Goal: Task Accomplishment & Management: Manage account settings

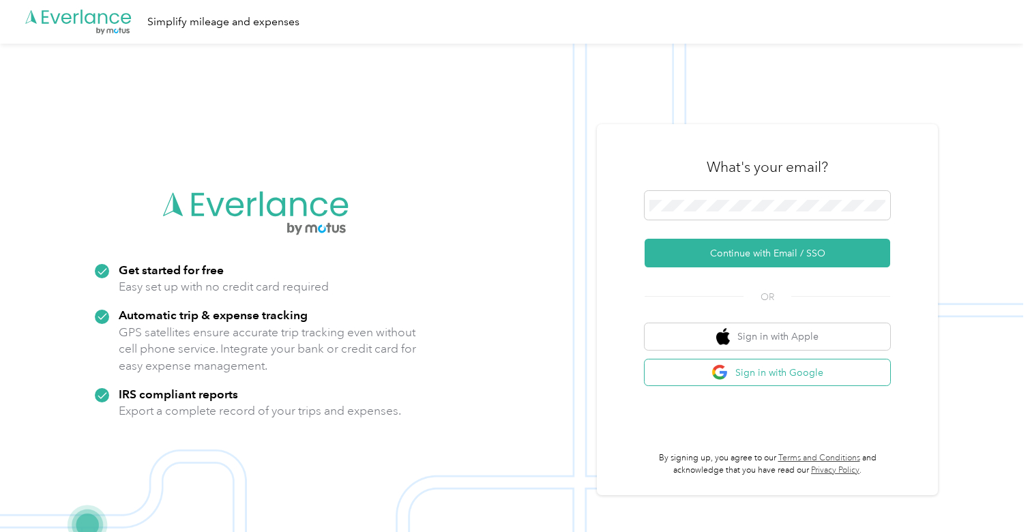
click at [749, 376] on button "Sign in with Google" at bounding box center [768, 372] width 246 height 27
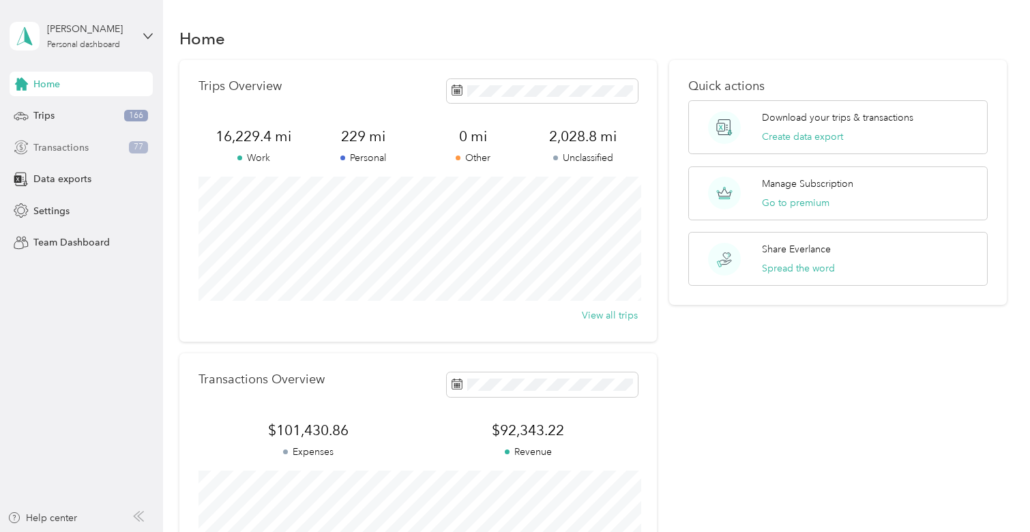
click at [51, 142] on span "Transactions" at bounding box center [60, 148] width 55 height 14
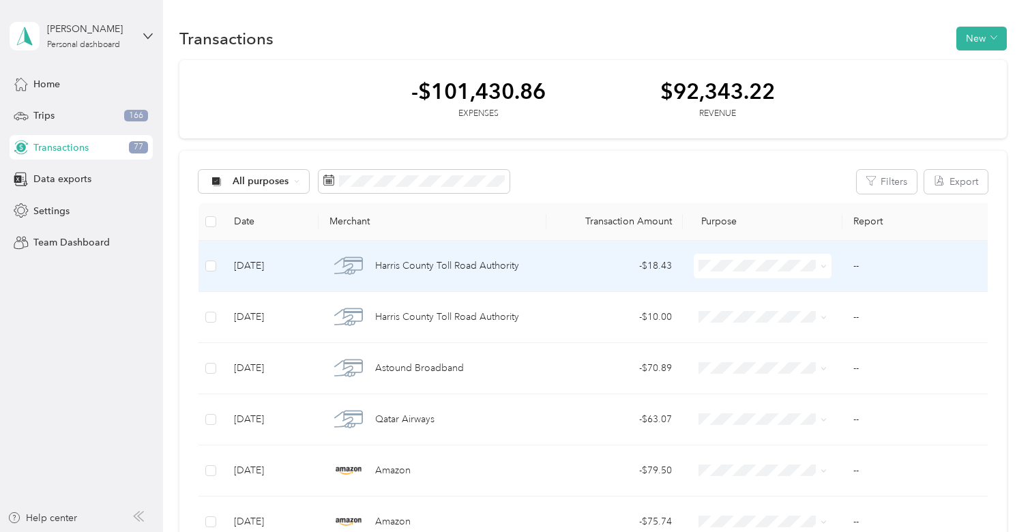
click at [646, 278] on td "- $18.43" at bounding box center [614, 266] width 136 height 51
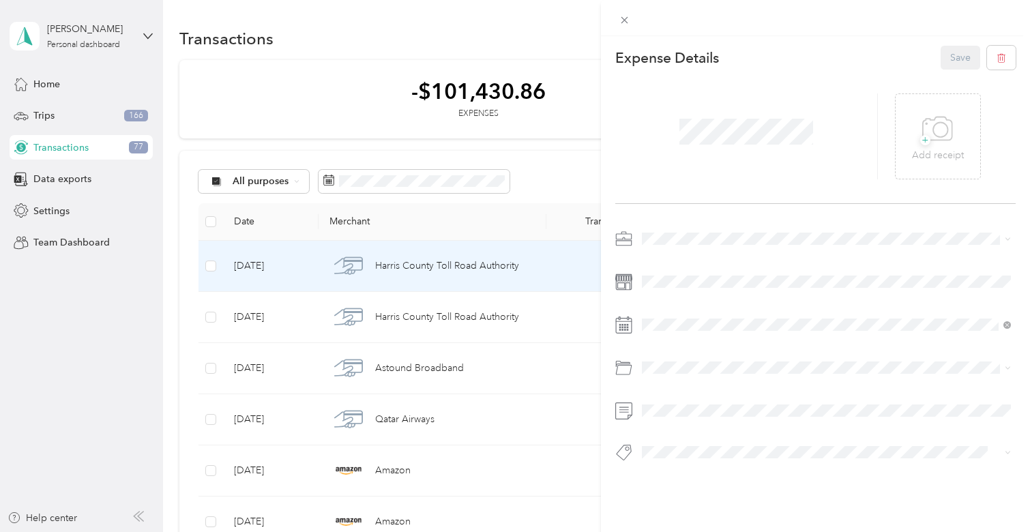
click at [689, 301] on li "Real Estate" at bounding box center [826, 309] width 379 height 24
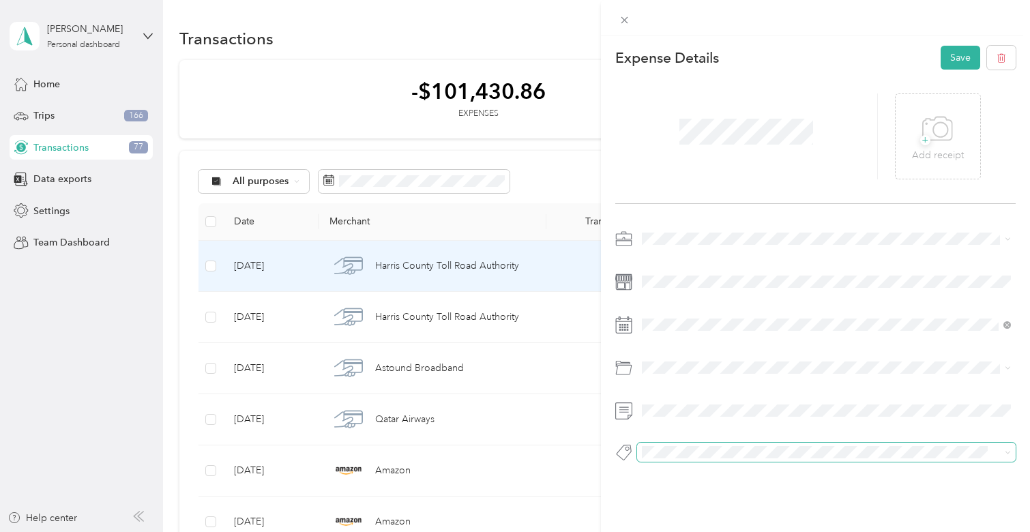
click at [662, 460] on span at bounding box center [826, 452] width 379 height 19
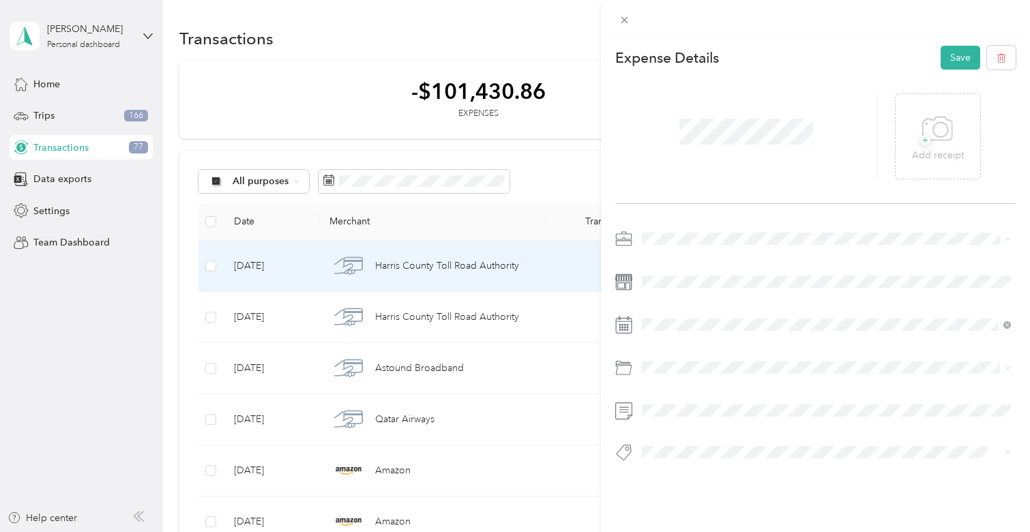
click at [670, 426] on button "Toll" at bounding box center [663, 428] width 32 height 17
click at [960, 67] on button "Save" at bounding box center [961, 58] width 40 height 24
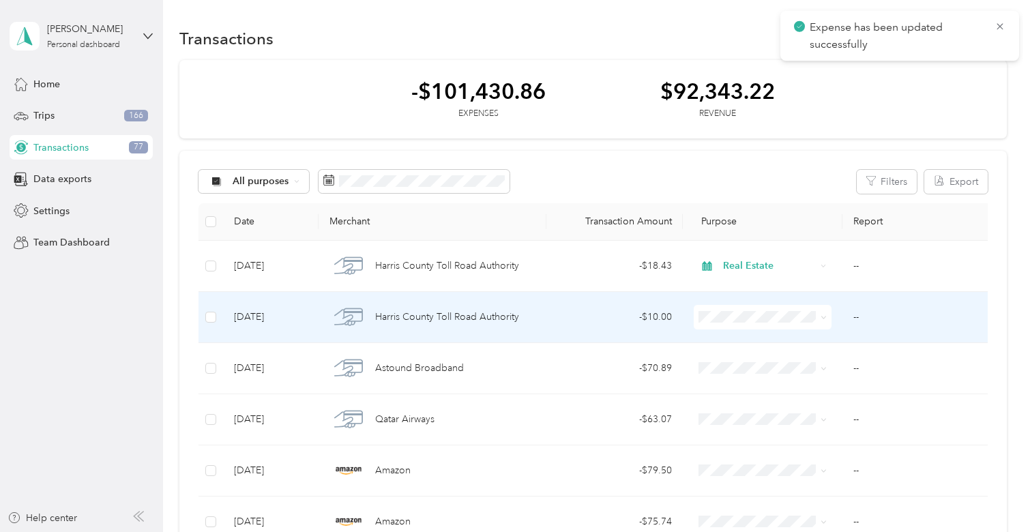
click at [576, 314] on div "- $10.00" at bounding box center [614, 317] width 115 height 15
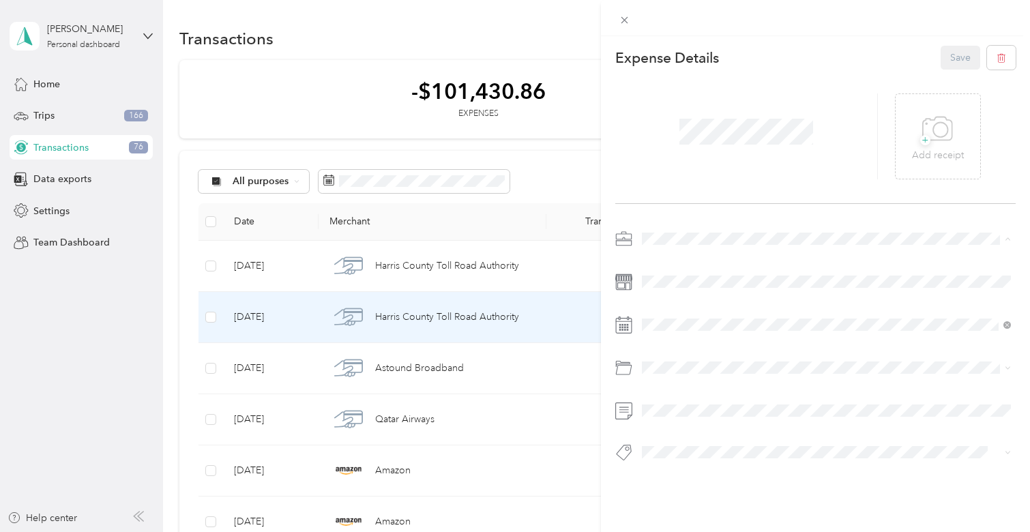
click at [690, 310] on span "Real Estate" at bounding box center [670, 311] width 46 height 12
click at [664, 427] on span "Toll" at bounding box center [662, 425] width 13 height 12
click at [952, 62] on button "Save" at bounding box center [961, 58] width 40 height 24
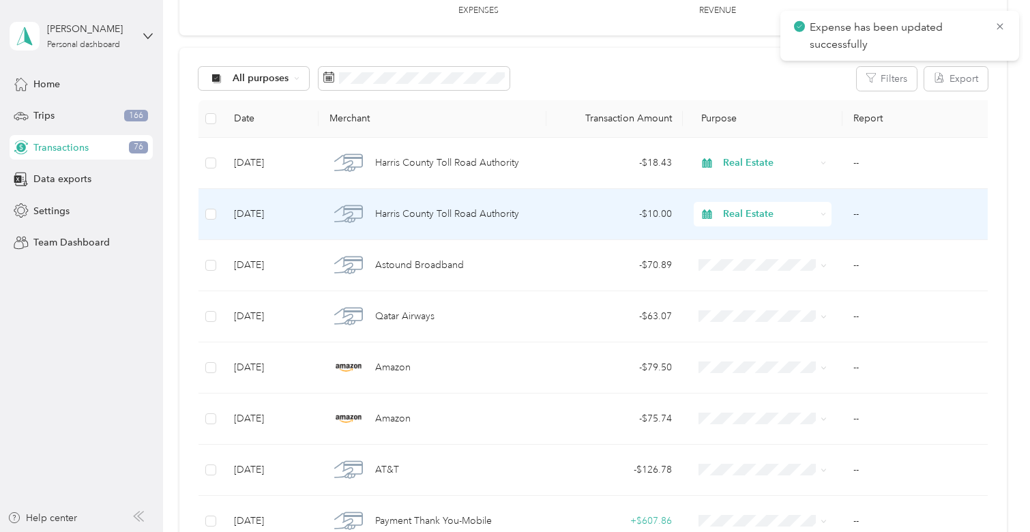
scroll to position [109, 0]
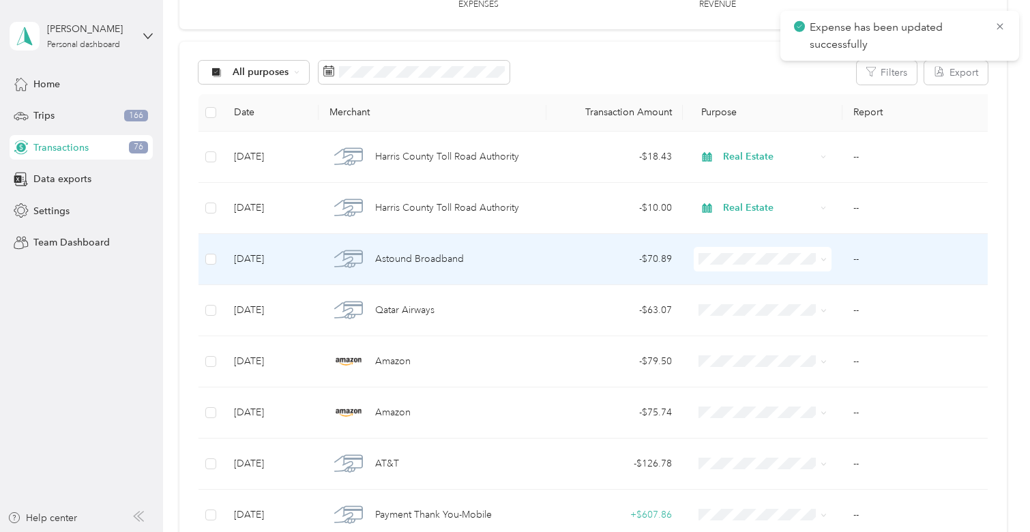
click at [598, 265] on div "- $70.89" at bounding box center [614, 259] width 115 height 15
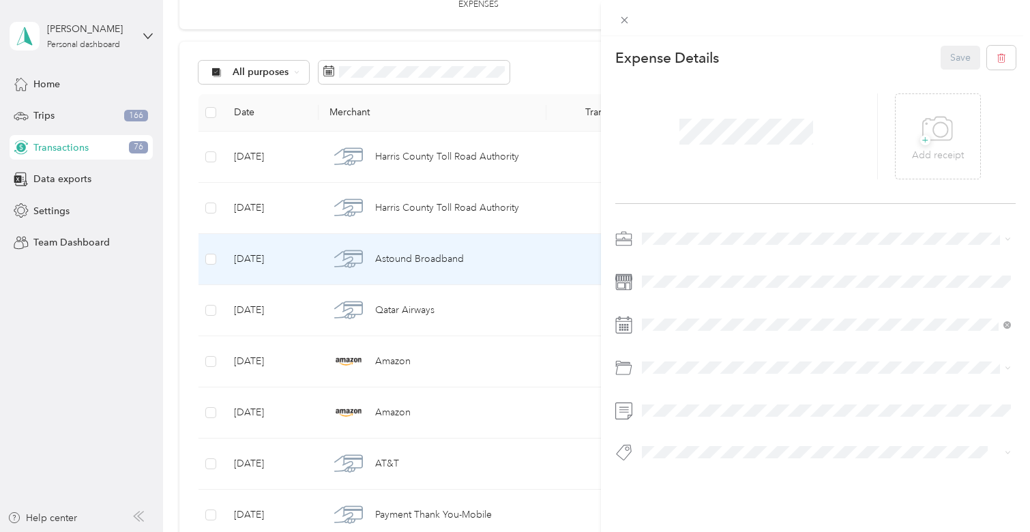
click at [698, 228] on span at bounding box center [826, 239] width 379 height 22
click at [685, 269] on li "Work" at bounding box center [826, 263] width 379 height 24
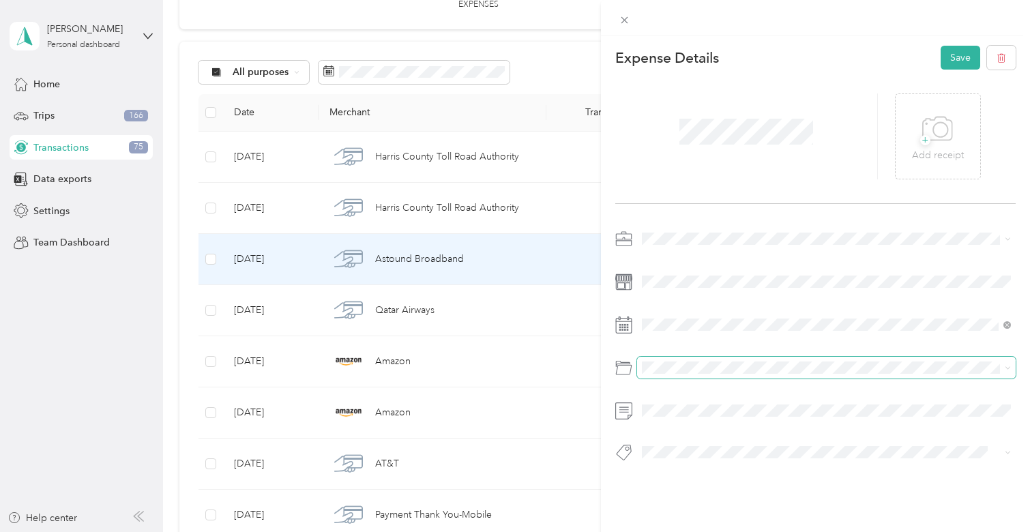
click at [675, 360] on span at bounding box center [826, 368] width 379 height 22
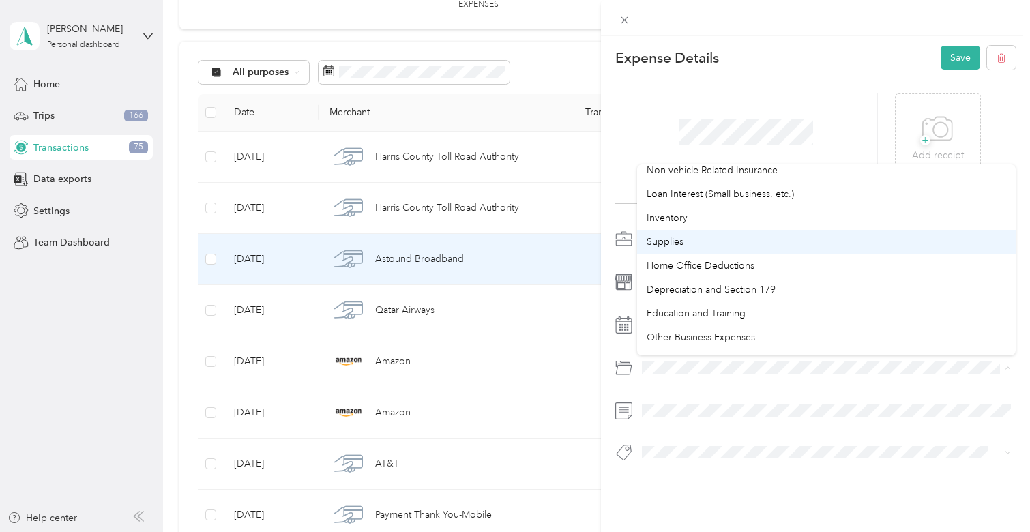
scroll to position [723, 0]
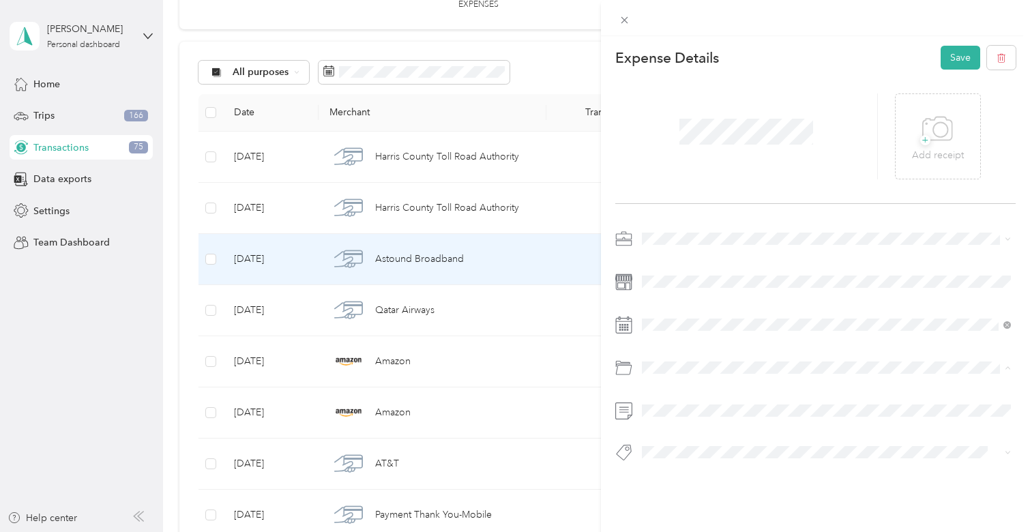
click at [735, 385] on div at bounding box center [815, 372] width 400 height 31
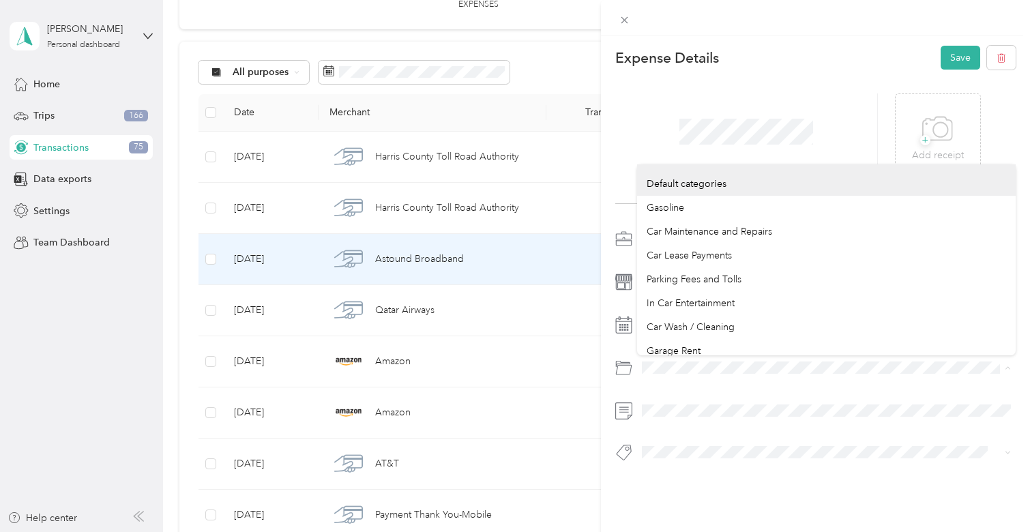
click at [528, 374] on div "This expense cannot be edited because it is either under review, approved, or p…" at bounding box center [515, 266] width 1030 height 532
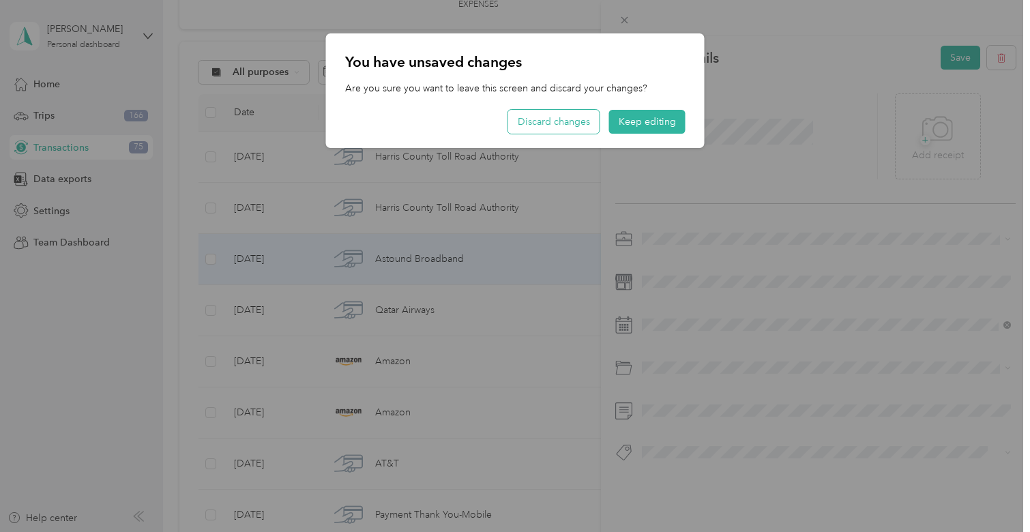
click at [545, 123] on button "Discard changes" at bounding box center [553, 122] width 91 height 24
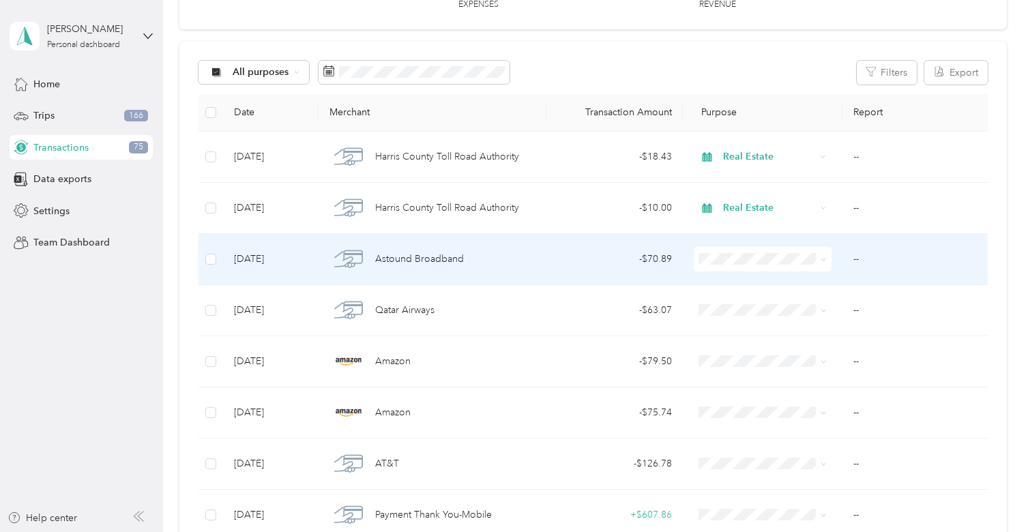
click at [658, 250] on td "- $70.89" at bounding box center [614, 259] width 136 height 51
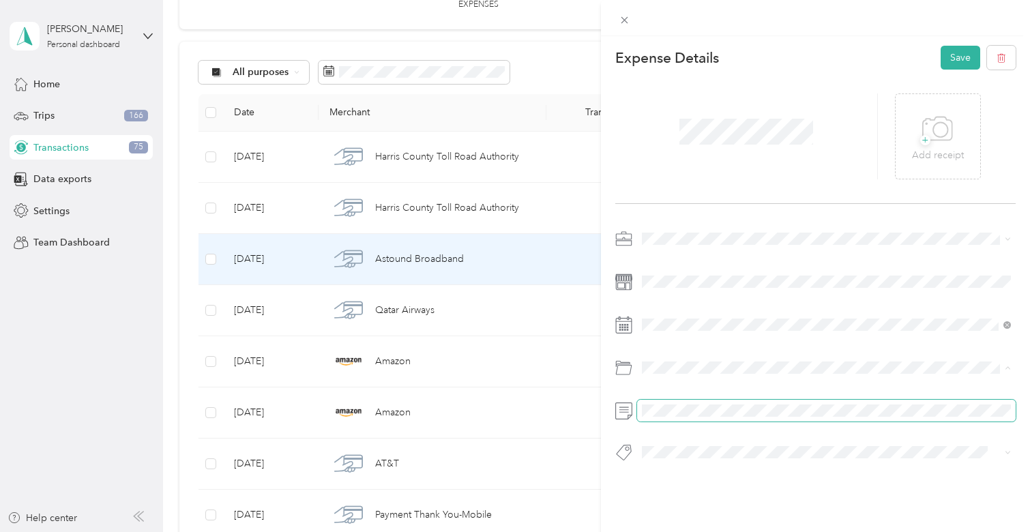
click at [688, 419] on span at bounding box center [826, 411] width 379 height 22
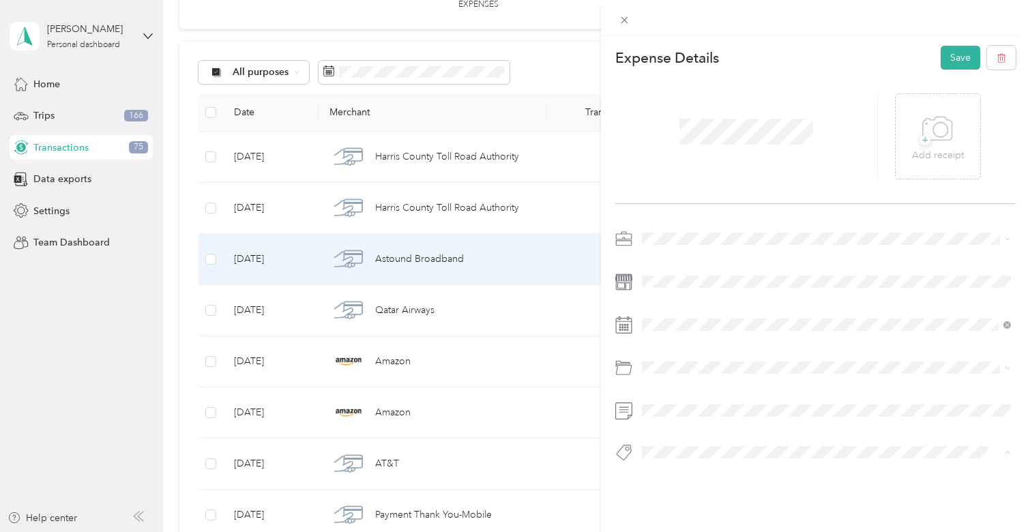
click at [604, 422] on div "Expense Details Save + Add receipt" at bounding box center [815, 277] width 429 height 483
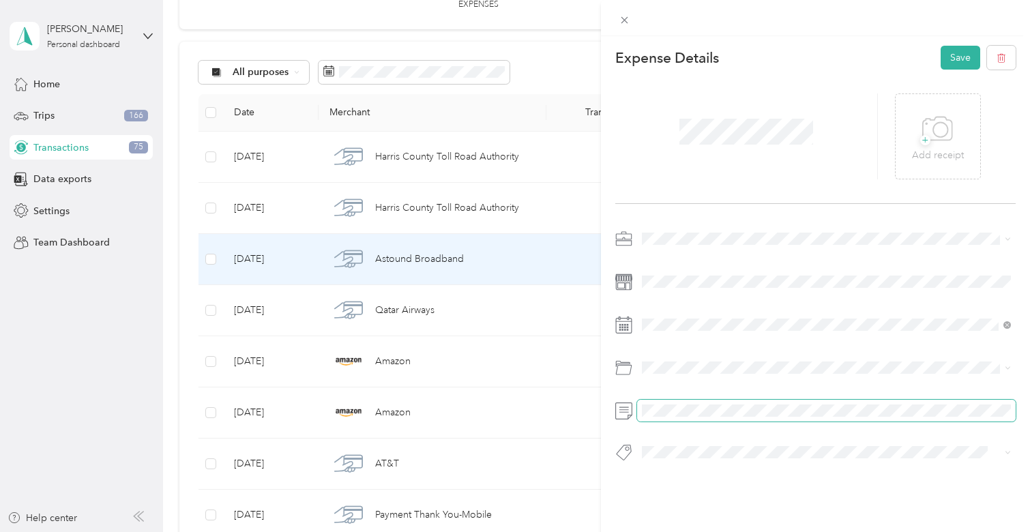
click at [663, 417] on span at bounding box center [826, 411] width 379 height 22
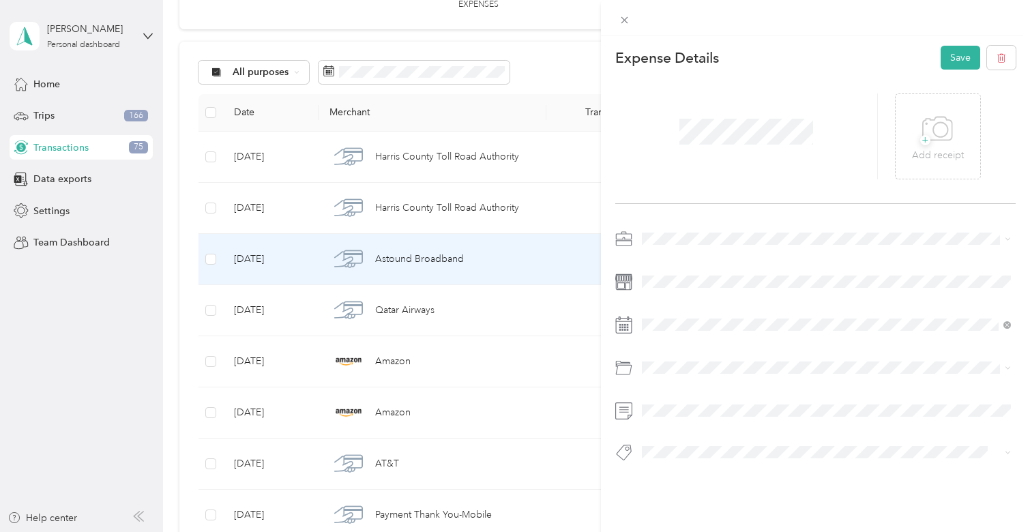
click at [773, 497] on div "Expense Details Save + Add receipt" at bounding box center [815, 277] width 429 height 483
click at [969, 64] on button "Save" at bounding box center [961, 58] width 40 height 24
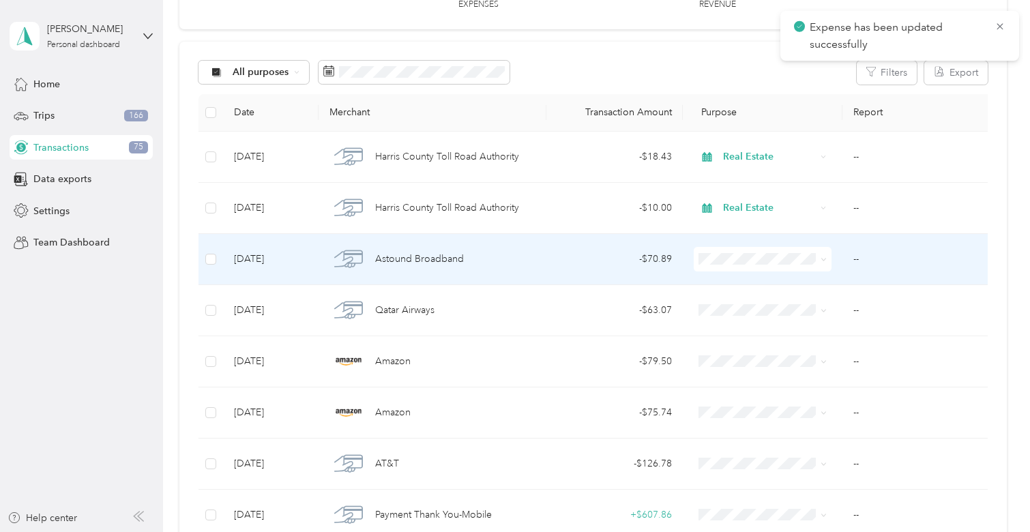
click at [598, 257] on div "- $70.89" at bounding box center [614, 259] width 115 height 15
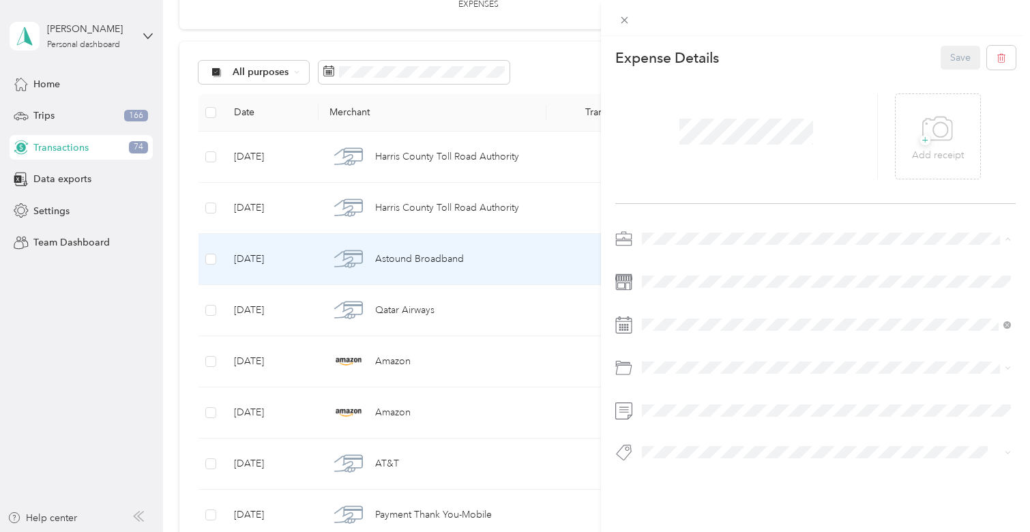
click at [663, 263] on span "Work" at bounding box center [658, 263] width 23 height 12
click at [950, 58] on button "Save" at bounding box center [961, 58] width 40 height 24
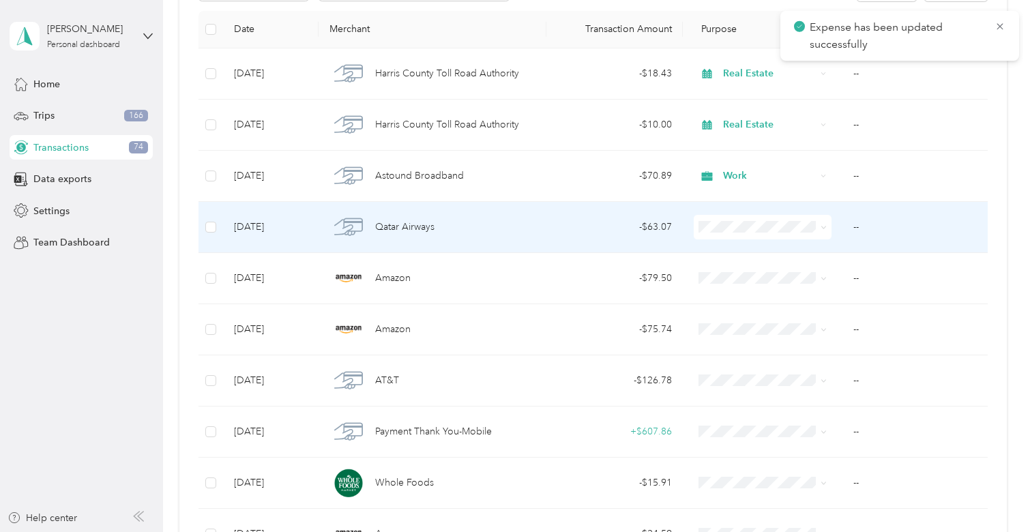
scroll to position [194, 0]
click at [614, 235] on td "- $63.07" at bounding box center [614, 225] width 136 height 51
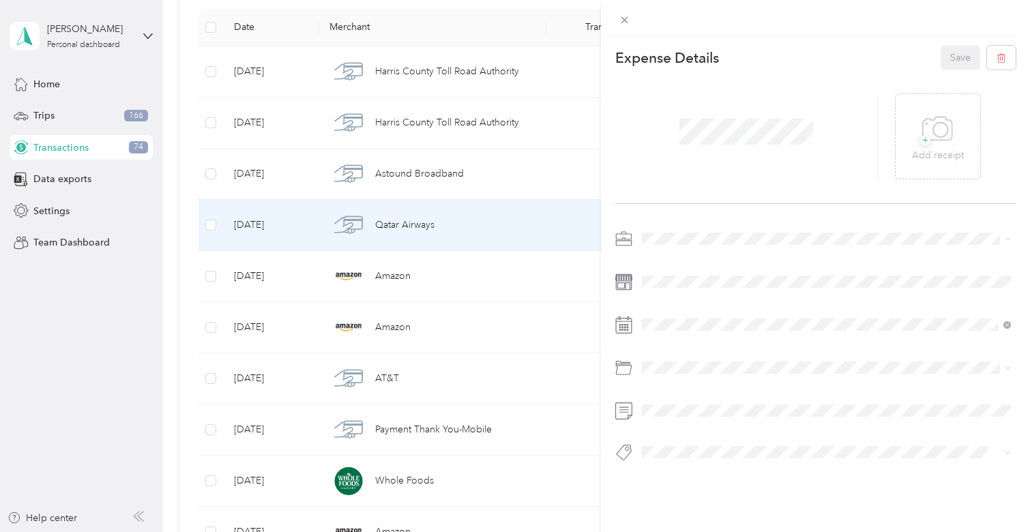
click at [677, 256] on div "Work" at bounding box center [826, 263] width 359 height 14
click at [683, 483] on div "Expense Details Save + Add receipt" at bounding box center [815, 277] width 429 height 483
click at [685, 393] on div at bounding box center [815, 350] width 400 height 244
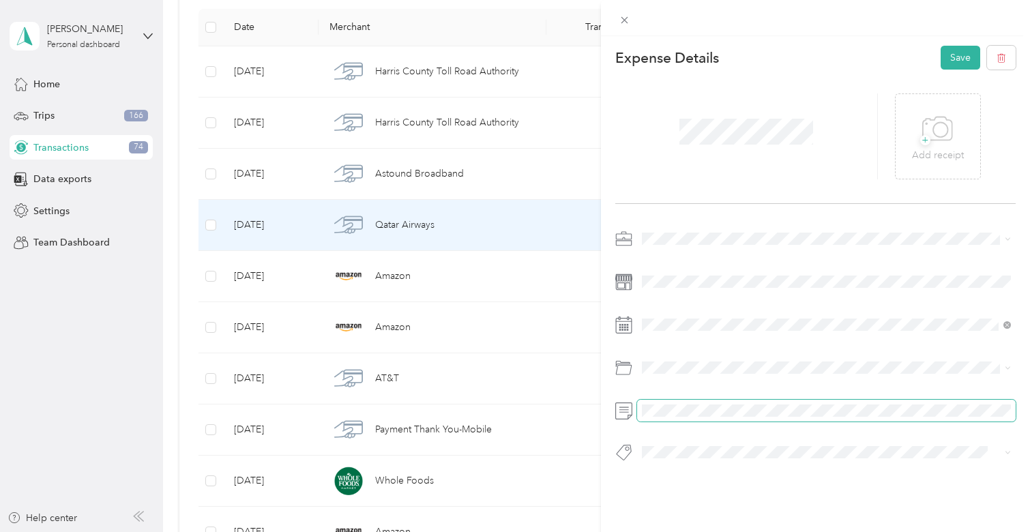
click at [685, 400] on span at bounding box center [826, 411] width 379 height 22
click at [684, 401] on span at bounding box center [826, 411] width 379 height 22
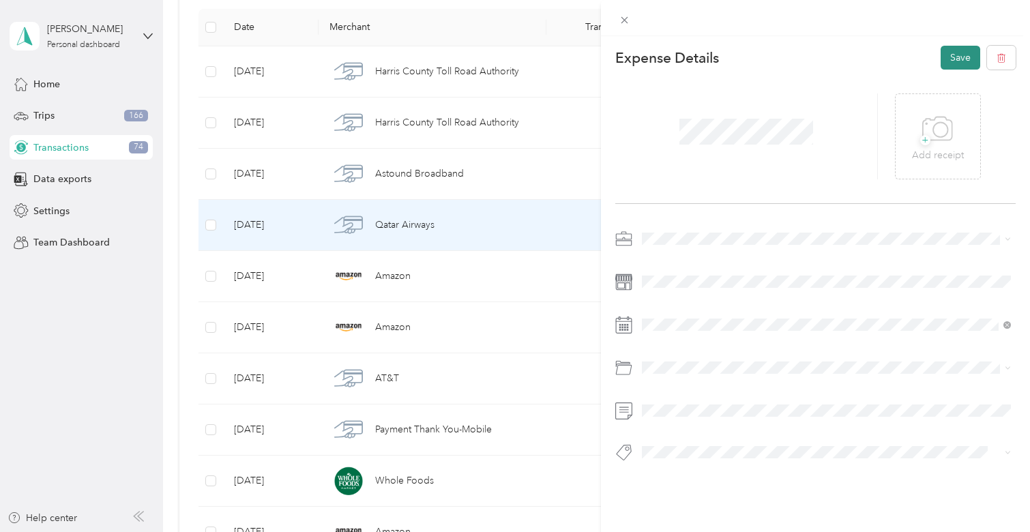
click at [950, 63] on button "Save" at bounding box center [961, 58] width 40 height 24
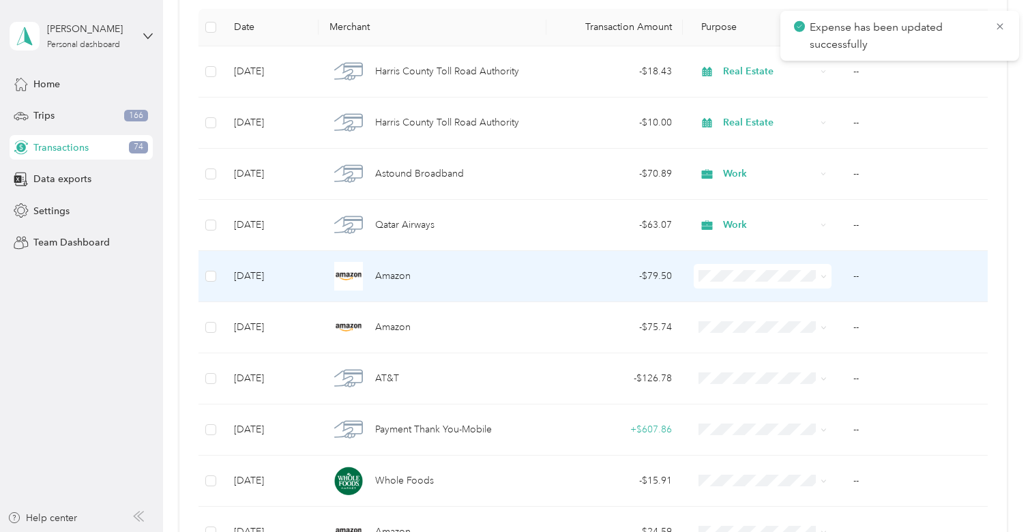
click at [547, 280] on td "- $79.50" at bounding box center [614, 276] width 136 height 51
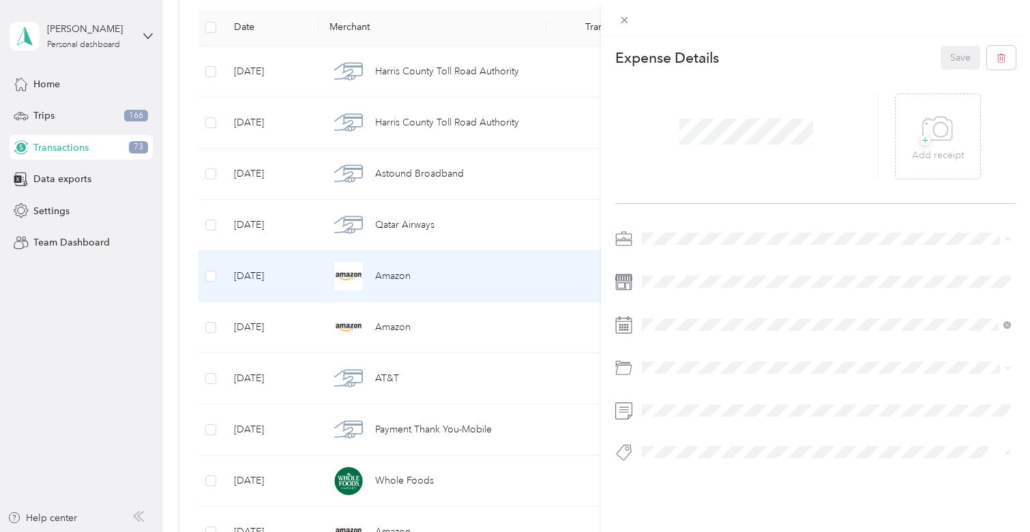
click at [675, 312] on div "Real Estate" at bounding box center [826, 311] width 359 height 14
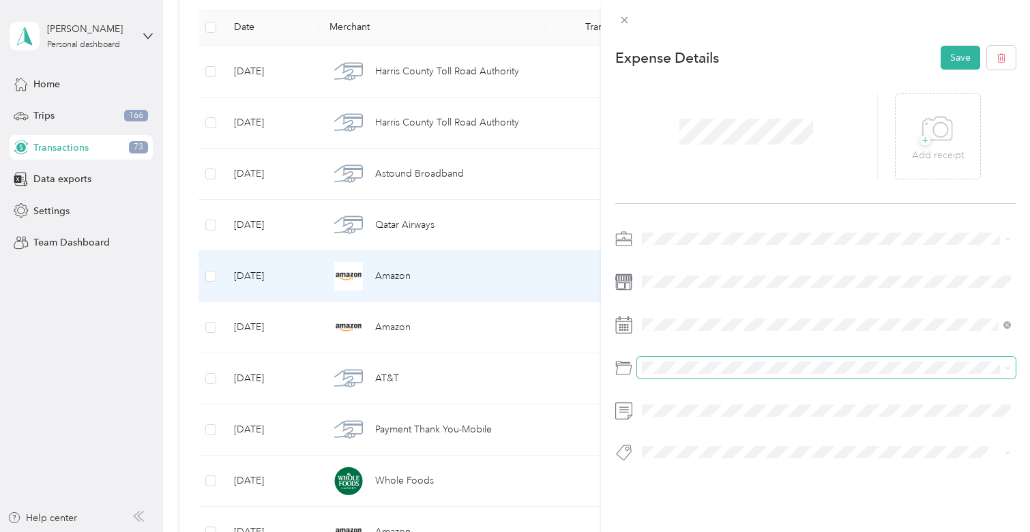
click at [677, 375] on span at bounding box center [826, 368] width 379 height 22
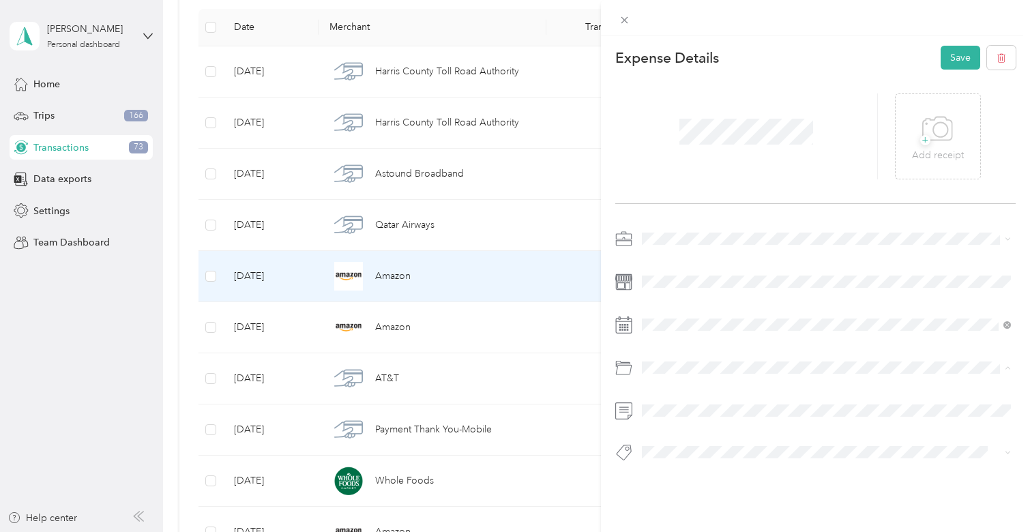
click at [709, 424] on div "Supplies" at bounding box center [819, 422] width 344 height 14
click at [682, 469] on div at bounding box center [815, 457] width 400 height 29
click at [952, 52] on button "Save" at bounding box center [961, 58] width 40 height 24
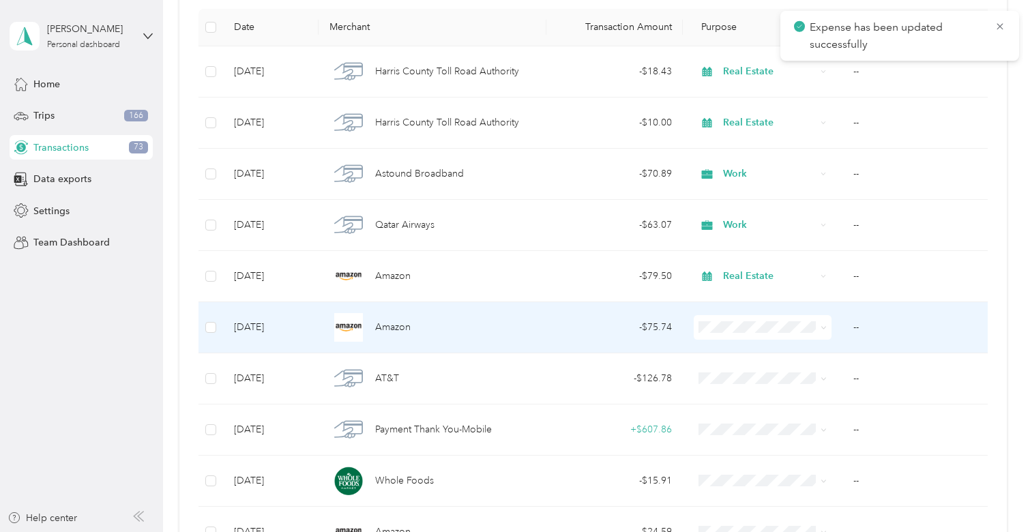
click at [454, 322] on div "Amazon" at bounding box center [432, 327] width 206 height 29
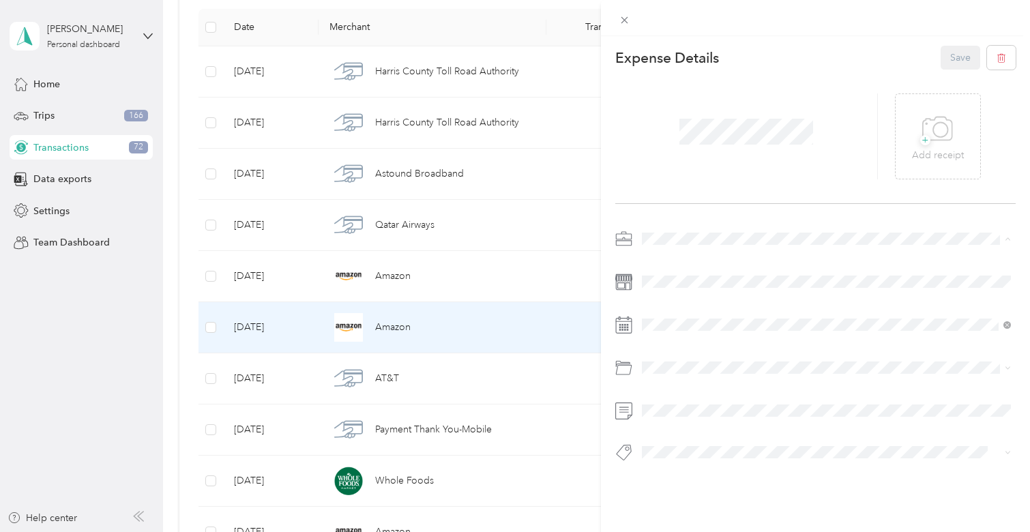
click at [676, 251] on li "Work" at bounding box center [826, 263] width 379 height 24
click at [954, 65] on button "Save" at bounding box center [961, 58] width 40 height 24
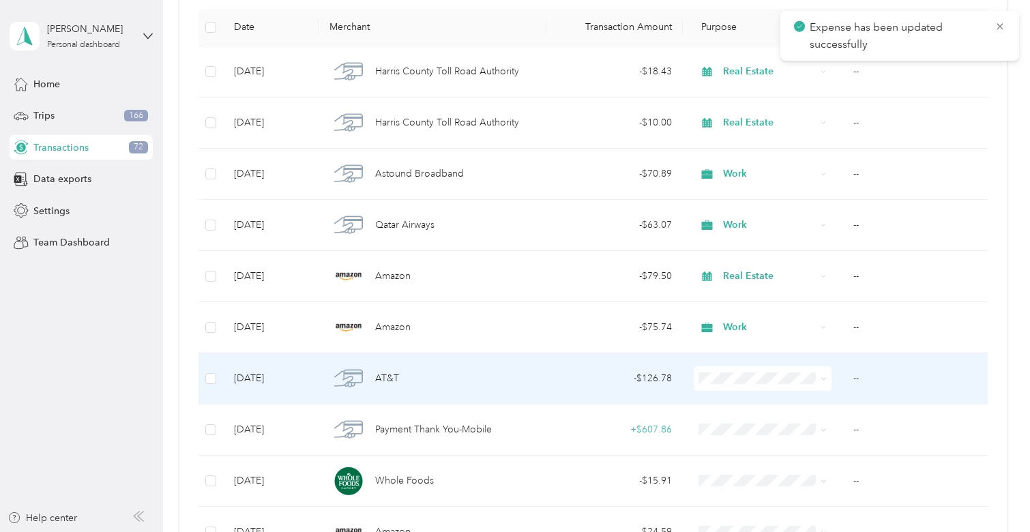
click at [678, 381] on td "- $126.78" at bounding box center [614, 378] width 136 height 51
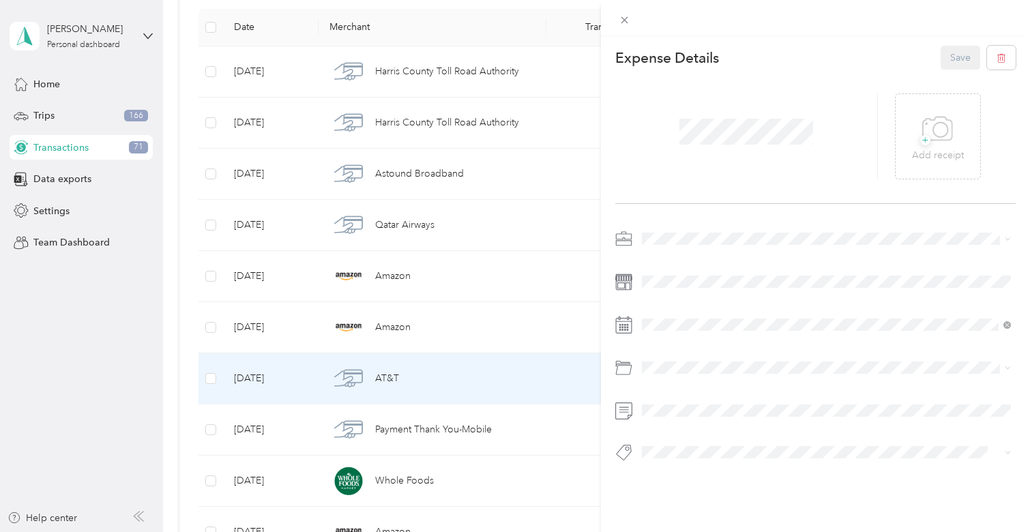
click at [688, 314] on li "Real Estate" at bounding box center [826, 309] width 379 height 24
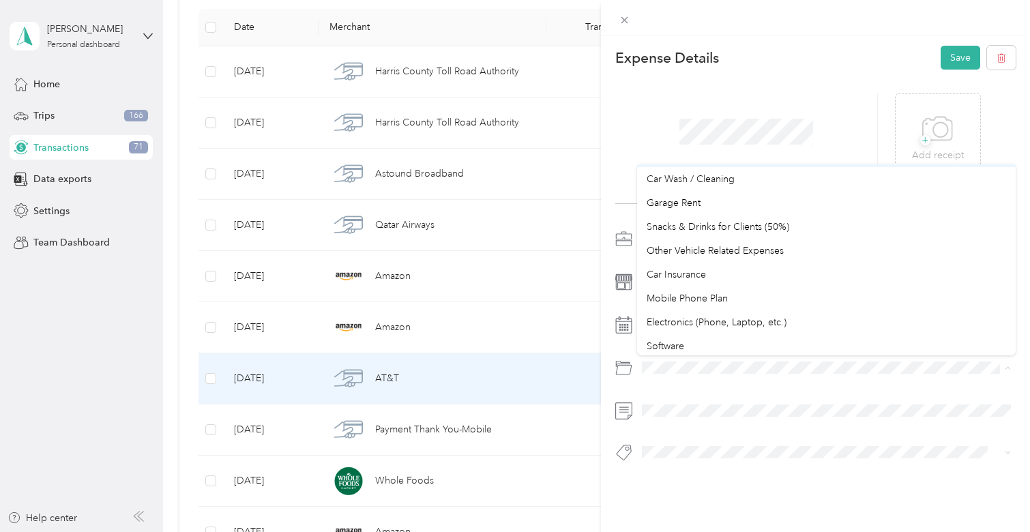
scroll to position [149, 0]
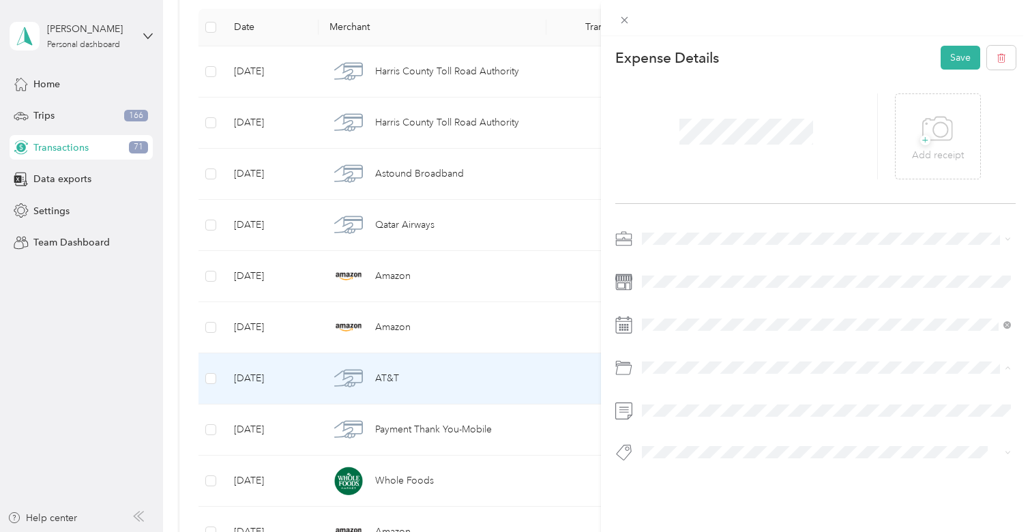
click at [731, 293] on div "Mobile Phone Plan" at bounding box center [826, 298] width 359 height 14
click at [959, 57] on button "Save" at bounding box center [961, 58] width 40 height 24
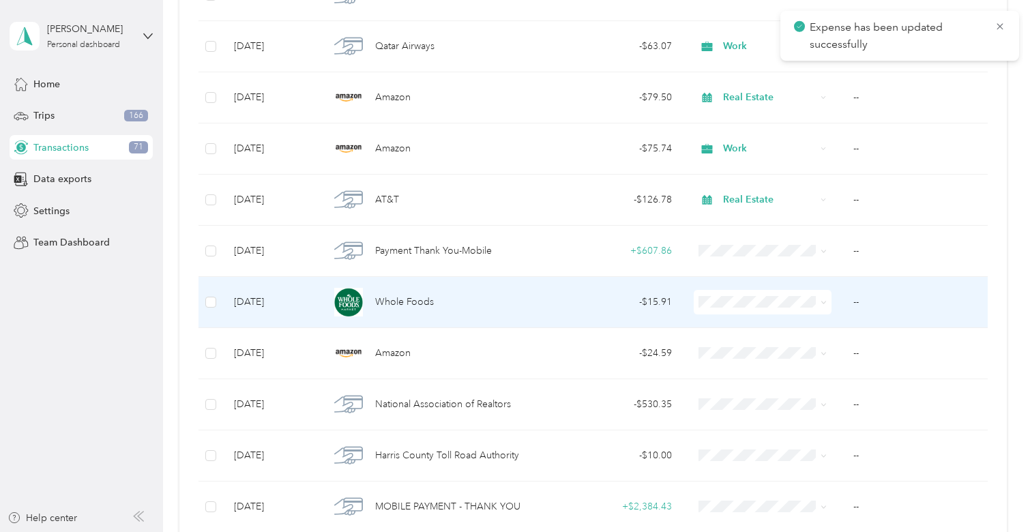
scroll to position [379, 0]
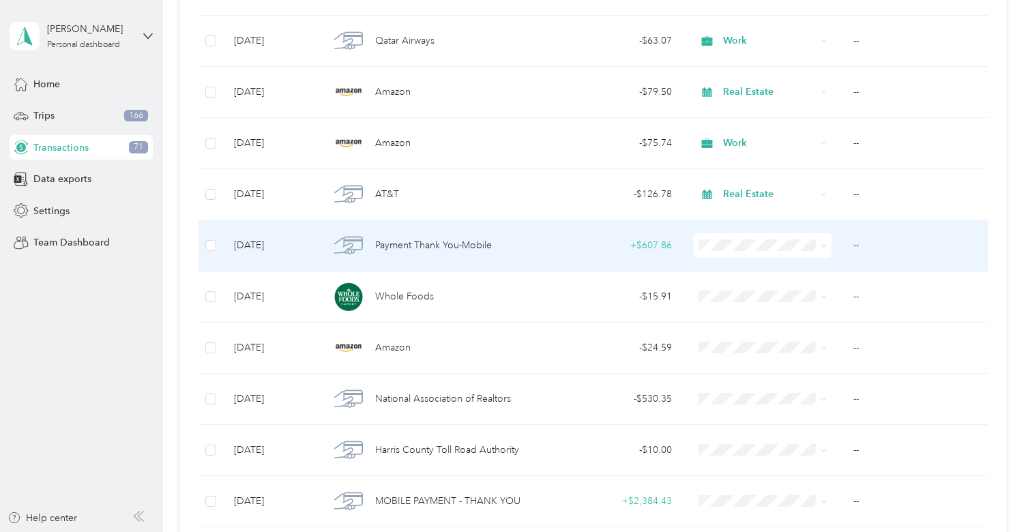
click at [750, 263] on td at bounding box center [763, 245] width 160 height 51
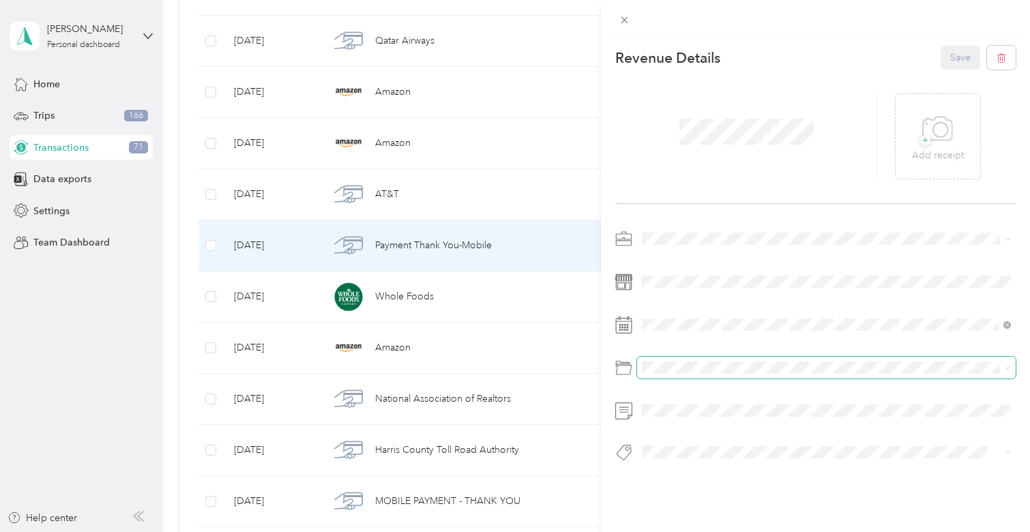
click at [698, 374] on span at bounding box center [826, 368] width 379 height 22
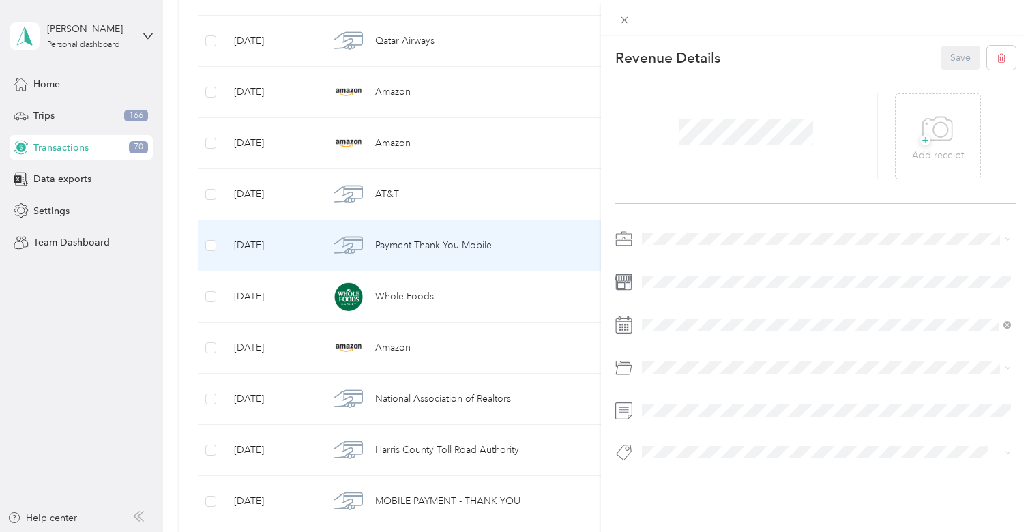
click at [641, 245] on li "Car Lease Payments" at bounding box center [826, 256] width 379 height 24
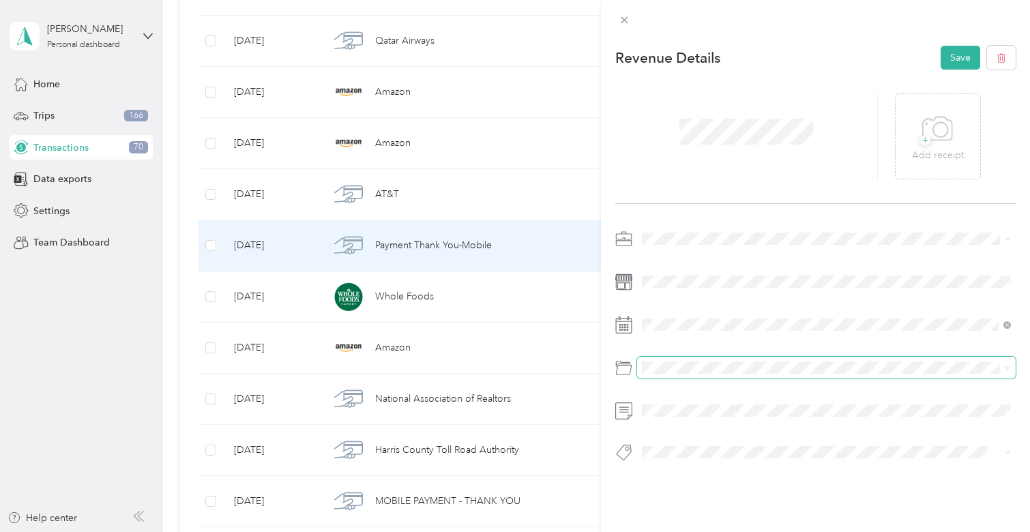
click at [692, 377] on span at bounding box center [826, 368] width 379 height 22
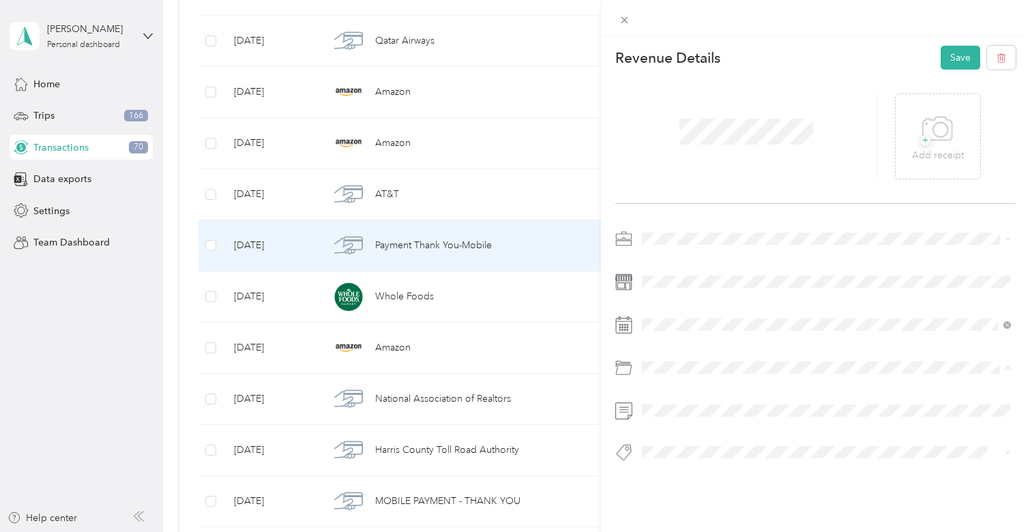
click at [694, 212] on li "Gasoline" at bounding box center [826, 208] width 379 height 24
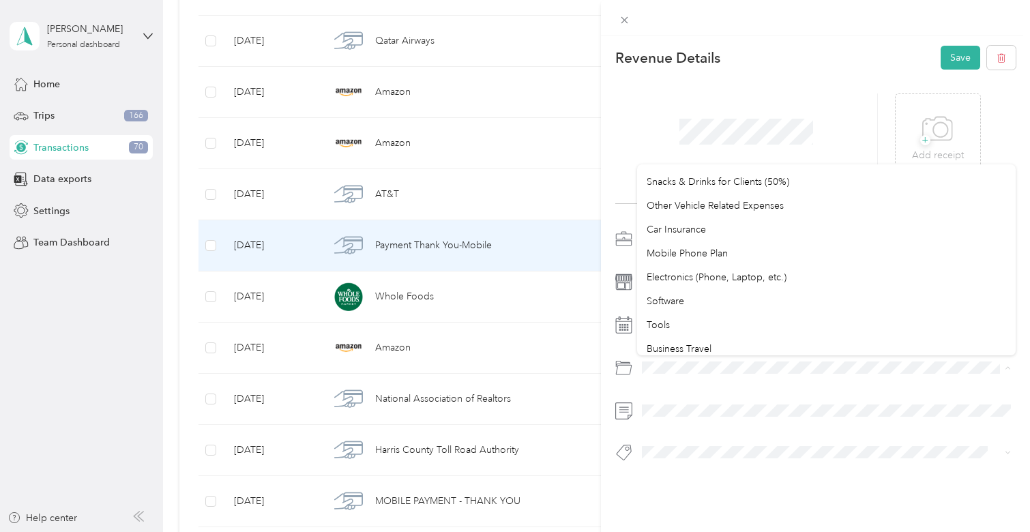
scroll to position [31, 0]
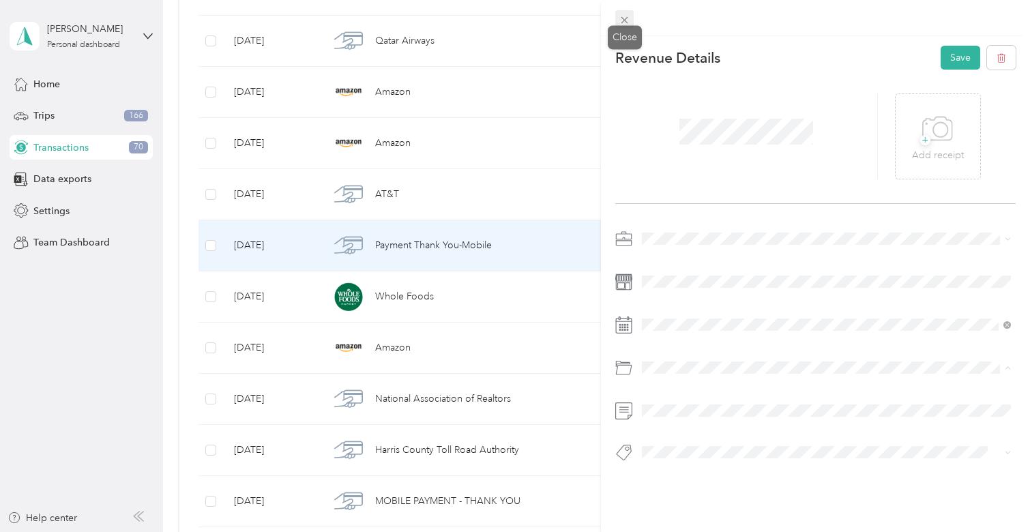
click at [620, 23] on icon at bounding box center [625, 20] width 12 height 12
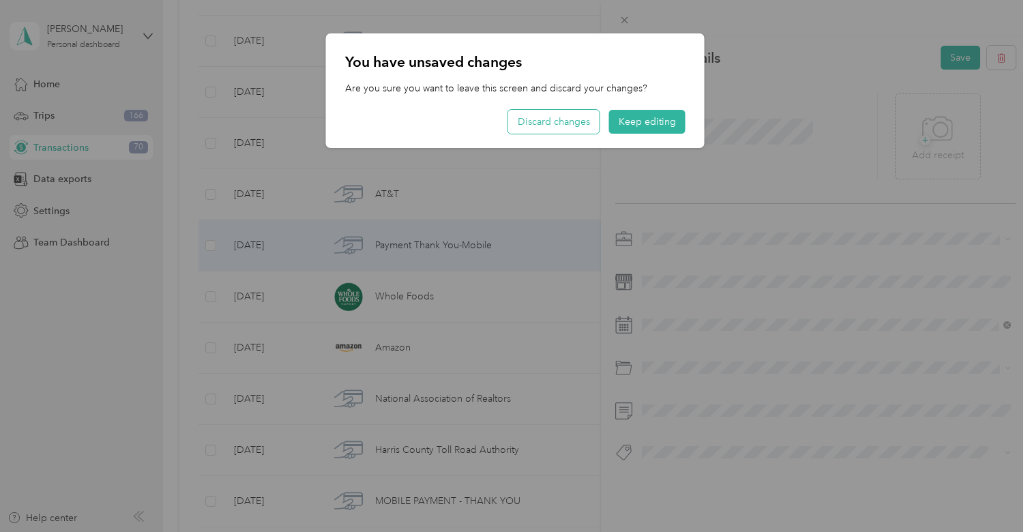
click at [574, 123] on button "Discard changes" at bounding box center [553, 122] width 91 height 24
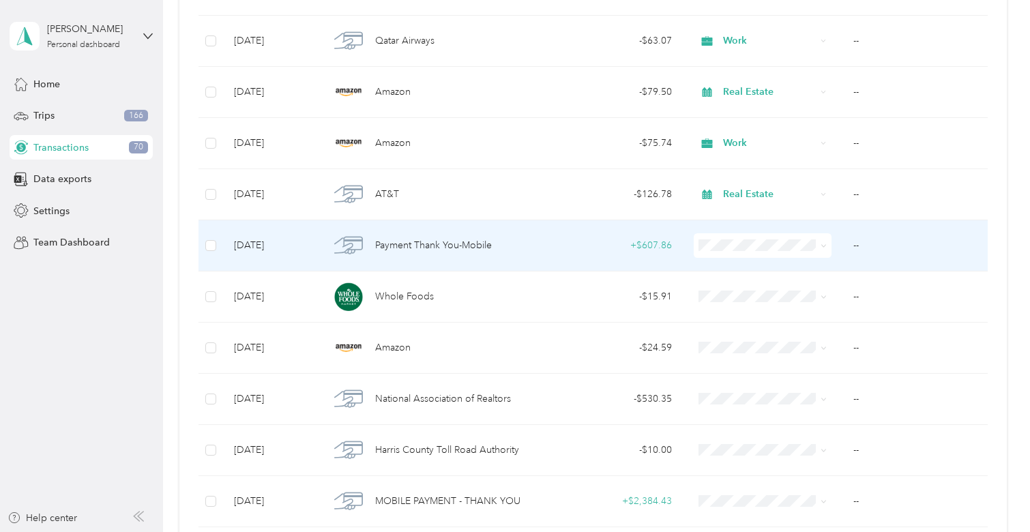
click at [591, 250] on div "+ $607.86" at bounding box center [614, 245] width 115 height 15
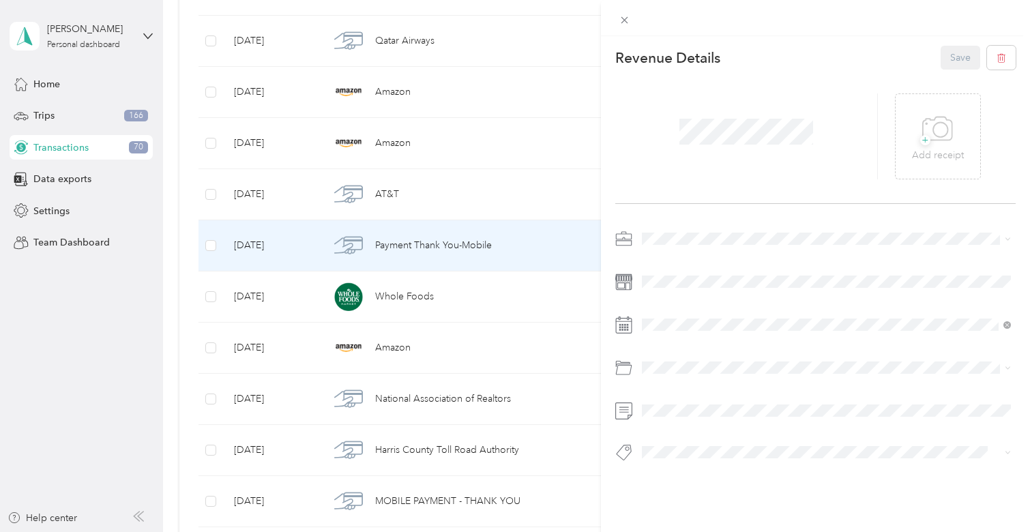
click at [673, 232] on span at bounding box center [826, 239] width 379 height 22
click at [673, 278] on li "Personal" at bounding box center [826, 286] width 379 height 24
click at [952, 50] on button "Save" at bounding box center [961, 58] width 40 height 24
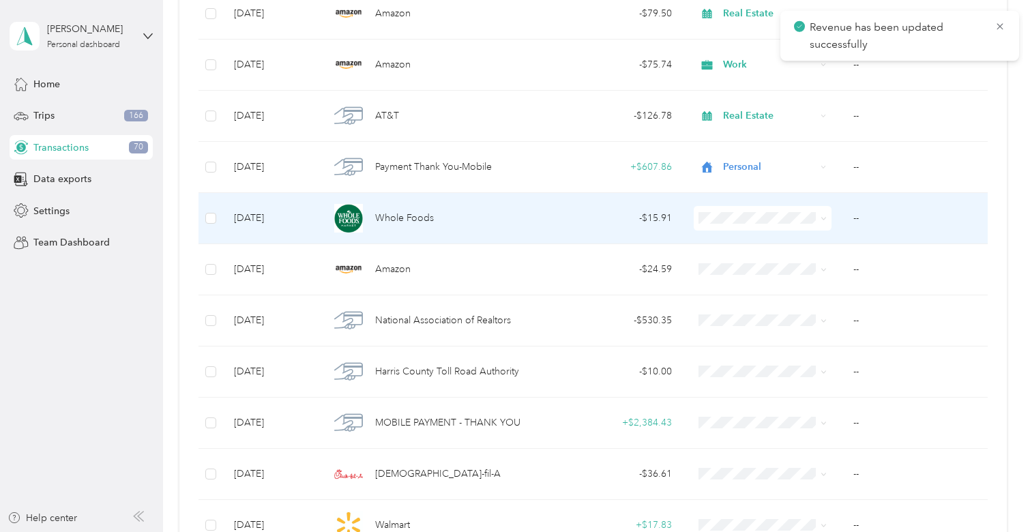
scroll to position [458, 0]
click at [607, 227] on td "- $15.91" at bounding box center [614, 217] width 136 height 51
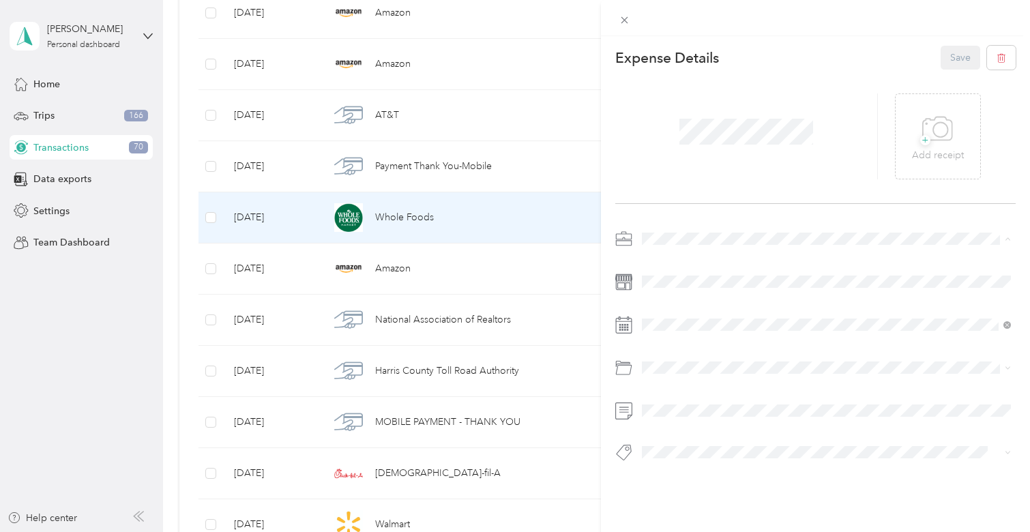
click at [668, 297] on ol "Work Personal Real Estate Other Charity Medical Moving Commute" at bounding box center [826, 346] width 379 height 191
click at [723, 228] on span at bounding box center [826, 239] width 379 height 22
click at [690, 291] on li "Personal" at bounding box center [826, 281] width 379 height 24
click at [956, 56] on button "Save" at bounding box center [961, 58] width 40 height 24
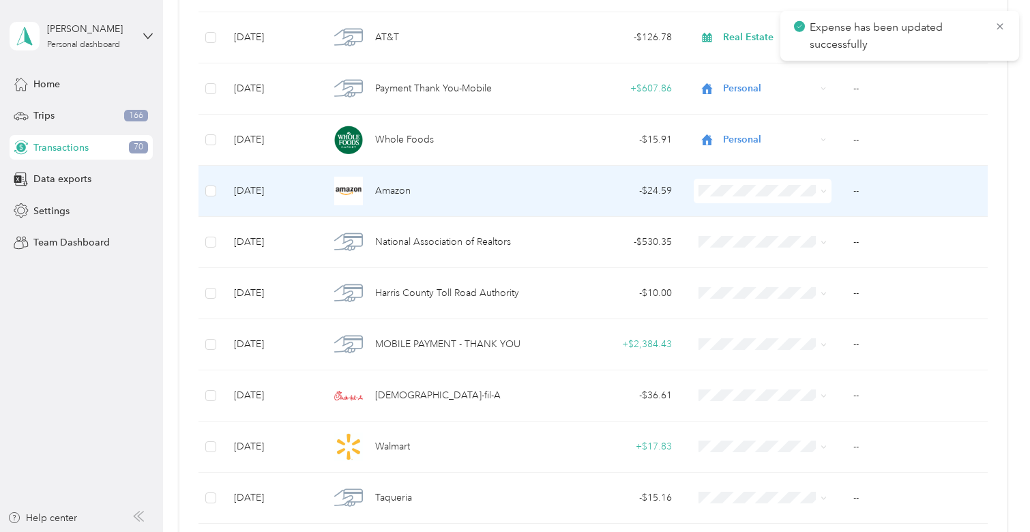
scroll to position [539, 0]
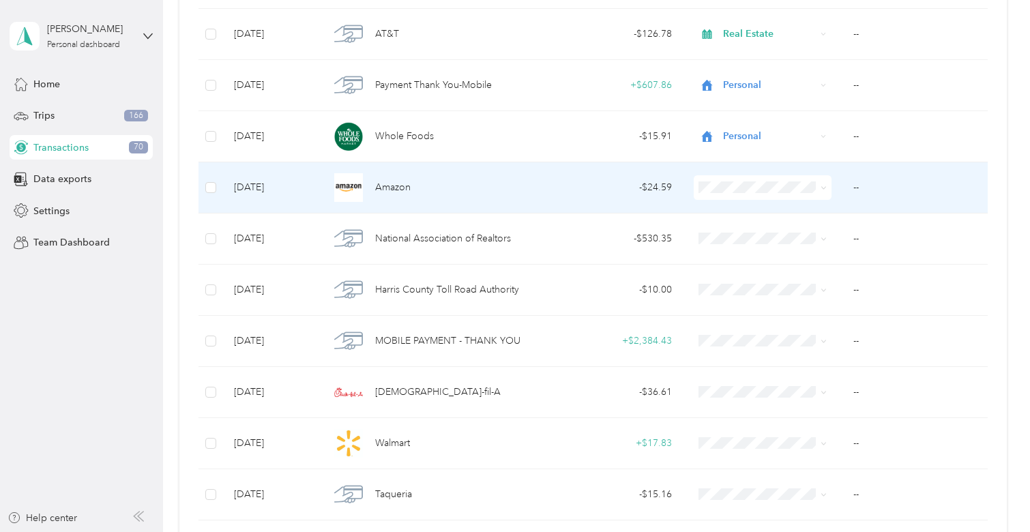
click at [583, 192] on div "- $24.59" at bounding box center [614, 187] width 115 height 15
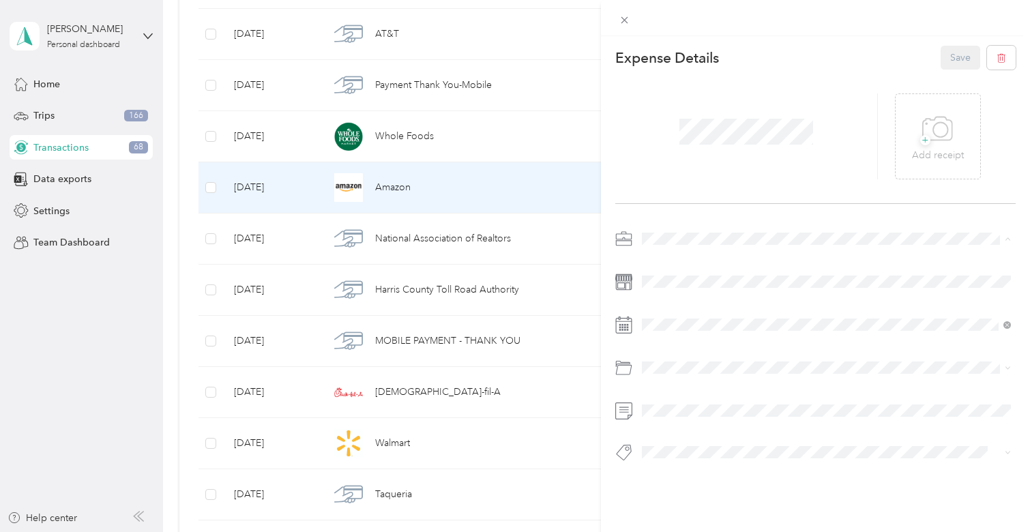
click at [687, 292] on li "Personal" at bounding box center [826, 287] width 379 height 24
click at [946, 59] on button "Save" at bounding box center [961, 58] width 40 height 24
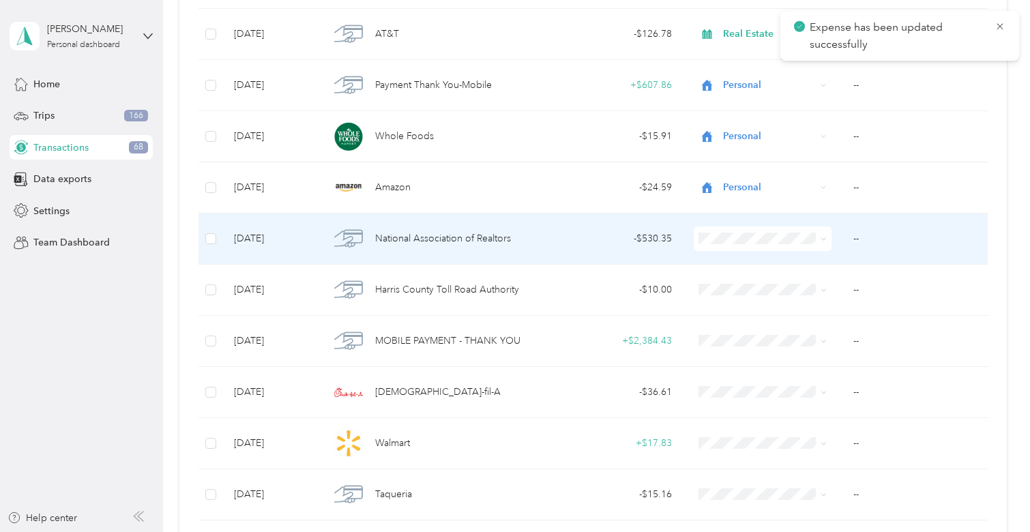
click at [591, 255] on td "- $530.35" at bounding box center [614, 238] width 136 height 51
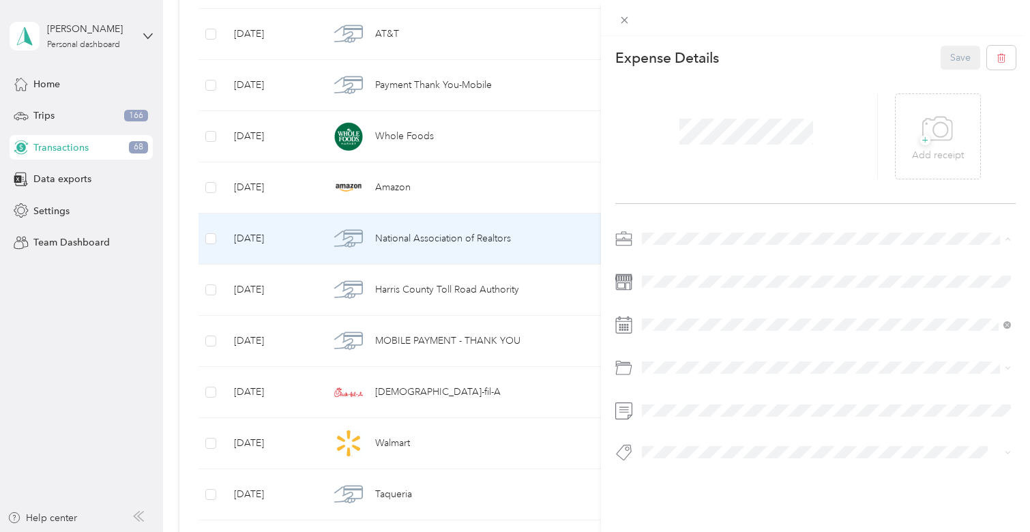
click at [655, 312] on li "Real Estate" at bounding box center [826, 311] width 379 height 24
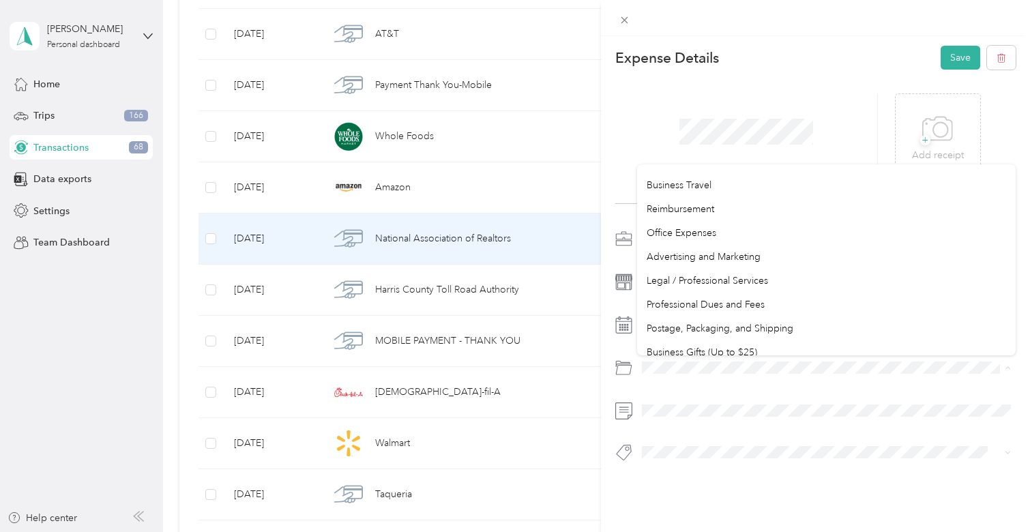
scroll to position [370, 0]
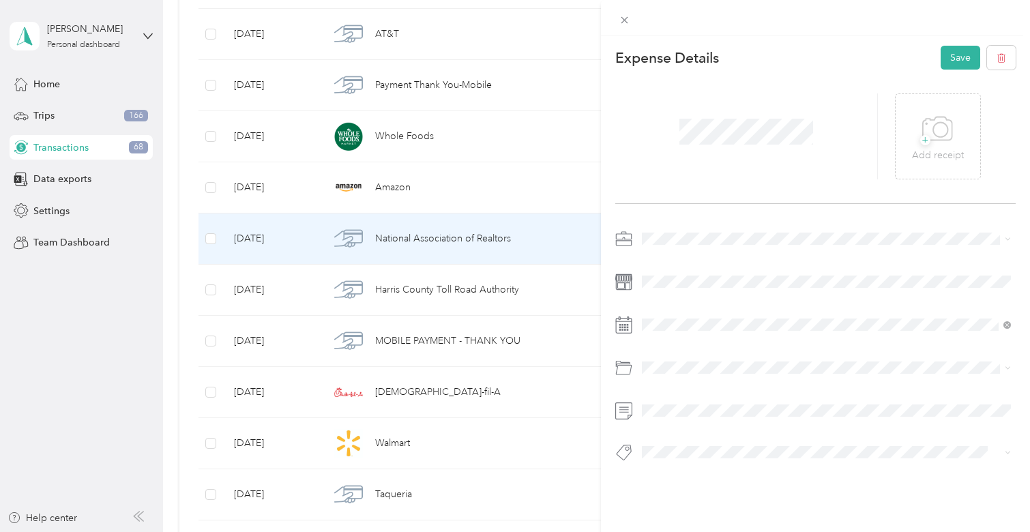
click at [717, 289] on span "Professional Dues and Fees" at bounding box center [706, 291] width 118 height 12
click at [947, 59] on button "Save" at bounding box center [961, 58] width 40 height 24
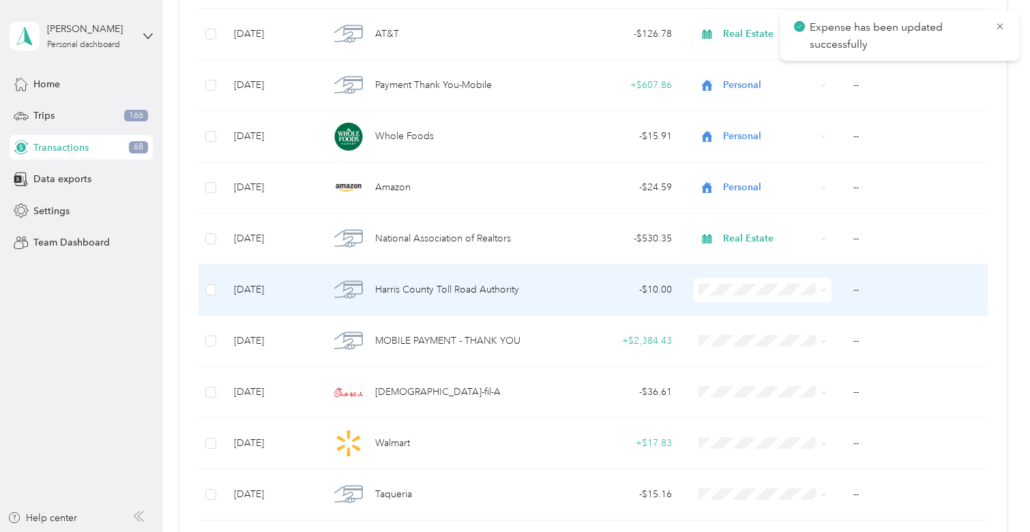
click at [625, 301] on td "- $10.00" at bounding box center [614, 290] width 136 height 51
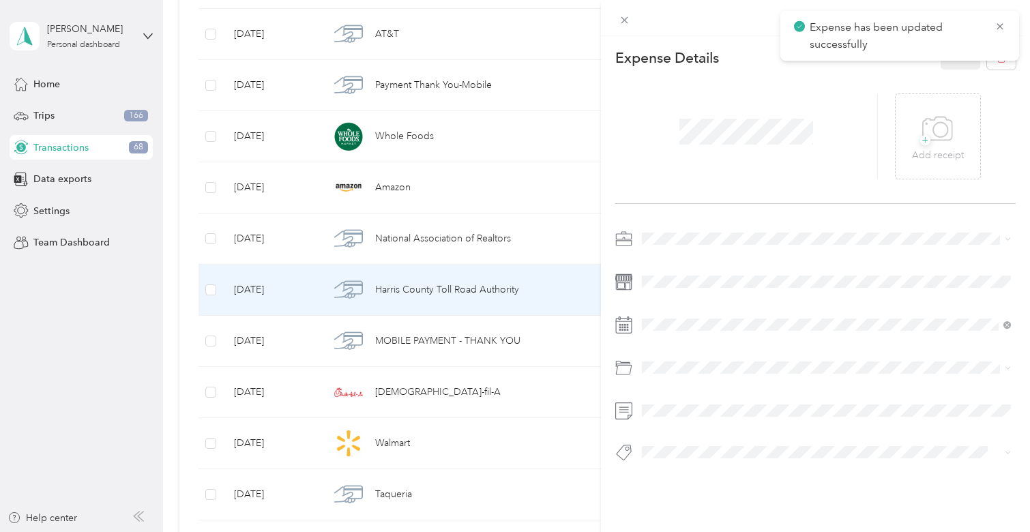
click at [690, 245] on span at bounding box center [826, 239] width 379 height 22
click at [687, 304] on div "Real Estate" at bounding box center [826, 306] width 359 height 14
click at [952, 55] on button "Save" at bounding box center [961, 58] width 40 height 24
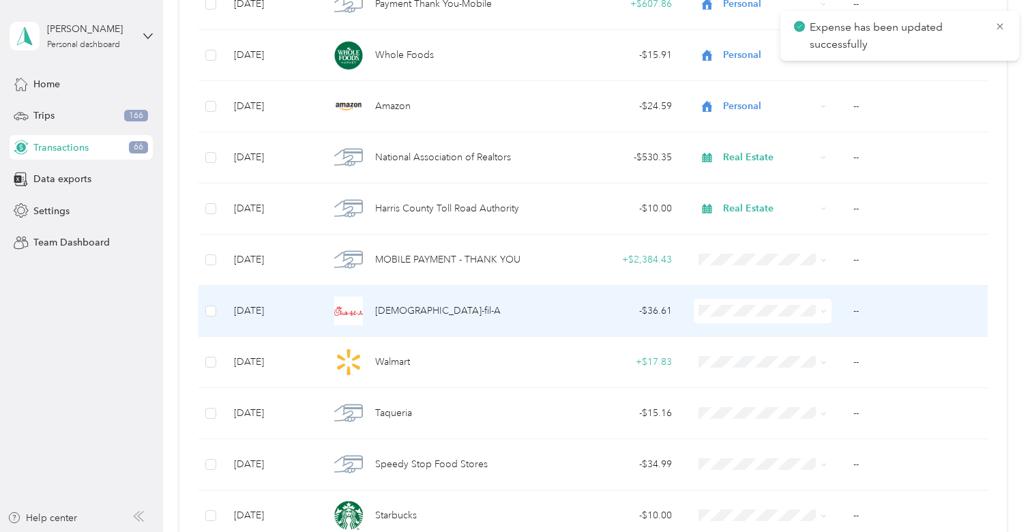
scroll to position [623, 0]
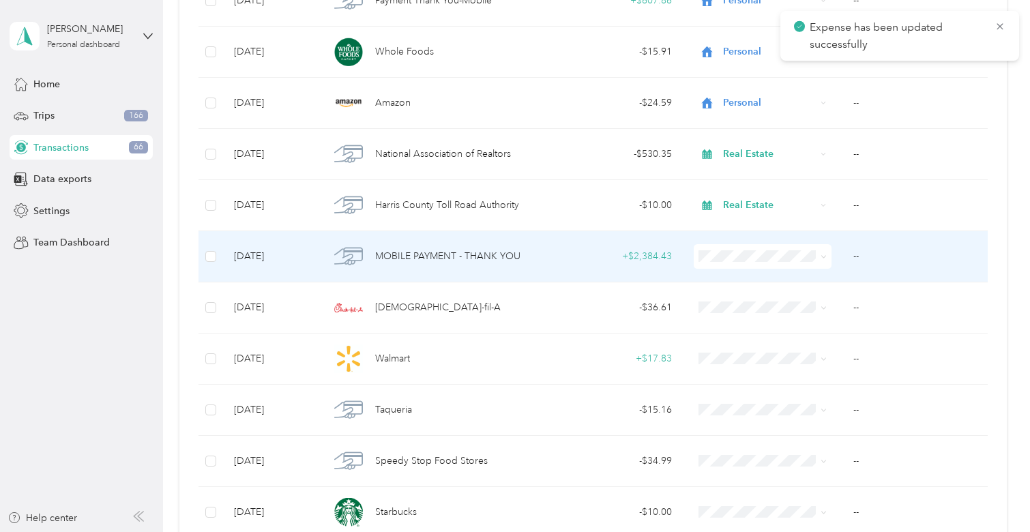
click at [627, 270] on td "+ $2,384.43" at bounding box center [614, 256] width 136 height 51
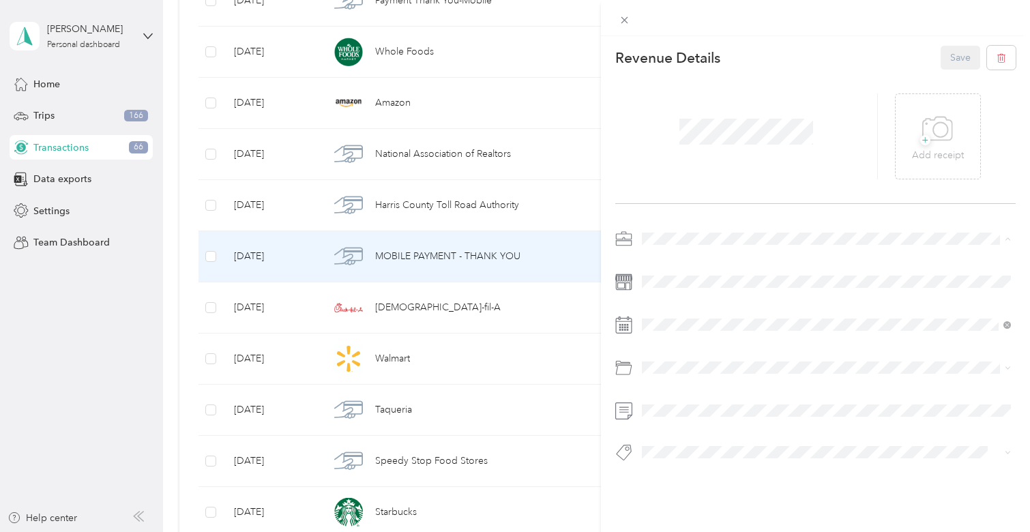
click at [704, 283] on div "Personal" at bounding box center [826, 287] width 359 height 14
click at [959, 59] on button "Save" at bounding box center [961, 58] width 40 height 24
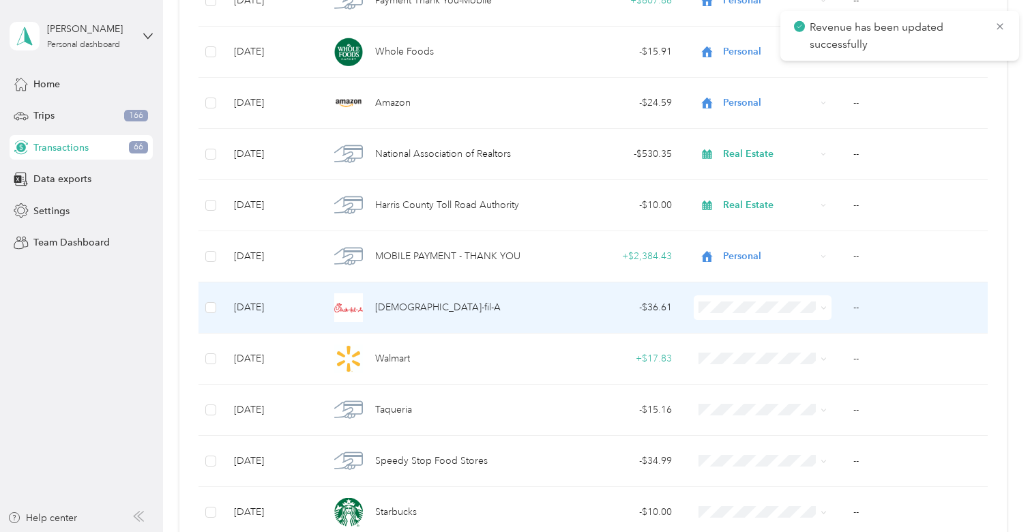
click at [589, 318] on td "- $36.61" at bounding box center [614, 307] width 136 height 51
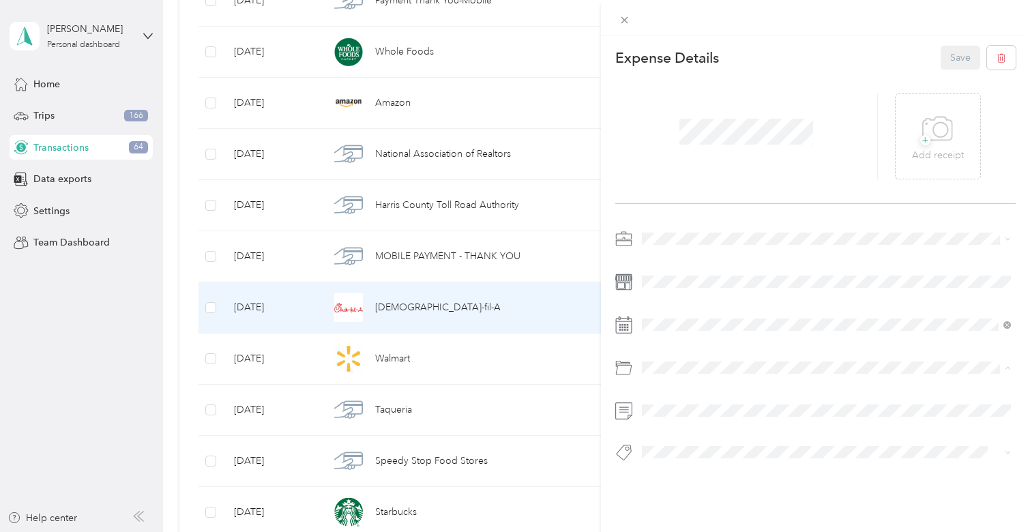
click at [624, 230] on div at bounding box center [815, 239] width 400 height 22
click at [662, 304] on span "Real Estate" at bounding box center [670, 305] width 46 height 12
click at [709, 220] on div "Expense Details Save + Add receipt" at bounding box center [815, 277] width 429 height 483
click at [955, 56] on button "Save" at bounding box center [961, 58] width 40 height 24
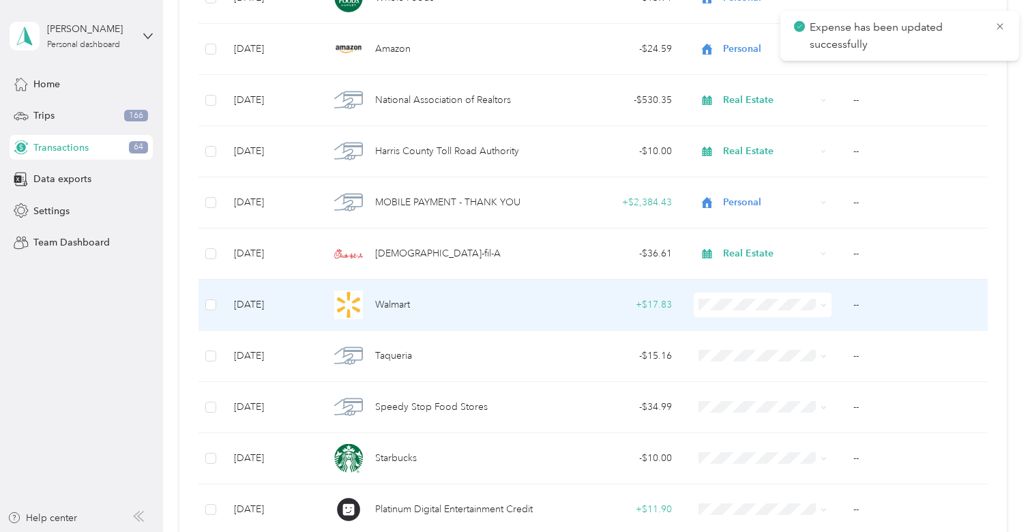
scroll to position [692, 0]
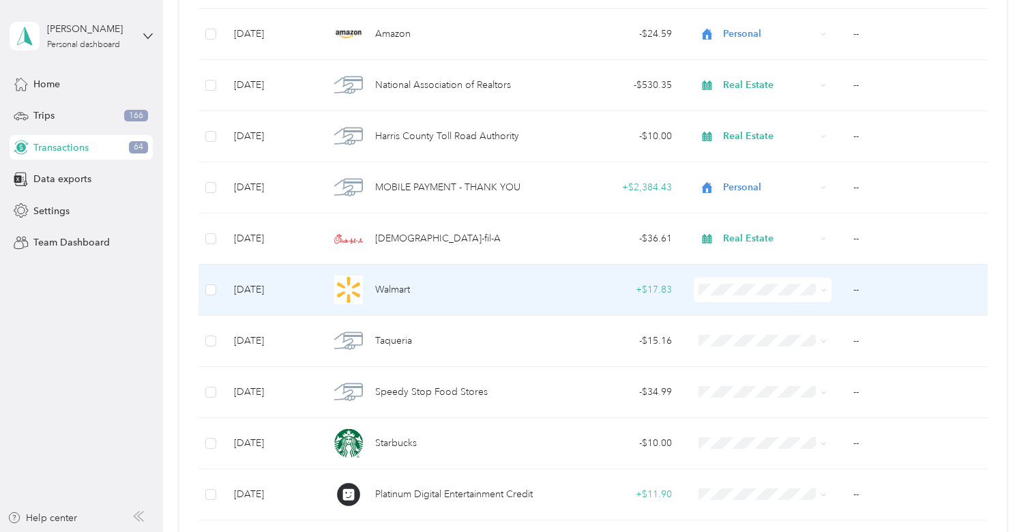
click at [610, 289] on div "+ $17.83" at bounding box center [614, 289] width 115 height 15
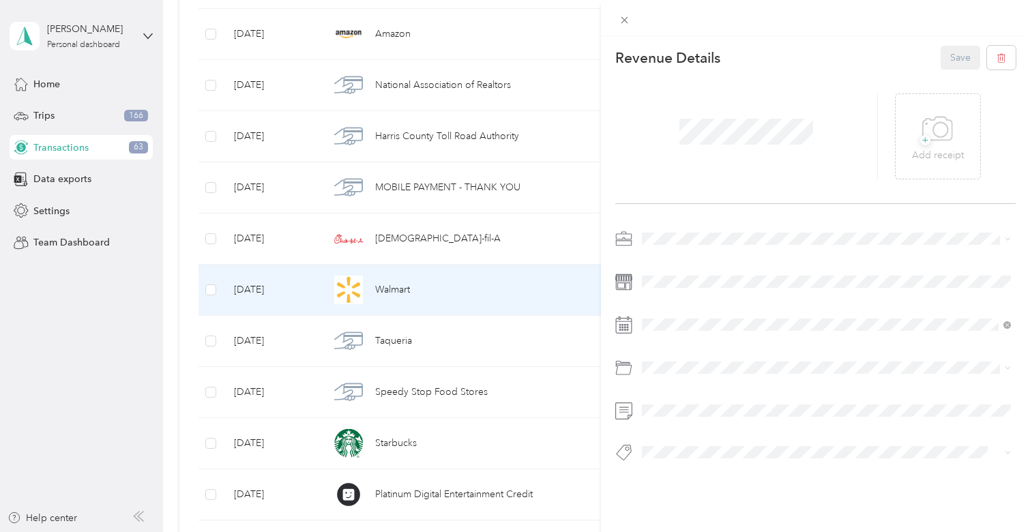
click at [670, 280] on div "Personal" at bounding box center [826, 286] width 359 height 14
click at [952, 65] on button "Save" at bounding box center [961, 58] width 40 height 24
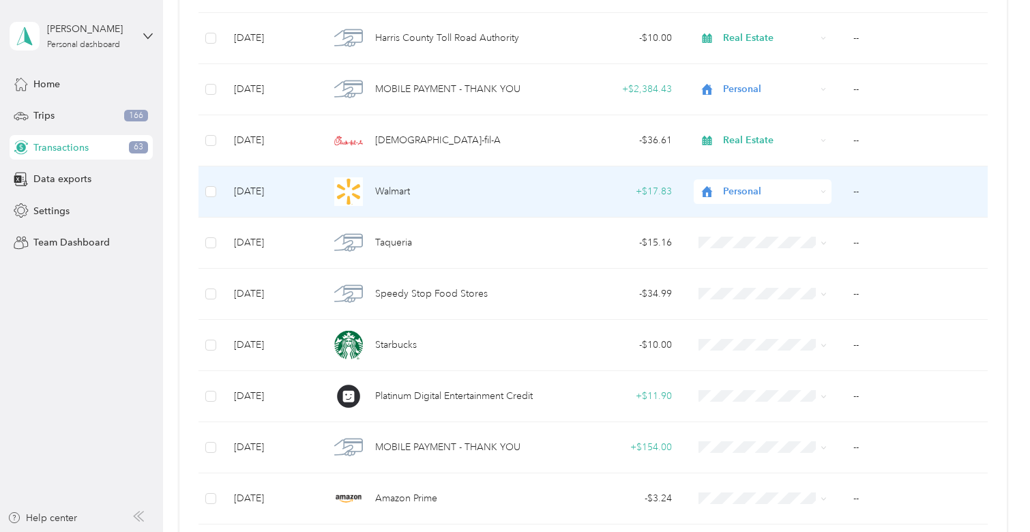
scroll to position [793, 0]
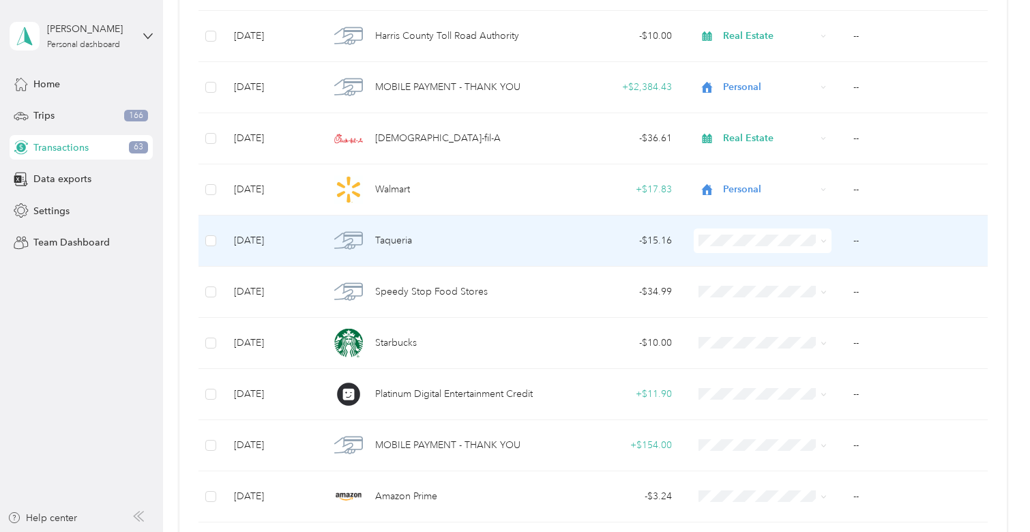
click at [648, 237] on div "- $15.16" at bounding box center [614, 240] width 115 height 15
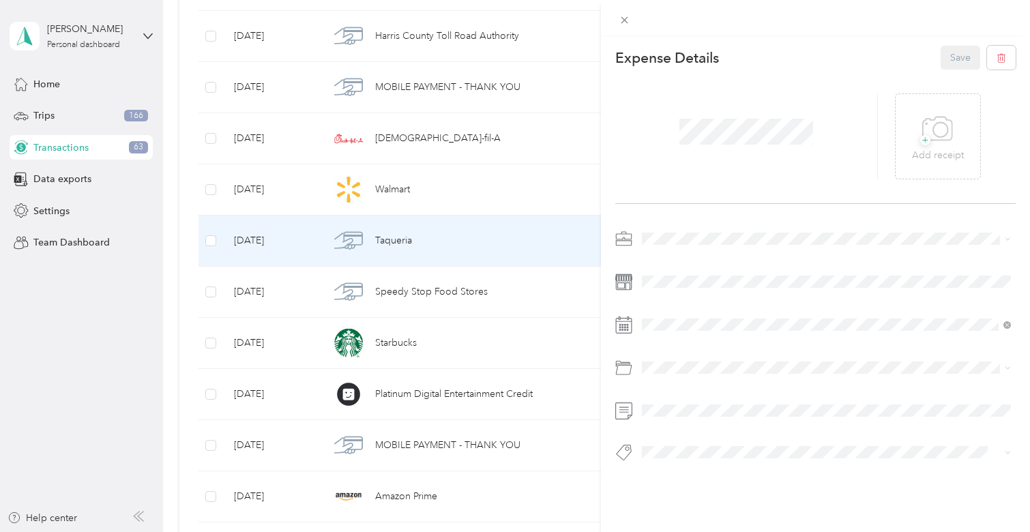
click at [677, 296] on ol "Work Personal Real Estate Other Charity Medical Moving Commute" at bounding box center [826, 345] width 379 height 191
click at [692, 287] on div "Personal" at bounding box center [826, 283] width 359 height 14
click at [960, 57] on button "Save" at bounding box center [961, 58] width 40 height 24
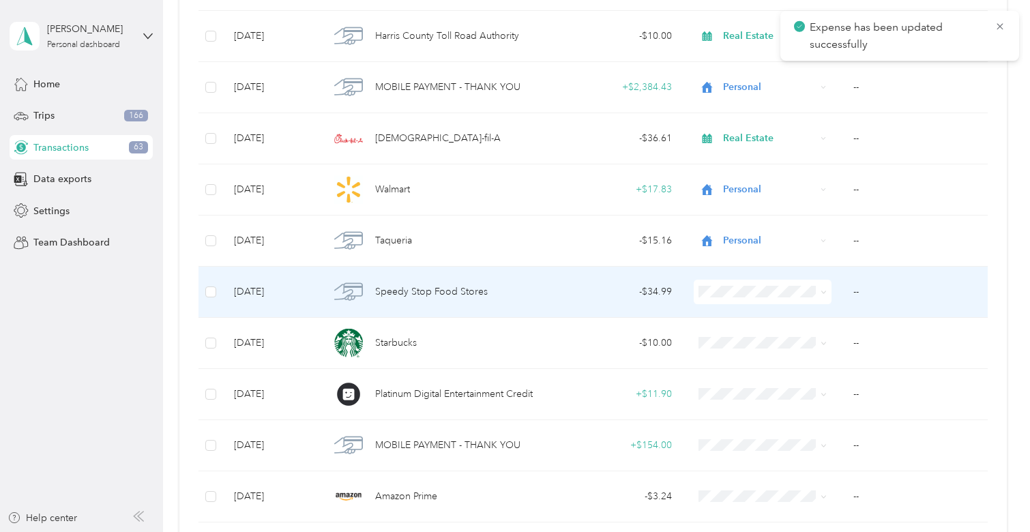
click at [628, 304] on td "- $34.99" at bounding box center [614, 292] width 136 height 51
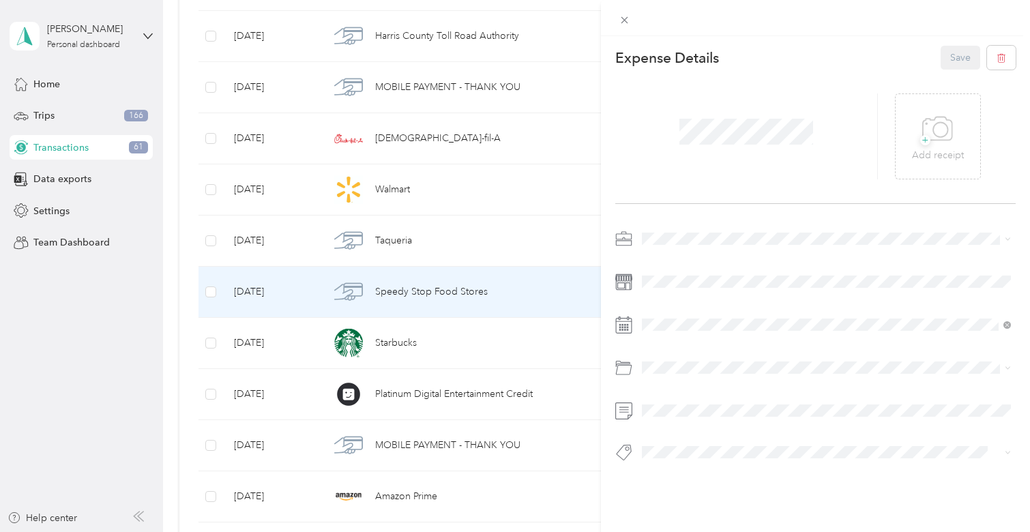
click at [686, 313] on li "Real Estate" at bounding box center [826, 307] width 379 height 24
click at [689, 216] on ol "Default categories Gasoline Car Maintenance and Repairs Car Lease Payments Park…" at bounding box center [826, 259] width 379 height 191
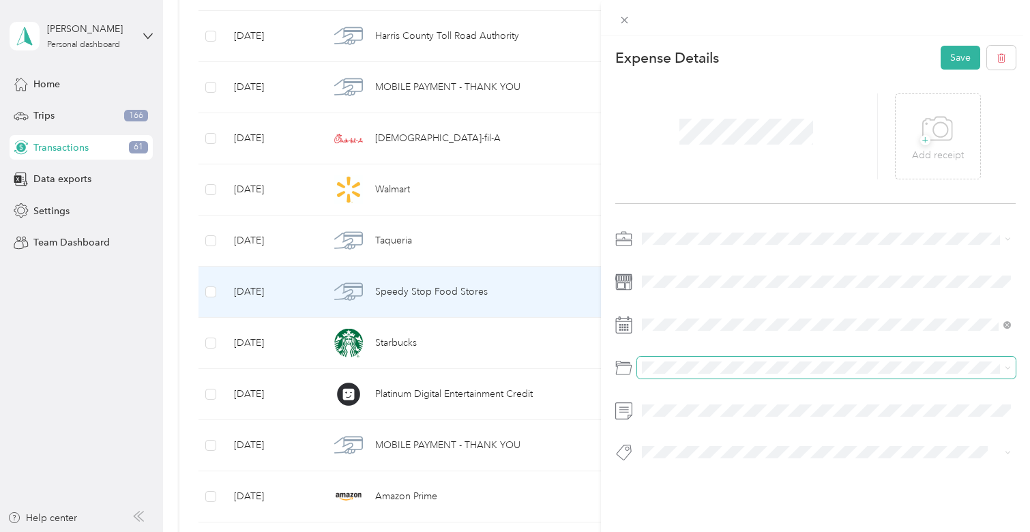
click at [737, 378] on div at bounding box center [815, 372] width 400 height 31
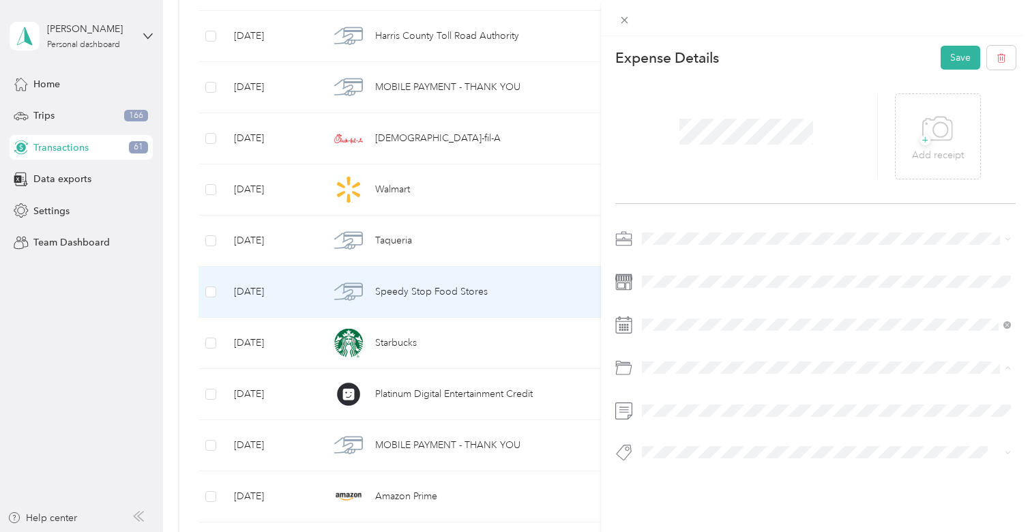
click at [709, 205] on div "Gasoline" at bounding box center [826, 208] width 359 height 14
click at [956, 65] on button "Save" at bounding box center [961, 58] width 40 height 24
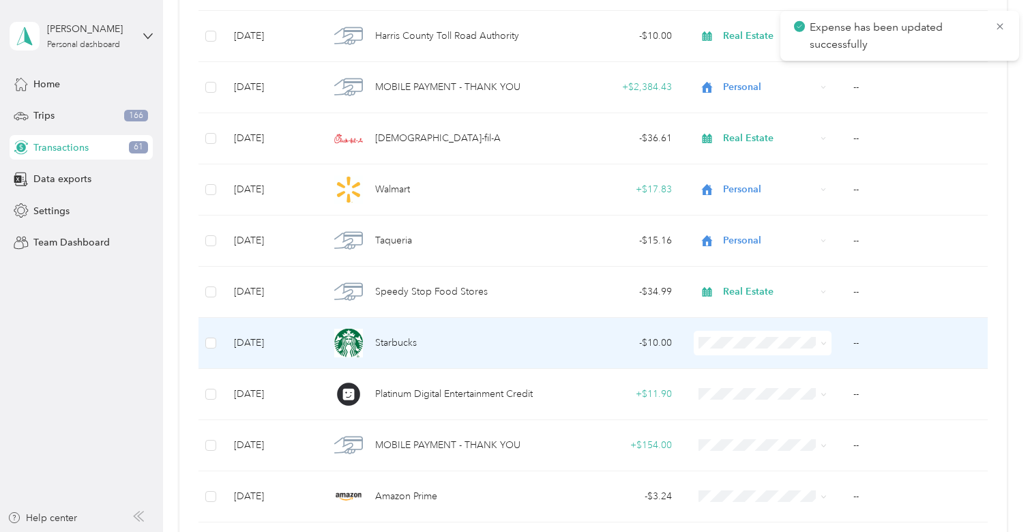
click at [582, 351] on td "- $10.00" at bounding box center [614, 343] width 136 height 51
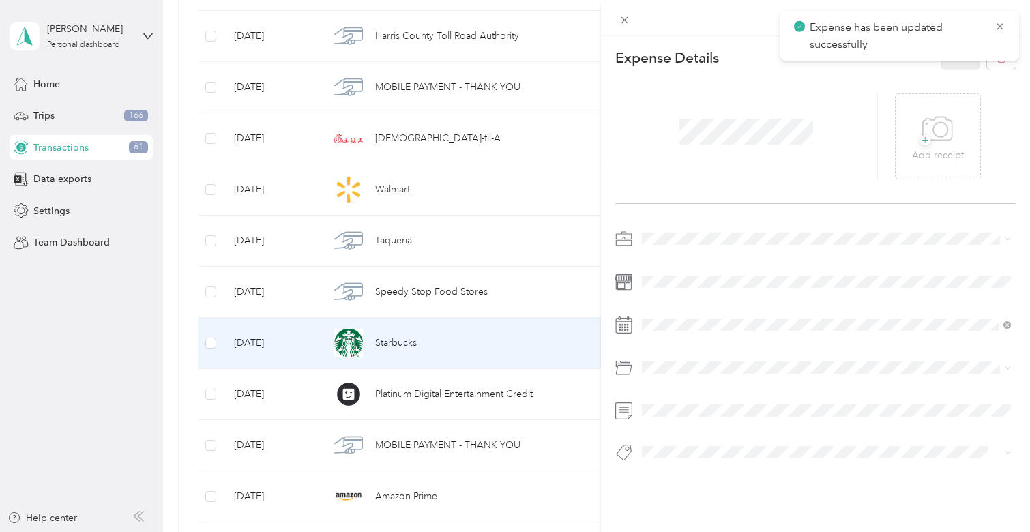
click at [631, 228] on div at bounding box center [815, 239] width 400 height 22
click at [633, 231] on div at bounding box center [815, 239] width 400 height 22
click at [662, 308] on span "Real Estate" at bounding box center [670, 311] width 46 height 12
click at [956, 57] on button "Save" at bounding box center [961, 58] width 40 height 24
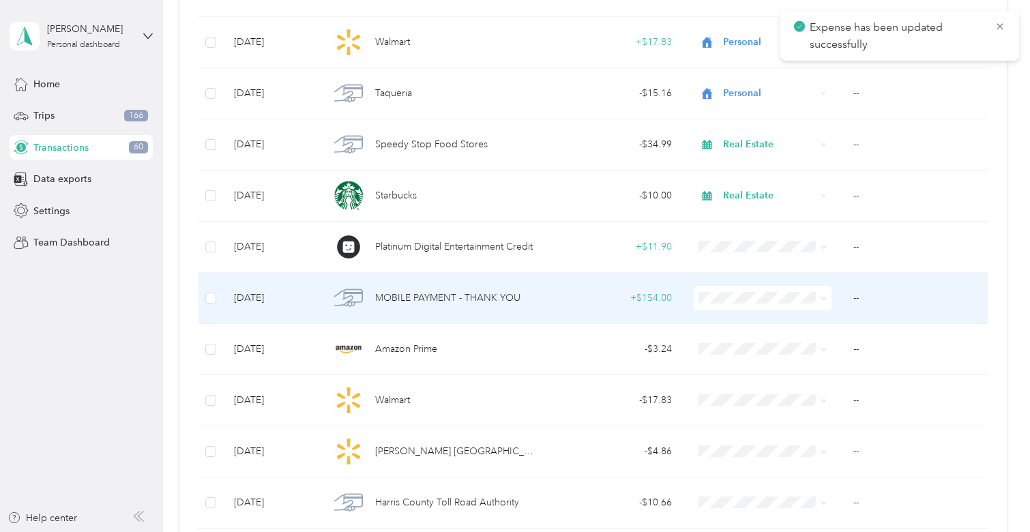
scroll to position [942, 0]
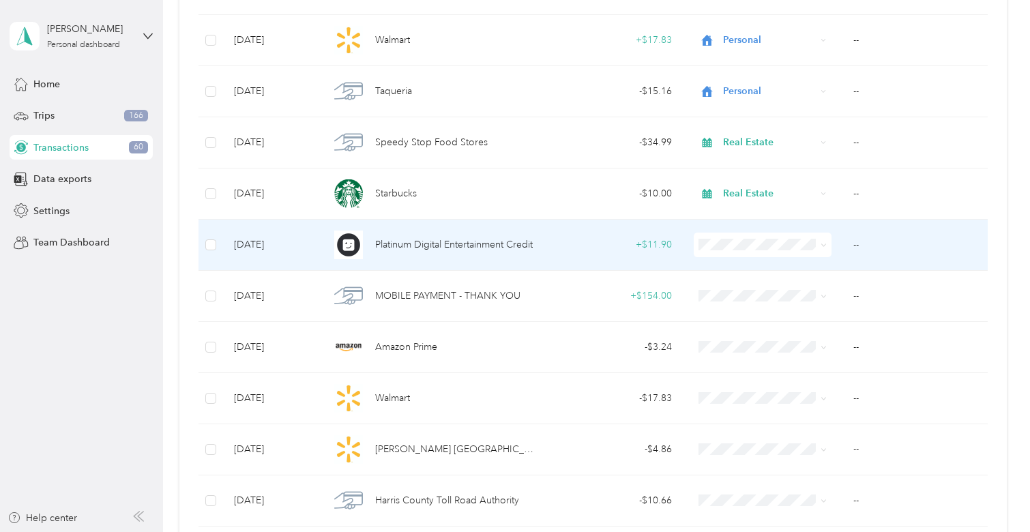
click at [590, 235] on td "+ $11.90" at bounding box center [614, 245] width 136 height 51
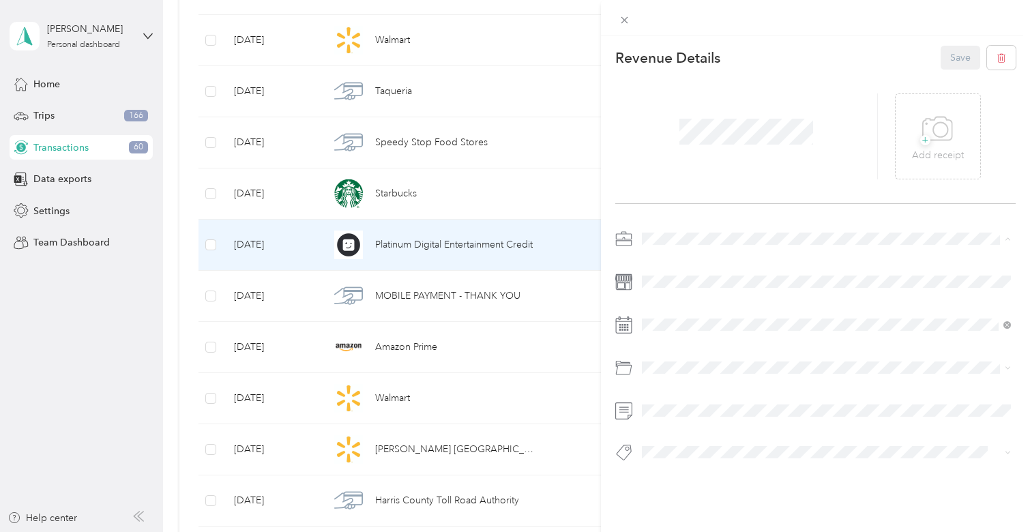
click at [679, 289] on div "Personal" at bounding box center [826, 287] width 359 height 14
click at [943, 61] on button "Save" at bounding box center [961, 58] width 40 height 24
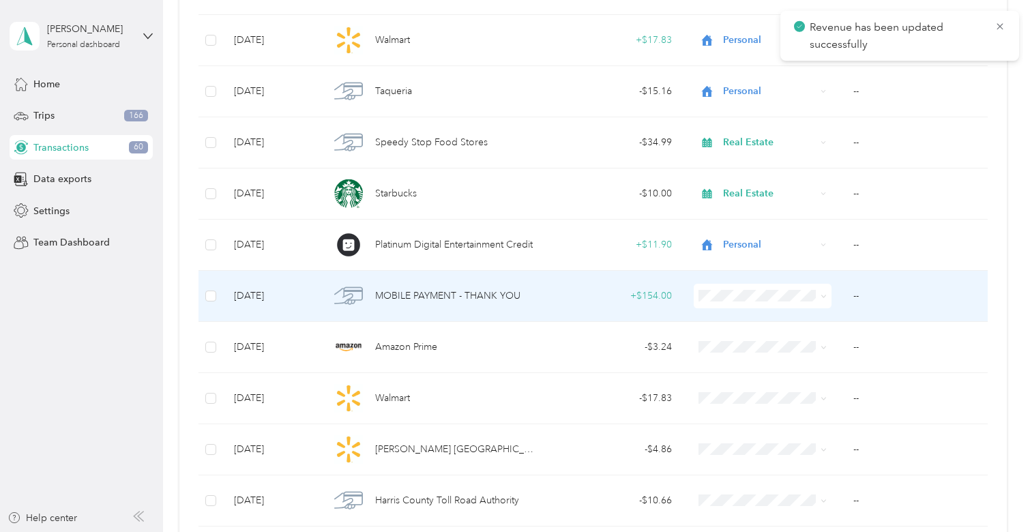
click at [694, 286] on span at bounding box center [763, 296] width 138 height 25
click at [613, 302] on div "+ $154.00" at bounding box center [614, 296] width 115 height 15
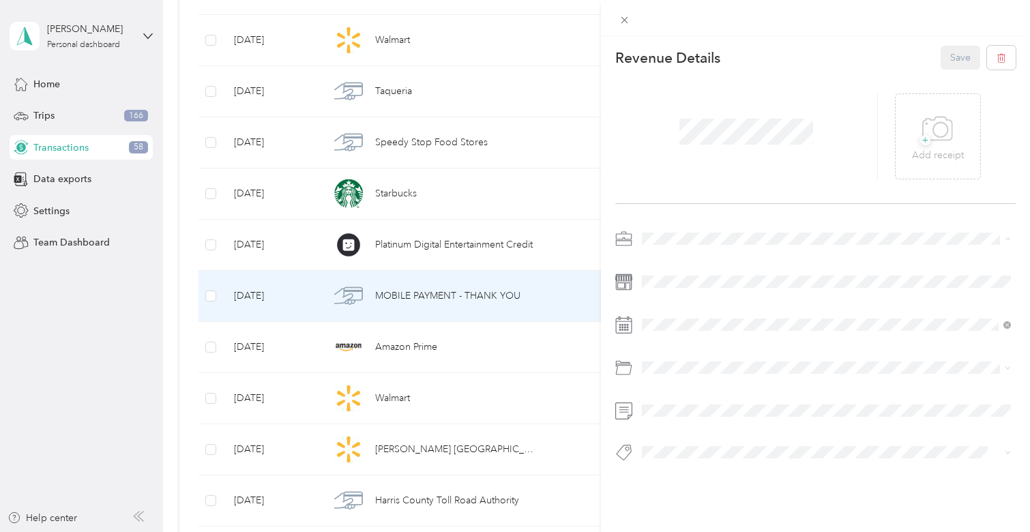
click at [685, 278] on li "Personal" at bounding box center [826, 287] width 379 height 24
click at [962, 65] on button "Save" at bounding box center [961, 58] width 40 height 24
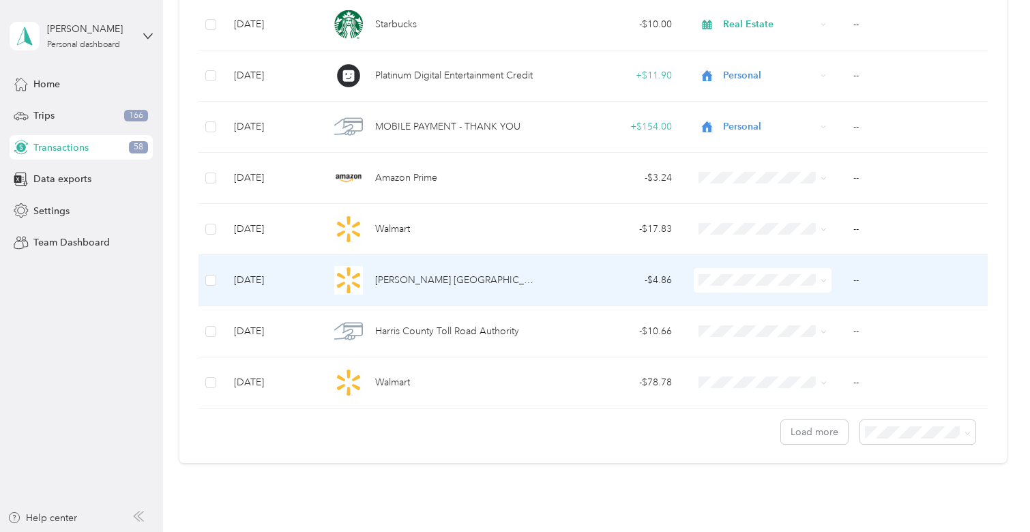
scroll to position [1112, 0]
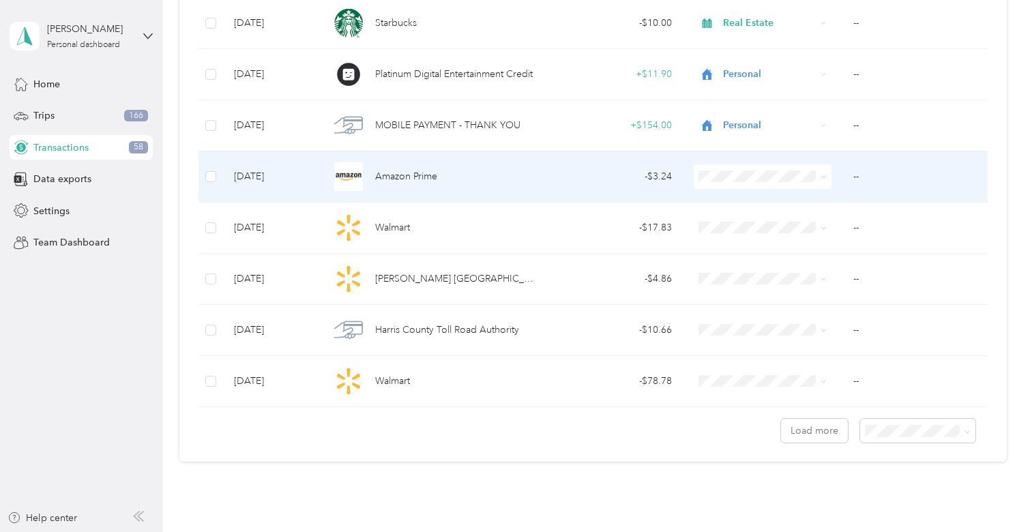
click at [610, 172] on div "- $3.24" at bounding box center [614, 176] width 115 height 15
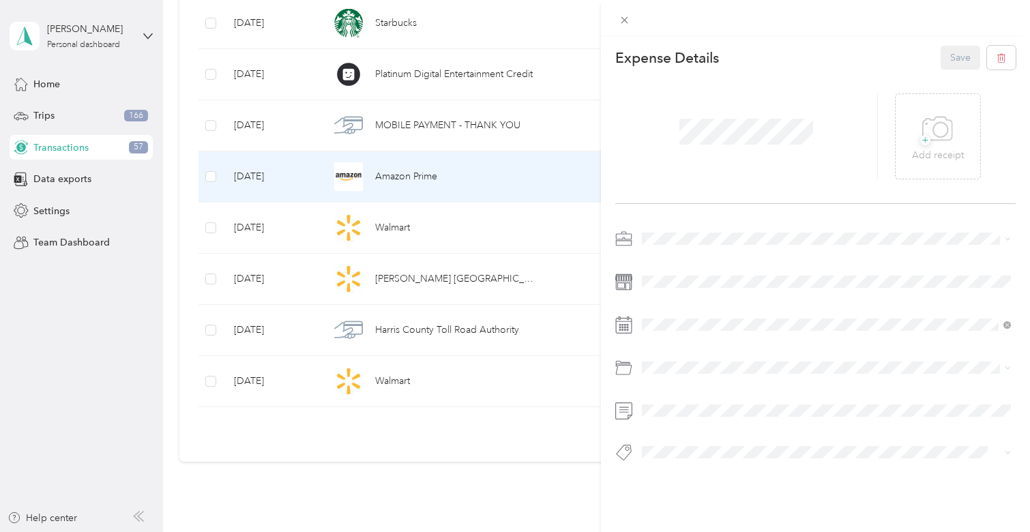
click at [673, 291] on li "Personal" at bounding box center [826, 286] width 379 height 24
click at [958, 52] on button "Save" at bounding box center [961, 58] width 40 height 24
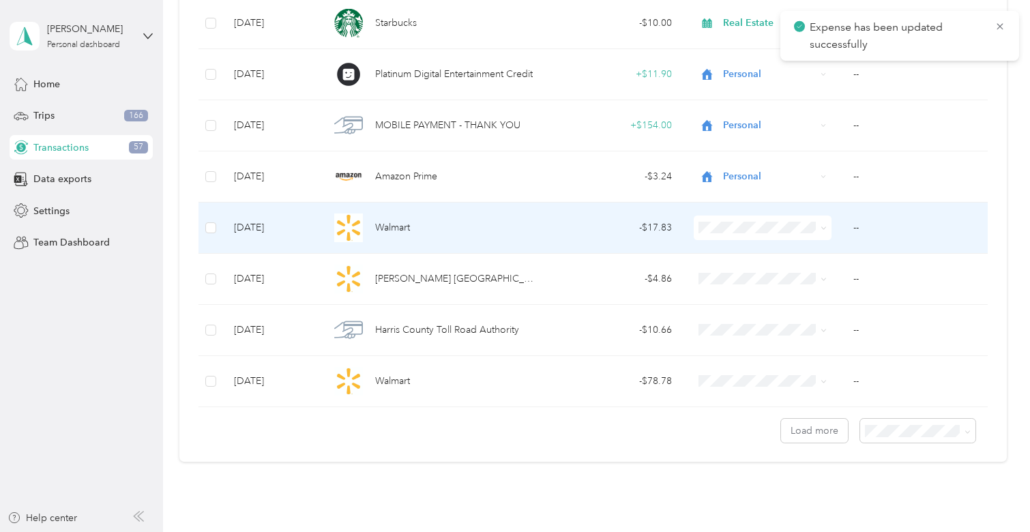
click at [562, 239] on td "- $17.83" at bounding box center [614, 228] width 136 height 51
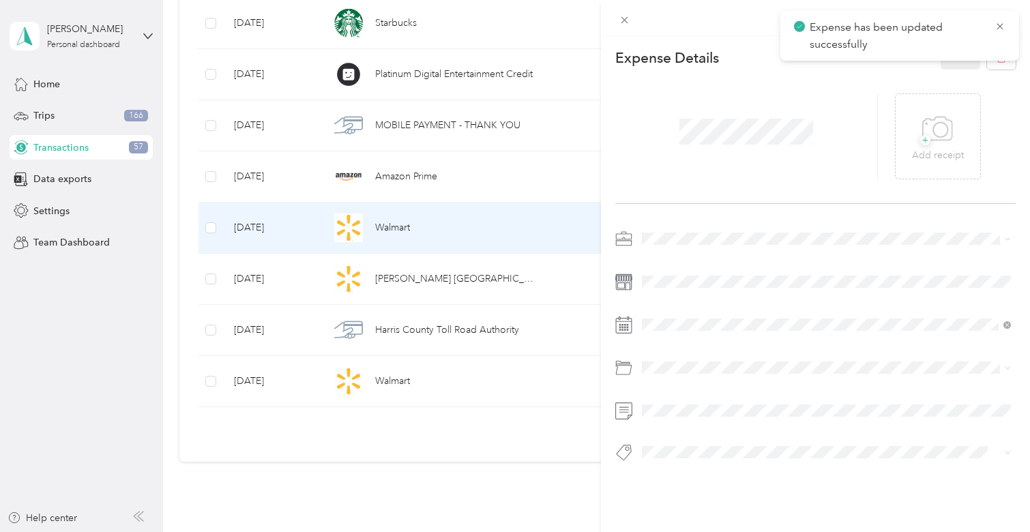
click at [664, 245] on span at bounding box center [826, 239] width 379 height 22
click at [664, 284] on span "Personal" at bounding box center [665, 287] width 36 height 12
click at [948, 57] on button "Save" at bounding box center [961, 58] width 40 height 24
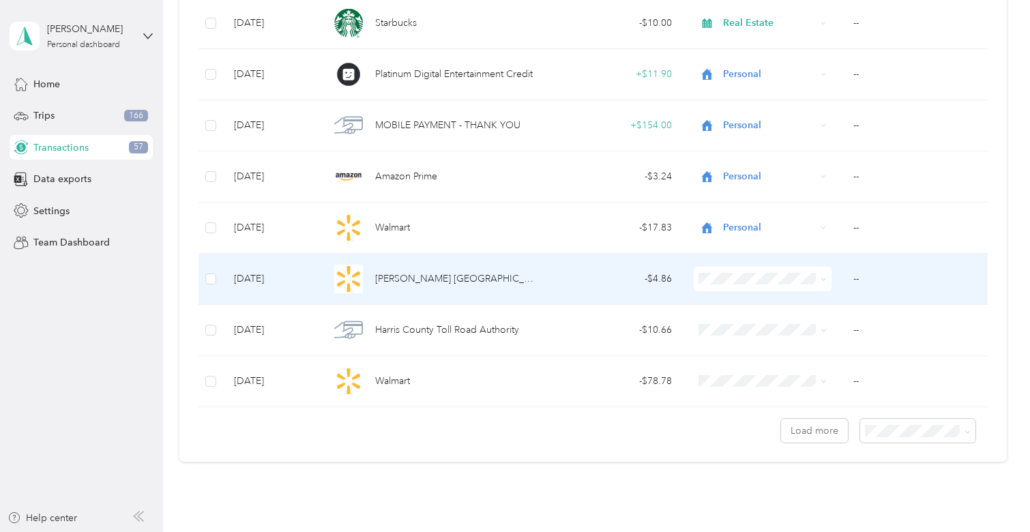
click at [613, 290] on td "- $4.86" at bounding box center [614, 279] width 136 height 51
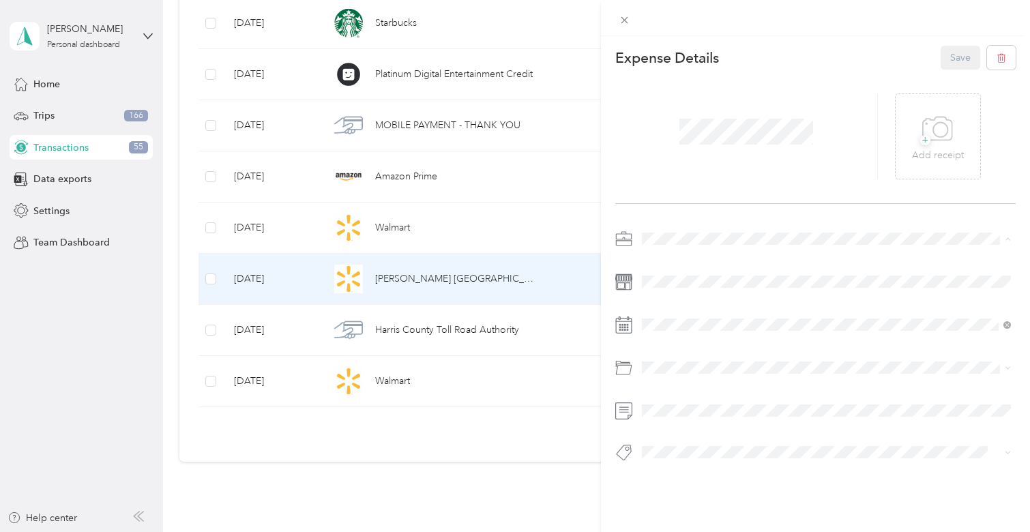
click at [687, 310] on div "Real Estate" at bounding box center [826, 311] width 359 height 14
click at [727, 213] on ol "Default categories Gasoline Car Maintenance and Repairs Car Lease Payments Park…" at bounding box center [826, 259] width 379 height 191
click at [675, 216] on ol "Default categories Gasoline Car Maintenance and Repairs Car Lease Payments Park…" at bounding box center [826, 258] width 379 height 191
click at [667, 208] on li "Gasoline" at bounding box center [826, 207] width 379 height 24
click at [963, 53] on button "Save" at bounding box center [961, 58] width 40 height 24
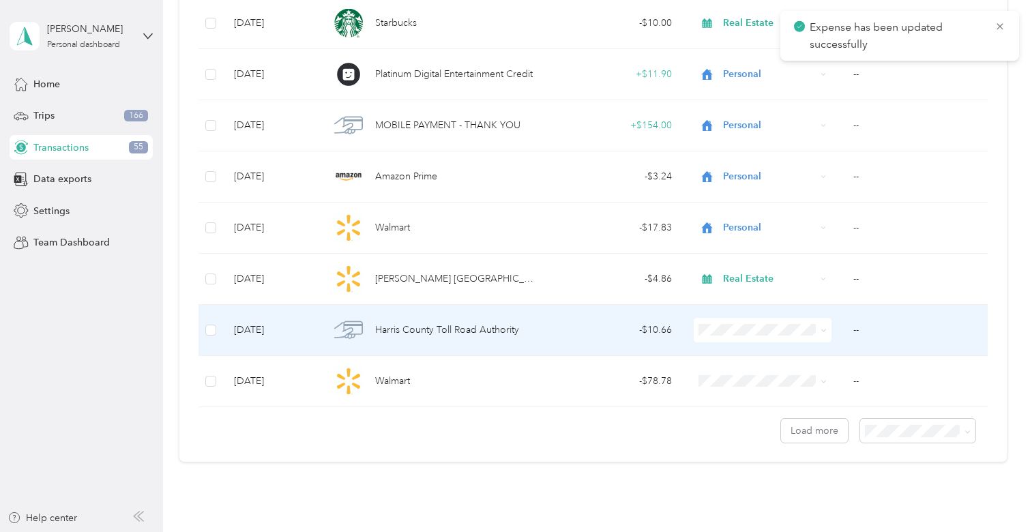
click at [675, 344] on td "- $10.66" at bounding box center [614, 330] width 136 height 51
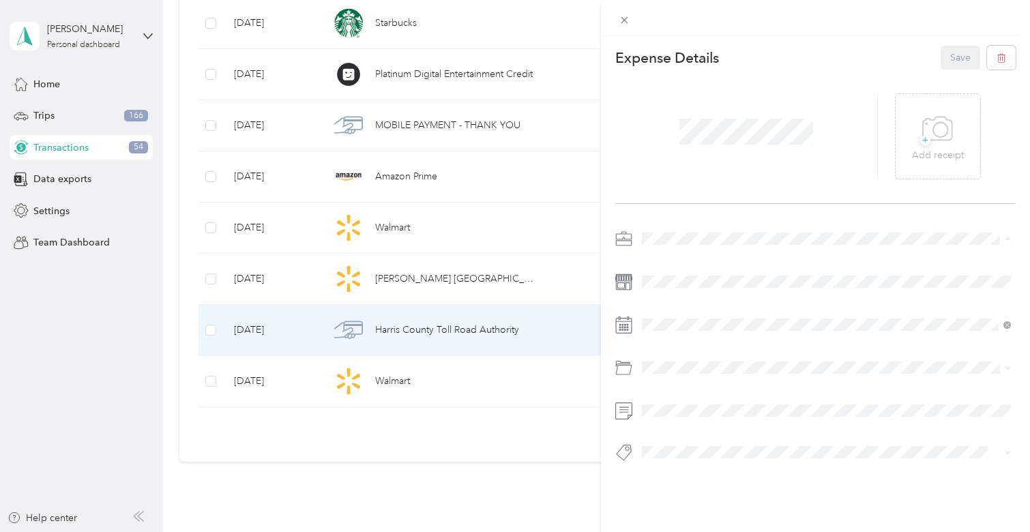
click at [679, 311] on div "Real Estate" at bounding box center [826, 311] width 359 height 14
click at [665, 463] on div at bounding box center [815, 457] width 400 height 29
click at [664, 421] on button "Toll" at bounding box center [663, 422] width 32 height 17
click at [960, 55] on button "Save" at bounding box center [961, 58] width 40 height 24
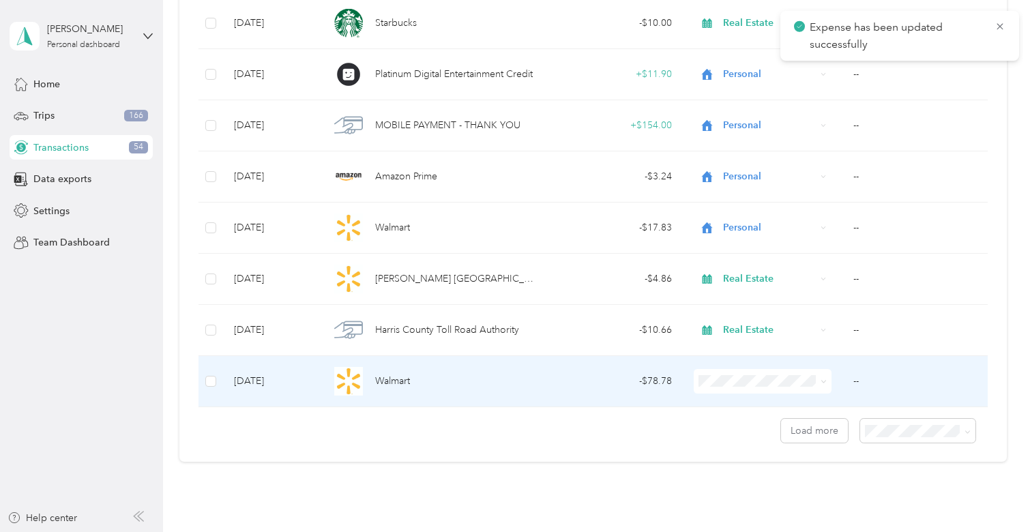
click at [697, 384] on span at bounding box center [763, 381] width 138 height 25
click at [664, 383] on div "- $78.78" at bounding box center [614, 381] width 115 height 15
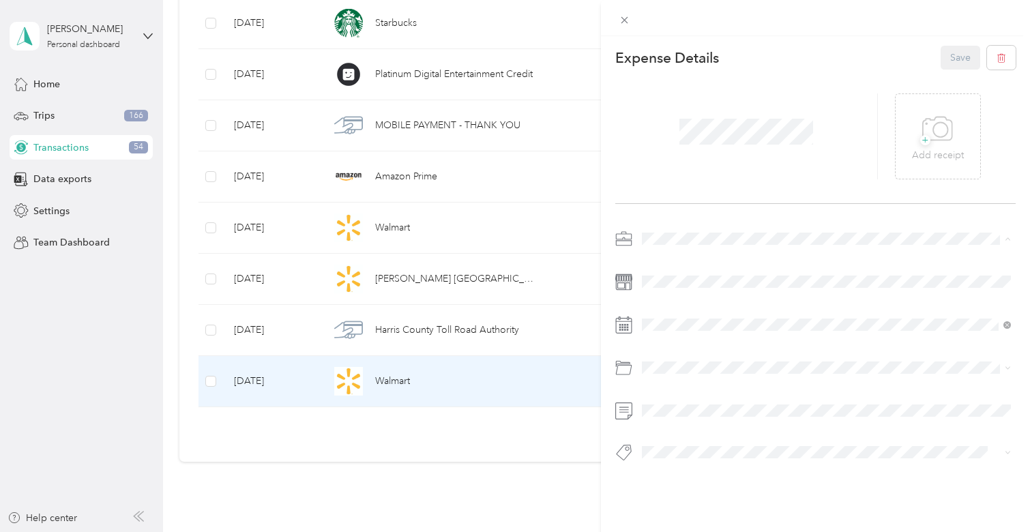
click at [706, 306] on div "Real Estate" at bounding box center [826, 311] width 359 height 14
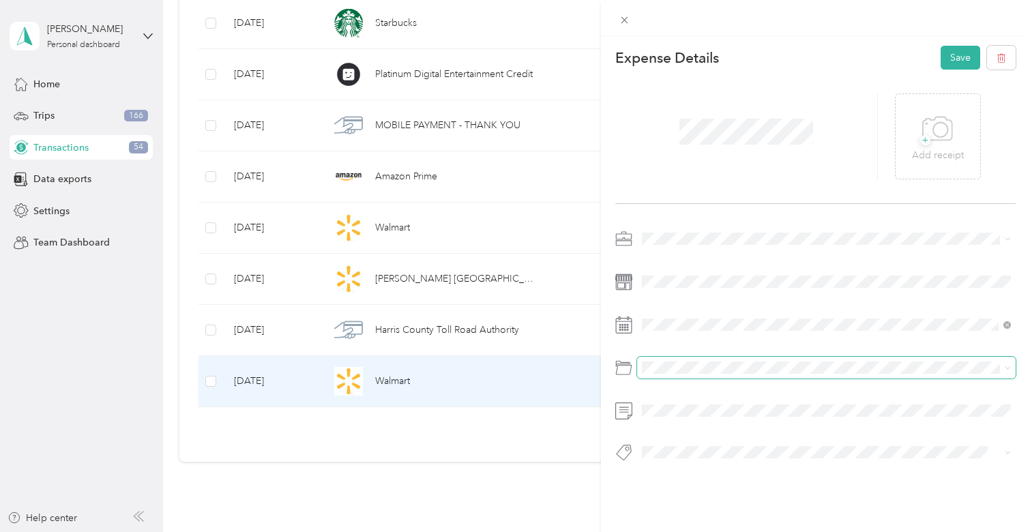
click at [692, 374] on span at bounding box center [826, 368] width 379 height 22
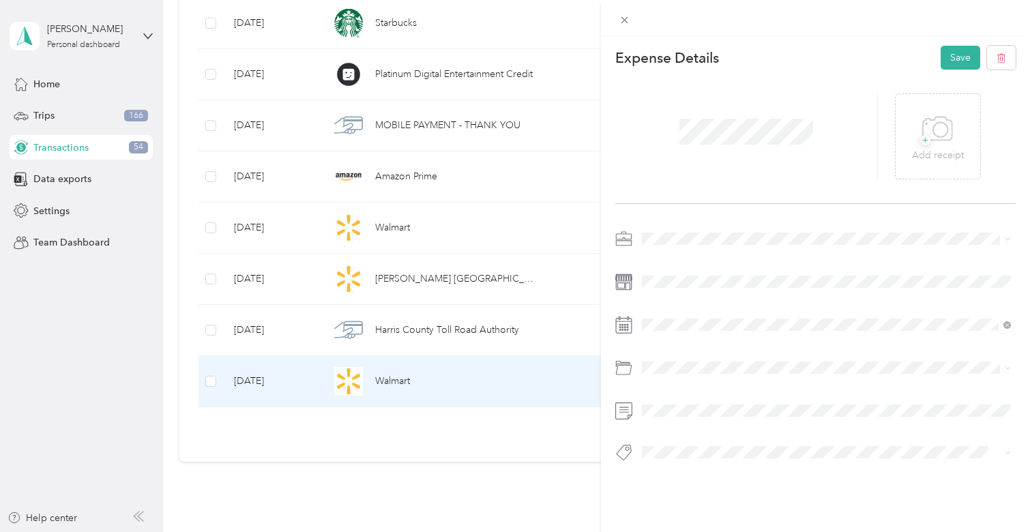
click at [692, 352] on div at bounding box center [815, 350] width 400 height 244
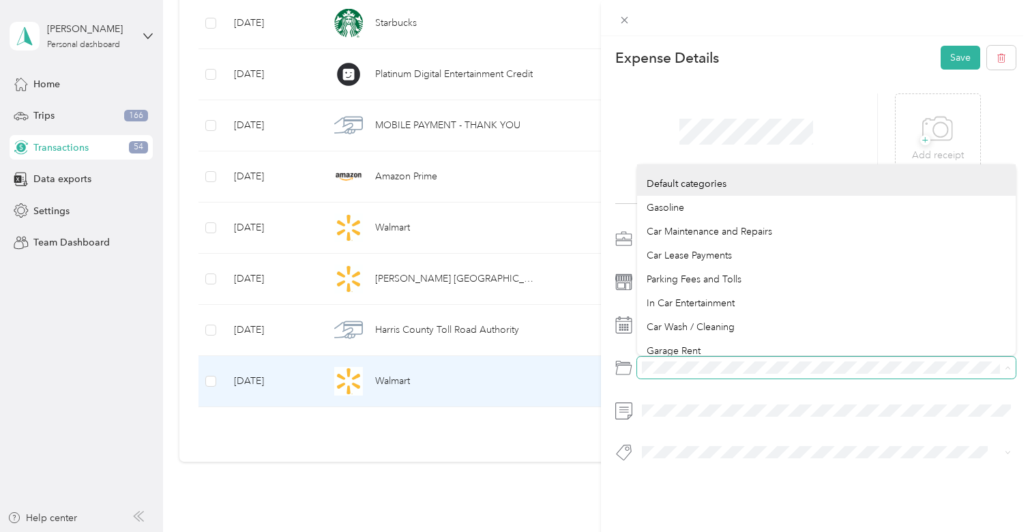
click at [638, 359] on span at bounding box center [826, 368] width 379 height 22
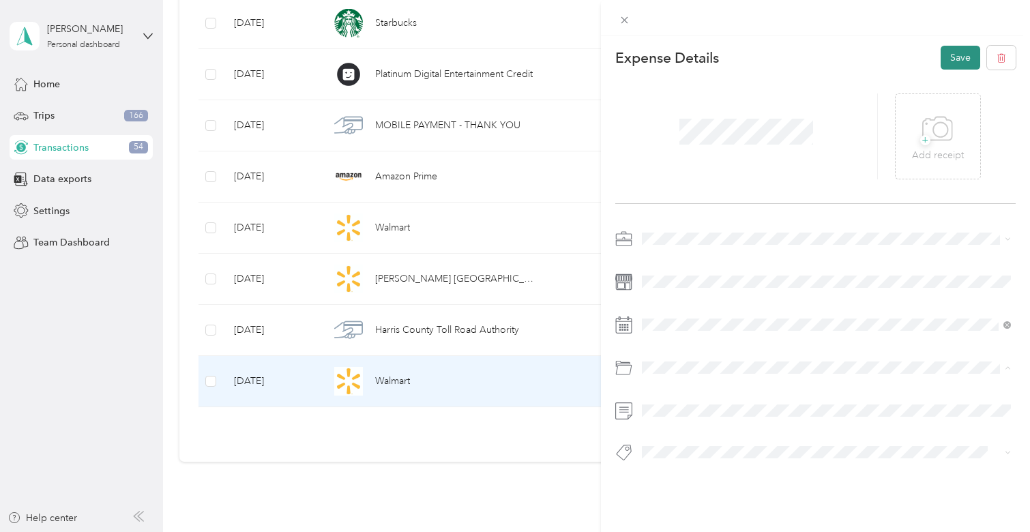
click at [970, 60] on button "Save" at bounding box center [961, 58] width 40 height 24
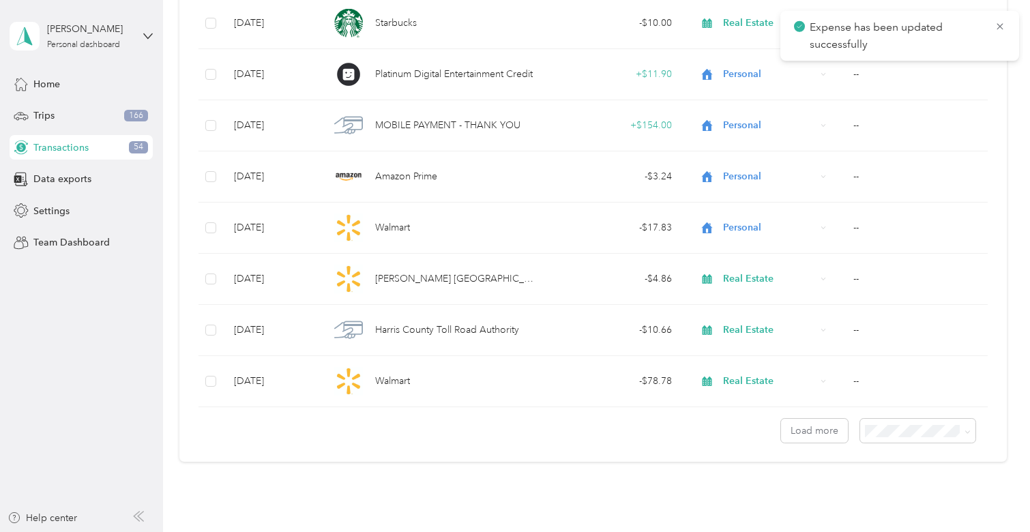
click at [896, 507] on li "100 per load" at bounding box center [925, 504] width 116 height 24
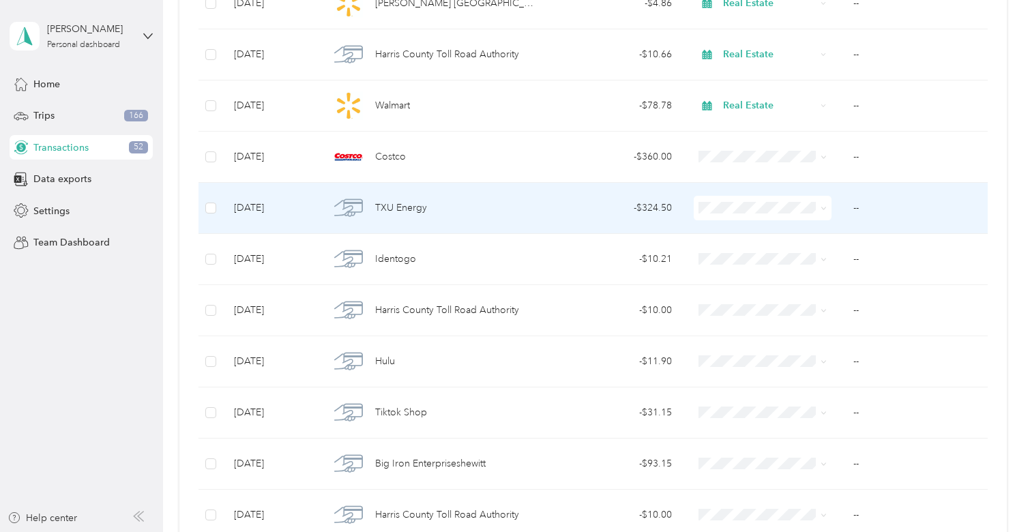
scroll to position [1401, 0]
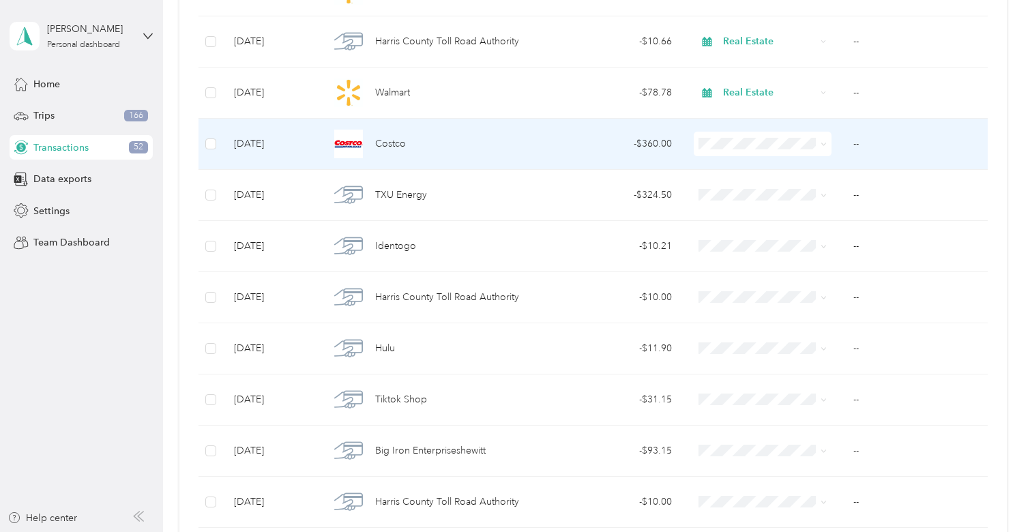
click at [557, 153] on td "- $360.00" at bounding box center [614, 144] width 136 height 51
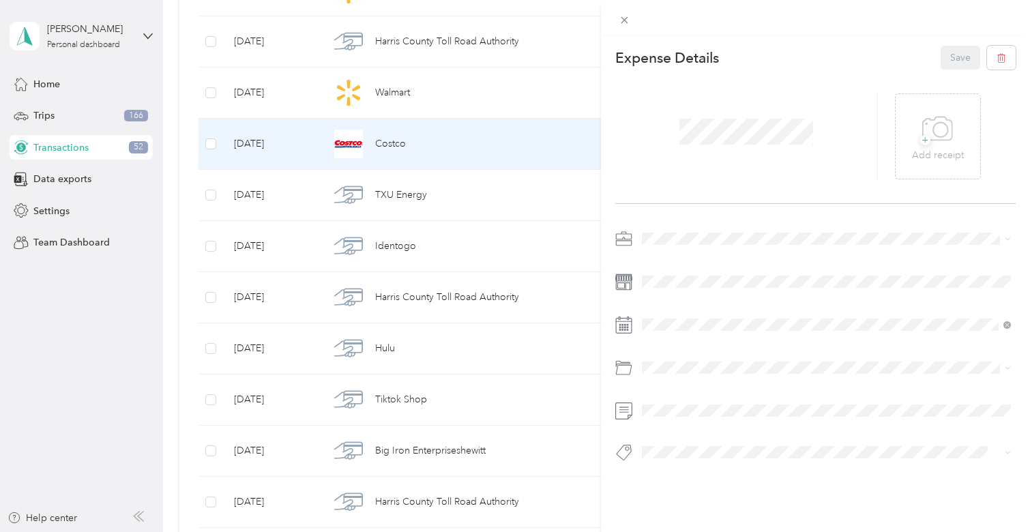
click at [686, 245] on span at bounding box center [826, 239] width 379 height 22
click at [685, 305] on span "Real Estate" at bounding box center [670, 311] width 46 height 12
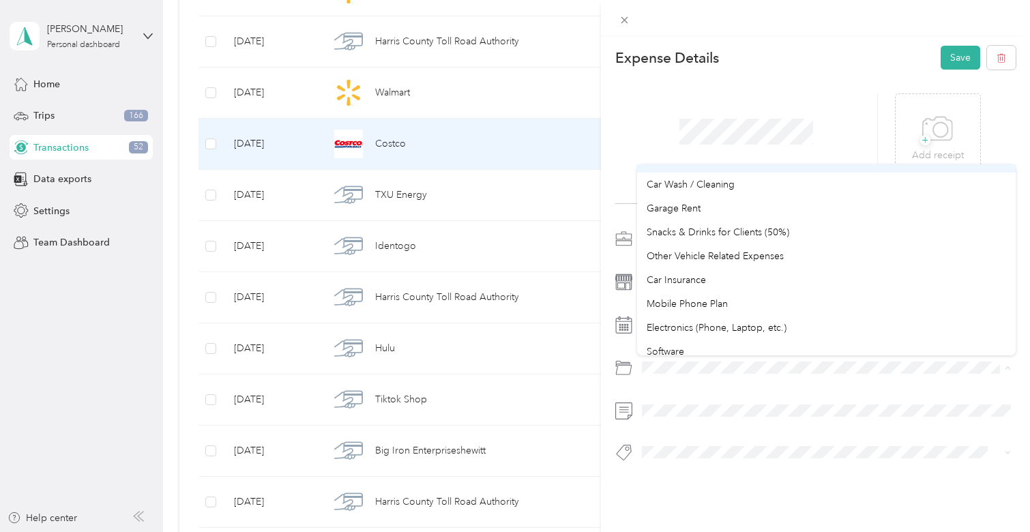
scroll to position [147, 0]
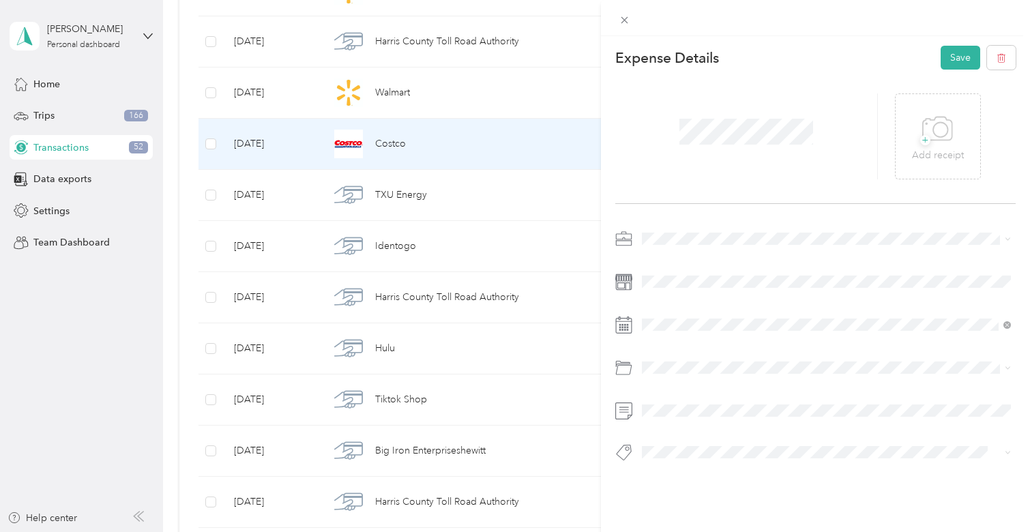
click at [726, 257] on li "Other Vehicle Related Expenses" at bounding box center [826, 249] width 379 height 24
click at [960, 53] on button "Save" at bounding box center [961, 58] width 40 height 24
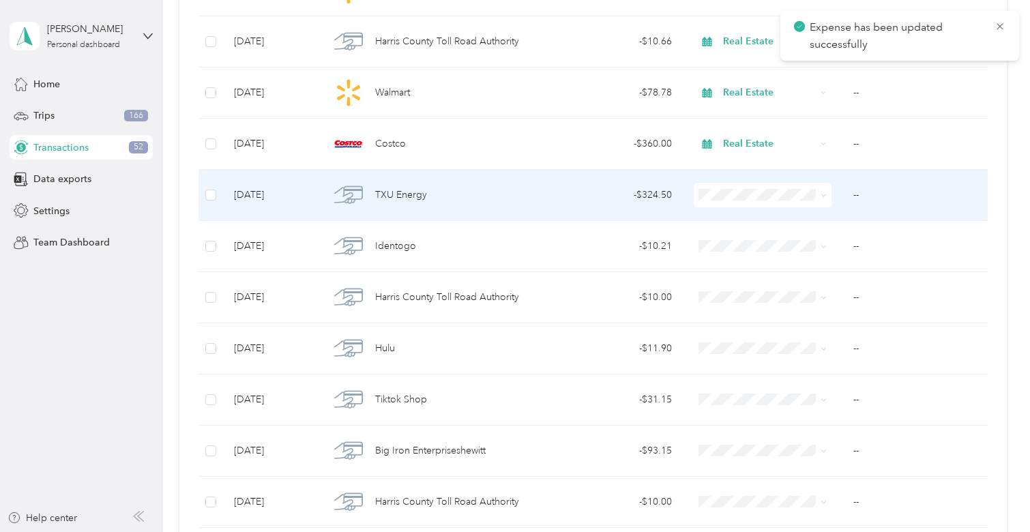
click at [580, 200] on div "- $324.50" at bounding box center [614, 195] width 115 height 15
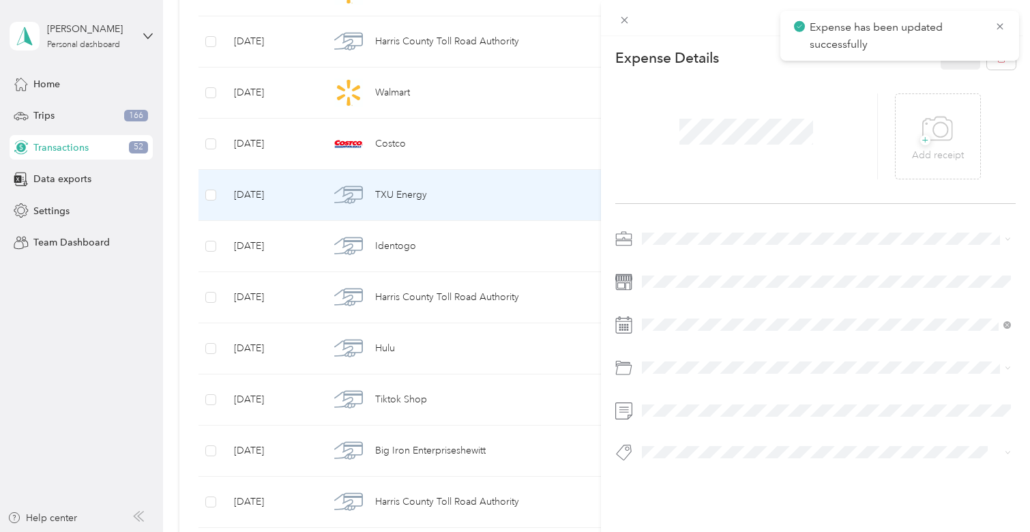
click at [676, 232] on span at bounding box center [826, 239] width 379 height 22
click at [688, 269] on ol "Work Personal Real Estate Other Charity Medical Moving Commute" at bounding box center [826, 346] width 379 height 191
click at [967, 59] on button "Save" at bounding box center [961, 58] width 40 height 24
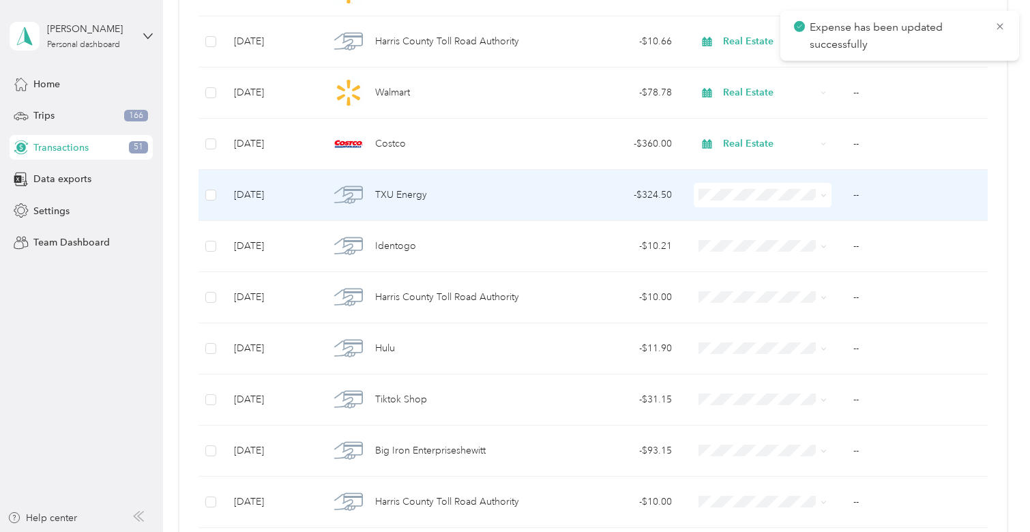
click at [647, 201] on div "- $324.50" at bounding box center [614, 195] width 115 height 15
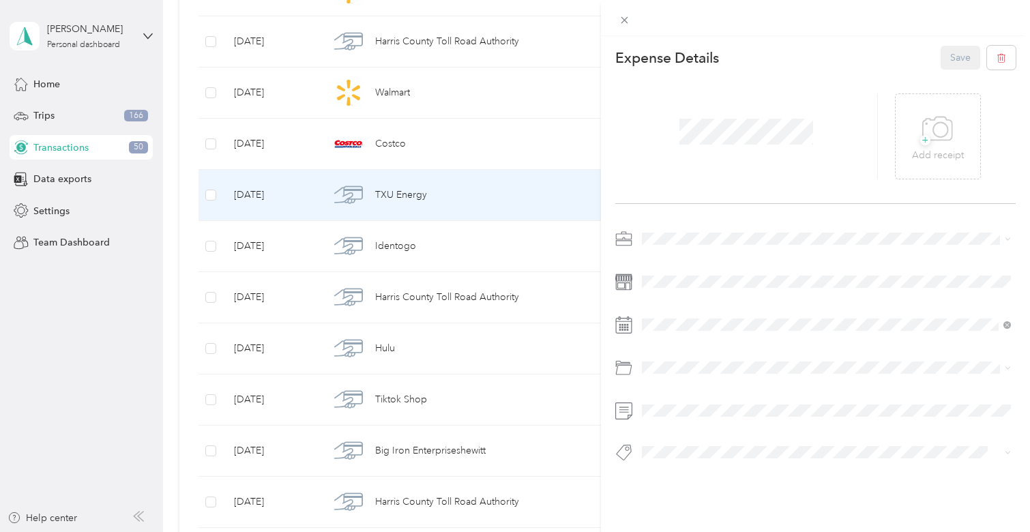
click at [691, 230] on span at bounding box center [826, 239] width 379 height 22
click at [666, 264] on div "Work" at bounding box center [826, 263] width 359 height 14
click at [959, 66] on button "Save" at bounding box center [961, 58] width 40 height 24
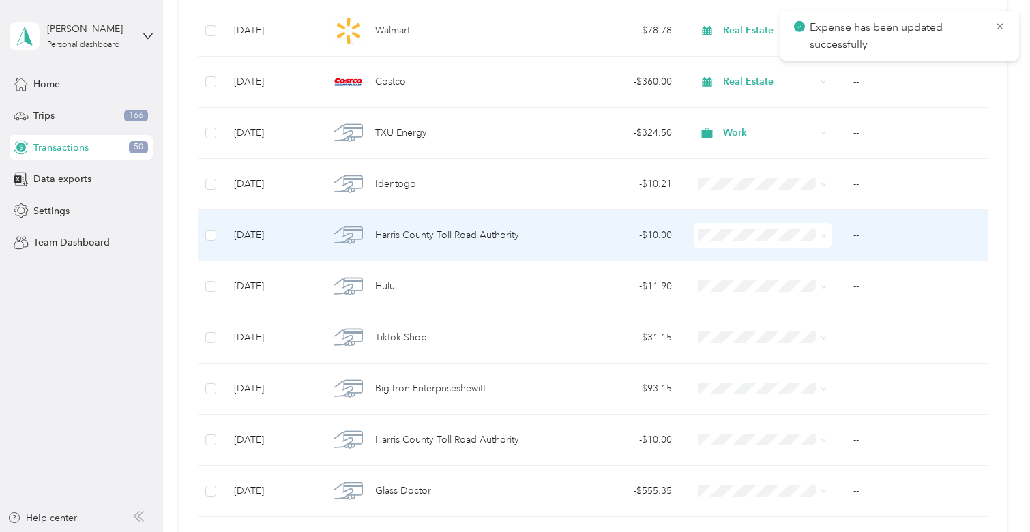
scroll to position [1464, 0]
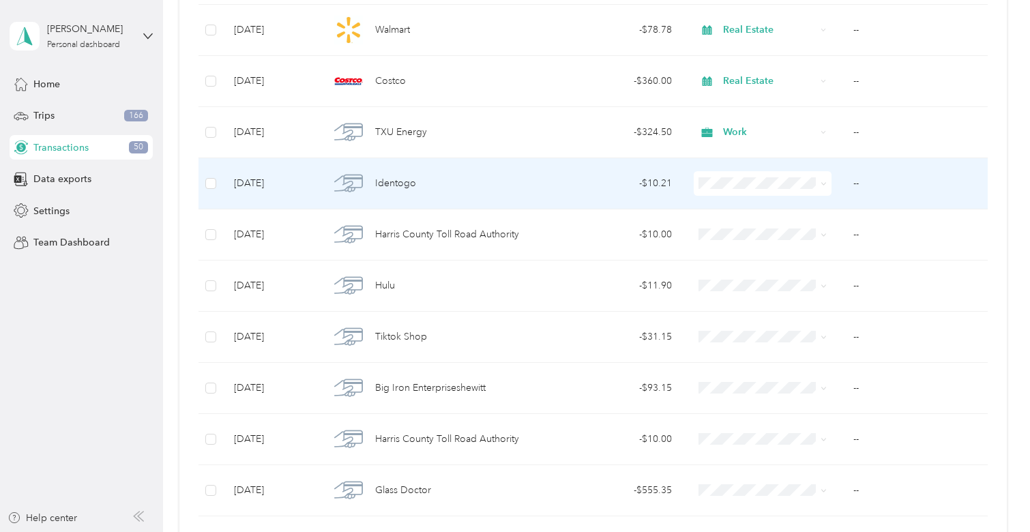
click at [557, 179] on div "- $10.21" at bounding box center [614, 183] width 115 height 15
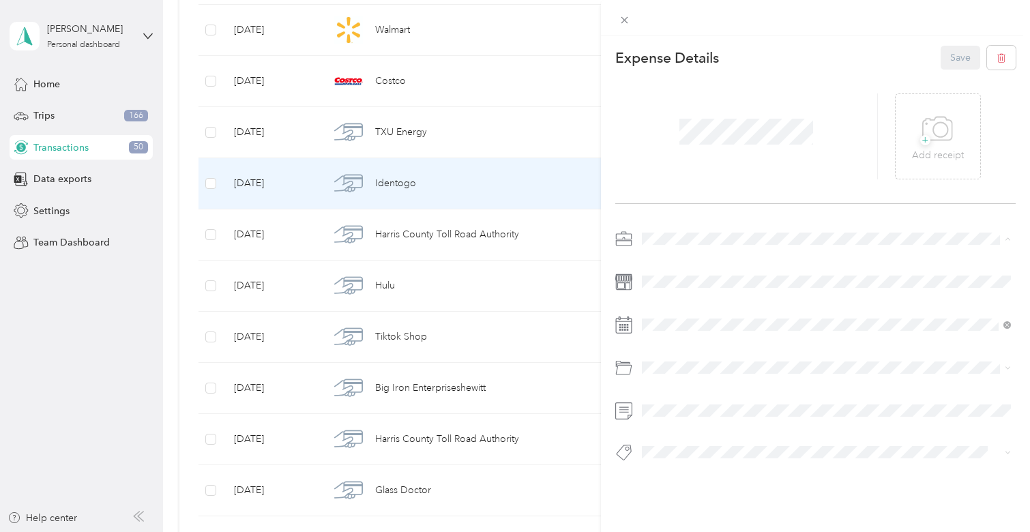
click at [676, 301] on li "Real Estate" at bounding box center [826, 311] width 379 height 24
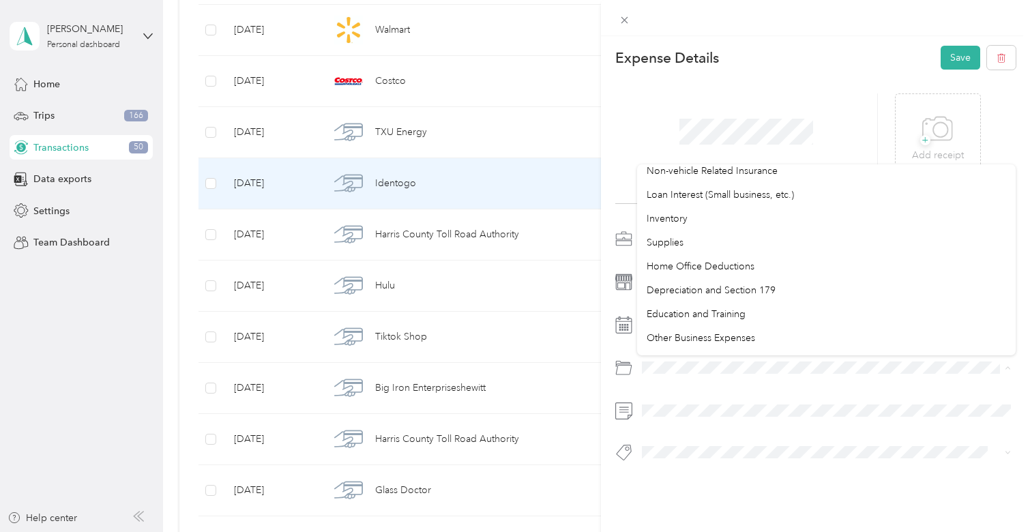
scroll to position [723, 0]
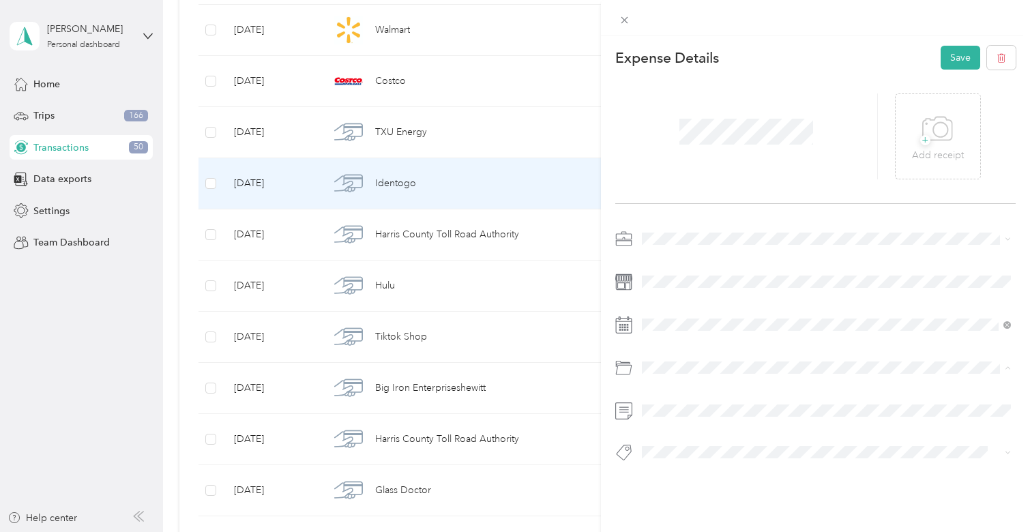
click at [706, 286] on li "Education and Training" at bounding box center [826, 296] width 379 height 24
click at [949, 57] on button "Save" at bounding box center [961, 58] width 40 height 24
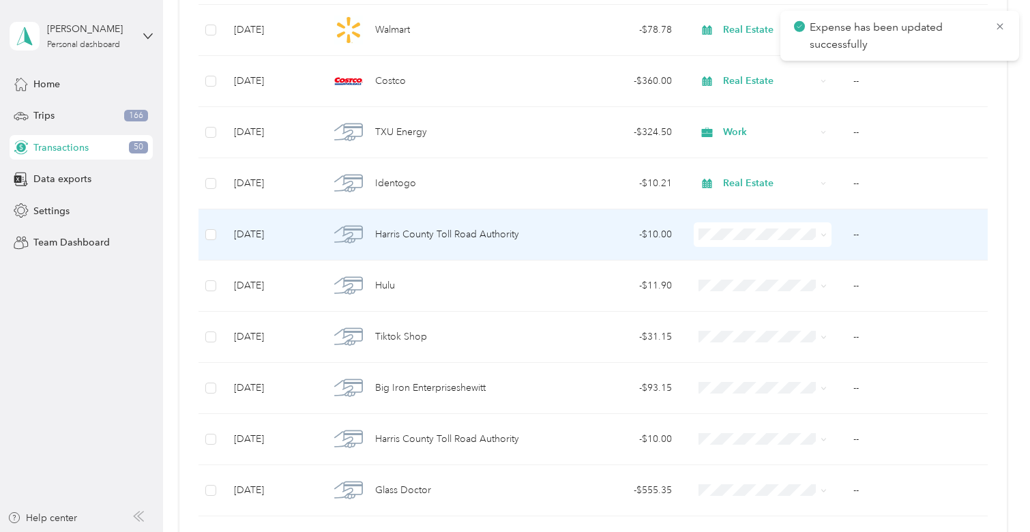
click at [581, 250] on td "- $10.00" at bounding box center [614, 234] width 136 height 51
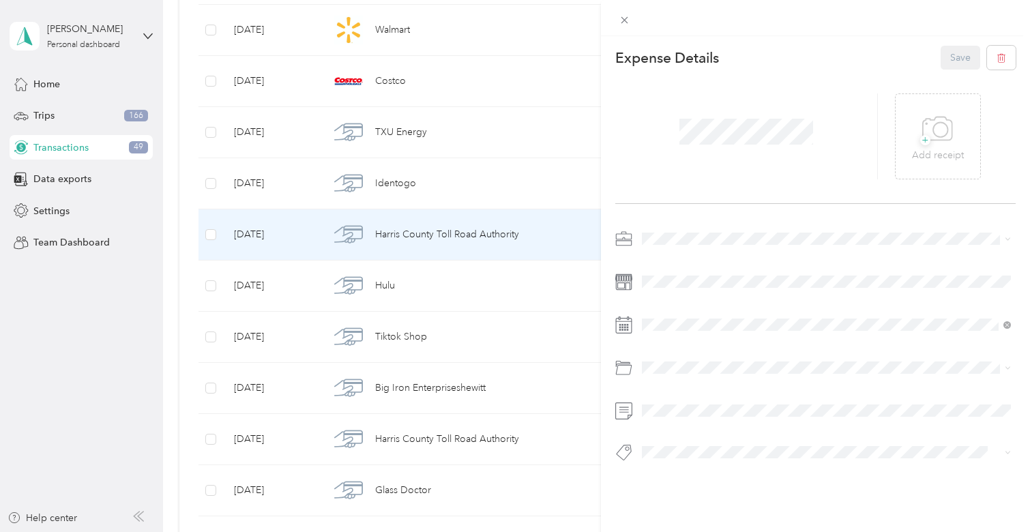
click at [672, 316] on li "Real Estate" at bounding box center [826, 310] width 379 height 24
click at [956, 55] on button "Save" at bounding box center [961, 58] width 40 height 24
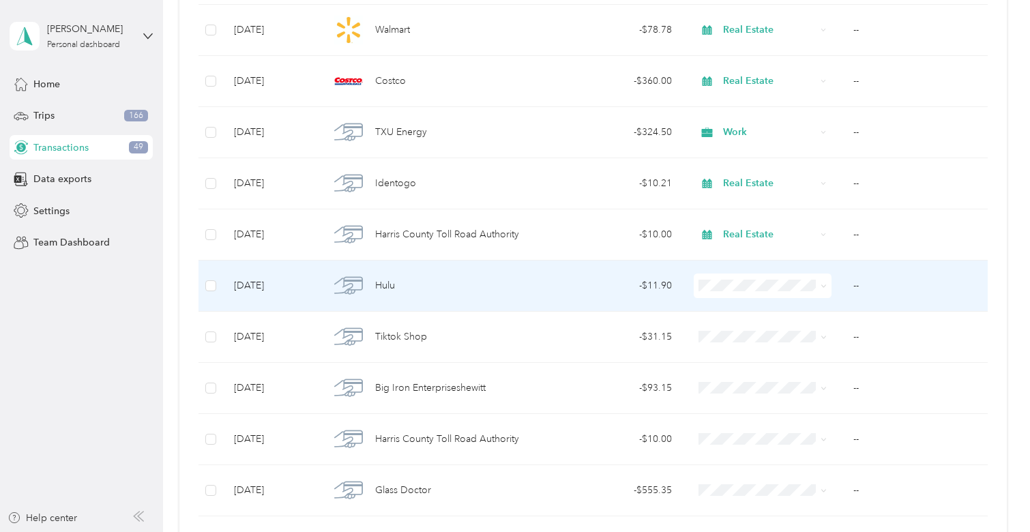
click at [580, 282] on div "- $11.90" at bounding box center [614, 285] width 115 height 15
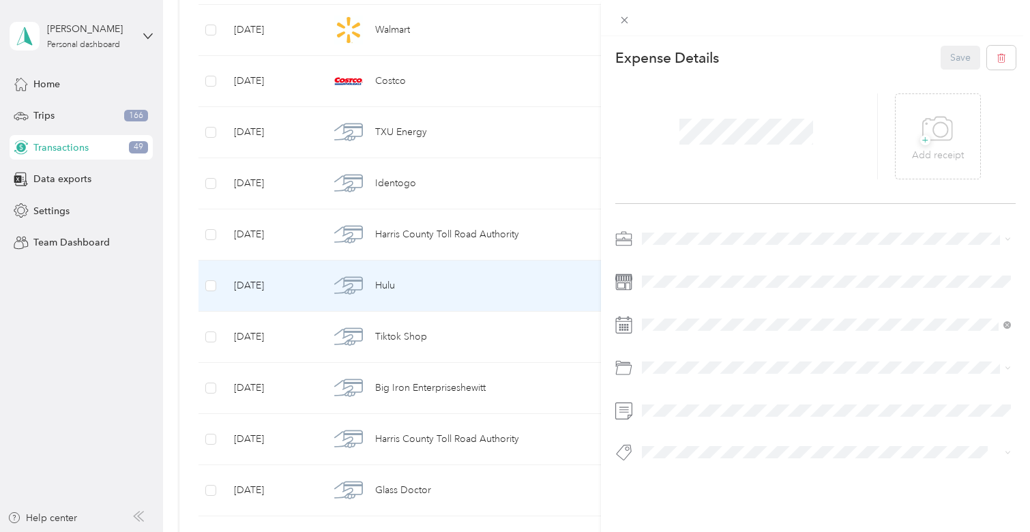
click at [672, 247] on span at bounding box center [826, 239] width 379 height 22
click at [679, 281] on span "Personal" at bounding box center [665, 287] width 36 height 12
click at [944, 57] on button "Save" at bounding box center [961, 58] width 40 height 24
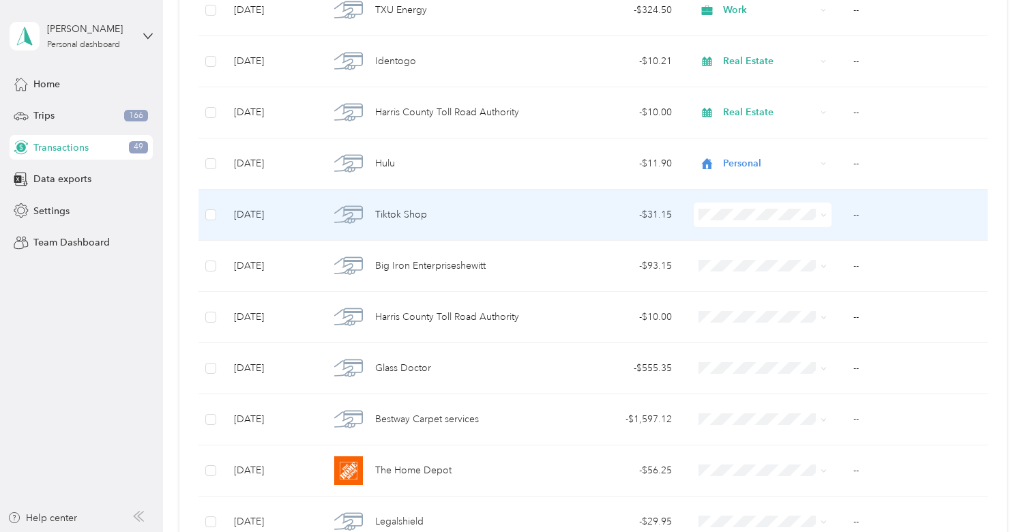
scroll to position [1588, 0]
click at [525, 208] on div "Tiktok Shop" at bounding box center [432, 212] width 206 height 29
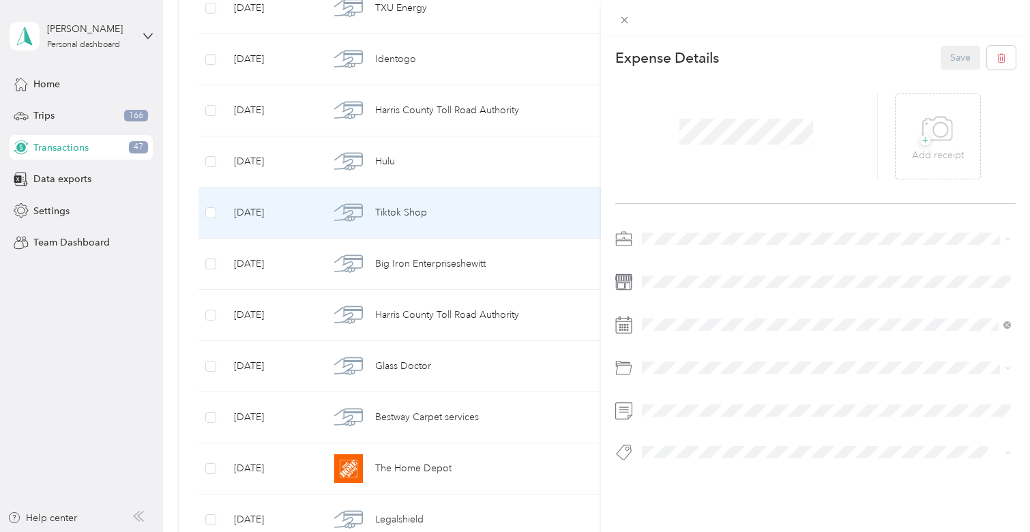
click at [698, 312] on li "Real Estate" at bounding box center [826, 307] width 379 height 24
click at [685, 222] on div "Expense Details Save + Add receipt" at bounding box center [815, 277] width 429 height 483
click at [685, 231] on span at bounding box center [826, 239] width 379 height 22
click at [682, 282] on span "Personal" at bounding box center [665, 287] width 36 height 12
click at [621, 217] on div "Expense Details Save + Add receipt" at bounding box center [815, 277] width 429 height 483
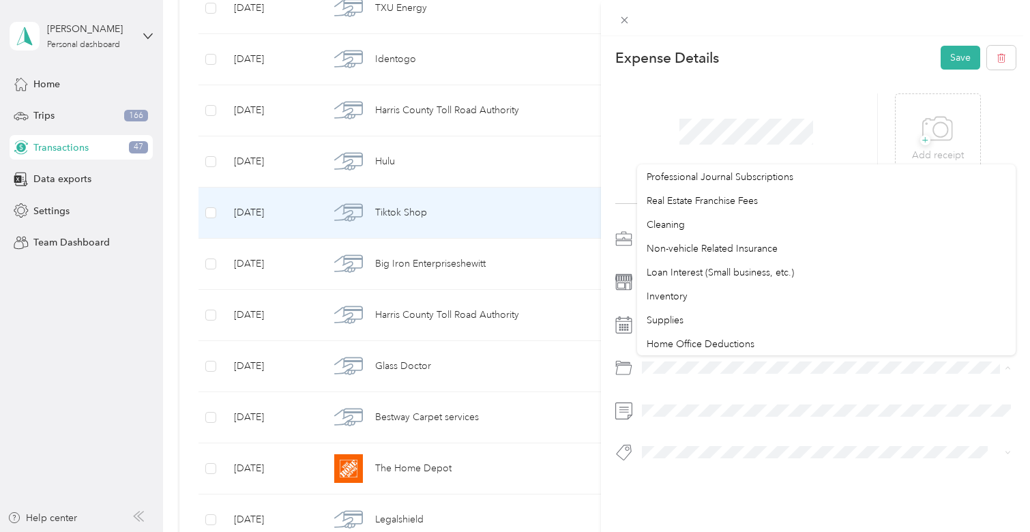
scroll to position [635, 0]
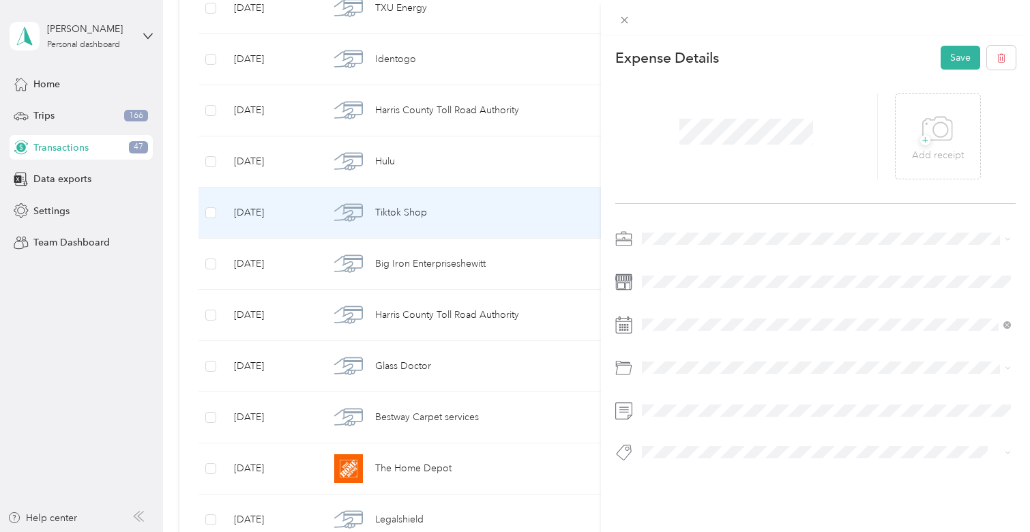
click at [713, 531] on div "This expense cannot be edited because it is either under review, approved, or p…" at bounding box center [511, 532] width 1023 height 0
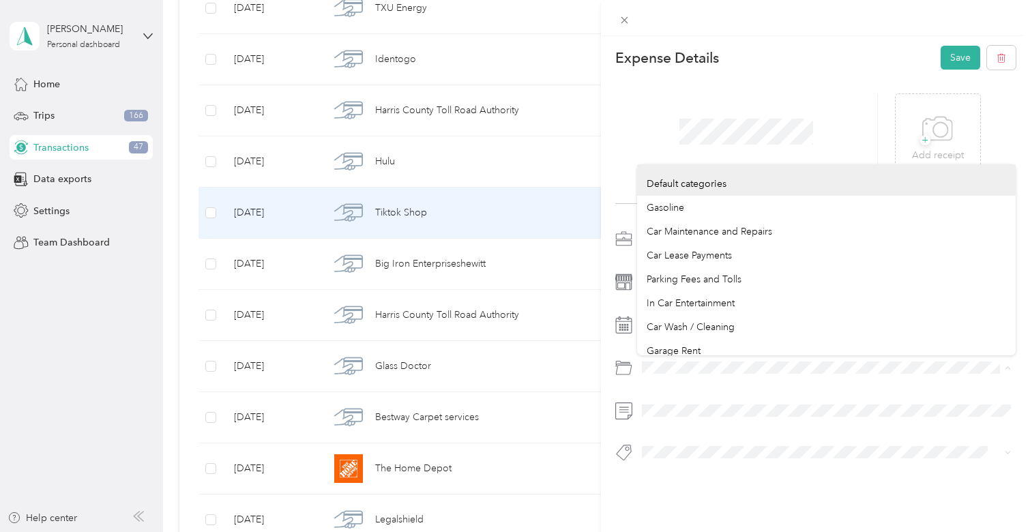
click at [602, 355] on div "Expense Details Save + Add receipt" at bounding box center [815, 277] width 429 height 483
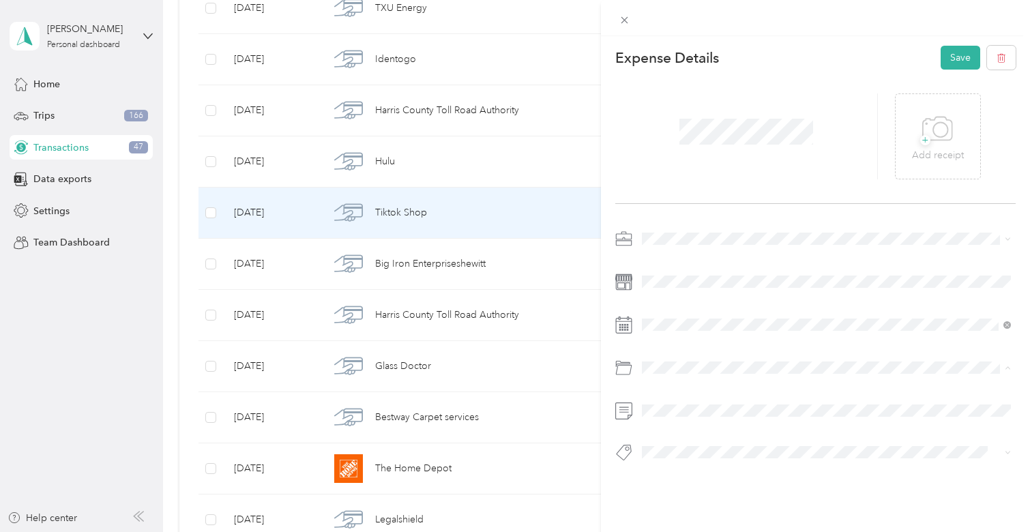
click at [728, 428] on div at bounding box center [815, 350] width 400 height 244
click at [971, 68] on button "Save" at bounding box center [961, 58] width 40 height 24
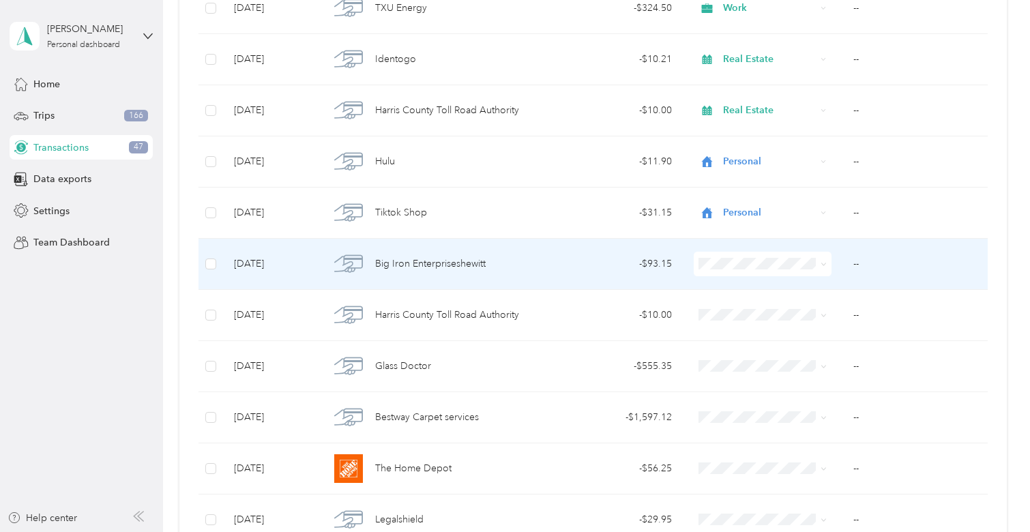
click at [628, 269] on div "- $93.15" at bounding box center [614, 263] width 115 height 15
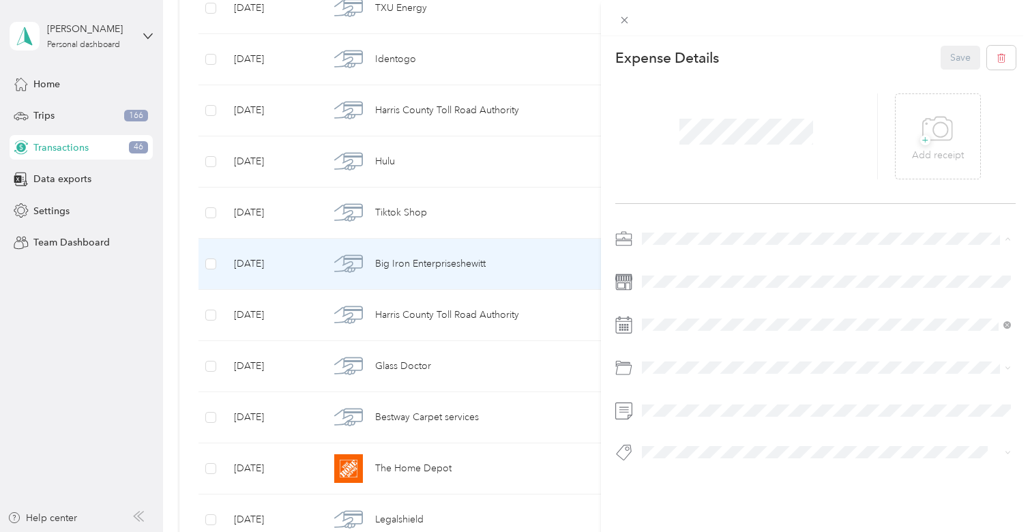
click at [678, 304] on div "Real Estate" at bounding box center [826, 311] width 359 height 14
click at [705, 531] on div "This expense cannot be edited because it is either under review, approved, or p…" at bounding box center [511, 532] width 1023 height 0
click at [696, 422] on div "Education and Training" at bounding box center [826, 422] width 359 height 14
click at [952, 59] on button "Save" at bounding box center [961, 58] width 40 height 24
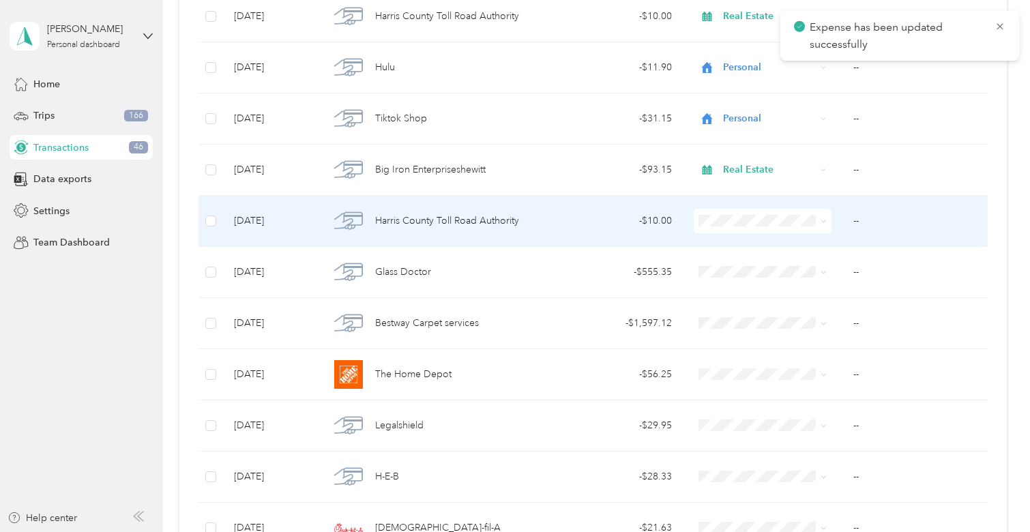
scroll to position [1687, 0]
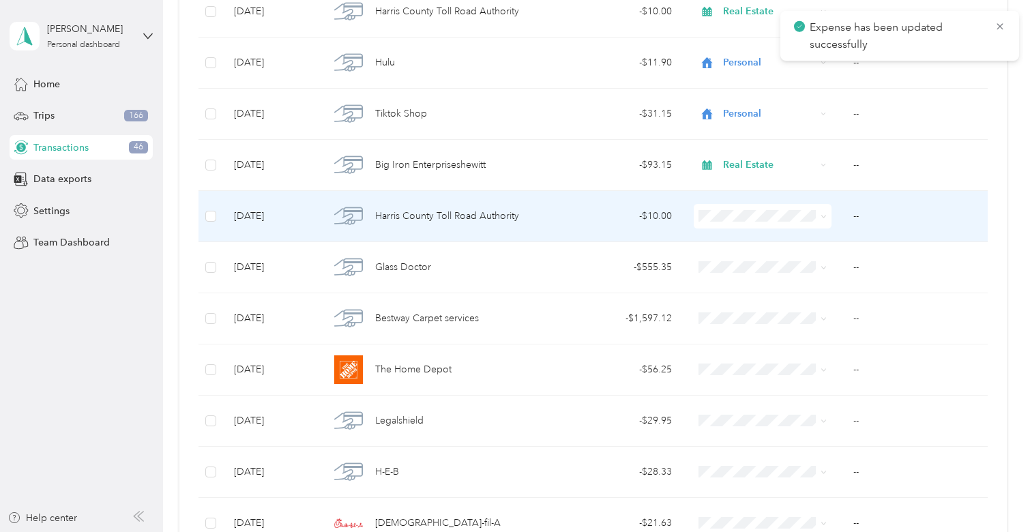
click at [580, 223] on div "- $10.00" at bounding box center [614, 216] width 115 height 15
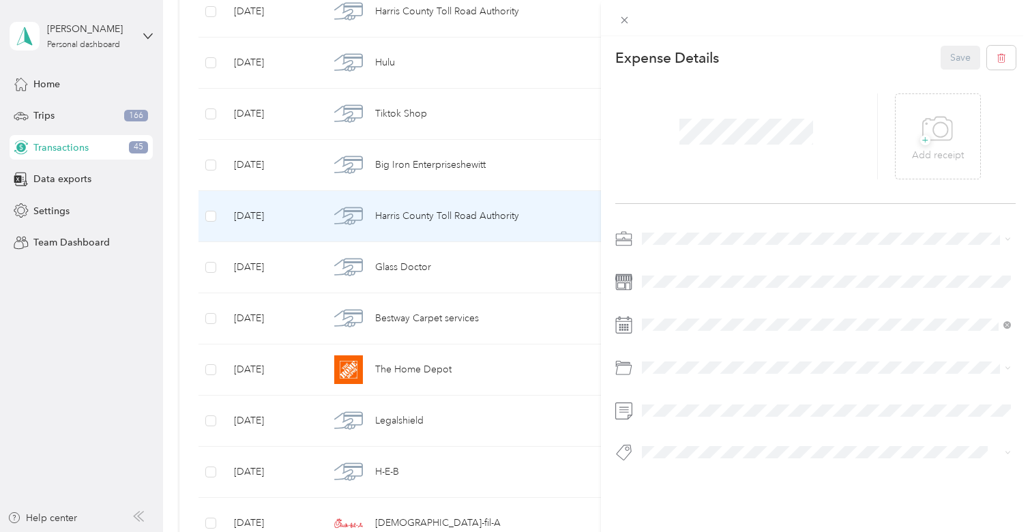
click at [699, 301] on li "Real Estate" at bounding box center [826, 310] width 379 height 24
click at [954, 55] on button "Save" at bounding box center [961, 58] width 40 height 24
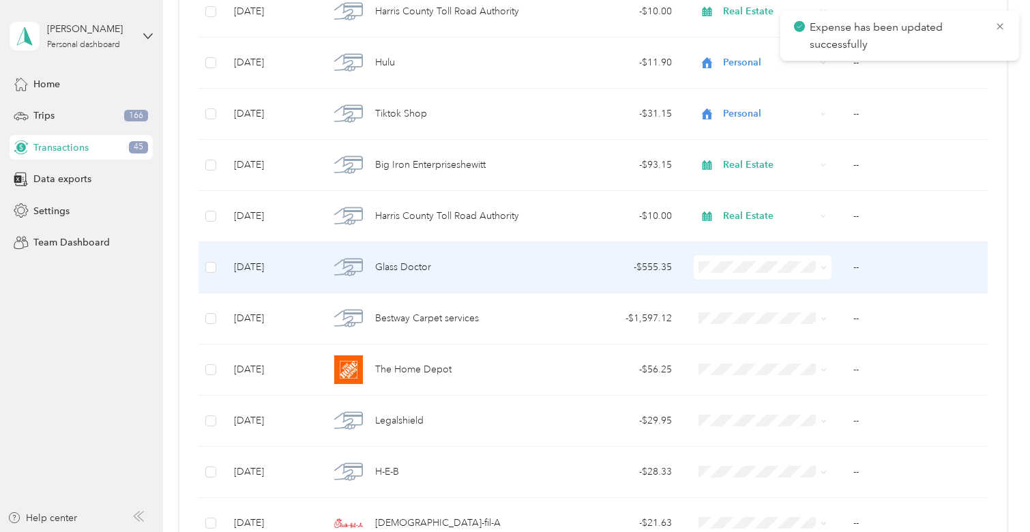
click at [619, 276] on td "- $555.35" at bounding box center [614, 267] width 136 height 51
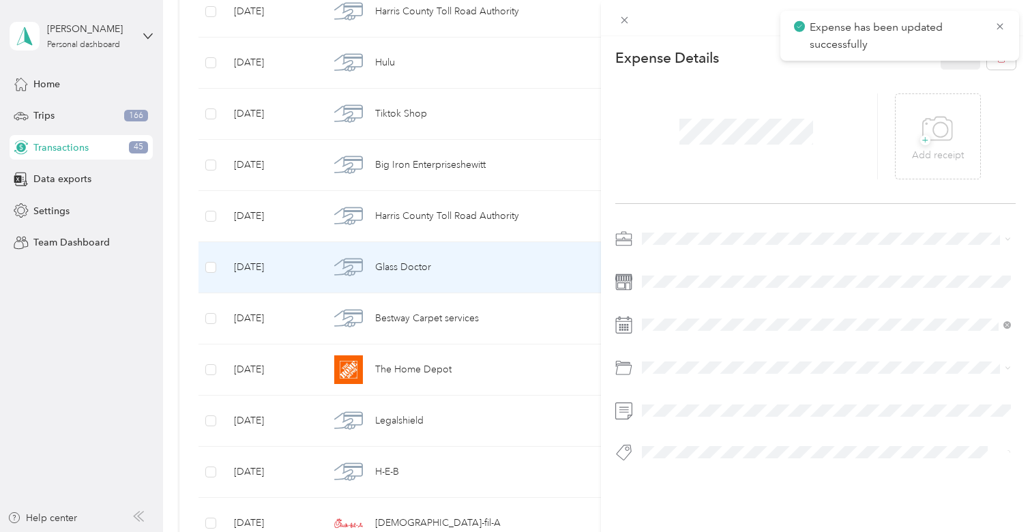
click at [680, 215] on div "Expense Details Save + Add receipt" at bounding box center [815, 277] width 429 height 483
click at [680, 228] on span at bounding box center [826, 239] width 379 height 22
click at [679, 270] on ol "Work Personal Real Estate Other Charity Medical Moving Commute" at bounding box center [826, 341] width 379 height 191
click at [684, 256] on div "Work" at bounding box center [826, 263] width 359 height 14
click at [709, 488] on div "Expense Details Save + Add receipt" at bounding box center [815, 277] width 429 height 483
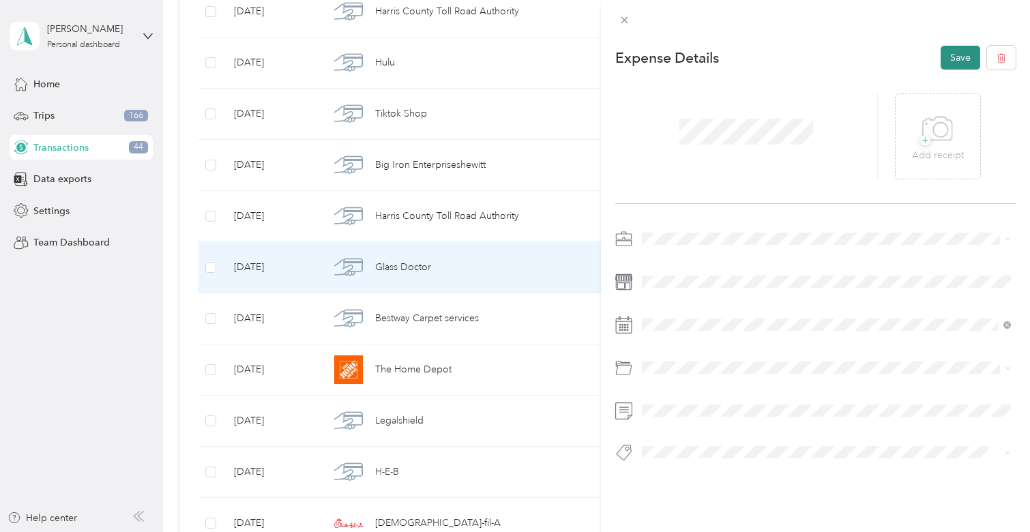
click at [964, 50] on button "Save" at bounding box center [961, 58] width 40 height 24
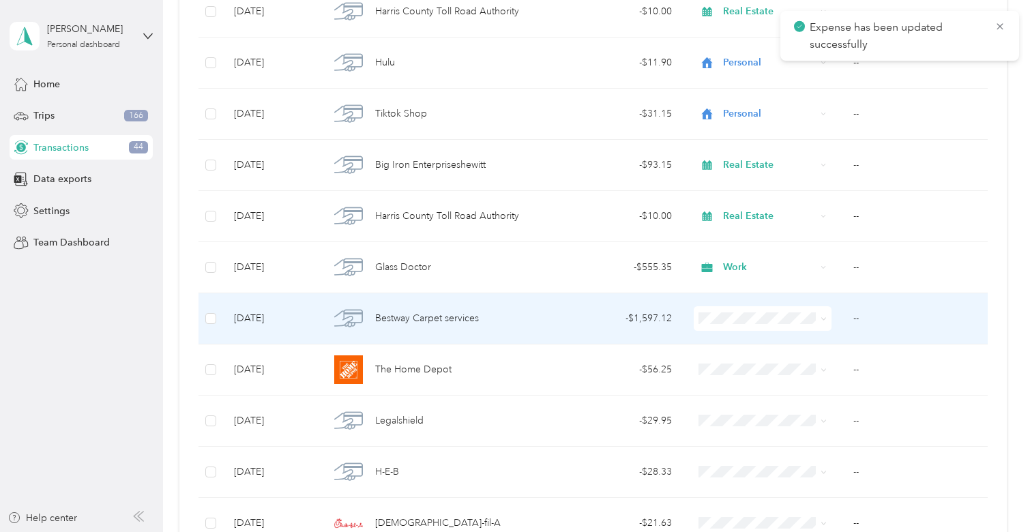
click at [552, 331] on td "- $1,597.12" at bounding box center [614, 318] width 136 height 51
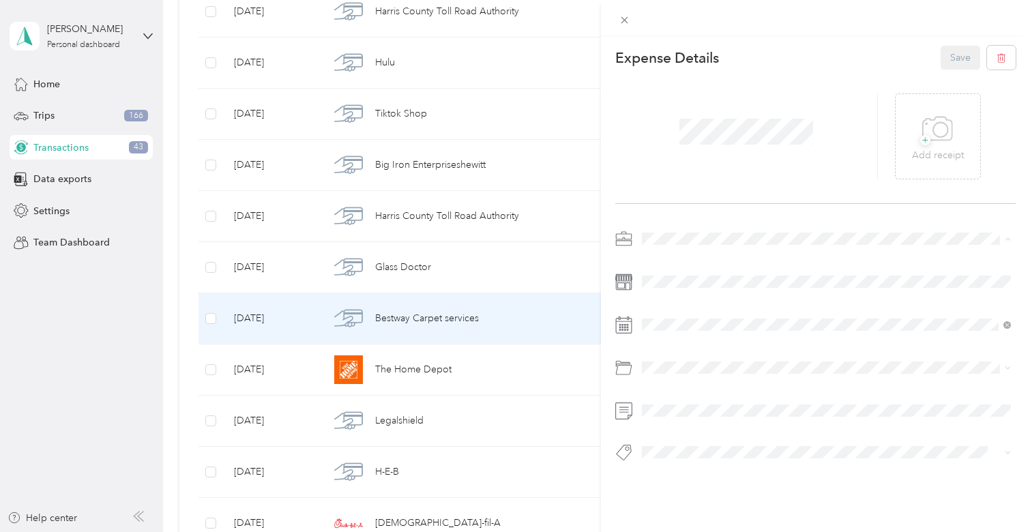
click at [677, 267] on li "Work" at bounding box center [826, 263] width 379 height 24
click at [971, 57] on button "Save" at bounding box center [961, 58] width 40 height 24
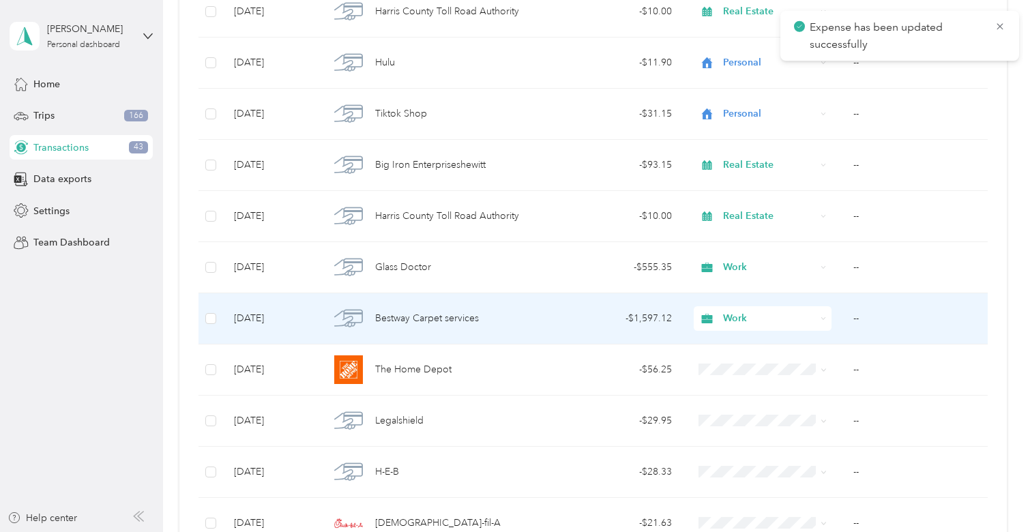
click at [595, 334] on td "- $1,597.12" at bounding box center [614, 318] width 136 height 51
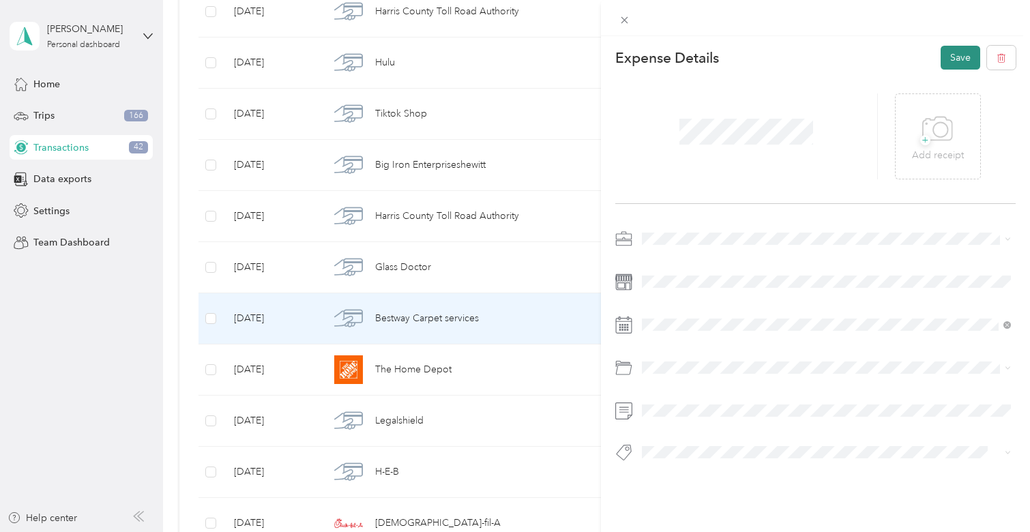
click at [954, 57] on button "Save" at bounding box center [961, 58] width 40 height 24
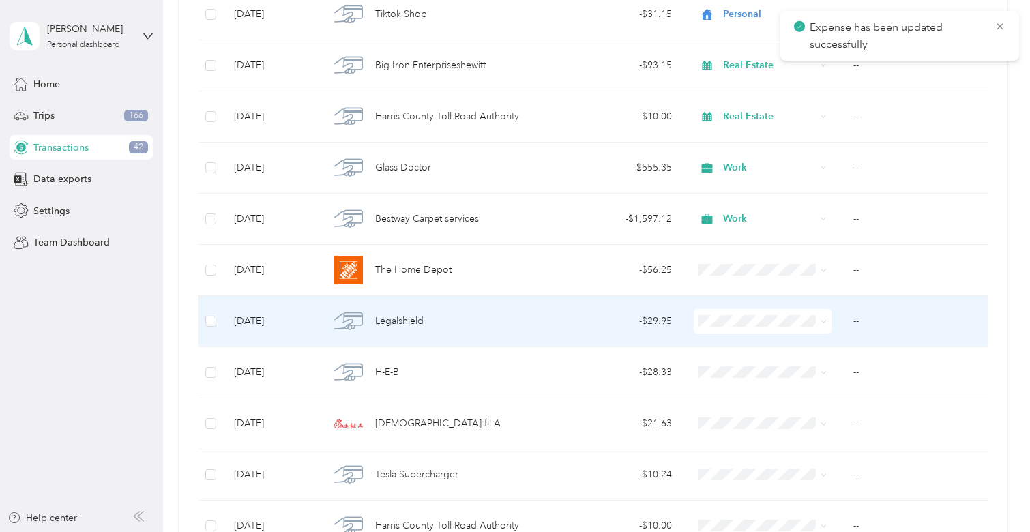
scroll to position [1801, 0]
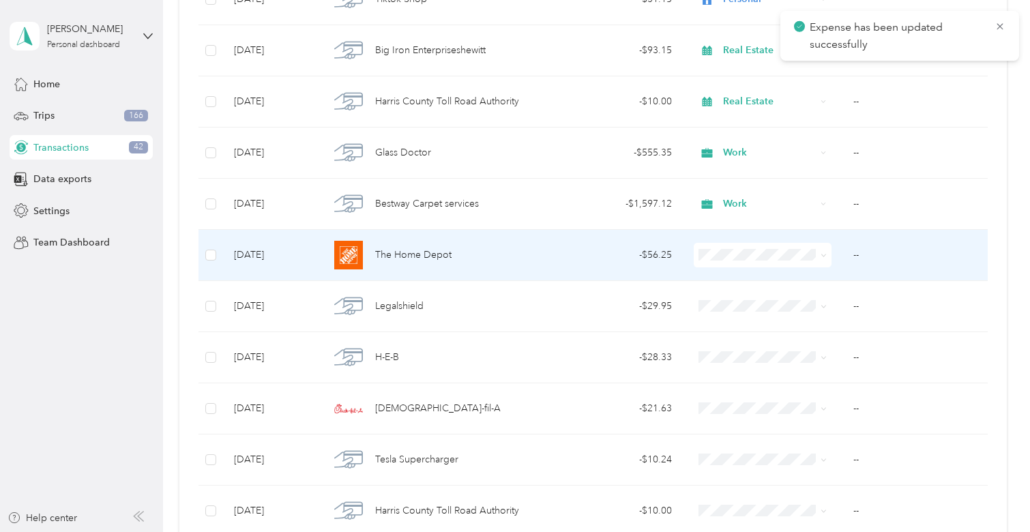
click at [563, 263] on td "- $56.25" at bounding box center [614, 255] width 136 height 51
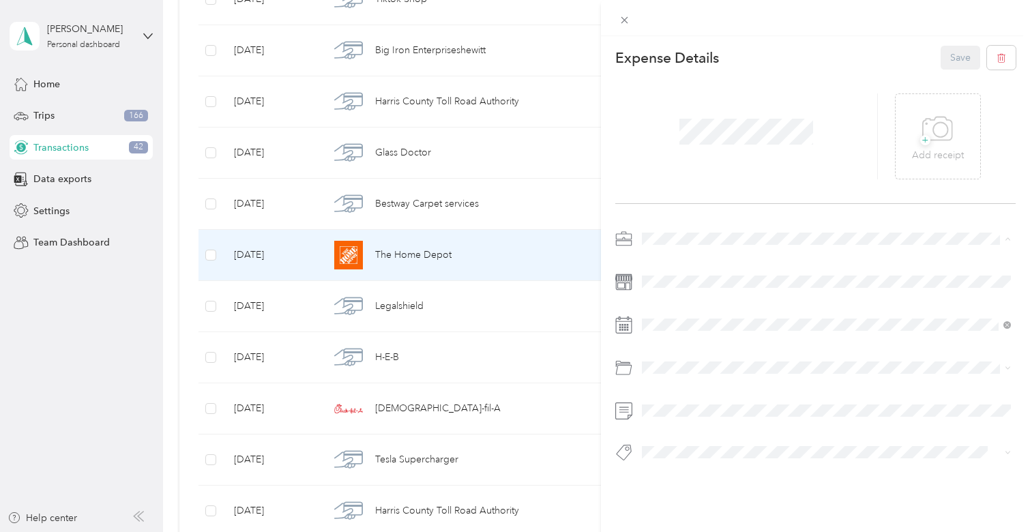
click at [671, 313] on li "Real Estate" at bounding box center [826, 311] width 379 height 24
click at [956, 53] on button "Save" at bounding box center [961, 58] width 40 height 24
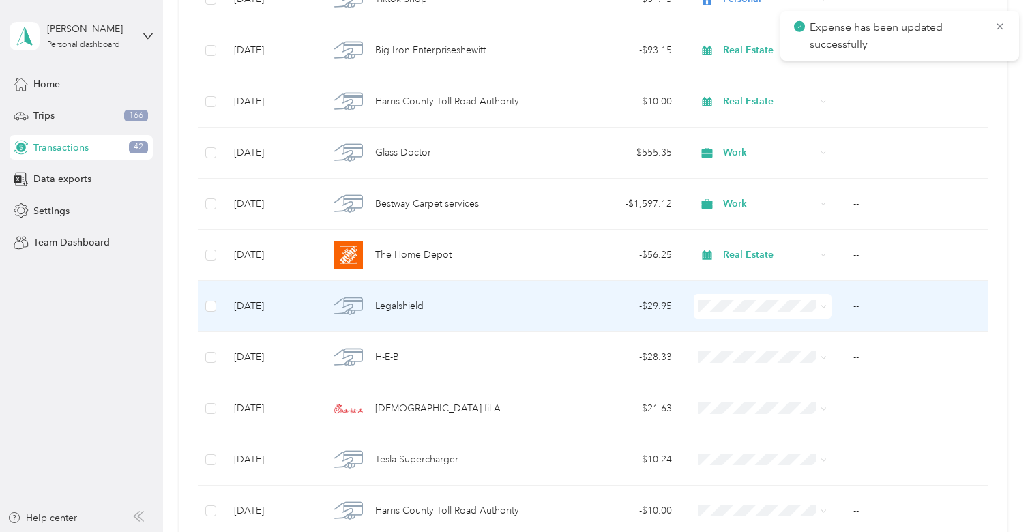
click at [589, 312] on div "- $29.95" at bounding box center [614, 306] width 115 height 15
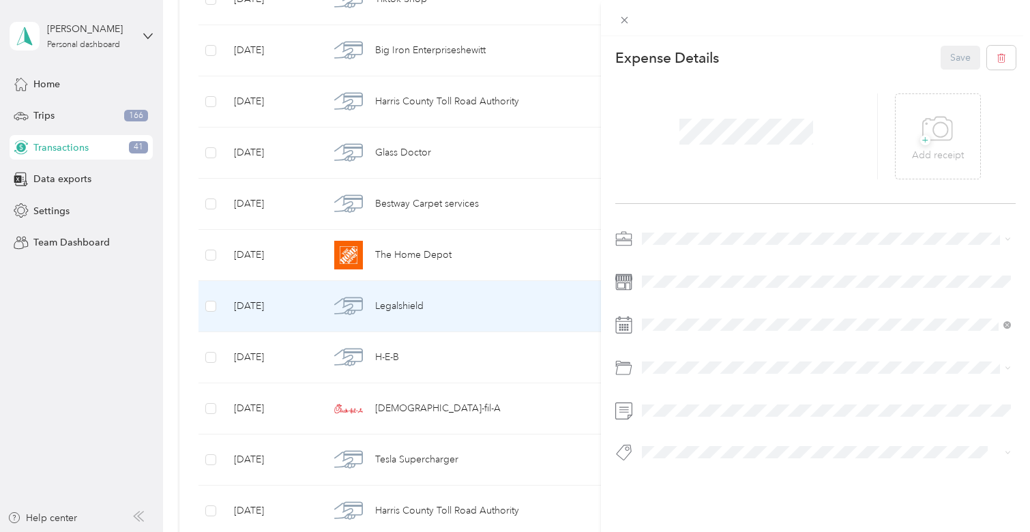
click at [684, 246] on span at bounding box center [826, 239] width 379 height 22
click at [677, 308] on span "Real Estate" at bounding box center [670, 311] width 46 height 12
click at [943, 57] on button "Save" at bounding box center [961, 58] width 40 height 24
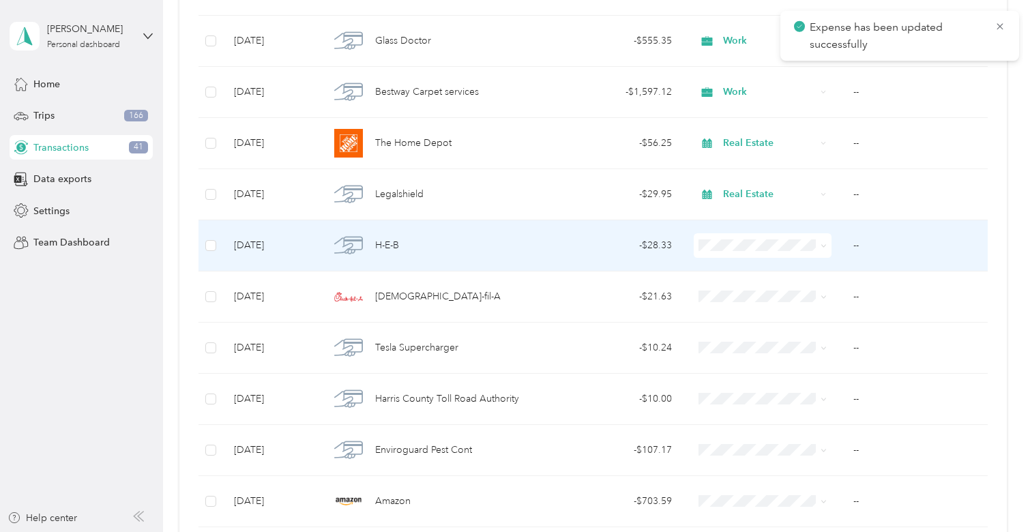
scroll to position [1919, 0]
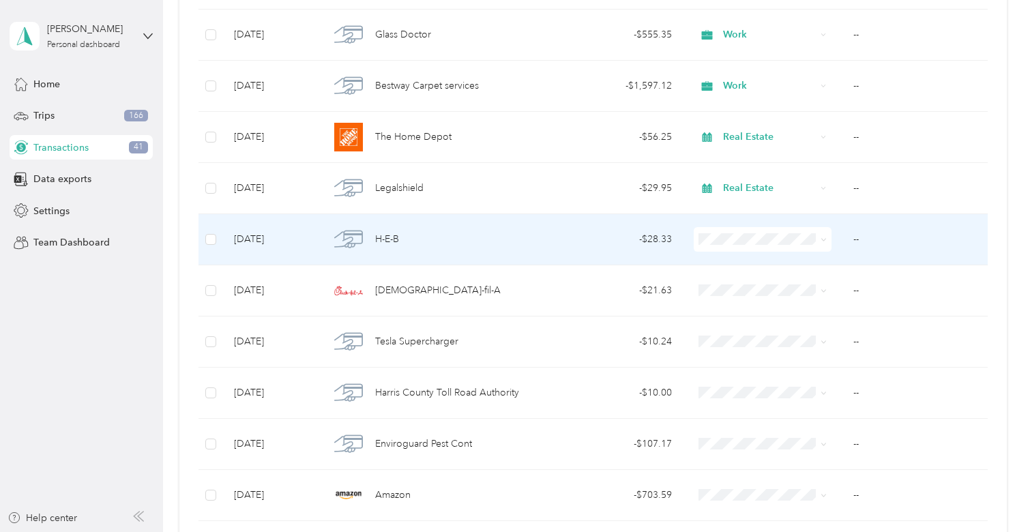
click at [522, 244] on div "H-E-B" at bounding box center [432, 239] width 206 height 29
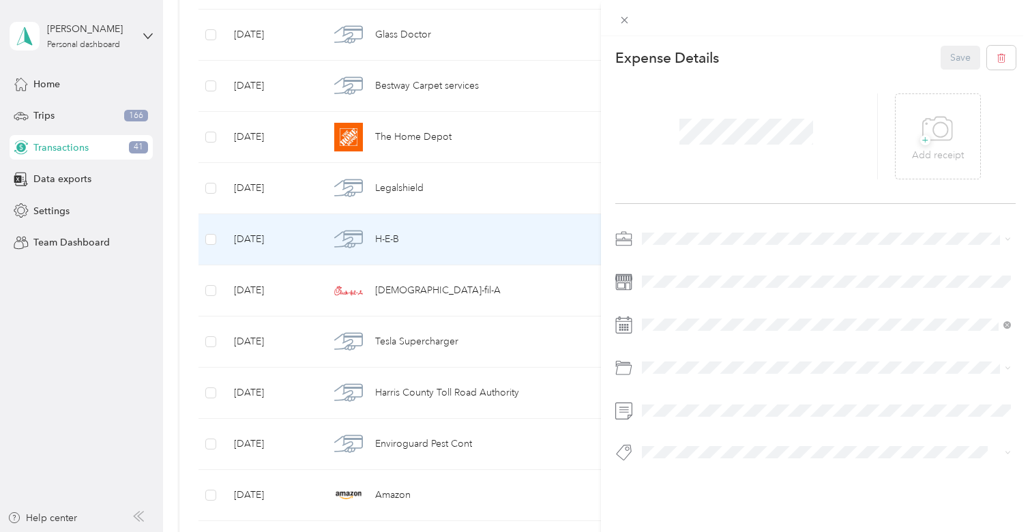
click at [664, 292] on ol "Work Personal Real Estate Other Charity Medical Moving Commute" at bounding box center [826, 346] width 379 height 191
click at [687, 278] on li "Personal" at bounding box center [826, 287] width 379 height 24
click at [956, 60] on button "Save" at bounding box center [961, 58] width 40 height 24
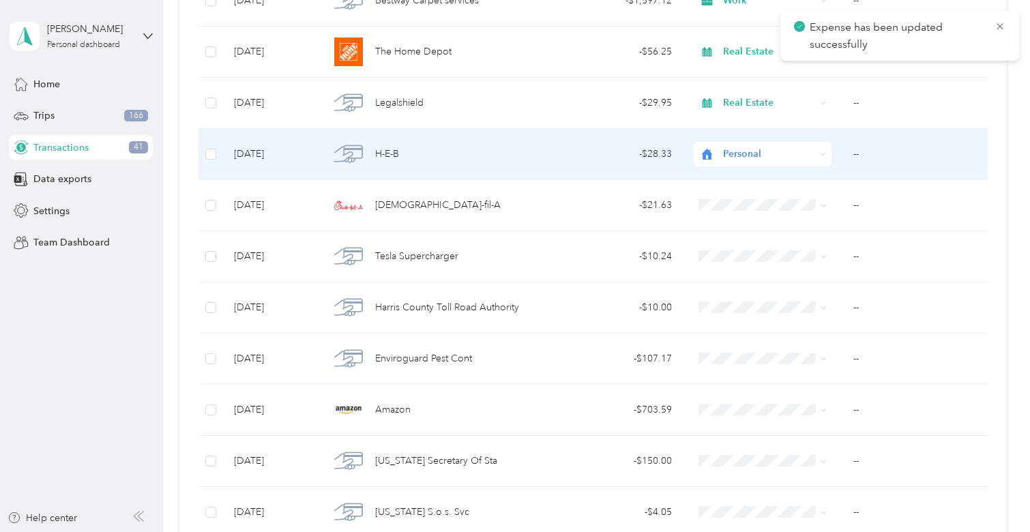
scroll to position [2016, 0]
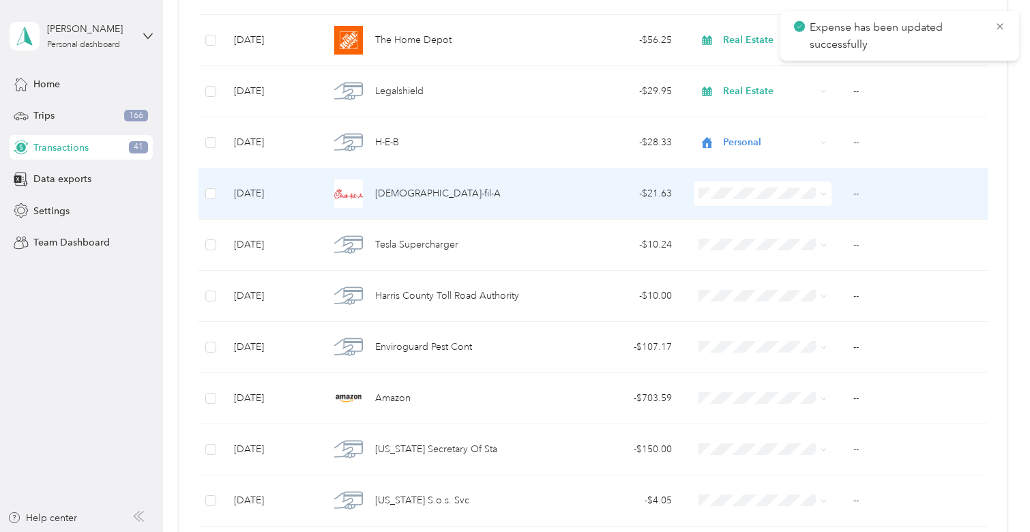
click at [616, 188] on div "- $21.63" at bounding box center [614, 193] width 115 height 15
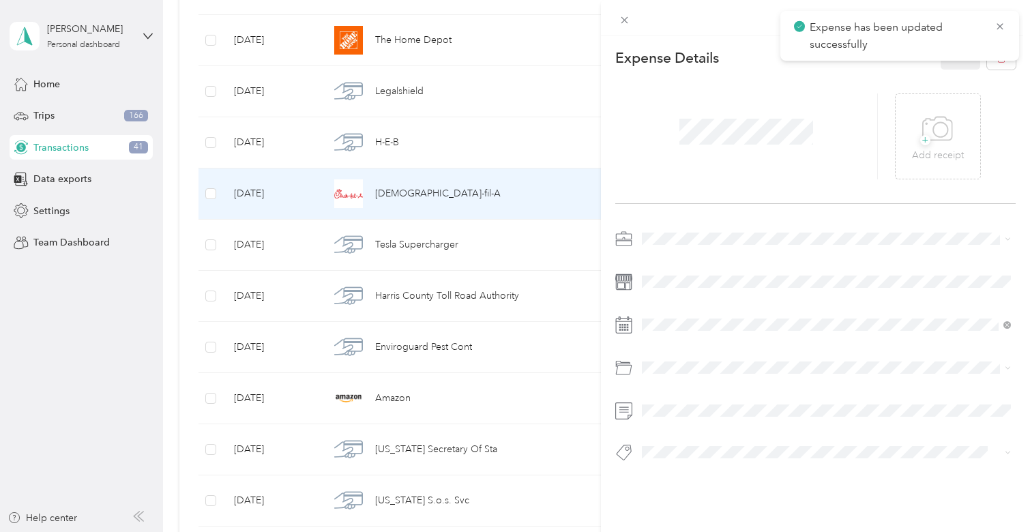
click at [680, 227] on div "Expense Details Save + Add receipt" at bounding box center [815, 277] width 429 height 483
click at [679, 290] on li "Personal" at bounding box center [826, 287] width 379 height 24
click at [954, 50] on button "Save" at bounding box center [961, 58] width 40 height 24
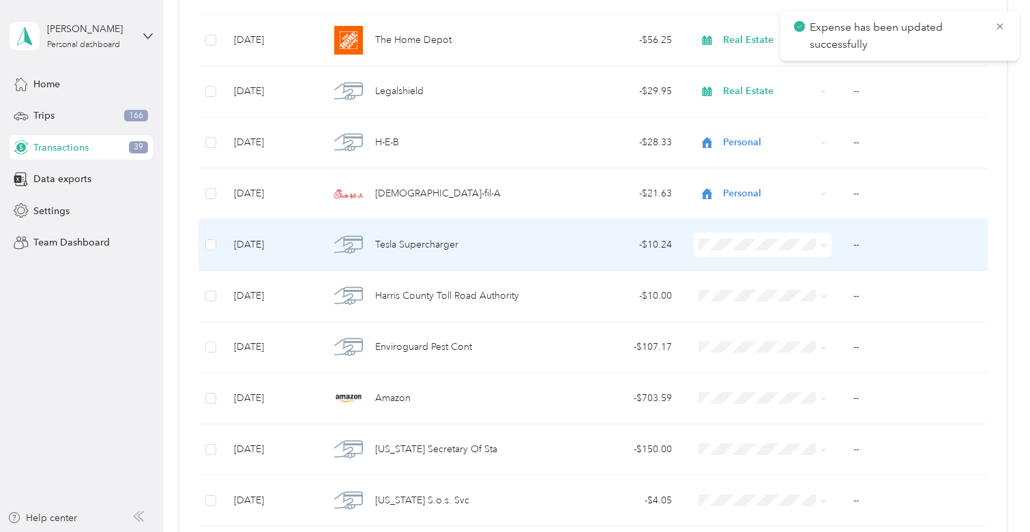
click at [610, 251] on div "- $10.24" at bounding box center [614, 244] width 115 height 15
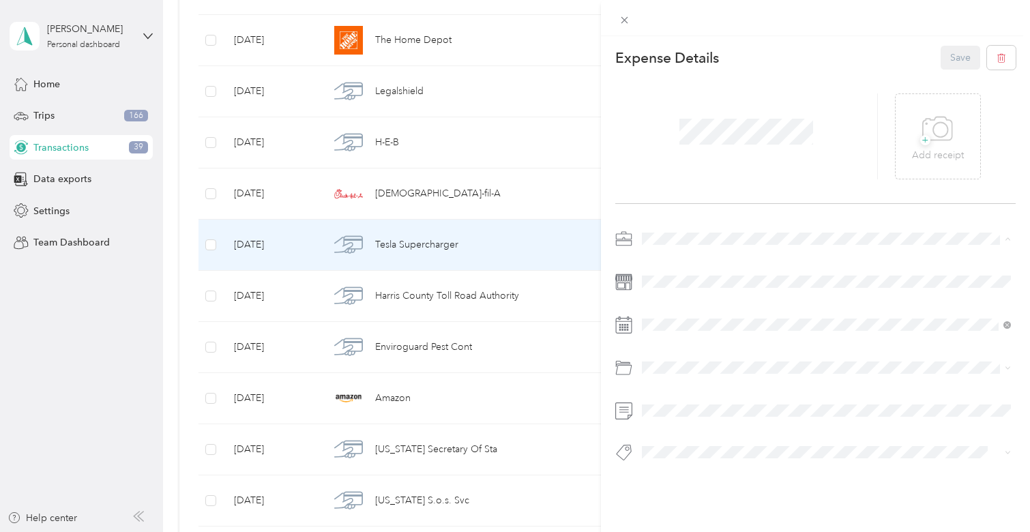
click at [683, 304] on div "Real Estate" at bounding box center [826, 311] width 359 height 14
click at [605, 366] on div "Expense Details Save + Add receipt" at bounding box center [815, 277] width 429 height 483
click at [683, 353] on button "Charging" at bounding box center [674, 349] width 55 height 17
click at [950, 61] on button "Save" at bounding box center [961, 58] width 40 height 24
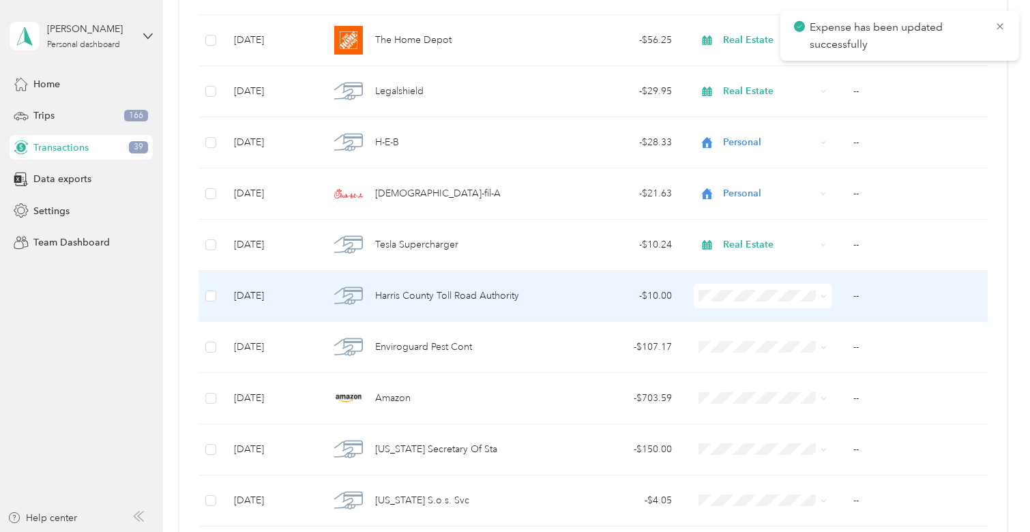
click at [553, 309] on td "- $10.00" at bounding box center [614, 296] width 136 height 51
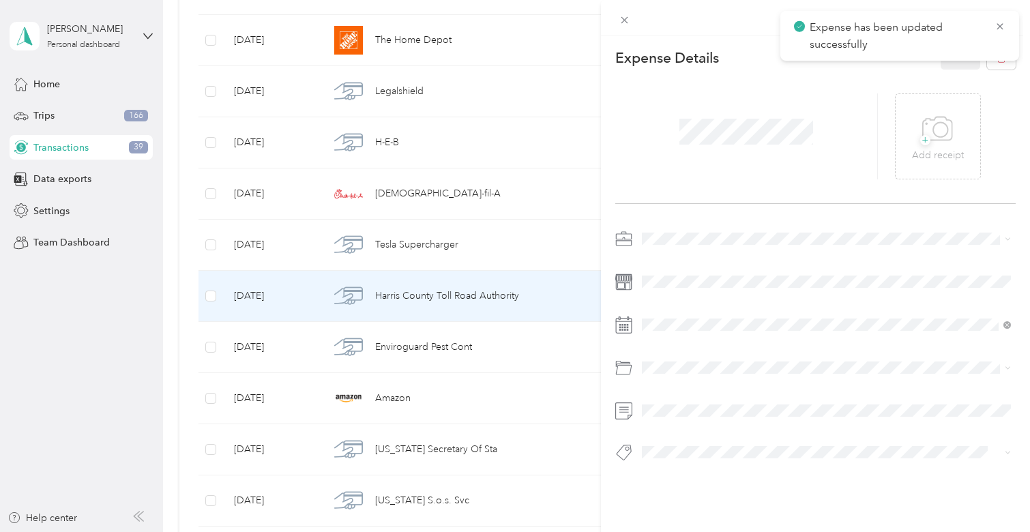
click at [670, 231] on span at bounding box center [826, 239] width 379 height 22
click at [662, 308] on span "Real Estate" at bounding box center [670, 309] width 46 height 12
click at [951, 65] on button "Save" at bounding box center [961, 58] width 40 height 24
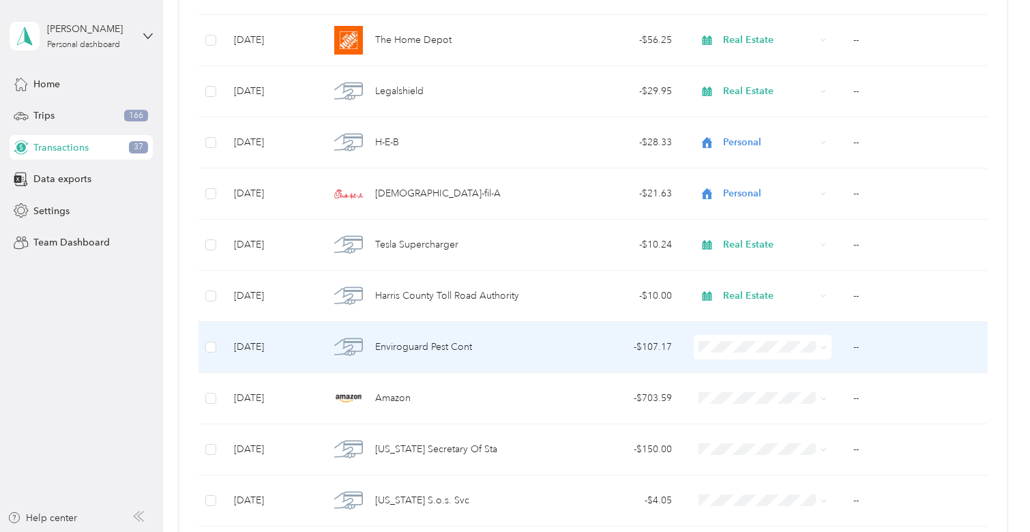
click at [581, 355] on td "- $107.17" at bounding box center [614, 347] width 136 height 51
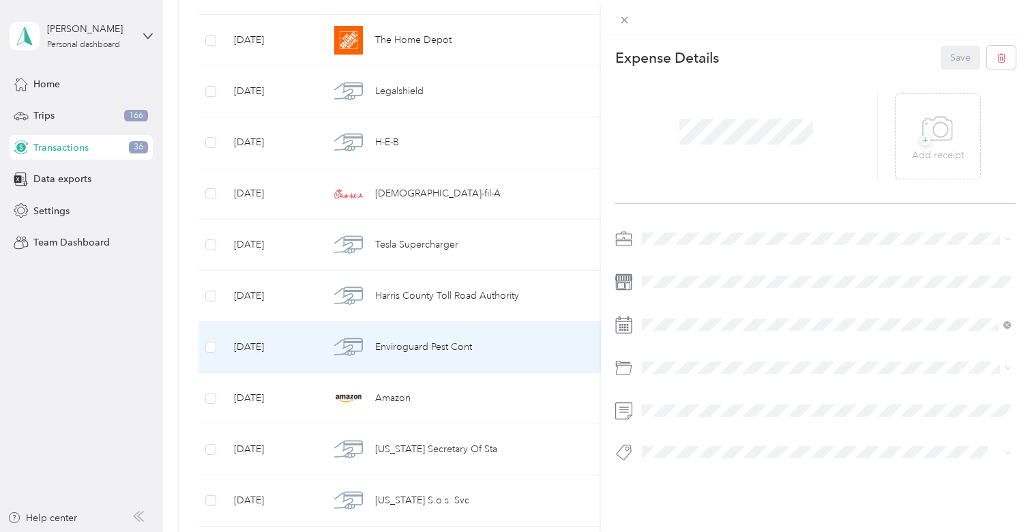
click at [669, 248] on span at bounding box center [826, 239] width 379 height 22
click at [669, 246] on span at bounding box center [826, 239] width 379 height 22
click at [666, 261] on span "Work" at bounding box center [658, 263] width 23 height 12
click at [947, 51] on button "Save" at bounding box center [961, 58] width 40 height 24
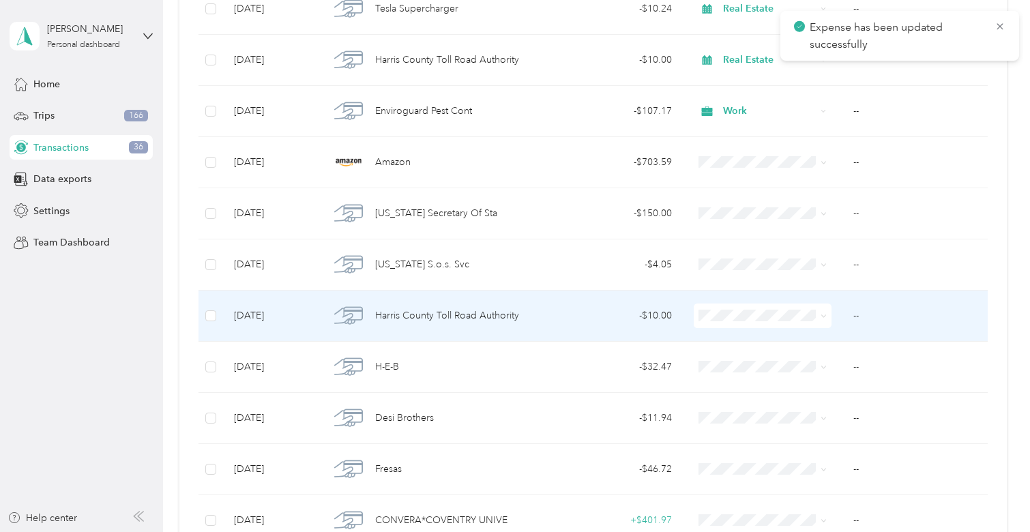
scroll to position [2254, 0]
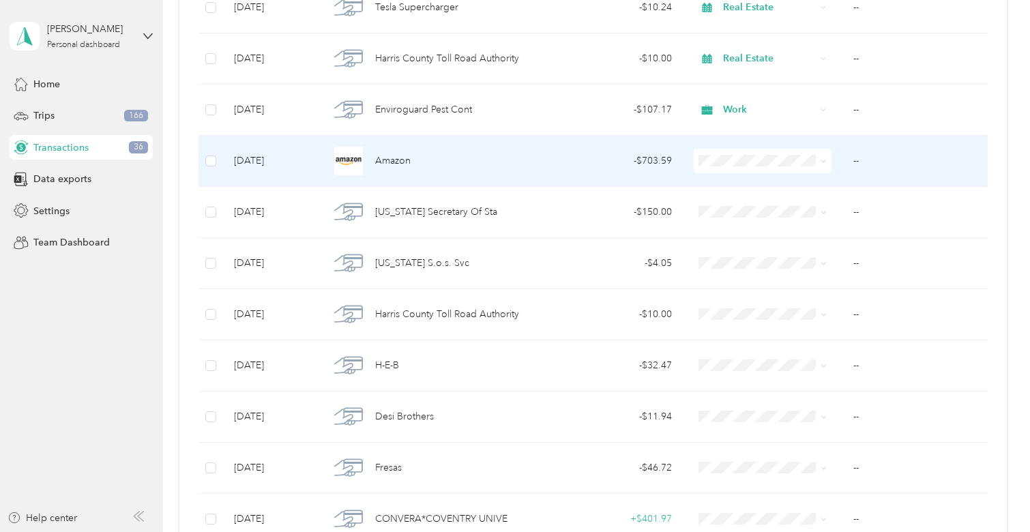
click at [492, 175] on div "Amazon" at bounding box center [432, 161] width 206 height 29
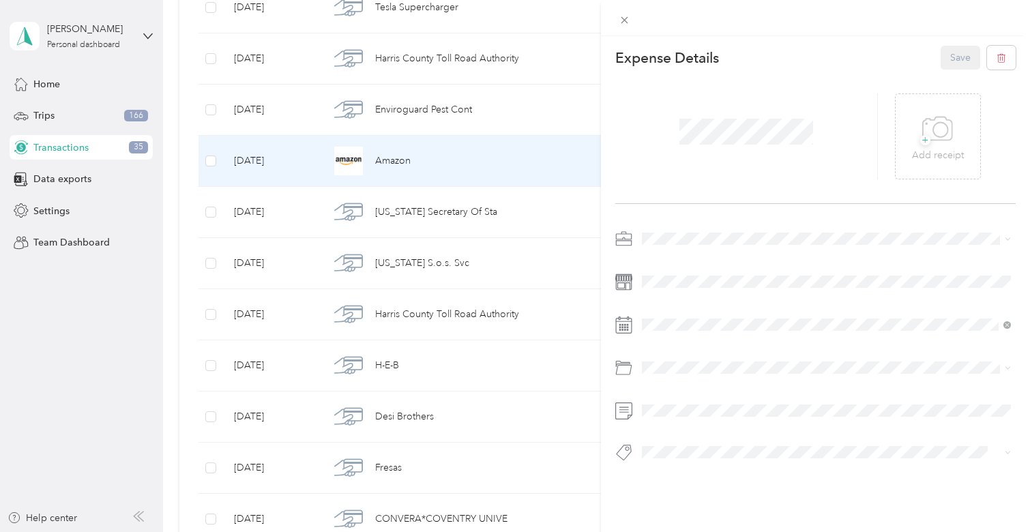
click at [695, 231] on span at bounding box center [826, 239] width 379 height 22
click at [686, 319] on ol "Work Personal Real Estate Other Charity Medical Moving Commute" at bounding box center [826, 344] width 379 height 191
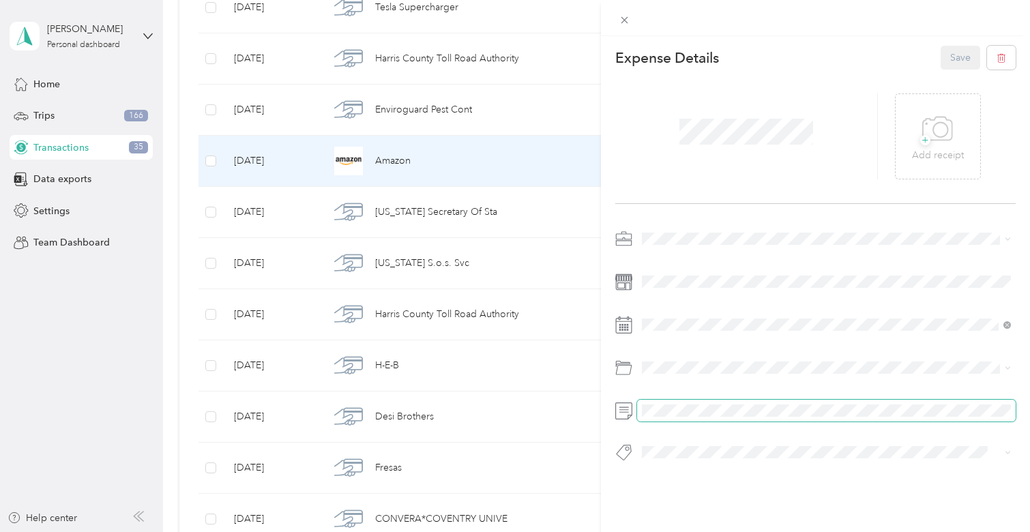
click at [664, 400] on span at bounding box center [826, 411] width 379 height 22
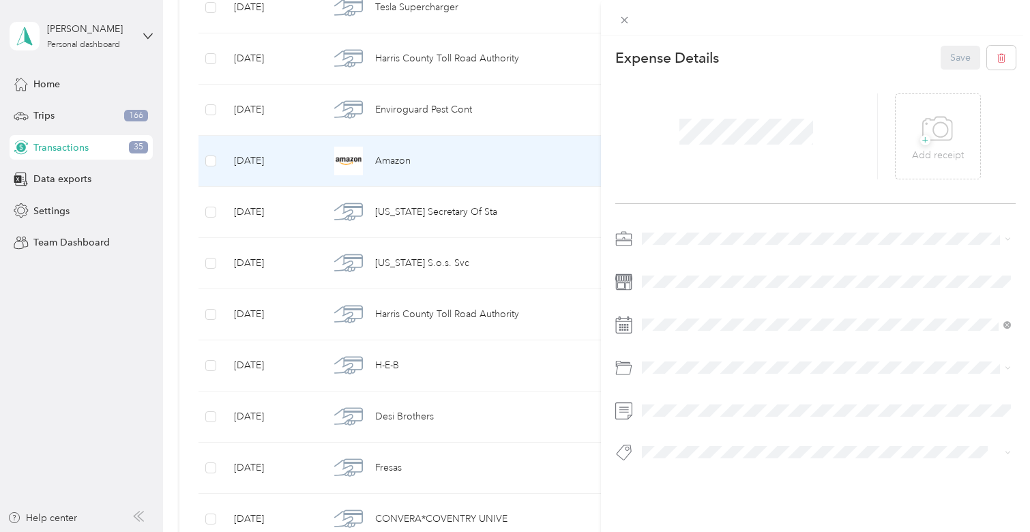
click at [676, 228] on span at bounding box center [826, 239] width 379 height 22
click at [679, 305] on span "Real Estate" at bounding box center [670, 311] width 46 height 12
click at [597, 361] on div "This expense cannot be edited because it is either under review, approved, or p…" at bounding box center [515, 266] width 1030 height 532
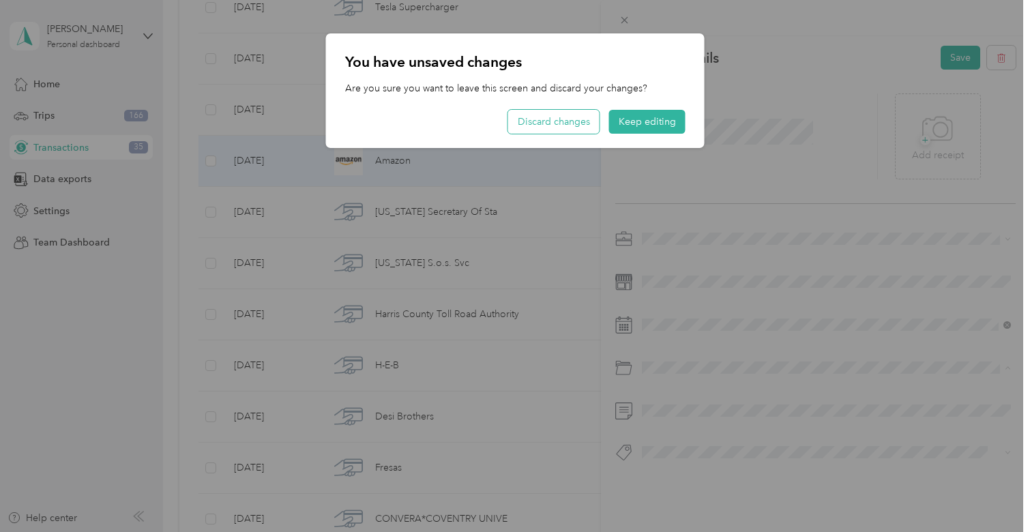
click at [538, 119] on button "Discard changes" at bounding box center [553, 122] width 91 height 24
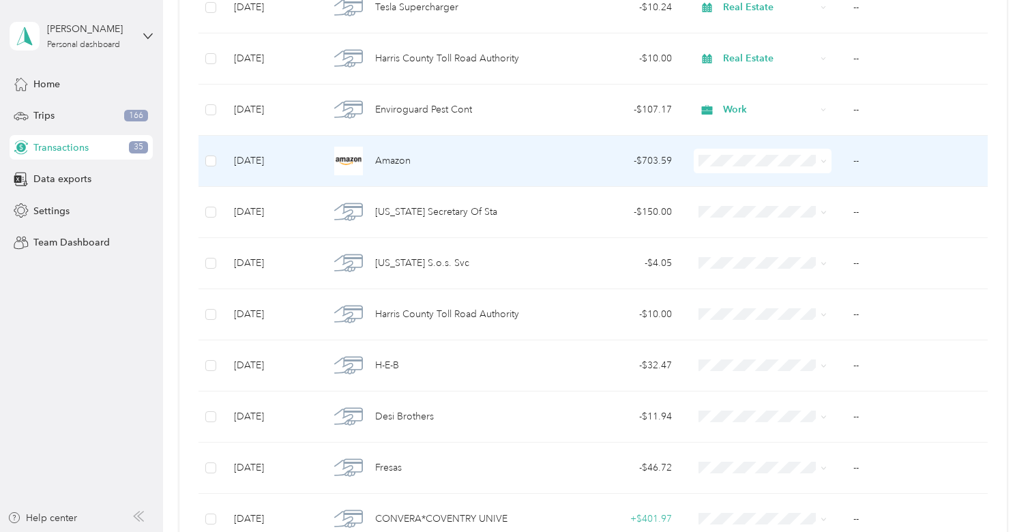
click at [626, 153] on div "- $703.59" at bounding box center [614, 160] width 115 height 15
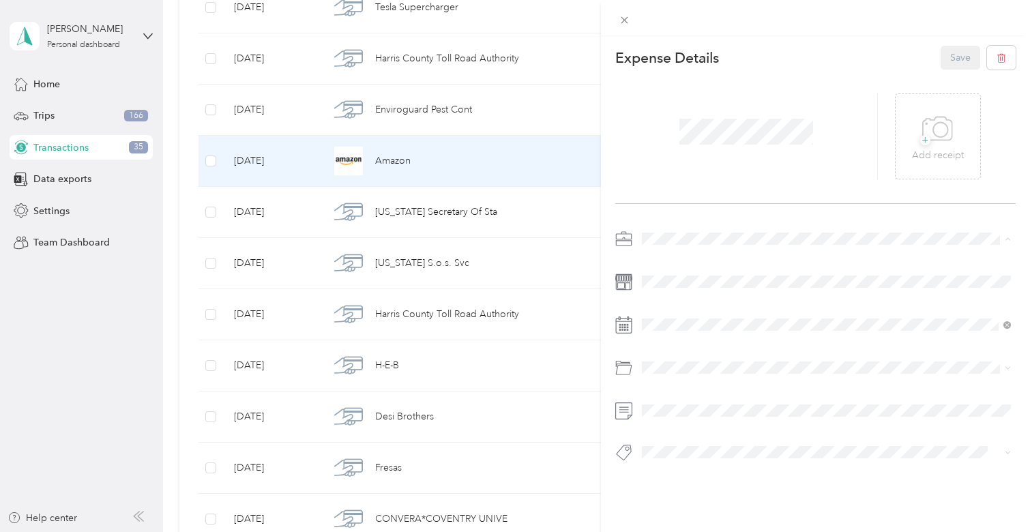
click at [690, 312] on li "Real Estate" at bounding box center [826, 311] width 379 height 24
click at [615, 368] on div at bounding box center [815, 368] width 400 height 22
click at [666, 445] on div "Electronics (Phone, Laptop, etc.)" at bounding box center [826, 439] width 359 height 14
click at [962, 68] on button "Save" at bounding box center [961, 58] width 40 height 24
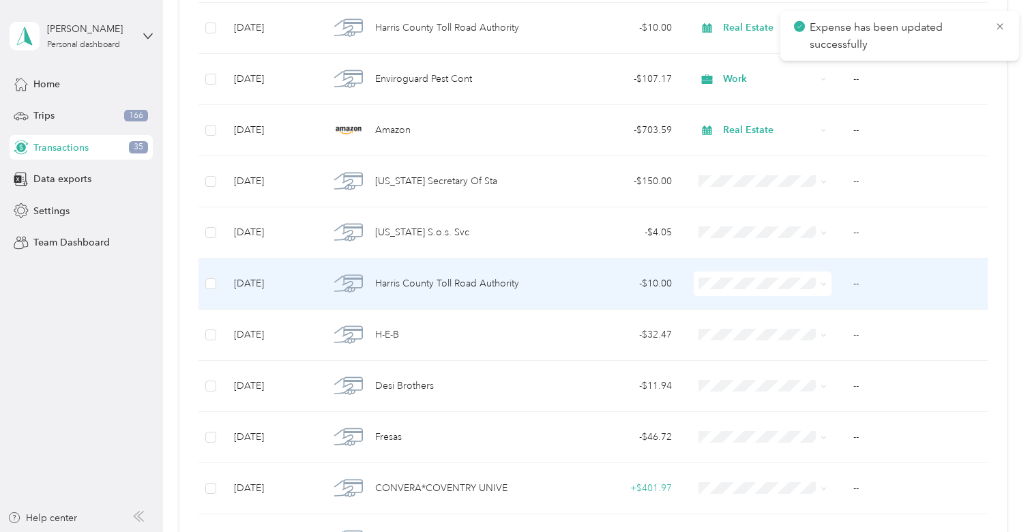
scroll to position [2285, 0]
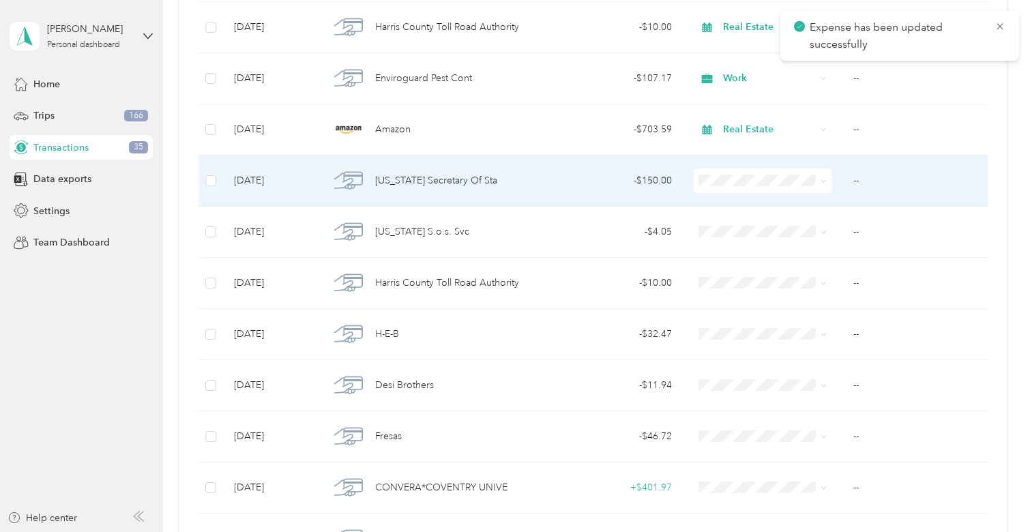
click at [564, 192] on td "- $150.00" at bounding box center [614, 181] width 136 height 51
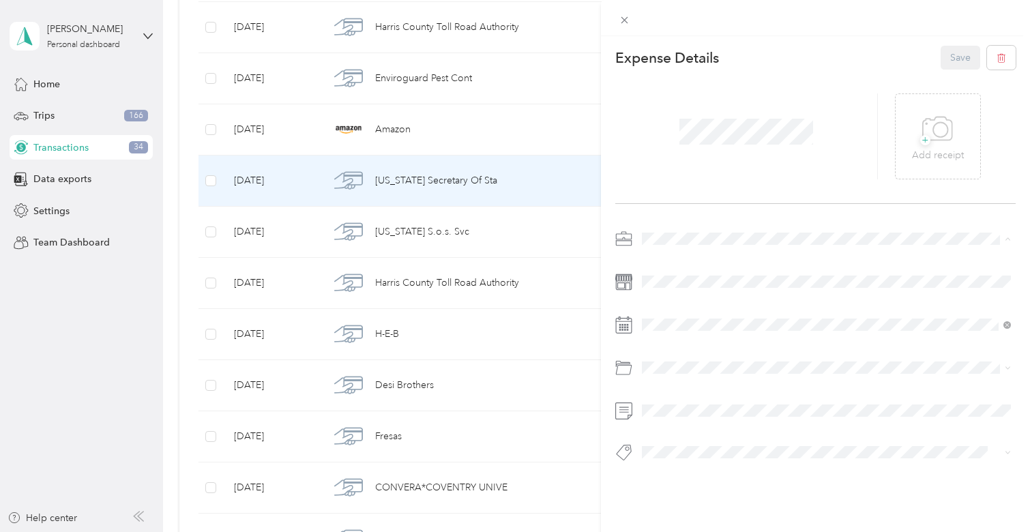
click at [669, 301] on li "Real Estate" at bounding box center [826, 311] width 379 height 24
click at [943, 44] on div "Expense Details Save + Add receipt" at bounding box center [815, 277] width 429 height 483
click at [947, 61] on button "Save" at bounding box center [961, 58] width 40 height 24
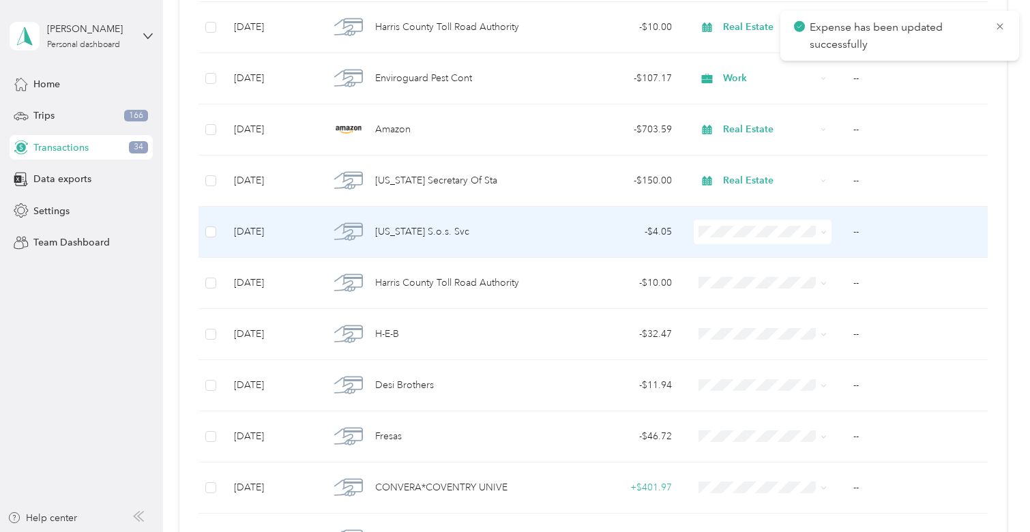
click at [570, 246] on td "- $4.05" at bounding box center [614, 232] width 136 height 51
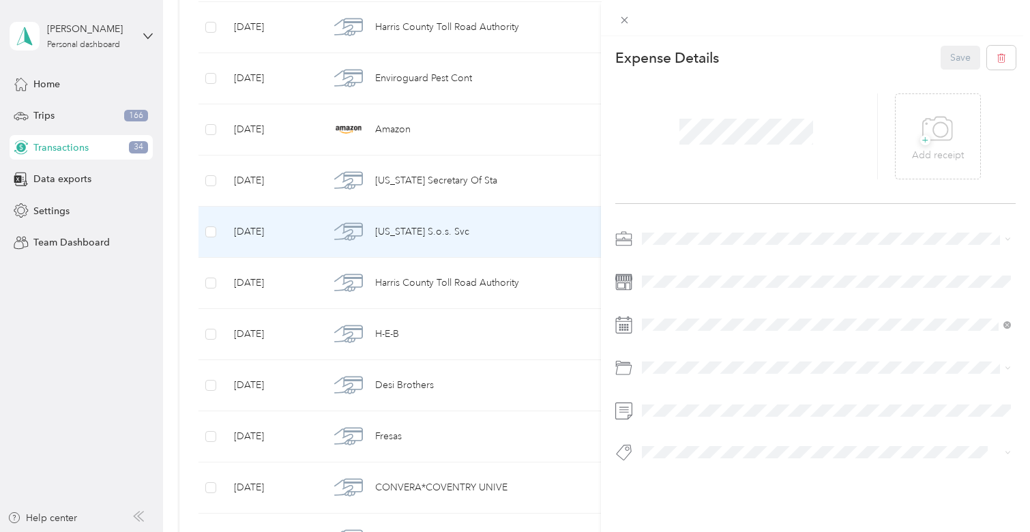
click at [690, 229] on span at bounding box center [826, 239] width 379 height 22
click at [681, 299] on li "Real Estate" at bounding box center [826, 311] width 379 height 24
click at [465, 181] on div "This expense cannot be edited because it is either under review, approved, or p…" at bounding box center [515, 266] width 1030 height 532
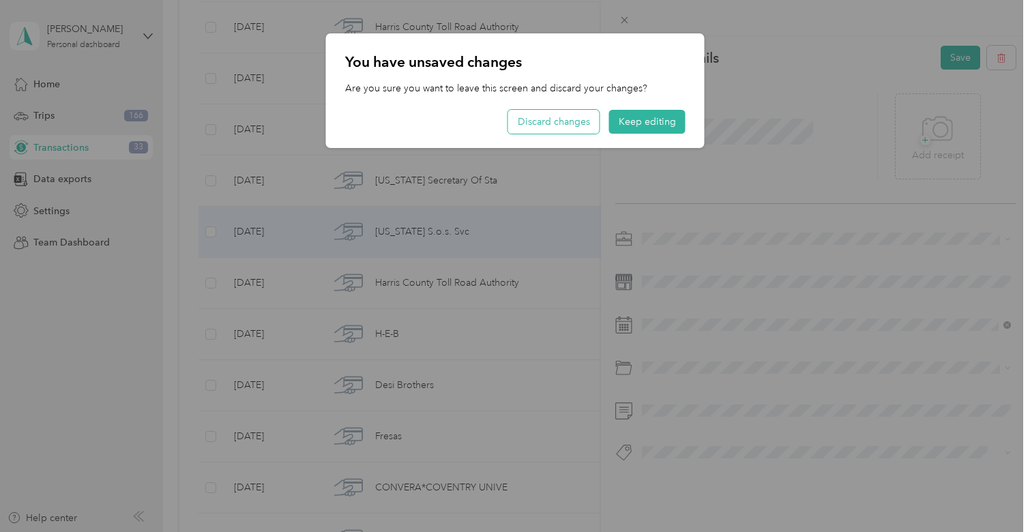
click at [569, 121] on button "Discard changes" at bounding box center [553, 122] width 91 height 24
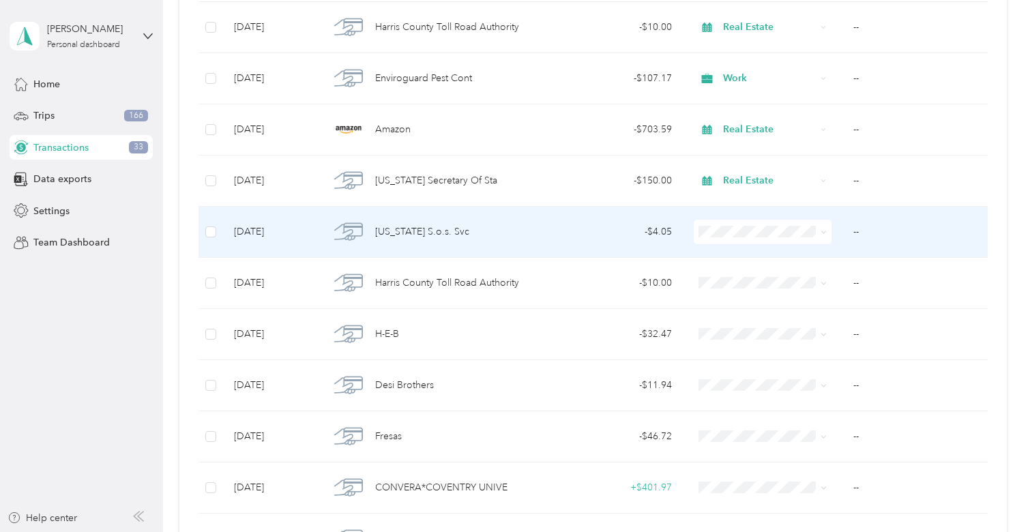
click at [517, 531] on div "This expense cannot be edited because it is either under review, approved, or p…" at bounding box center [511, 532] width 1023 height 0
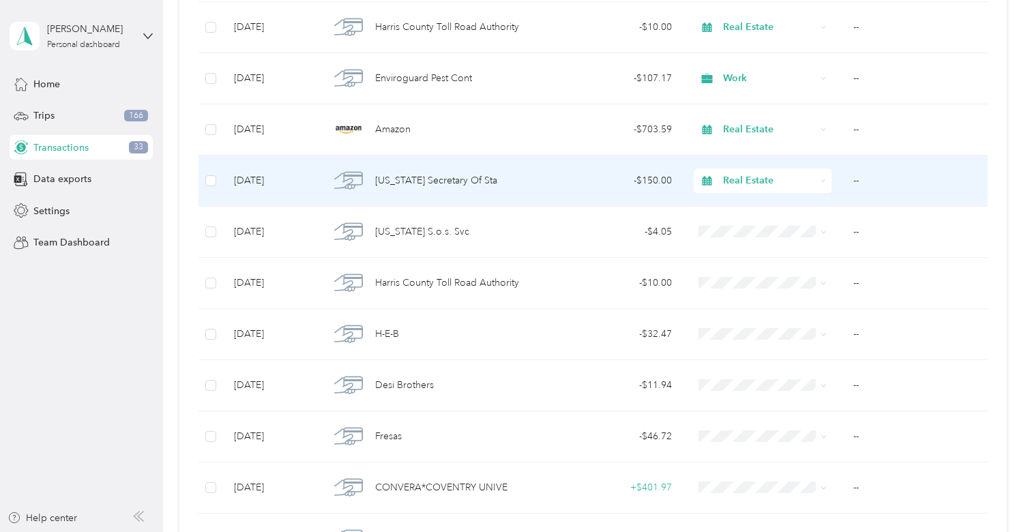
click at [518, 174] on div "[US_STATE] Secretary Of Sta" at bounding box center [432, 180] width 206 height 29
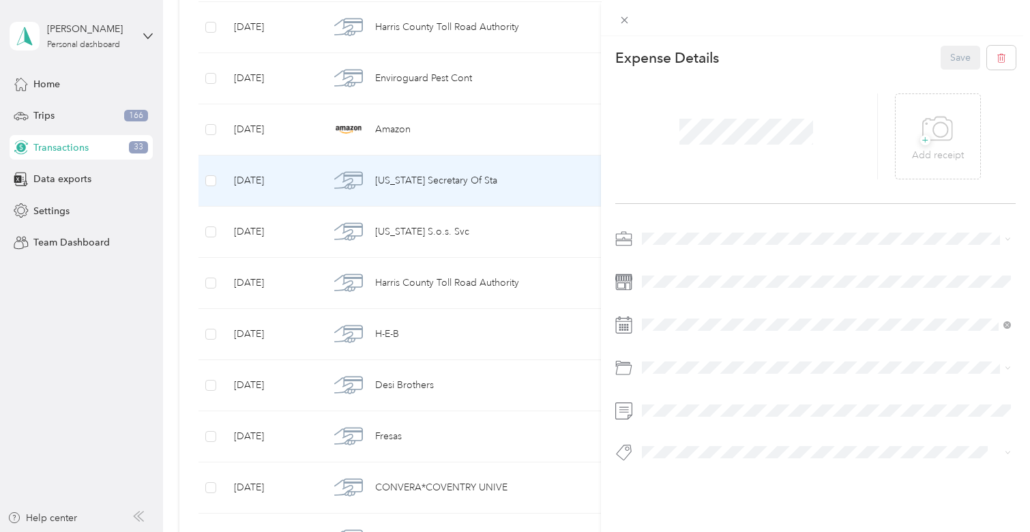
click at [490, 239] on div "This expense cannot be edited because it is either under review, approved, or p…" at bounding box center [515, 266] width 1030 height 532
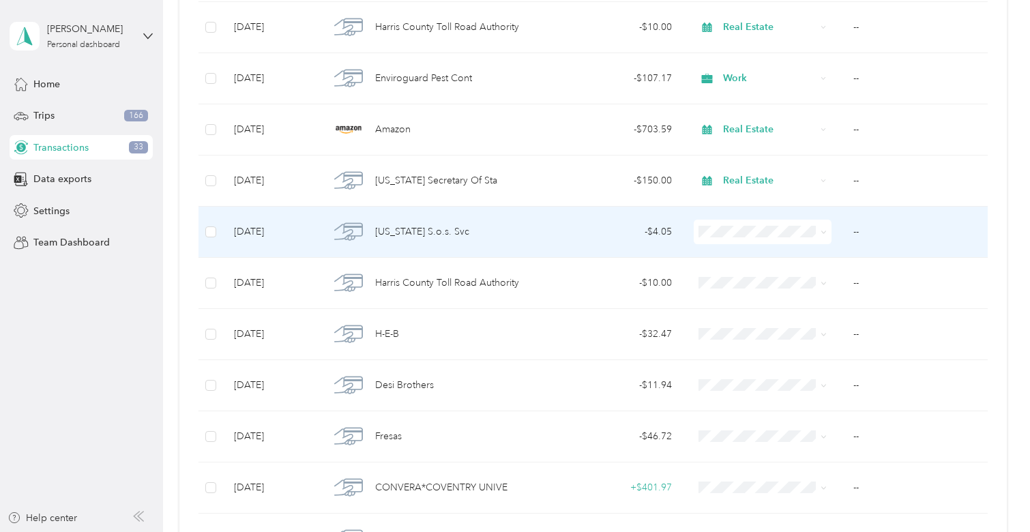
click at [470, 233] on div "[US_STATE] S.o.s. Svc" at bounding box center [432, 232] width 206 height 29
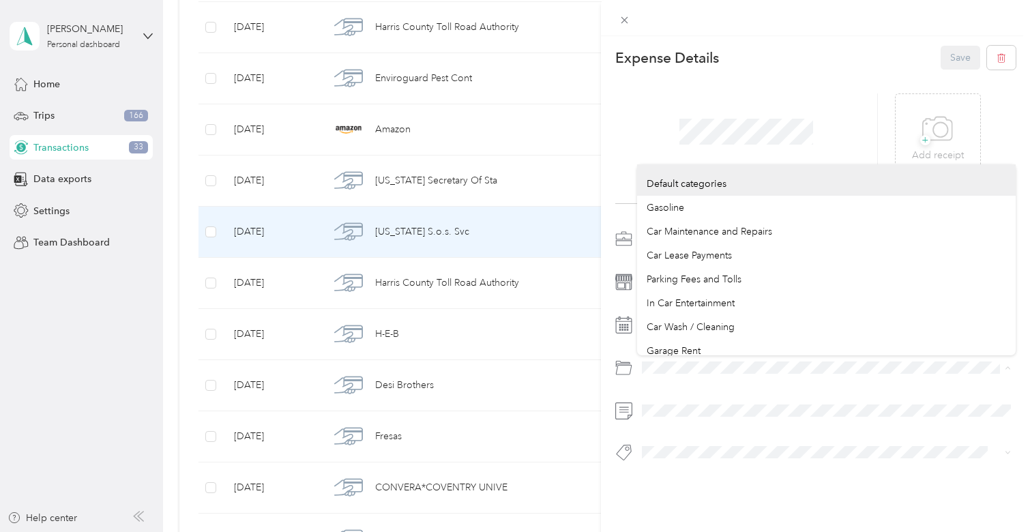
click at [506, 352] on div "This expense cannot be edited because it is either under review, approved, or p…" at bounding box center [515, 266] width 1030 height 532
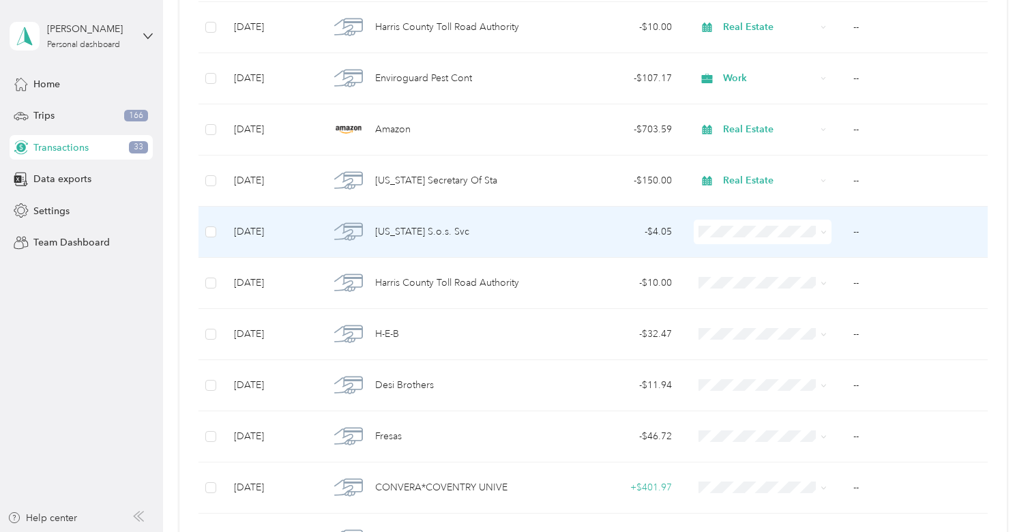
click at [535, 220] on td "[US_STATE] S.o.s. Svc" at bounding box center [433, 232] width 228 height 51
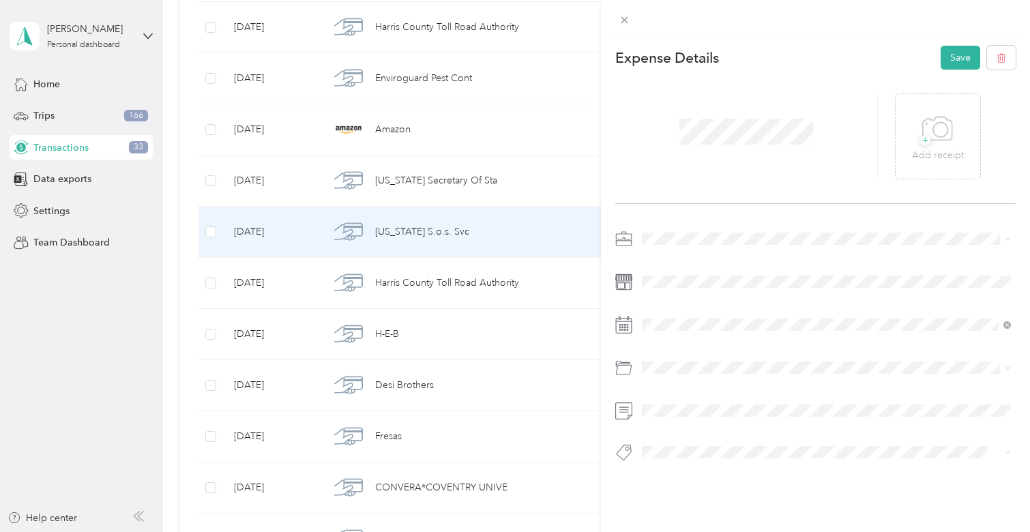
click at [694, 228] on span at bounding box center [826, 239] width 379 height 22
click at [681, 293] on ol "Work Personal Real Estate Other Charity Medical Moving Commute" at bounding box center [826, 346] width 379 height 191
click at [683, 244] on span at bounding box center [826, 239] width 379 height 22
click at [679, 229] on span at bounding box center [826, 239] width 379 height 22
click at [670, 277] on li "Personal" at bounding box center [826, 286] width 379 height 24
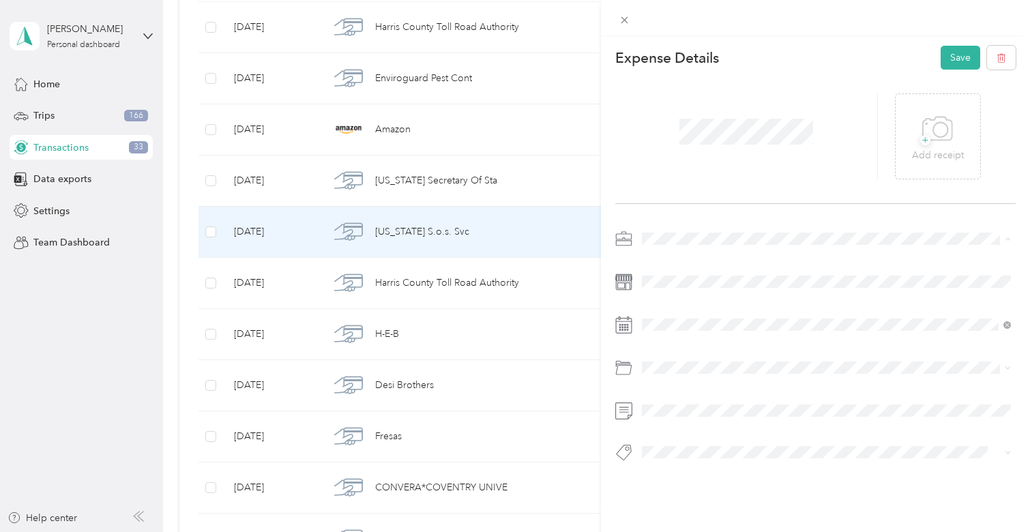
click at [668, 259] on span "Work" at bounding box center [658, 263] width 23 height 12
click at [669, 222] on div "Expense Details Save + Add receipt" at bounding box center [815, 277] width 429 height 483
click at [670, 304] on div "Real Estate" at bounding box center [826, 311] width 359 height 14
click at [945, 53] on button "Save" at bounding box center [961, 58] width 40 height 24
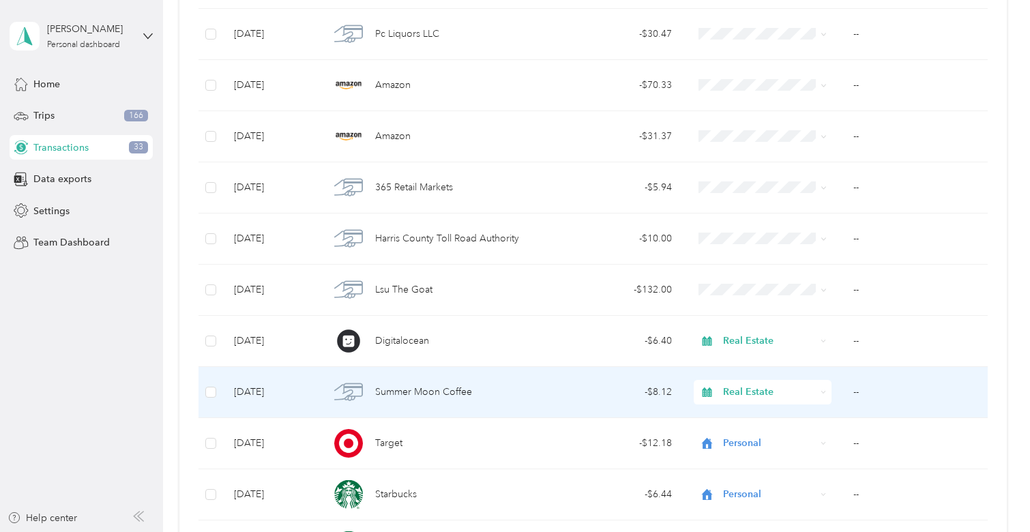
scroll to position [3859, 0]
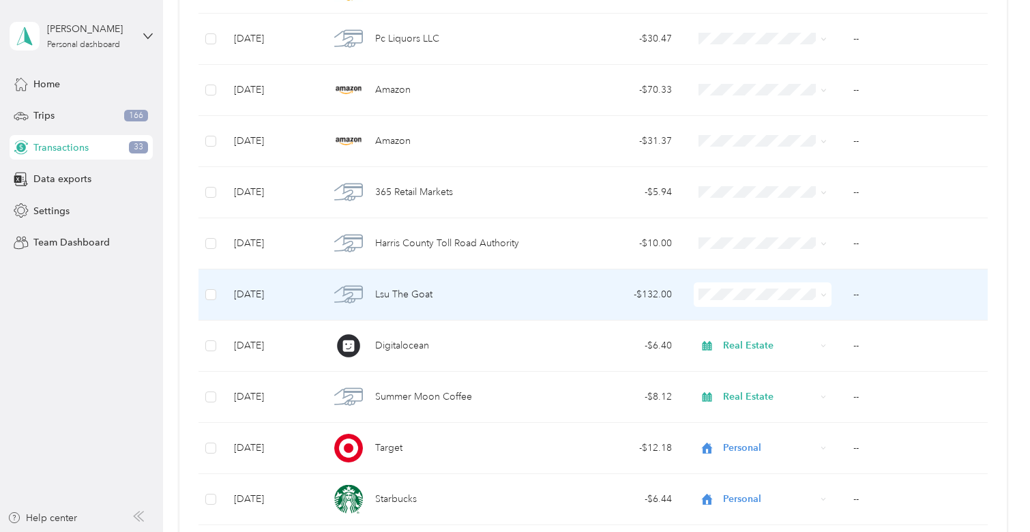
click at [582, 309] on td "- $132.00" at bounding box center [614, 294] width 136 height 51
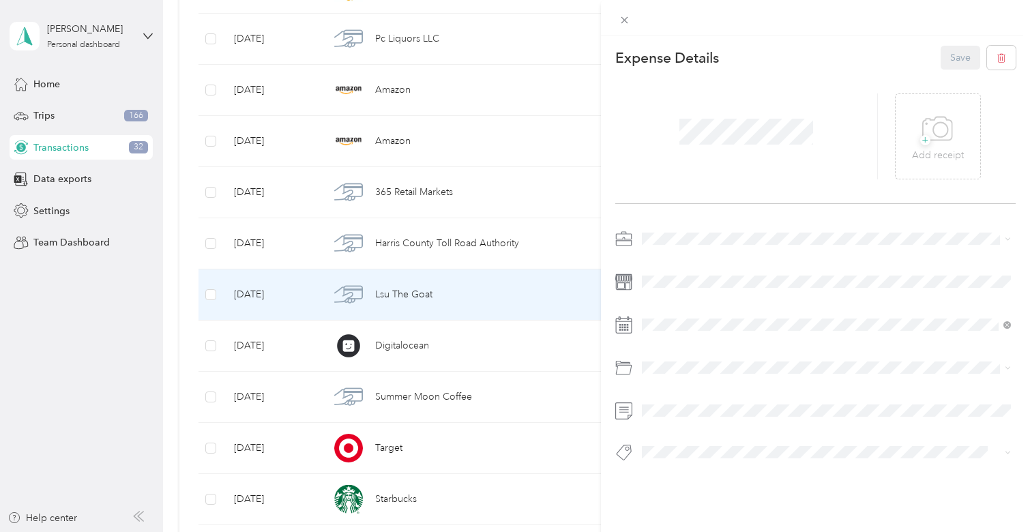
click at [677, 267] on li "Work" at bounding box center [826, 262] width 379 height 24
click at [969, 48] on button "Save" at bounding box center [961, 58] width 40 height 24
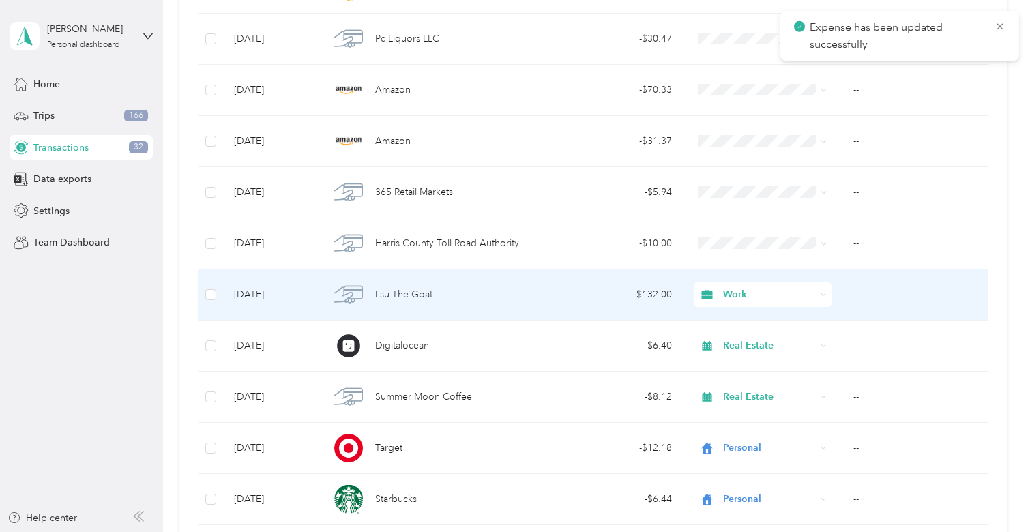
click at [662, 301] on div "- $132.00" at bounding box center [614, 294] width 115 height 15
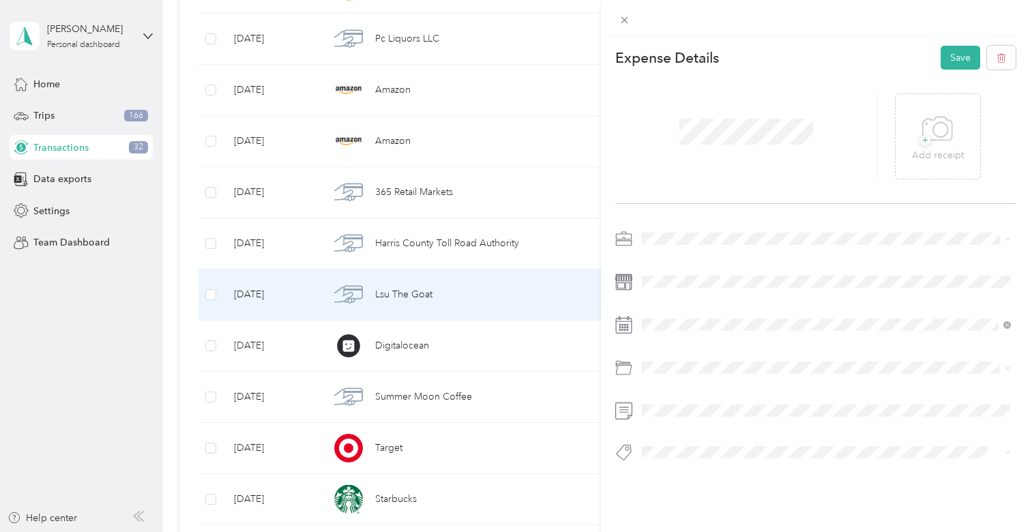
click at [723, 416] on div "Business Meals & Entertainment" at bounding box center [826, 422] width 359 height 14
click at [958, 48] on button "Save" at bounding box center [961, 58] width 40 height 24
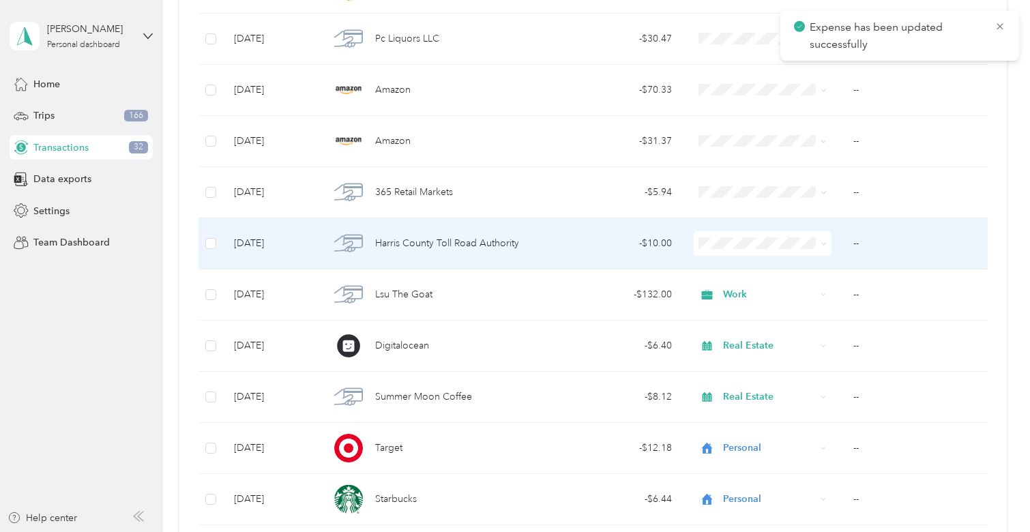
click at [602, 258] on td "- $10.00" at bounding box center [614, 243] width 136 height 51
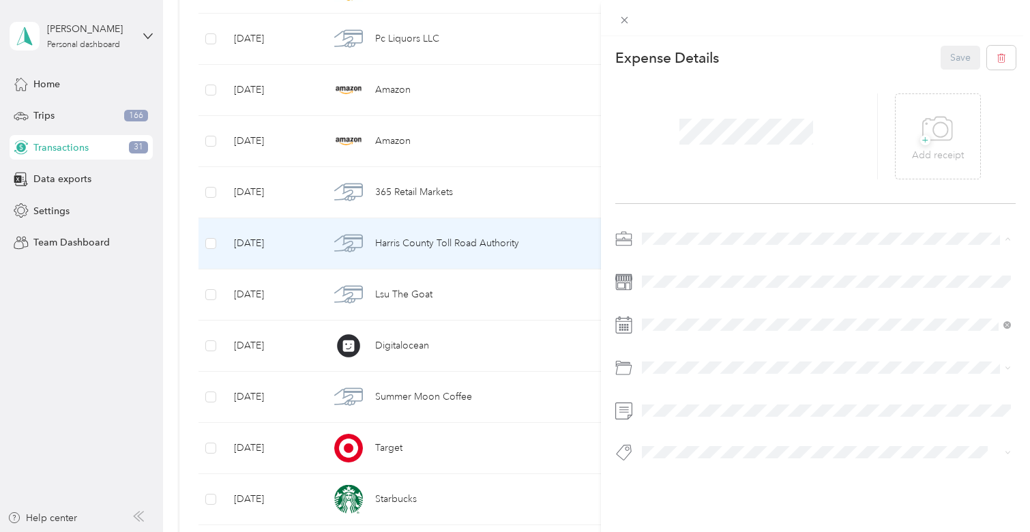
click at [680, 305] on span "Real Estate" at bounding box center [670, 311] width 46 height 12
click at [965, 62] on button "Save" at bounding box center [961, 58] width 40 height 24
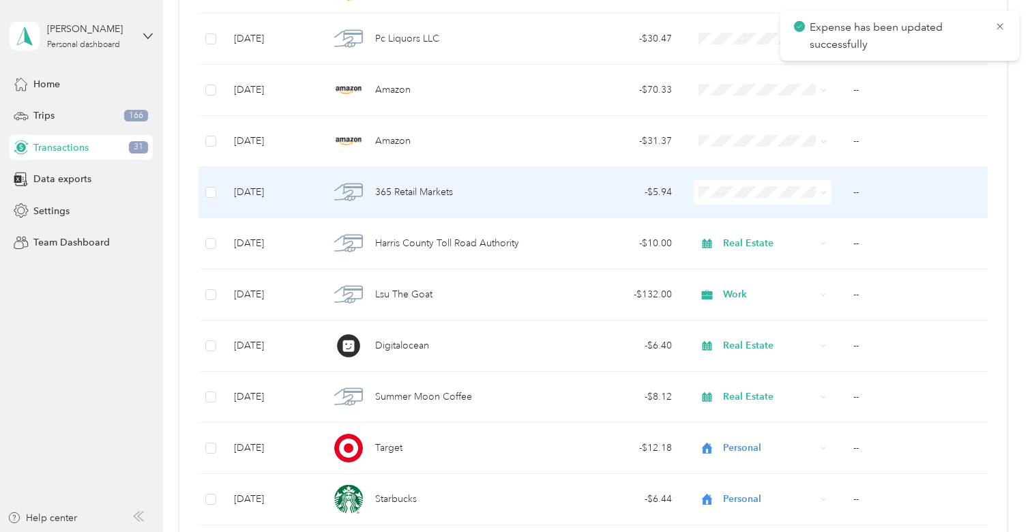
click at [595, 191] on div "- $5.94" at bounding box center [614, 192] width 115 height 15
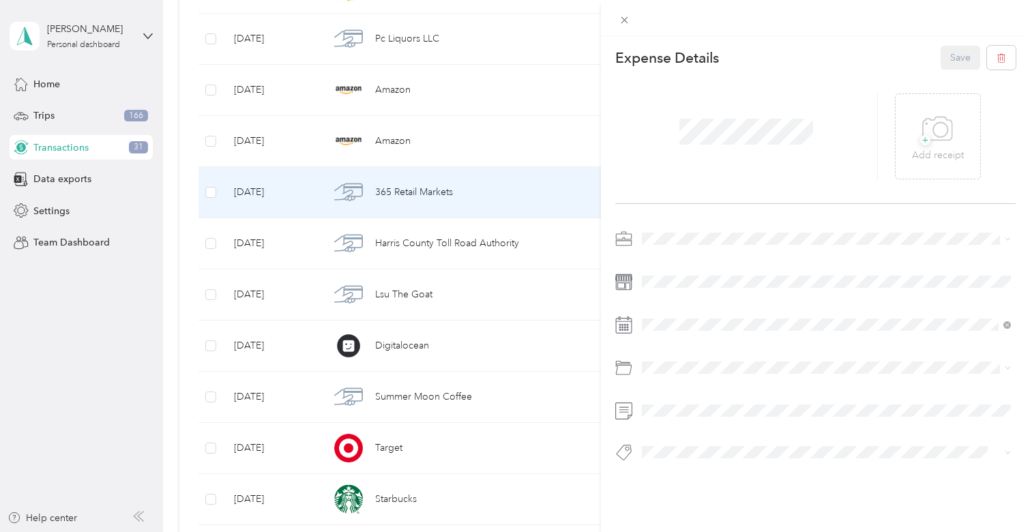
click at [690, 293] on li "Personal" at bounding box center [826, 286] width 379 height 24
click at [960, 66] on button "Save" at bounding box center [961, 58] width 40 height 24
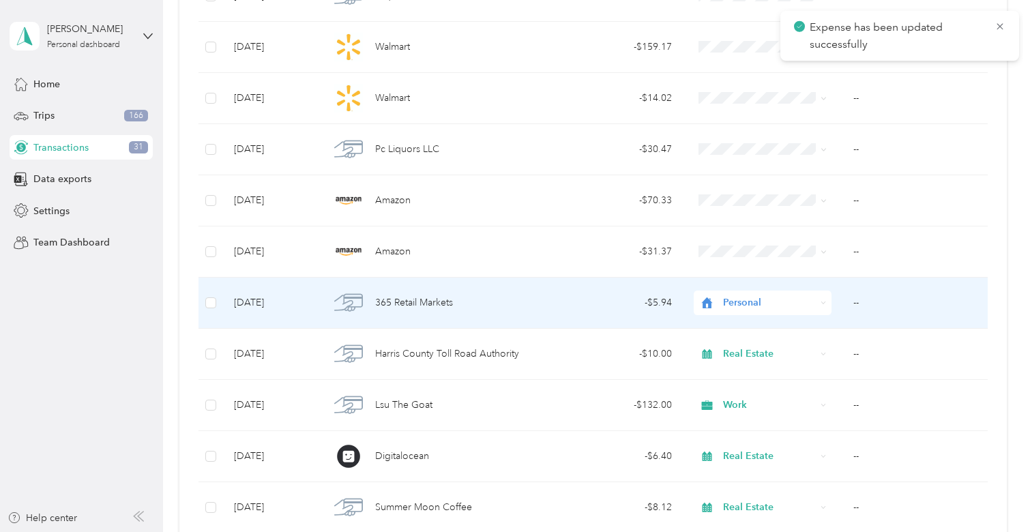
scroll to position [3744, 0]
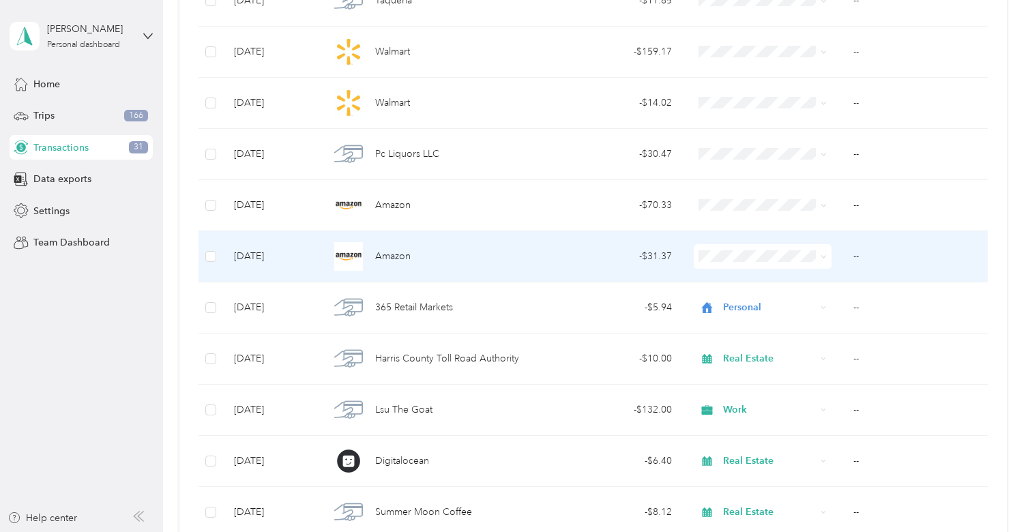
click at [591, 270] on td "- $31.37" at bounding box center [614, 256] width 136 height 51
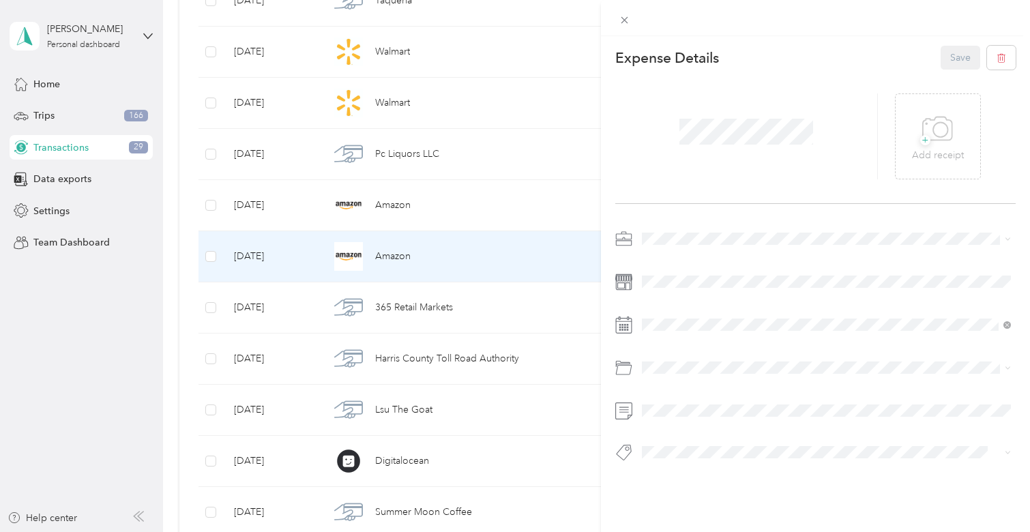
click at [664, 289] on div "Personal" at bounding box center [826, 286] width 359 height 14
click at [949, 50] on button "Save" at bounding box center [961, 58] width 40 height 24
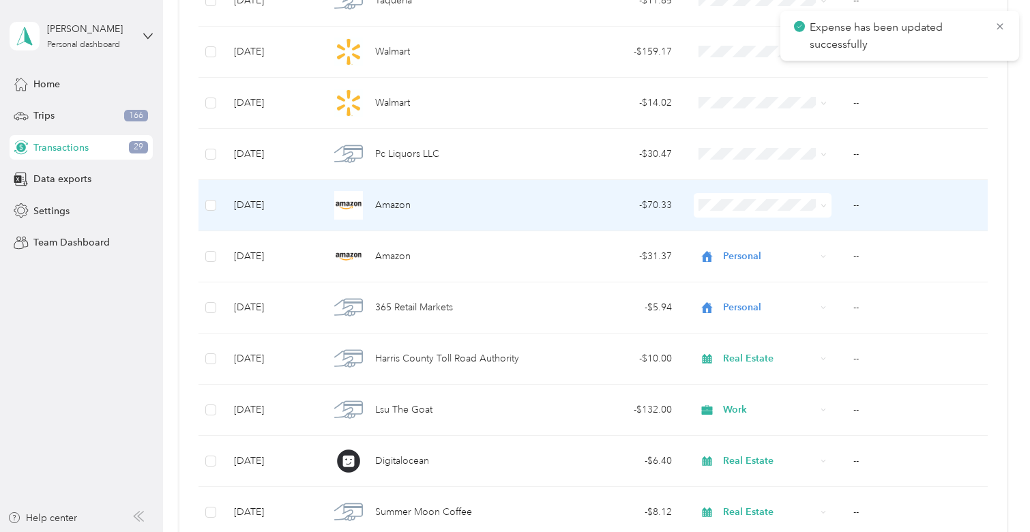
click at [608, 214] on td "- $70.33" at bounding box center [614, 205] width 136 height 51
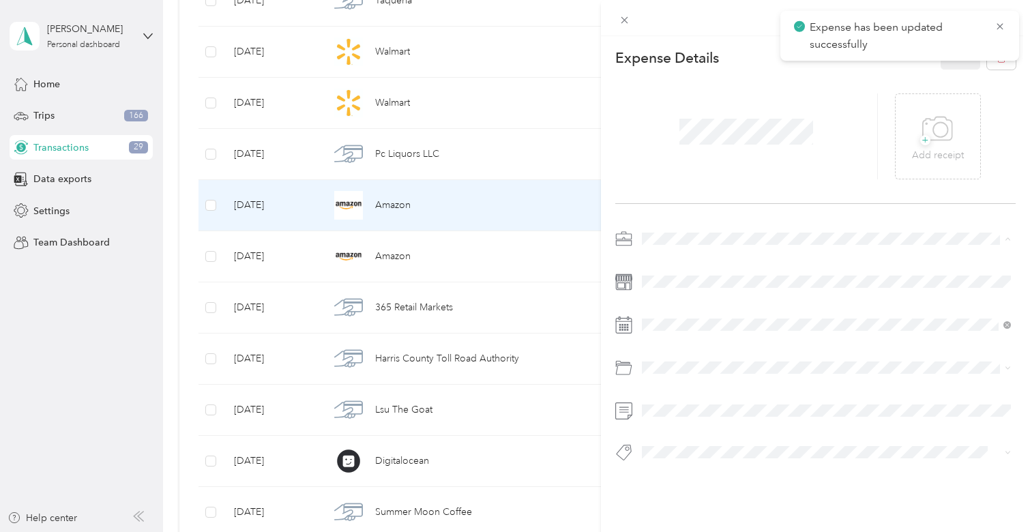
click at [666, 284] on span "Personal" at bounding box center [665, 287] width 36 height 12
click at [942, 59] on button "Save" at bounding box center [961, 58] width 40 height 24
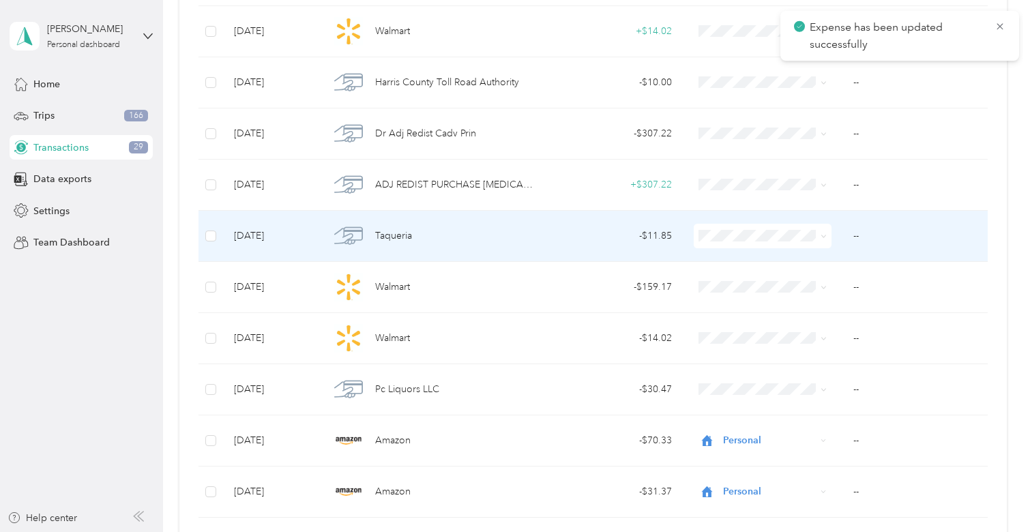
scroll to position [3507, 0]
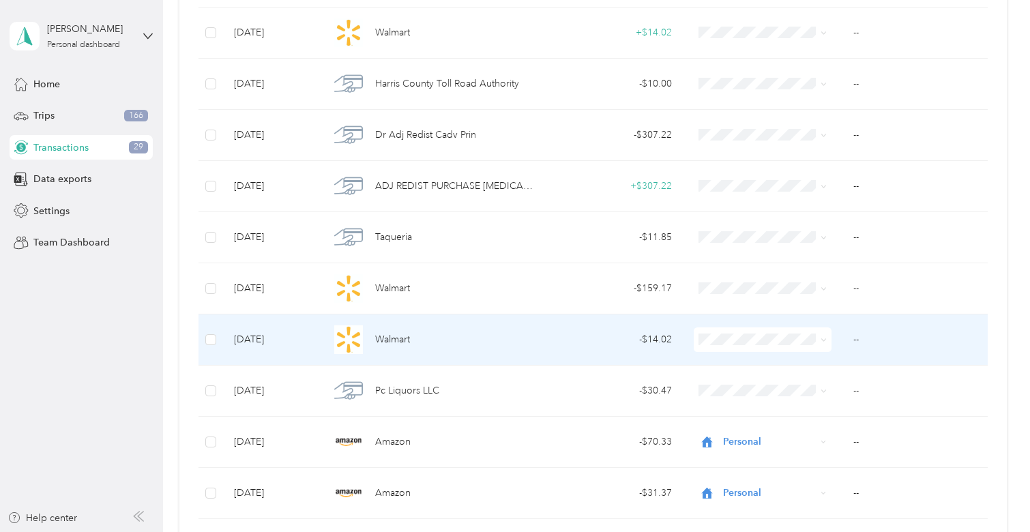
click at [610, 342] on div "- $14.02" at bounding box center [614, 339] width 115 height 15
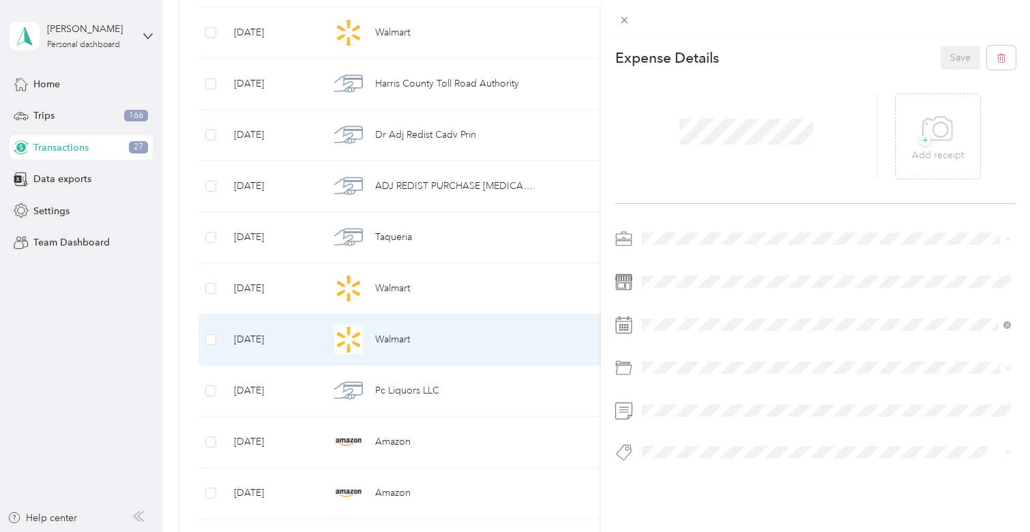
click at [681, 291] on li "Personal" at bounding box center [826, 287] width 379 height 24
click at [952, 50] on button "Save" at bounding box center [961, 58] width 40 height 24
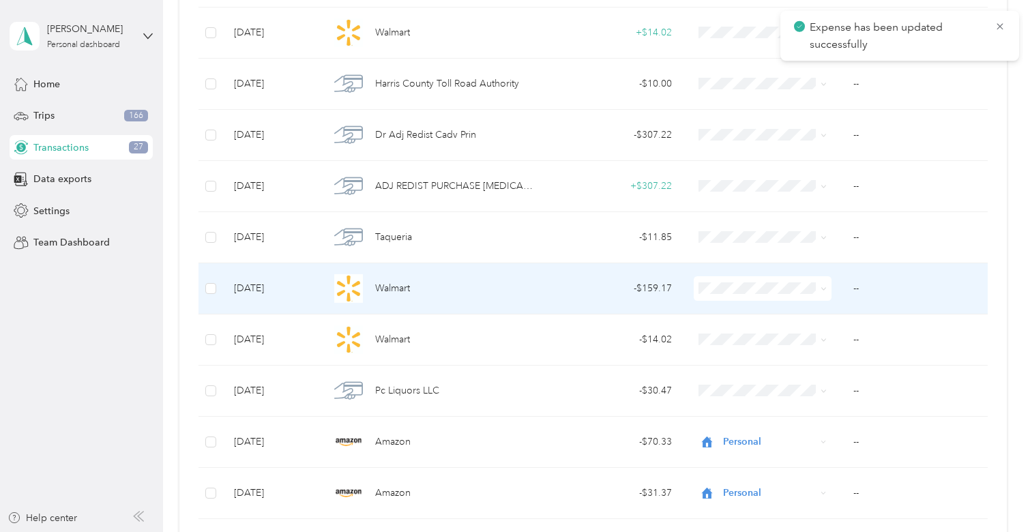
click at [574, 291] on div "- $159.17" at bounding box center [614, 288] width 115 height 15
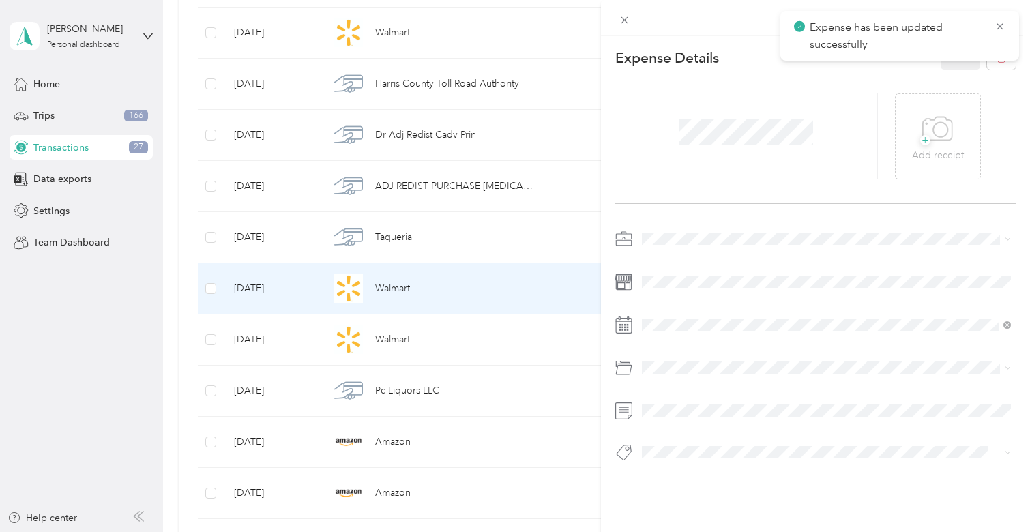
click at [693, 223] on div "Expense Details Save + Add receipt" at bounding box center [815, 277] width 429 height 483
click at [679, 291] on li "Personal" at bounding box center [826, 283] width 379 height 24
click at [947, 55] on button "Save" at bounding box center [961, 58] width 40 height 24
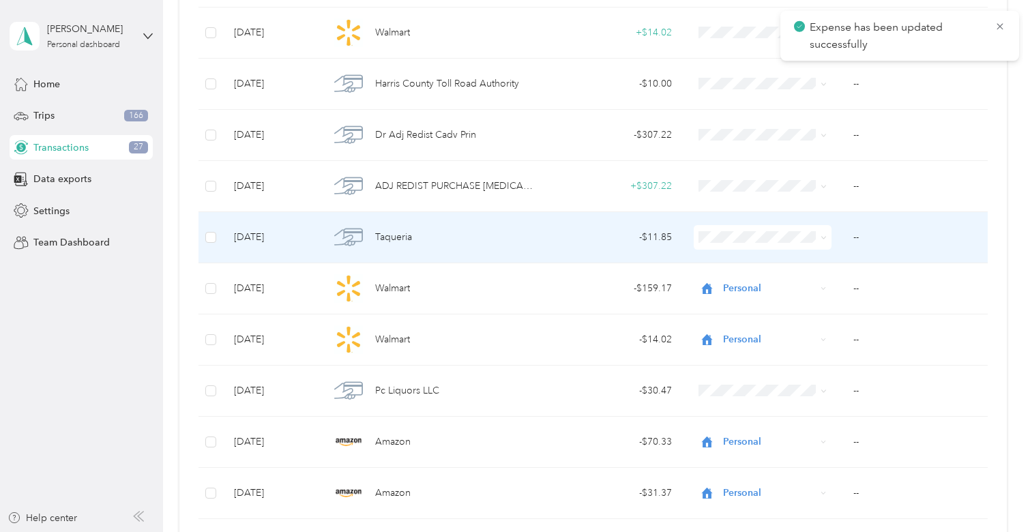
click at [556, 221] on td "- $11.85" at bounding box center [614, 237] width 136 height 51
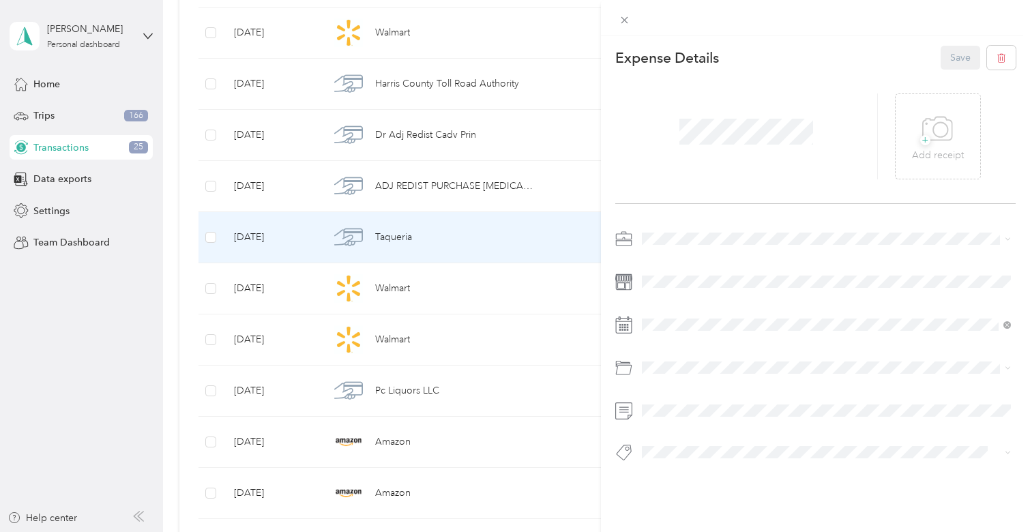
click at [670, 276] on li "Personal" at bounding box center [826, 280] width 379 height 24
click at [941, 68] on button "Save" at bounding box center [961, 58] width 40 height 24
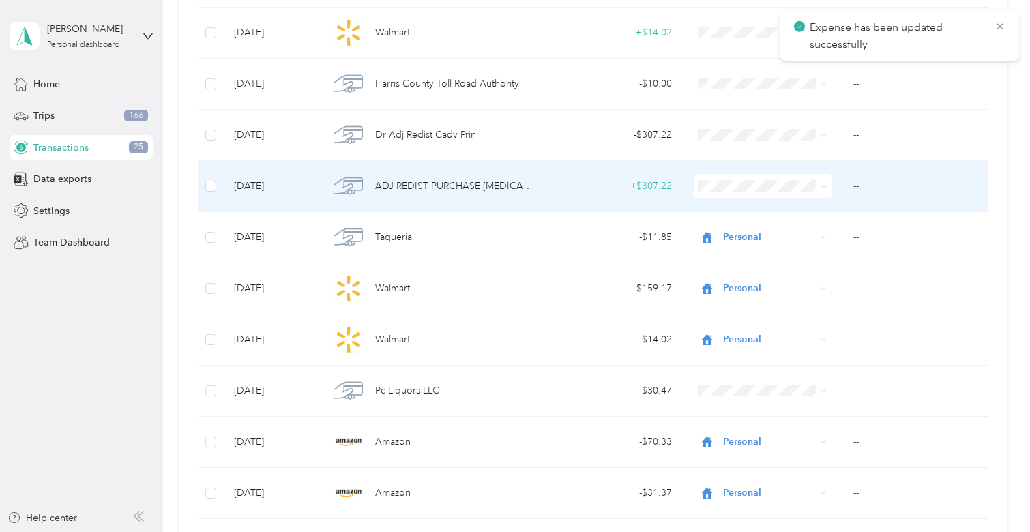
click at [613, 201] on td "+ $307.22" at bounding box center [614, 186] width 136 height 51
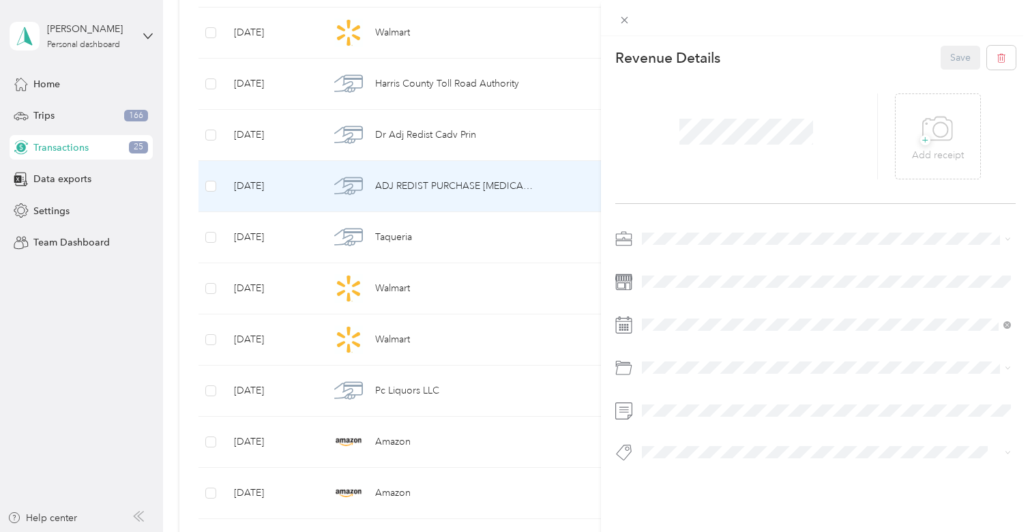
click at [677, 286] on span "Personal" at bounding box center [665, 286] width 36 height 12
click at [951, 59] on button "Save" at bounding box center [961, 58] width 40 height 24
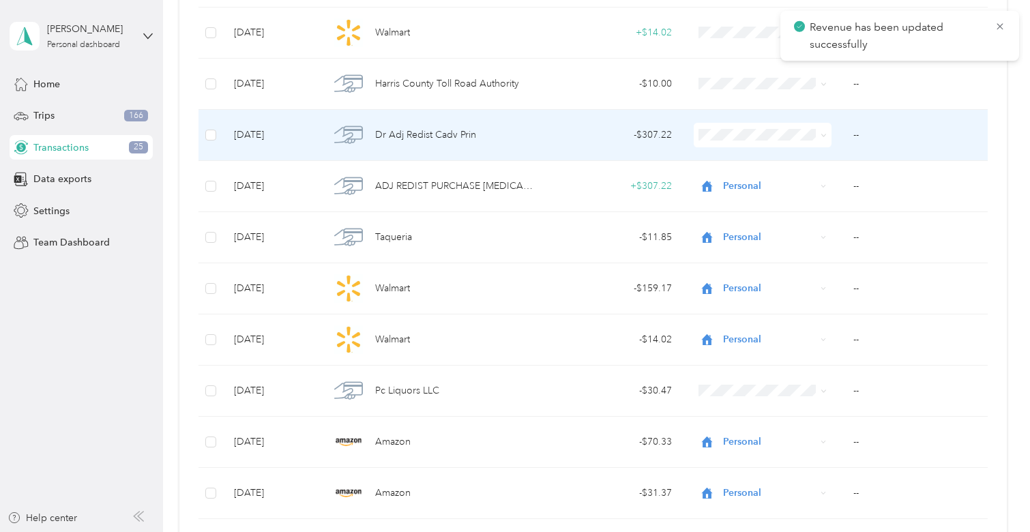
click at [675, 147] on td "- $307.22" at bounding box center [614, 135] width 136 height 51
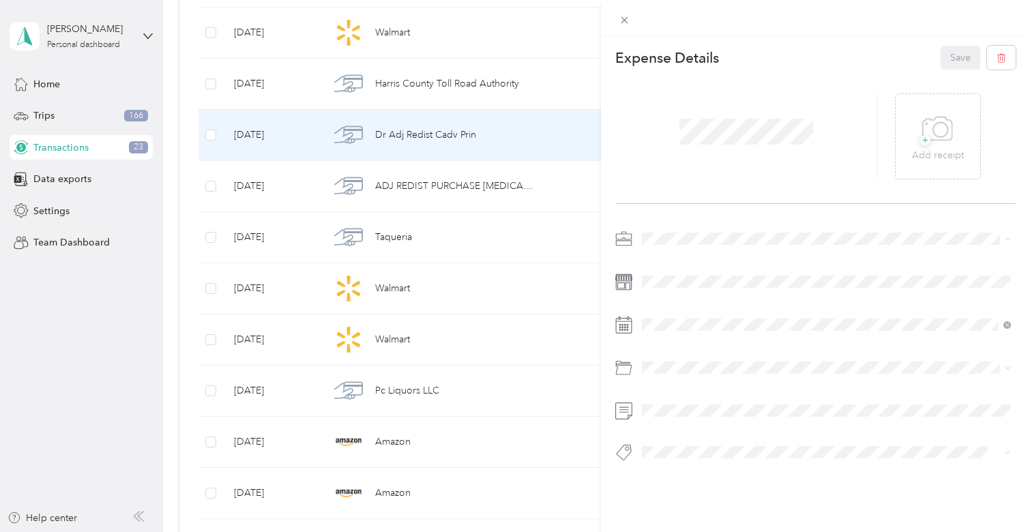
click at [671, 284] on span "Personal" at bounding box center [665, 287] width 36 height 12
click at [952, 70] on div "+ Add receipt" at bounding box center [815, 137] width 400 height 134
click at [952, 56] on button "Save" at bounding box center [961, 58] width 40 height 24
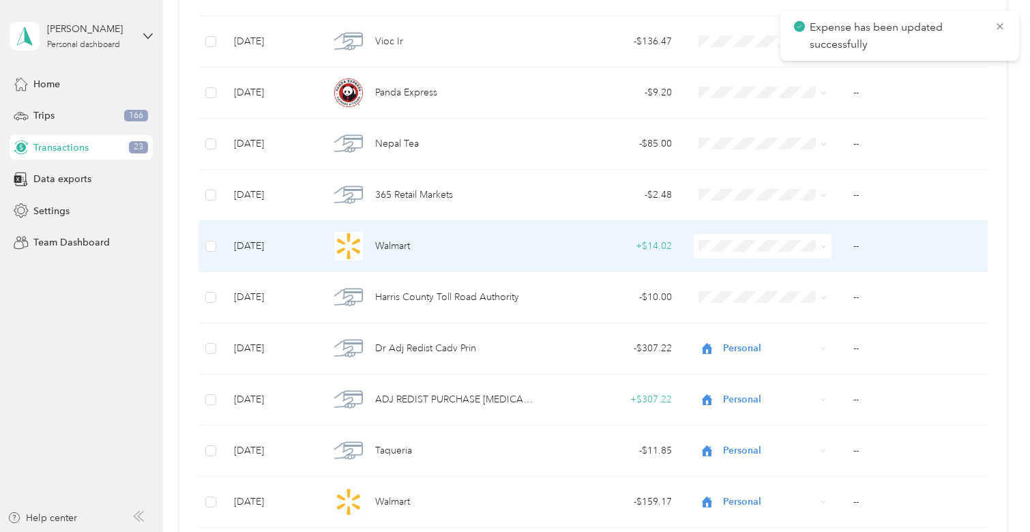
scroll to position [3280, 0]
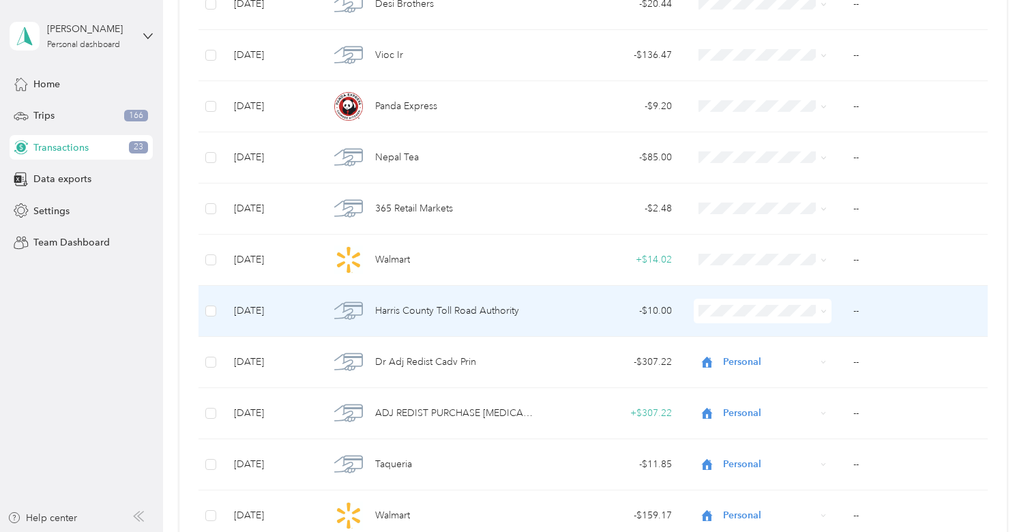
click at [595, 325] on td "- $10.00" at bounding box center [614, 311] width 136 height 51
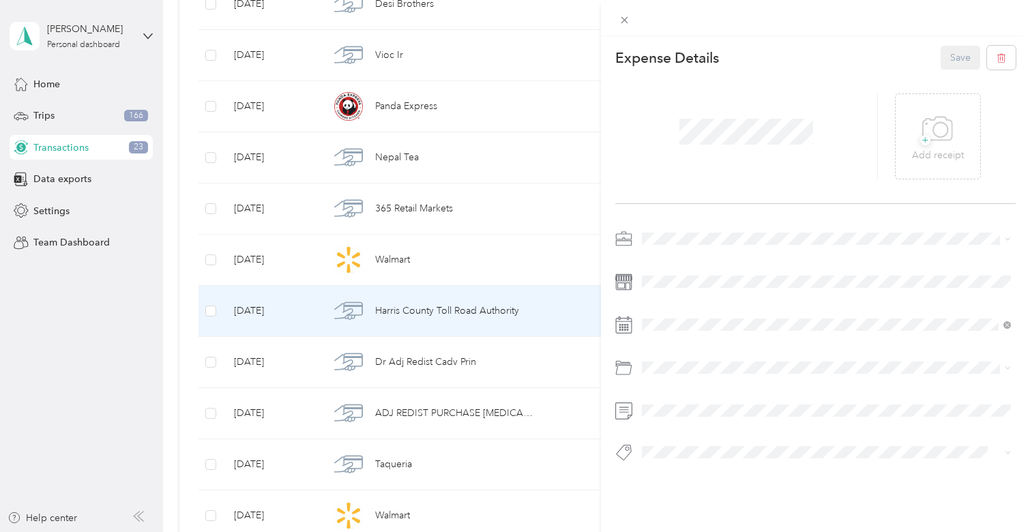
click at [677, 228] on span at bounding box center [826, 239] width 379 height 22
click at [671, 316] on li "Real Estate" at bounding box center [826, 311] width 379 height 24
click at [954, 64] on button "Save" at bounding box center [961, 58] width 40 height 24
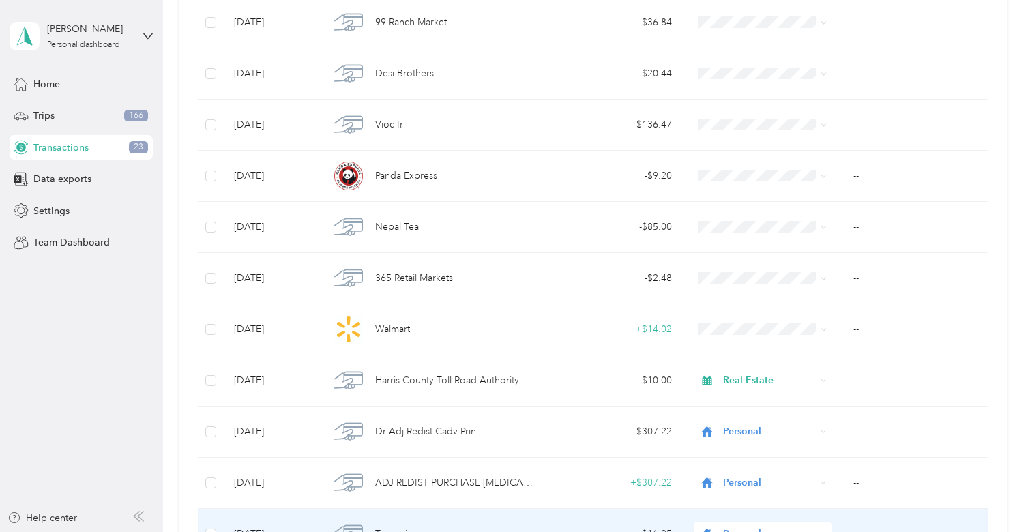
scroll to position [3206, 0]
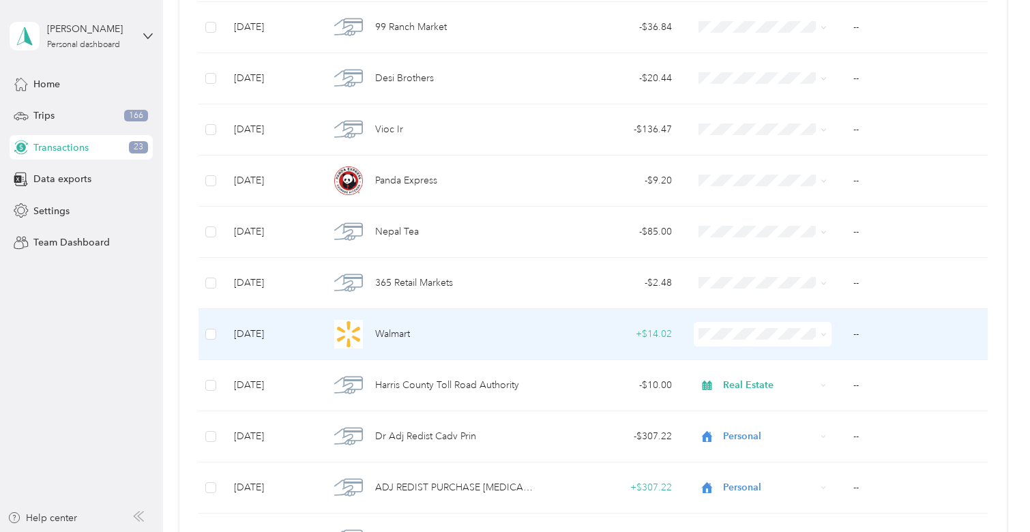
click at [628, 345] on td "+ $14.02" at bounding box center [614, 334] width 136 height 51
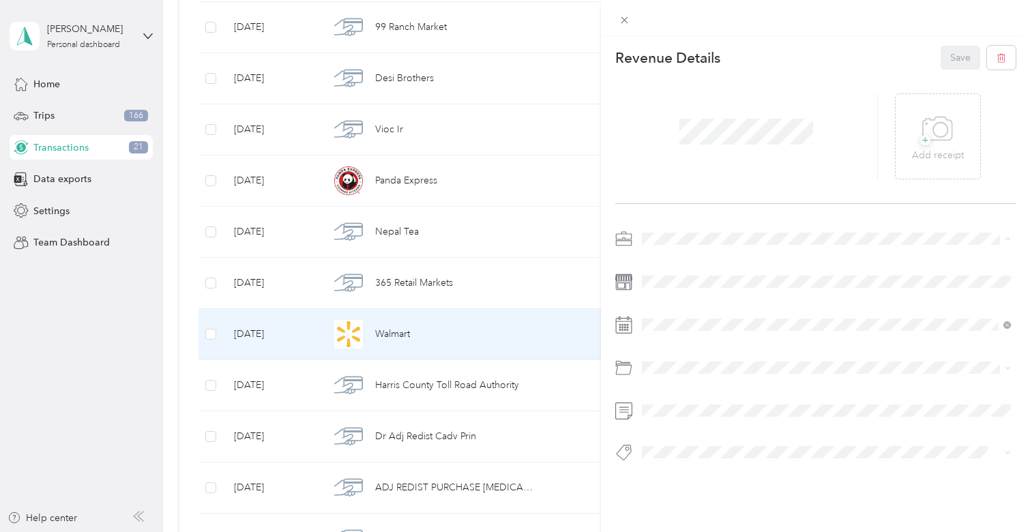
click at [671, 293] on li "Personal" at bounding box center [826, 287] width 379 height 24
click at [954, 57] on button "Save" at bounding box center [961, 58] width 40 height 24
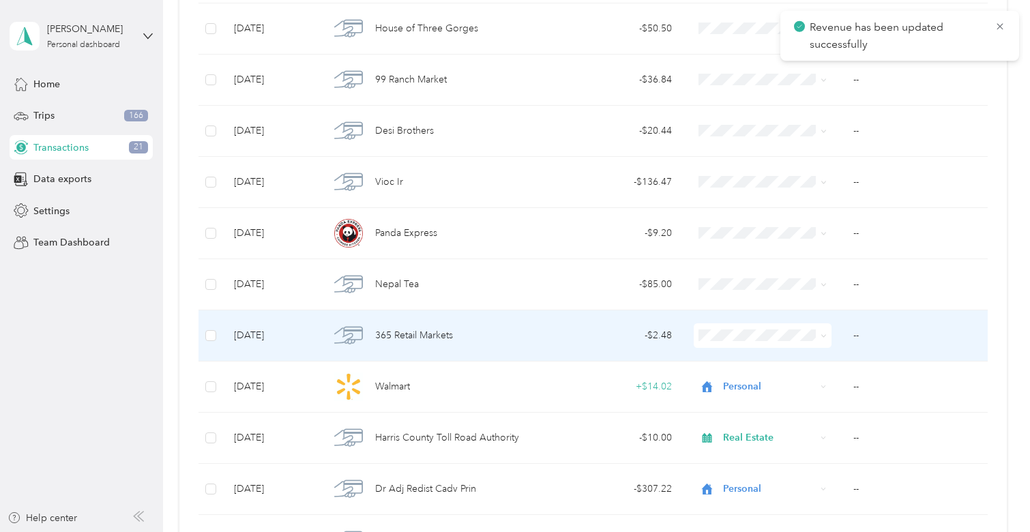
scroll to position [3127, 0]
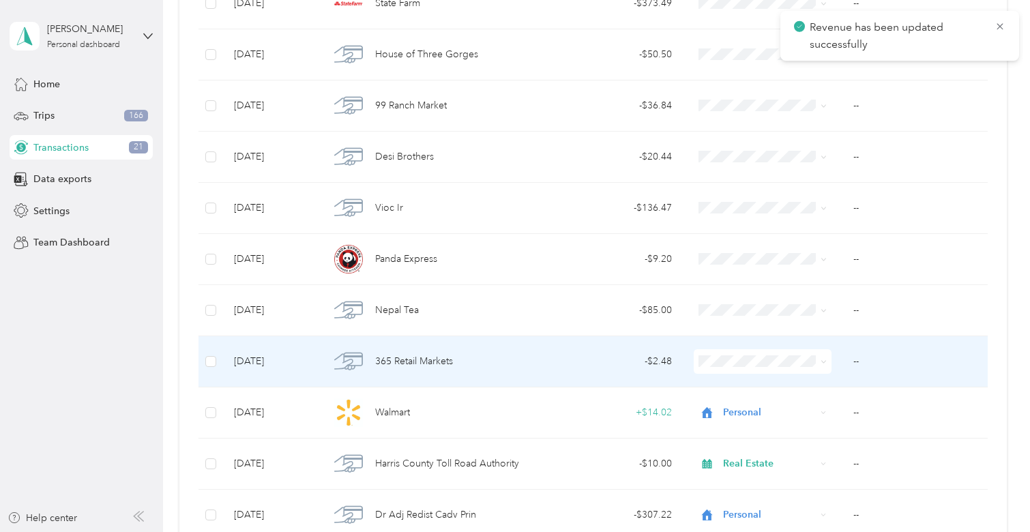
click at [617, 357] on div "- $2.48" at bounding box center [614, 361] width 115 height 15
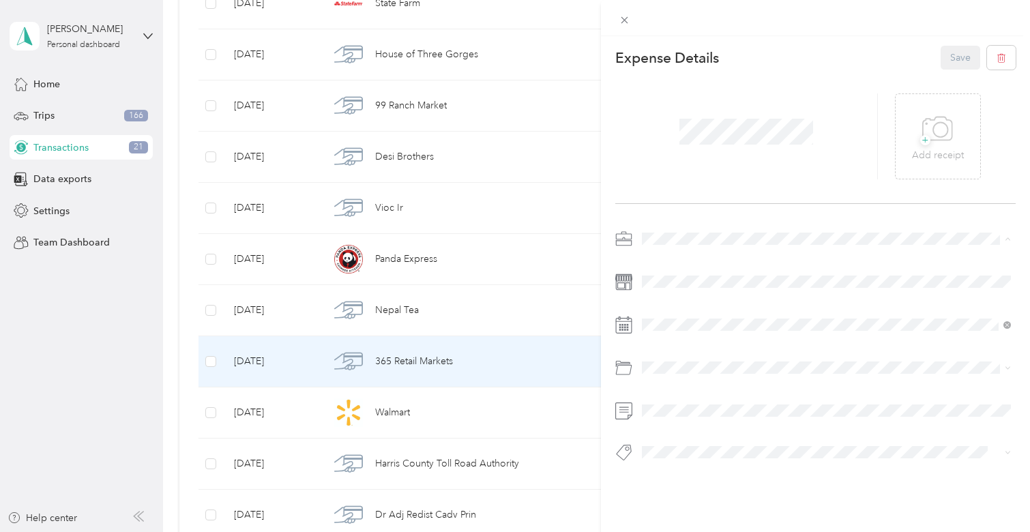
click at [671, 287] on div "Personal" at bounding box center [826, 287] width 359 height 14
click at [962, 68] on button "Save" at bounding box center [961, 58] width 40 height 24
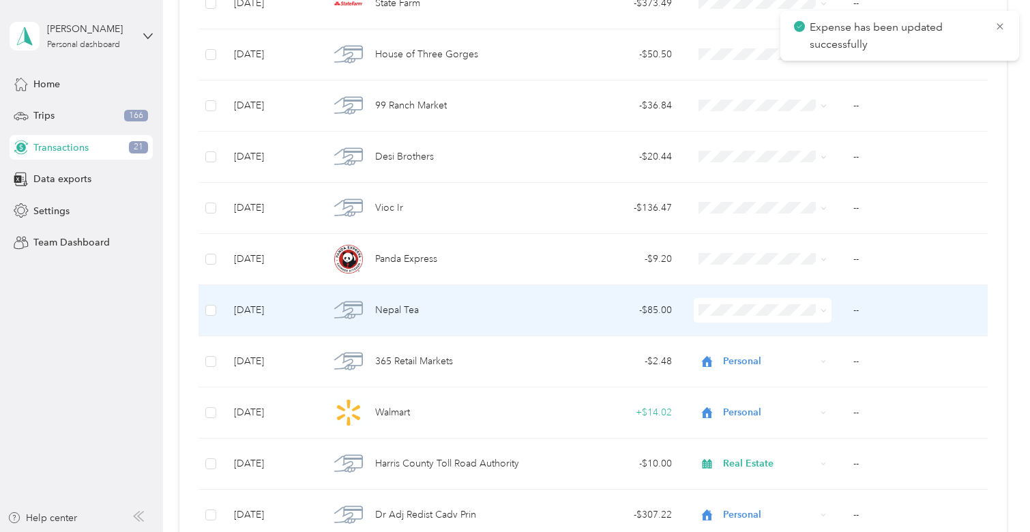
click at [580, 311] on div "- $85.00" at bounding box center [614, 310] width 115 height 15
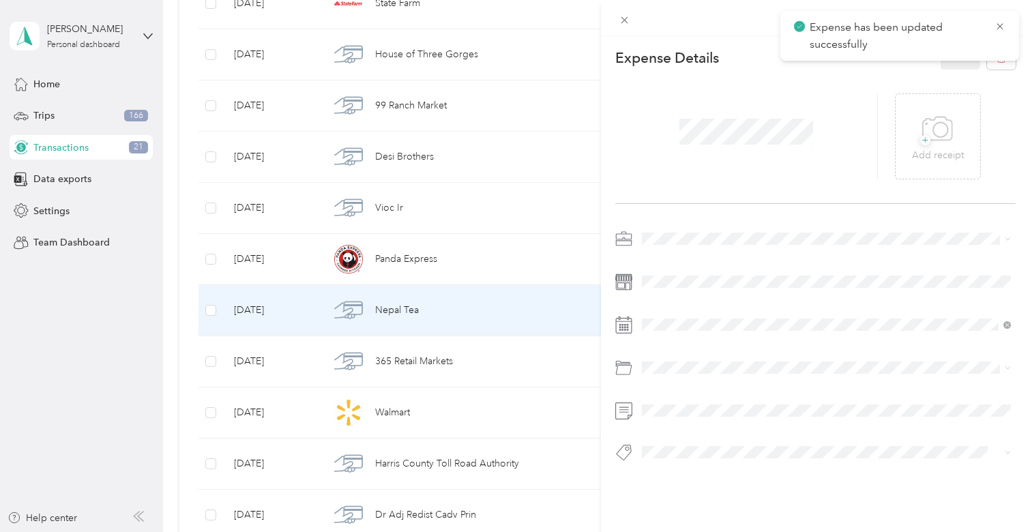
click at [649, 246] on span at bounding box center [826, 239] width 379 height 22
click at [663, 316] on li "Real Estate" at bounding box center [826, 311] width 379 height 24
click at [951, 67] on button "Save" at bounding box center [961, 58] width 40 height 24
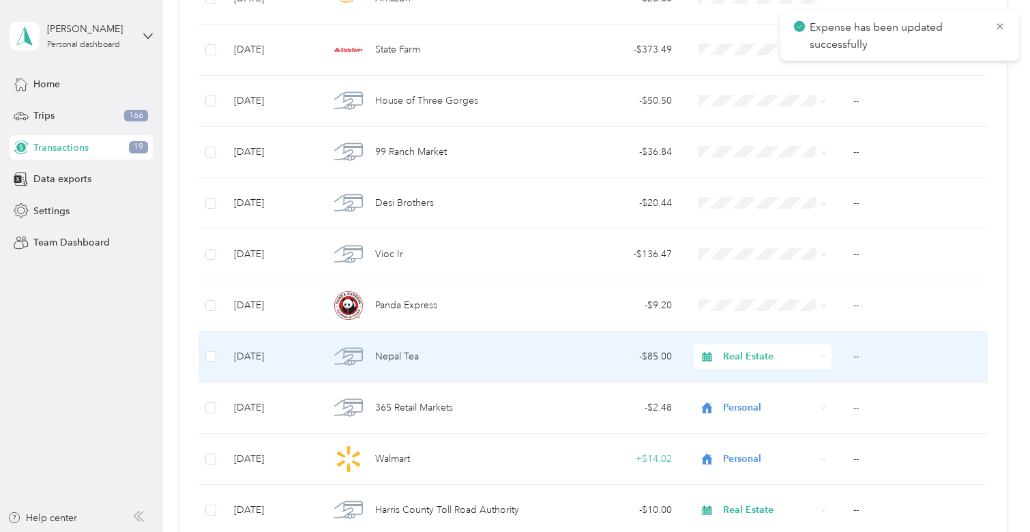
scroll to position [3063, 0]
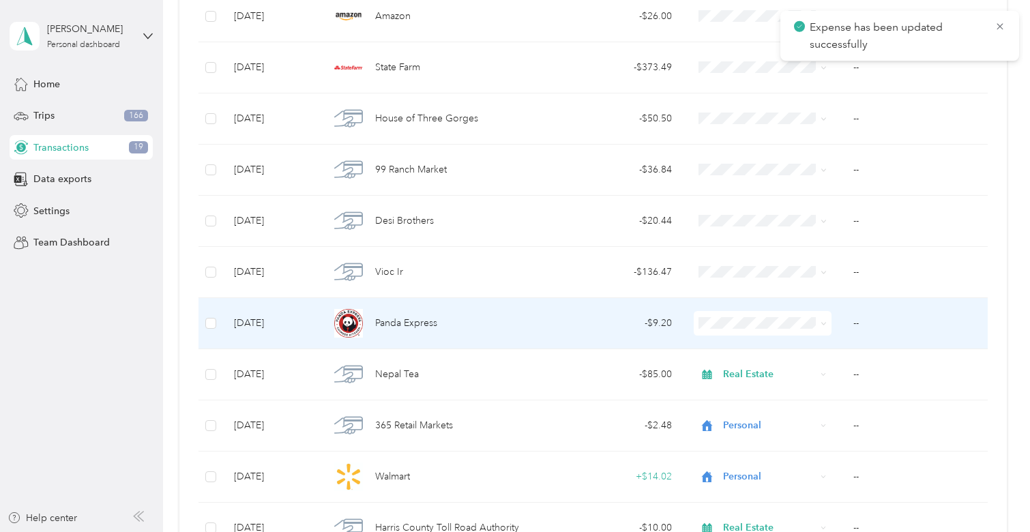
click at [618, 313] on td "- $9.20" at bounding box center [614, 323] width 136 height 51
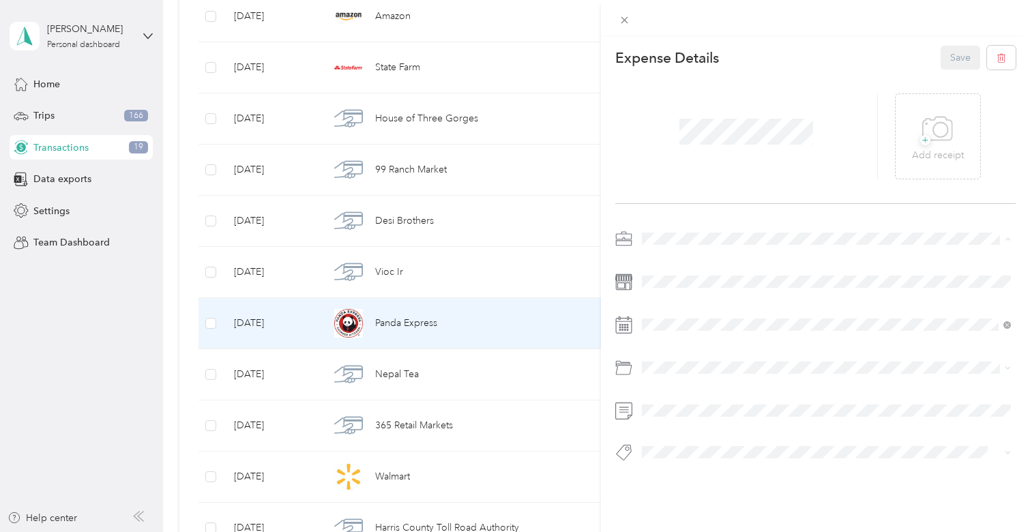
click at [670, 286] on div "Personal" at bounding box center [826, 287] width 359 height 14
click at [963, 49] on button "Save" at bounding box center [961, 58] width 40 height 24
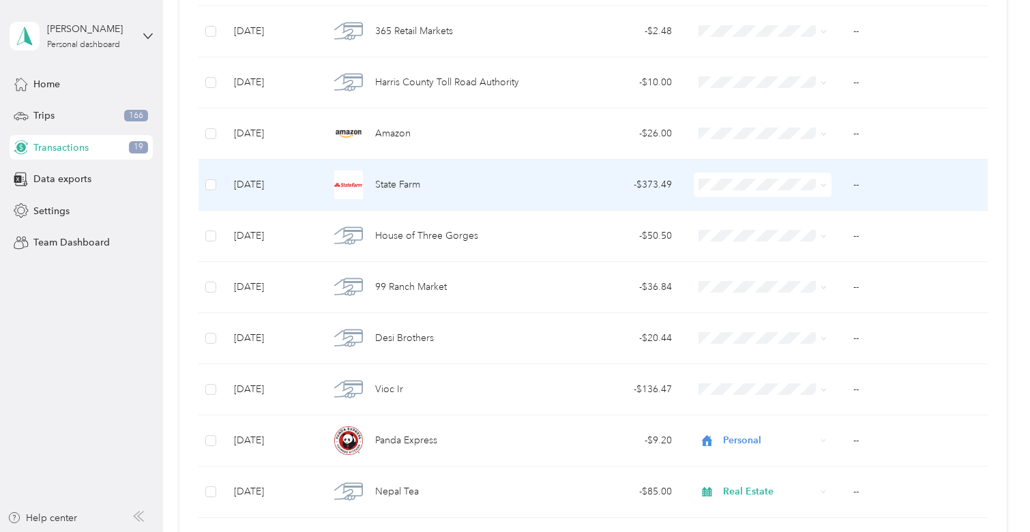
scroll to position [2947, 0]
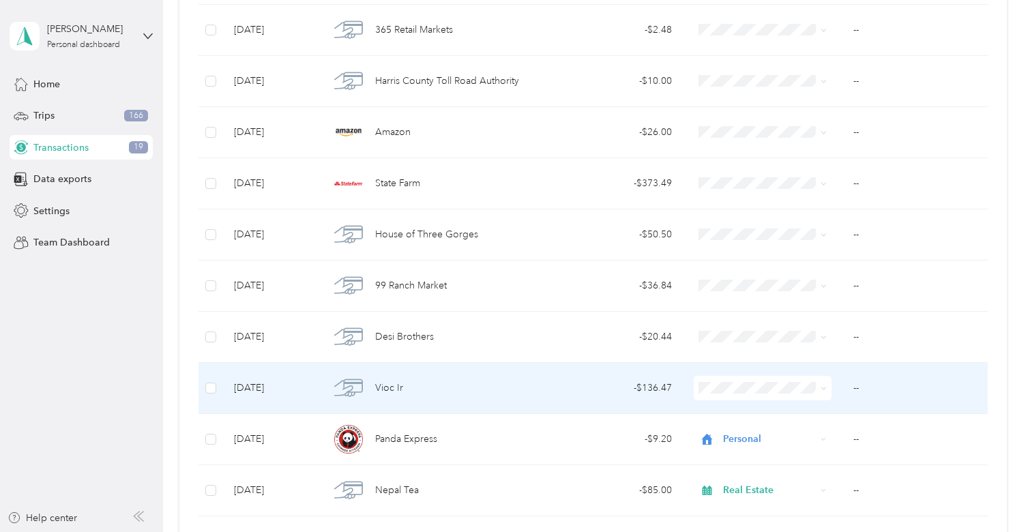
click at [550, 396] on td "- $136.47" at bounding box center [614, 388] width 136 height 51
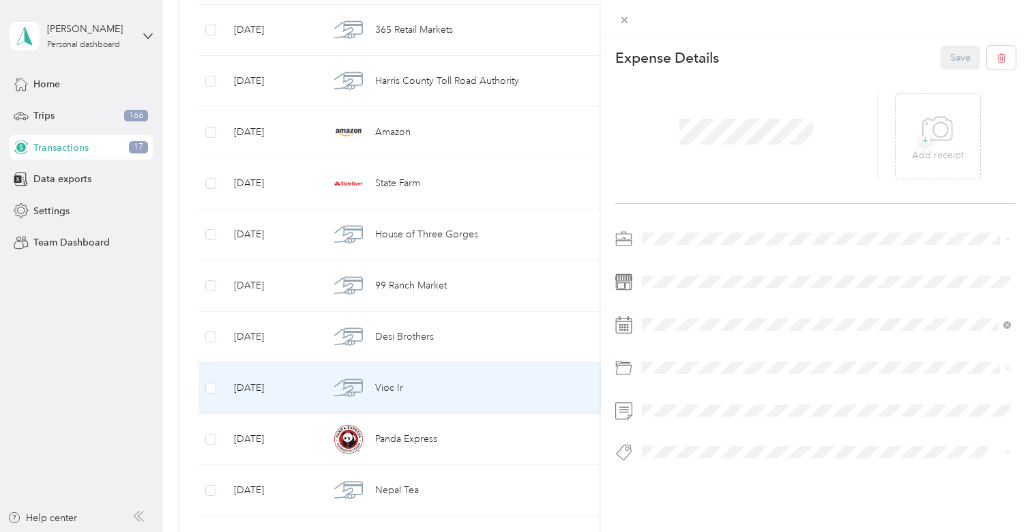
click at [682, 263] on div "Work" at bounding box center [826, 263] width 359 height 14
click at [954, 59] on button "Save" at bounding box center [961, 58] width 40 height 24
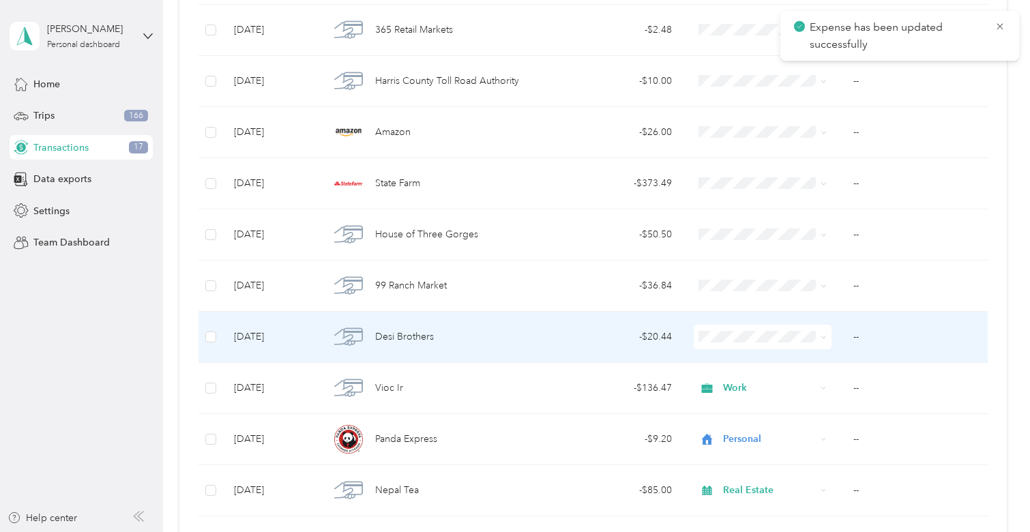
click at [628, 331] on div "- $20.44" at bounding box center [614, 336] width 115 height 15
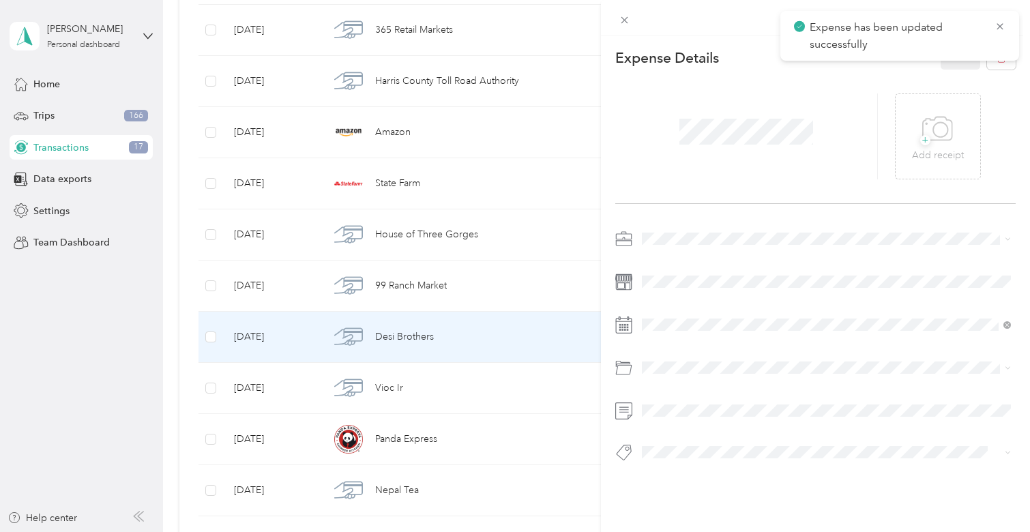
click at [694, 232] on span at bounding box center [826, 239] width 379 height 22
click at [684, 280] on div "Personal" at bounding box center [826, 284] width 359 height 14
click at [960, 64] on button "Save" at bounding box center [961, 58] width 40 height 24
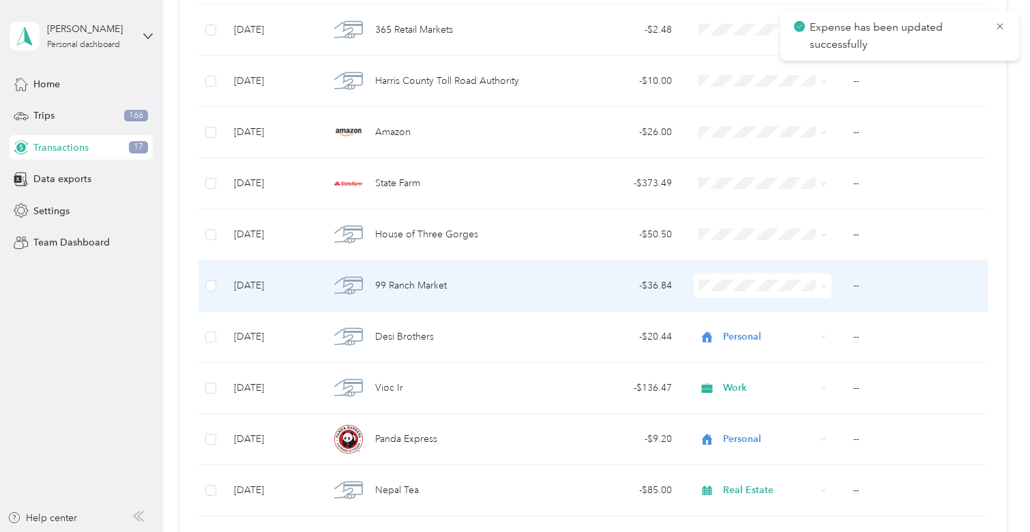
click at [567, 269] on td "- $36.84" at bounding box center [614, 286] width 136 height 51
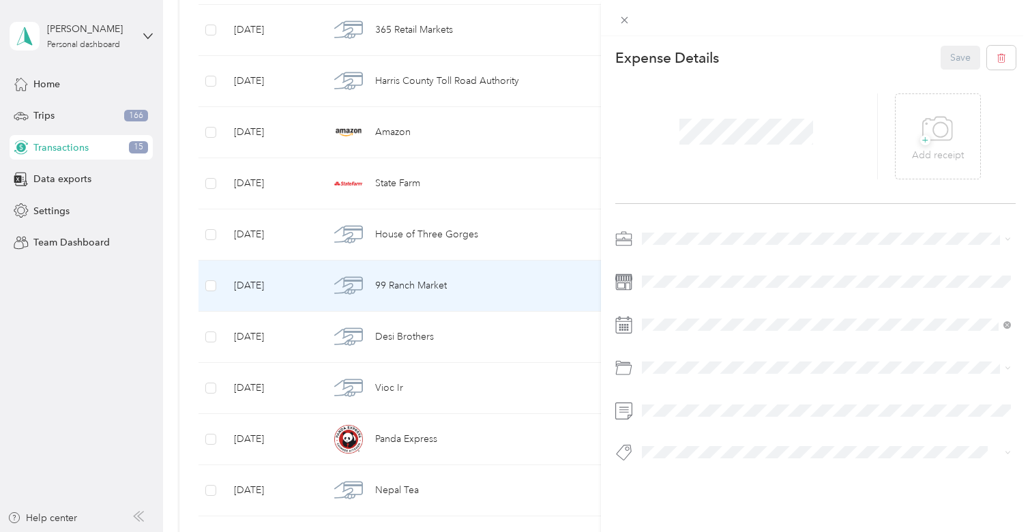
click at [663, 300] on li "Real Estate" at bounding box center [826, 309] width 379 height 24
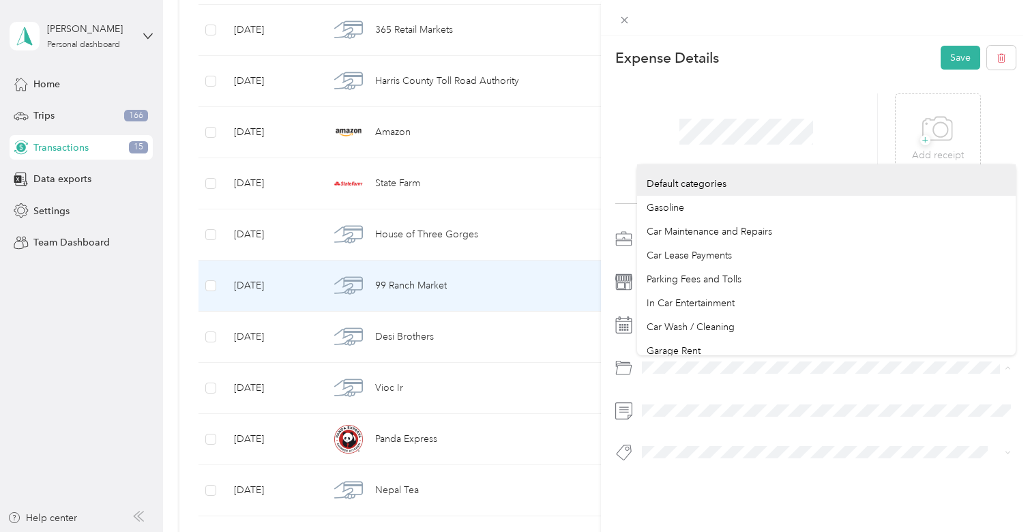
click at [595, 364] on div "This expense cannot be edited because it is either under review, approved, or p…" at bounding box center [515, 266] width 1030 height 532
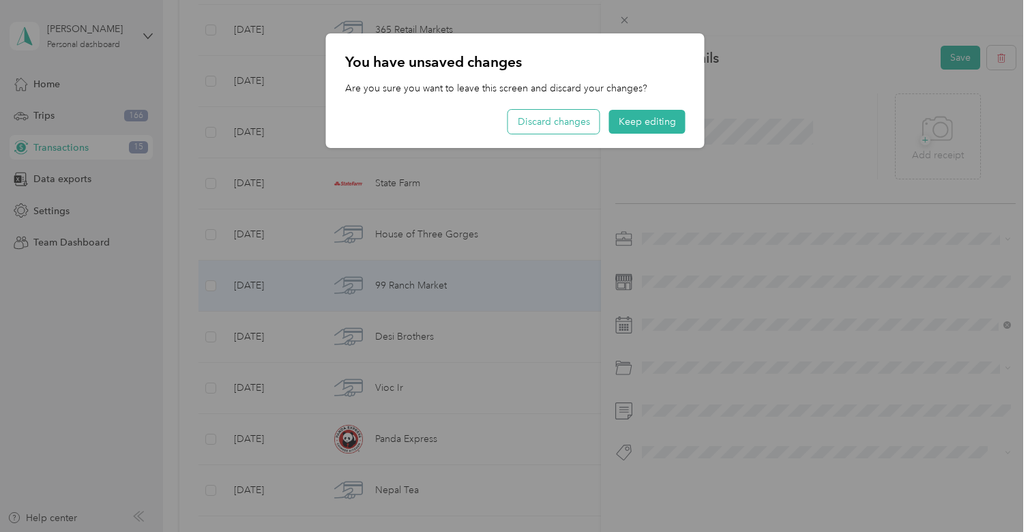
click at [559, 123] on button "Discard changes" at bounding box center [553, 122] width 91 height 24
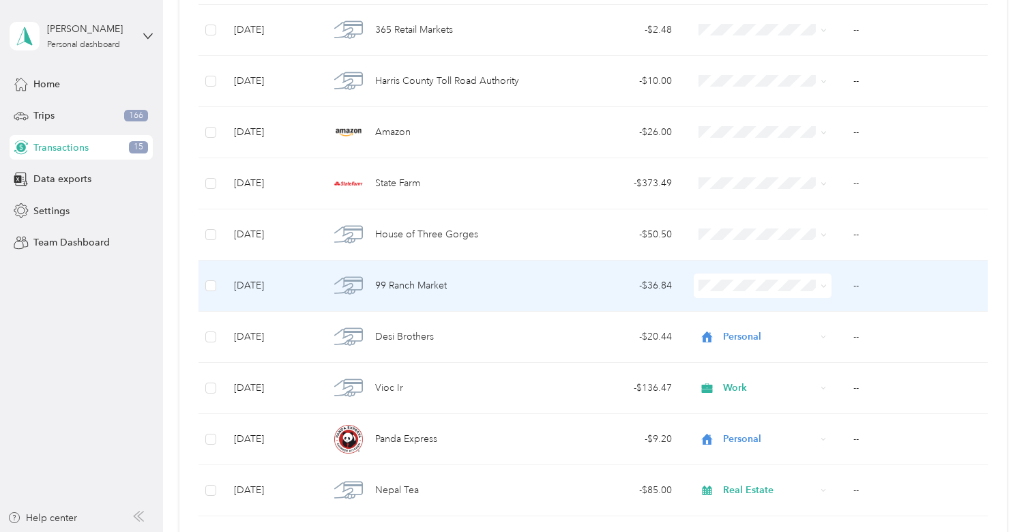
click at [629, 297] on td "- $36.84" at bounding box center [614, 286] width 136 height 51
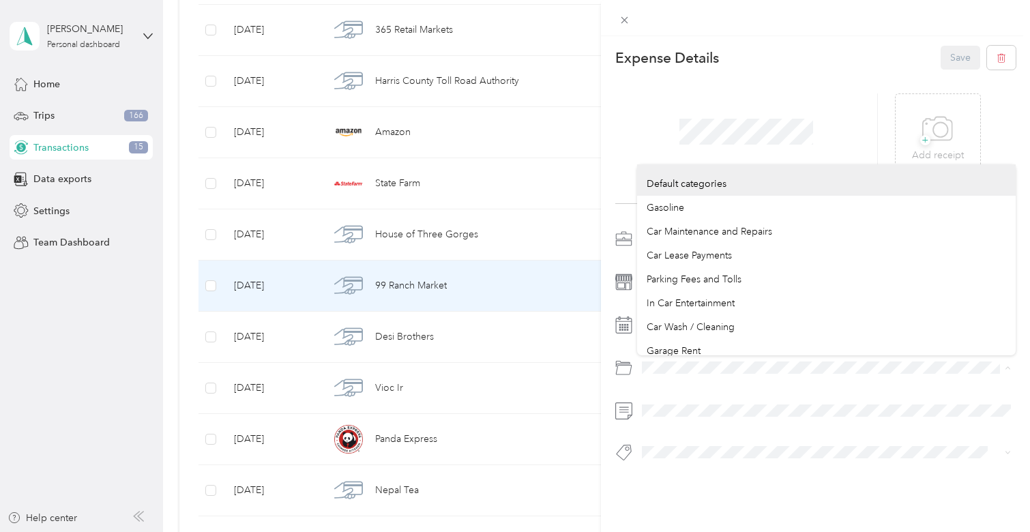
click at [609, 364] on div "Expense Details Save + Add receipt" at bounding box center [815, 277] width 429 height 483
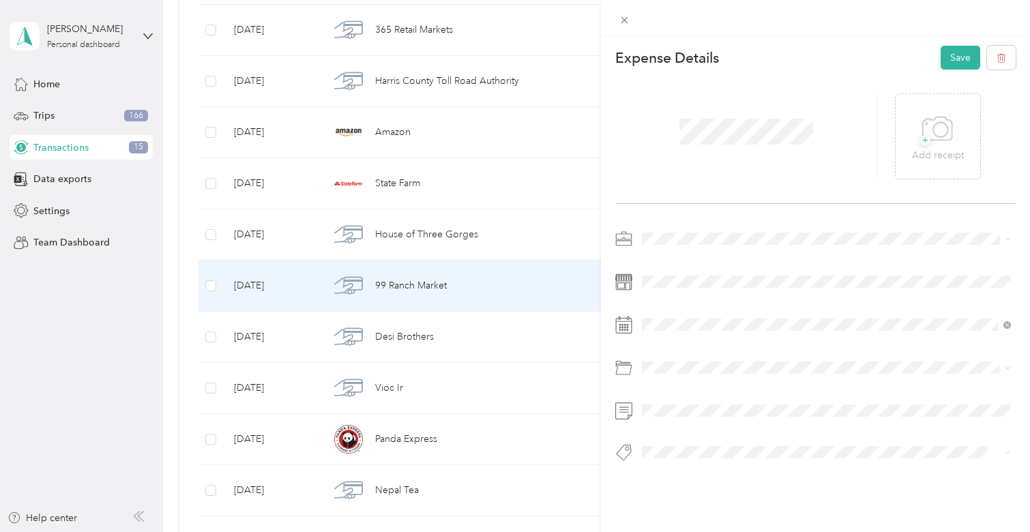
click at [746, 471] on span "Business Meals & Entertainment" at bounding box center [715, 469] width 136 height 12
click at [964, 52] on button "Save" at bounding box center [961, 58] width 40 height 24
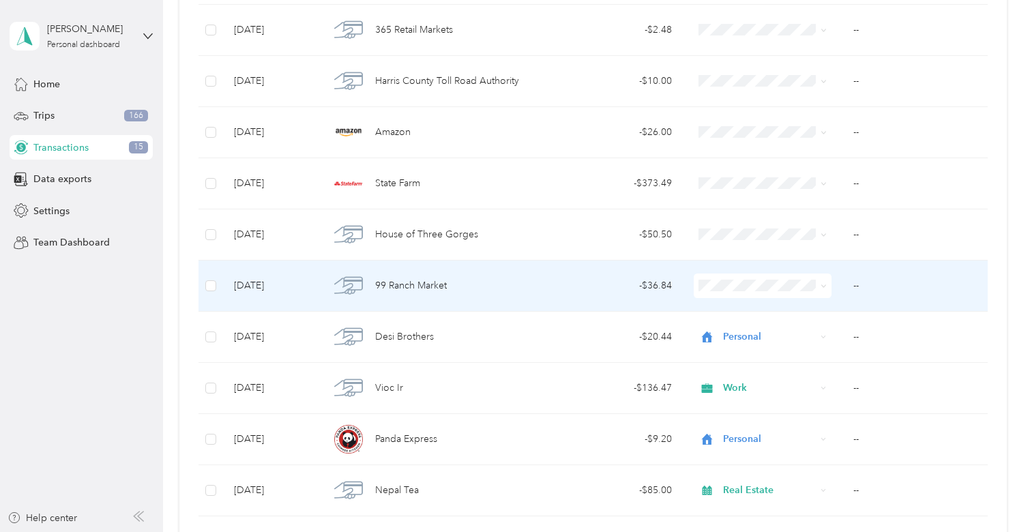
click at [602, 283] on div "- $36.84" at bounding box center [614, 285] width 115 height 15
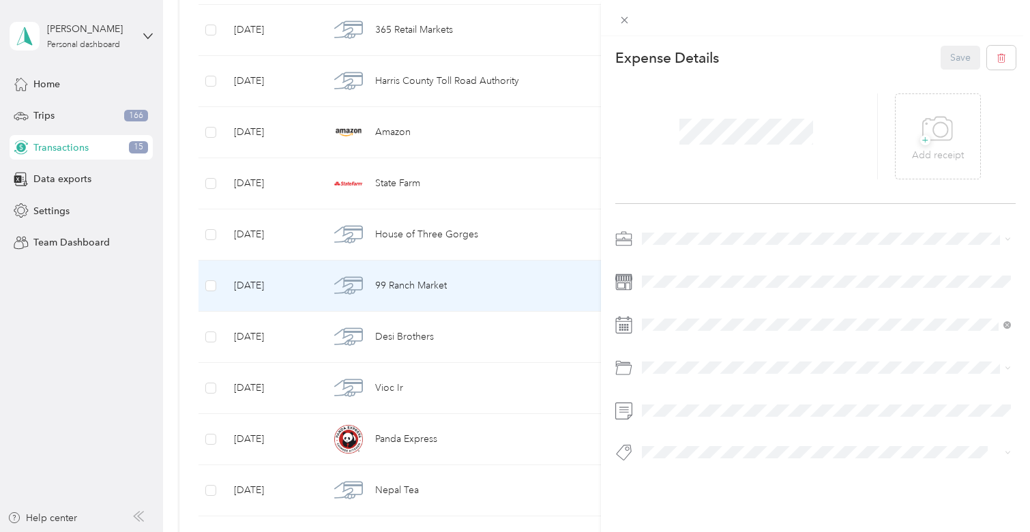
click at [709, 228] on span at bounding box center [826, 239] width 379 height 22
click at [685, 266] on li "Work" at bounding box center [826, 259] width 379 height 24
click at [952, 61] on button "Save" at bounding box center [961, 58] width 40 height 24
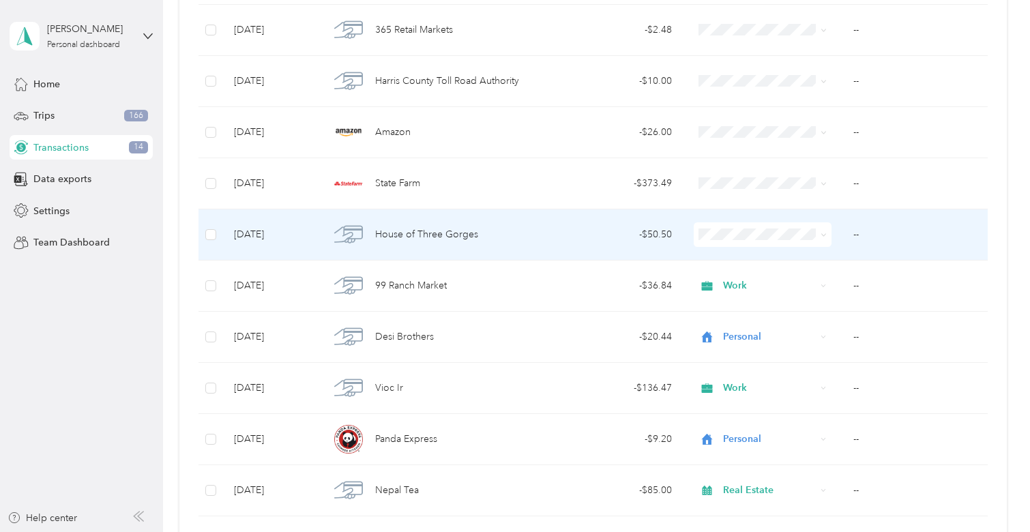
click at [618, 239] on div "- $50.50" at bounding box center [614, 234] width 115 height 15
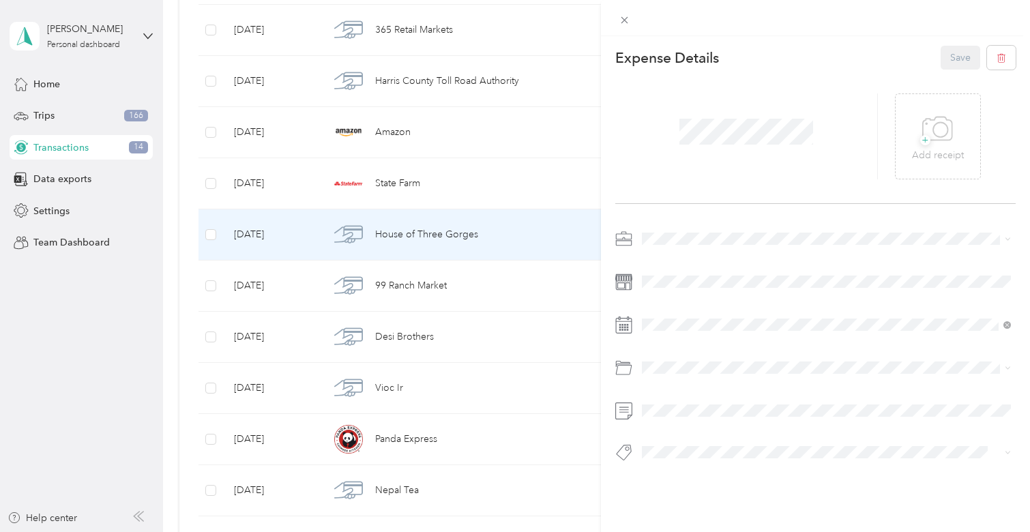
click at [685, 231] on span at bounding box center [826, 239] width 379 height 22
click at [685, 232] on span at bounding box center [826, 239] width 379 height 22
click at [680, 310] on div "Real Estate" at bounding box center [826, 310] width 359 height 14
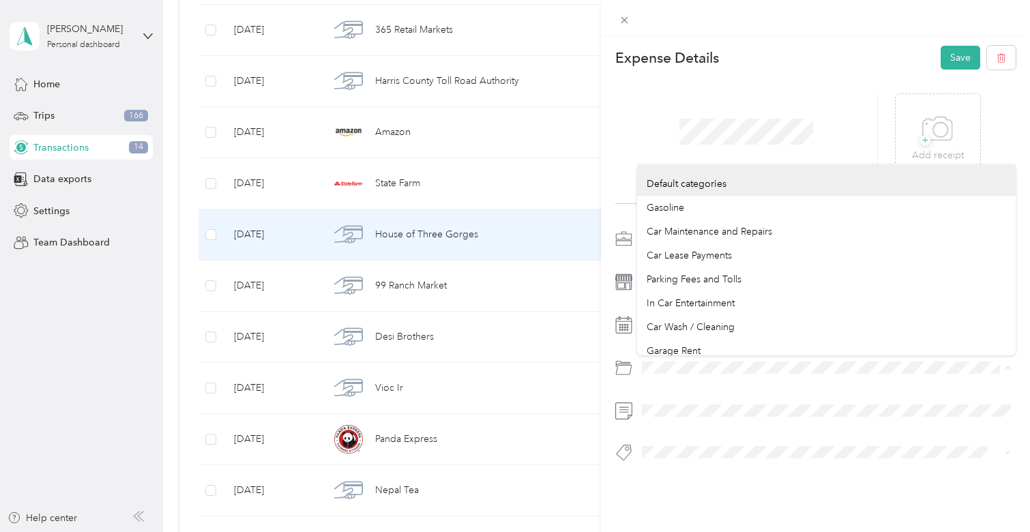
click at [588, 366] on div "This expense cannot be edited because it is either under review, approved, or p…" at bounding box center [515, 266] width 1030 height 532
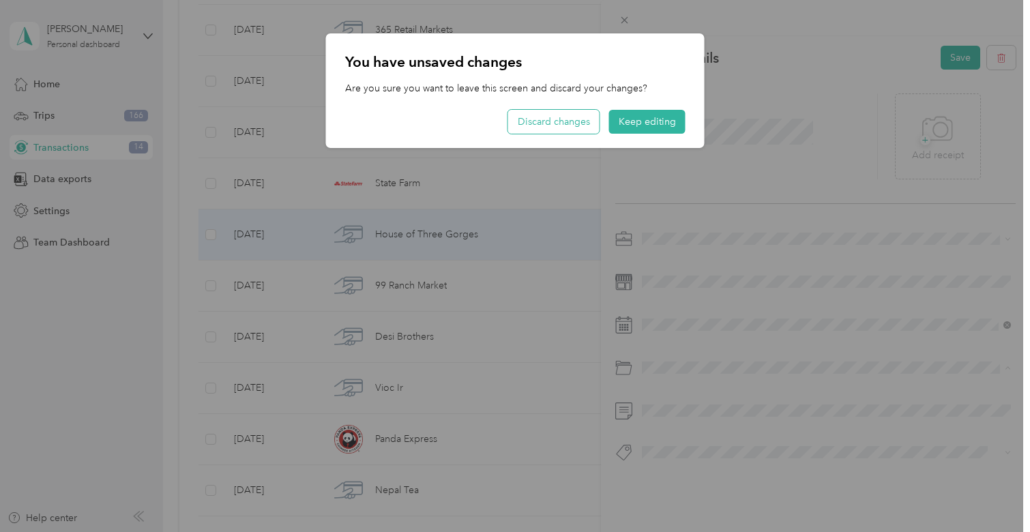
click at [555, 110] on button "Discard changes" at bounding box center [553, 122] width 91 height 24
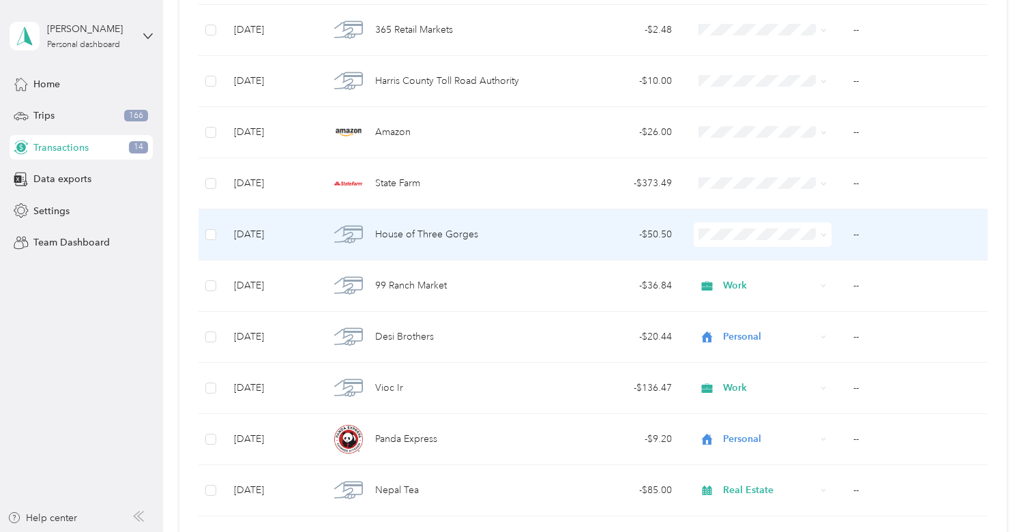
click at [661, 227] on div "- $50.50" at bounding box center [614, 234] width 115 height 15
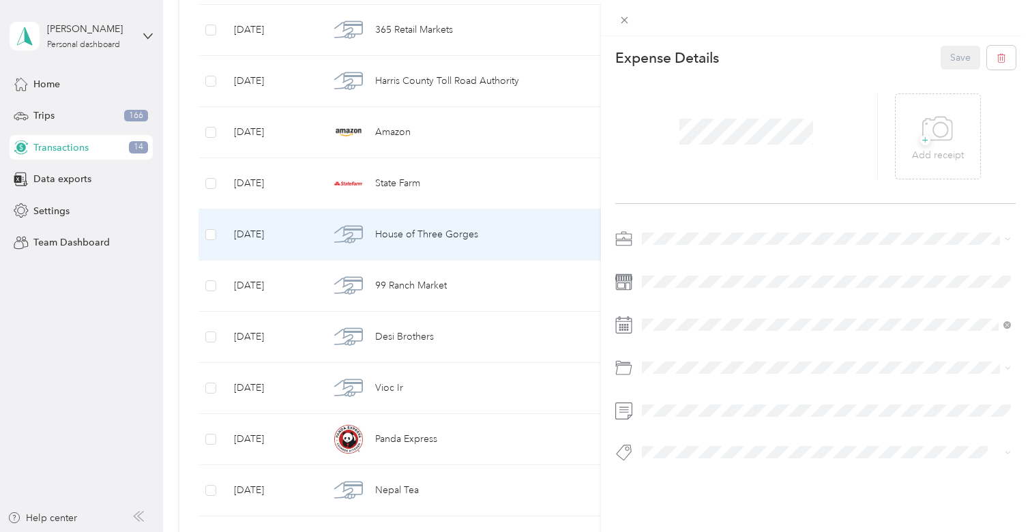
click at [718, 356] on div at bounding box center [815, 350] width 400 height 244
click at [728, 464] on span "Business Meals & Entertainment" at bounding box center [715, 467] width 136 height 12
click at [953, 66] on button "Save" at bounding box center [961, 58] width 40 height 24
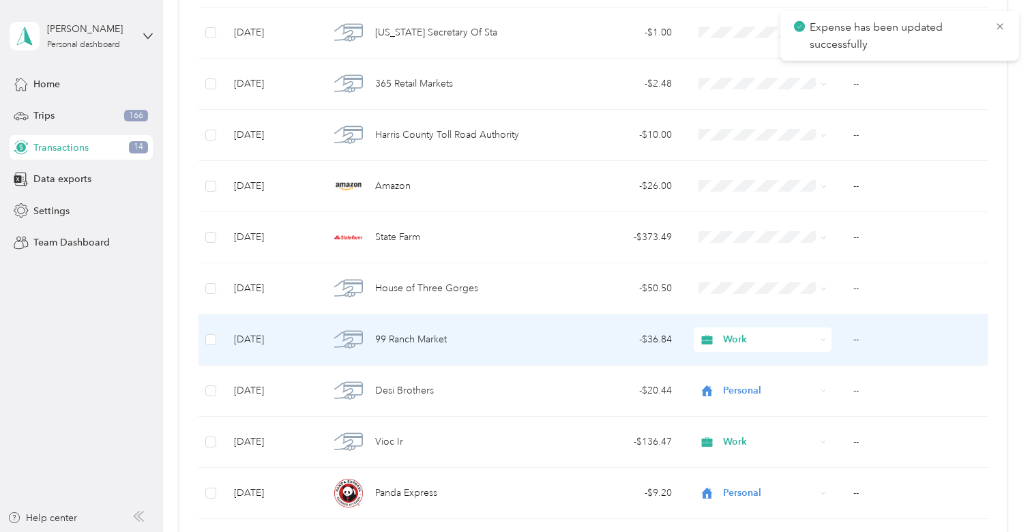
scroll to position [2892, 0]
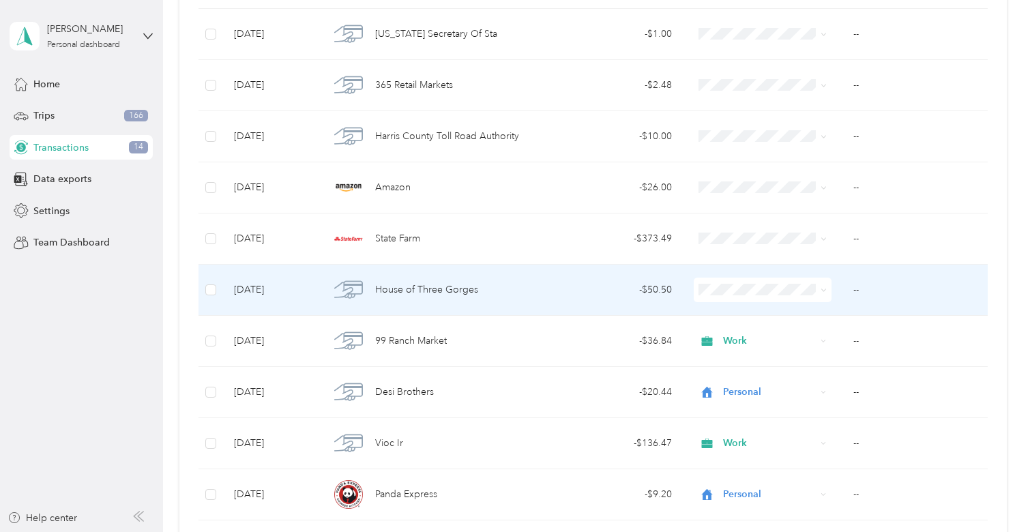
click at [675, 295] on td "- $50.50" at bounding box center [614, 290] width 136 height 51
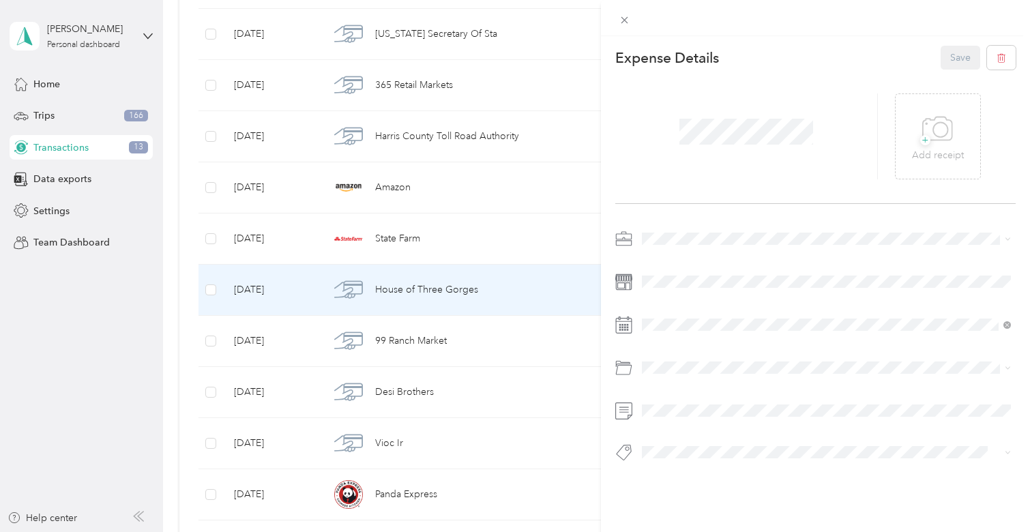
click at [685, 299] on li "Real Estate" at bounding box center [826, 309] width 379 height 24
click at [963, 59] on button "Save" at bounding box center [961, 58] width 40 height 24
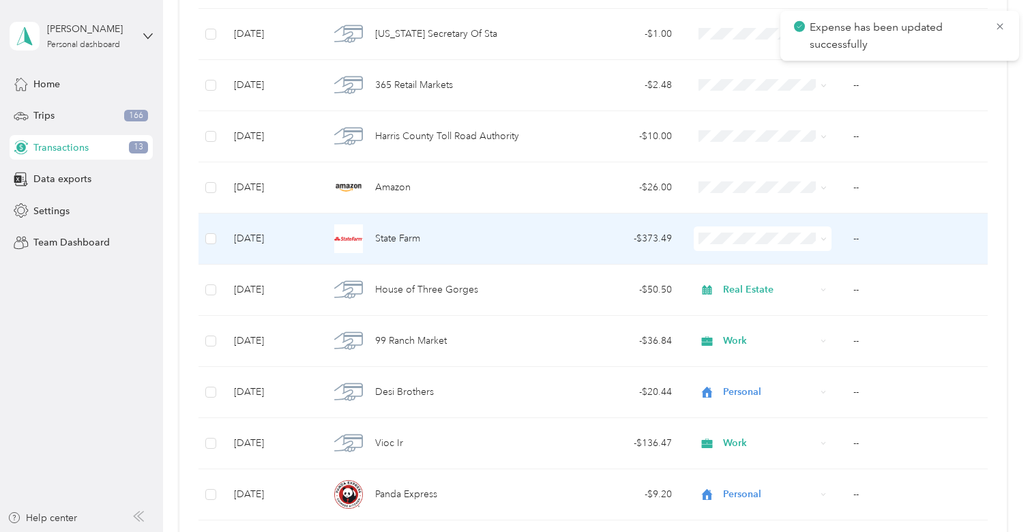
click at [583, 228] on td "- $373.49" at bounding box center [614, 238] width 136 height 51
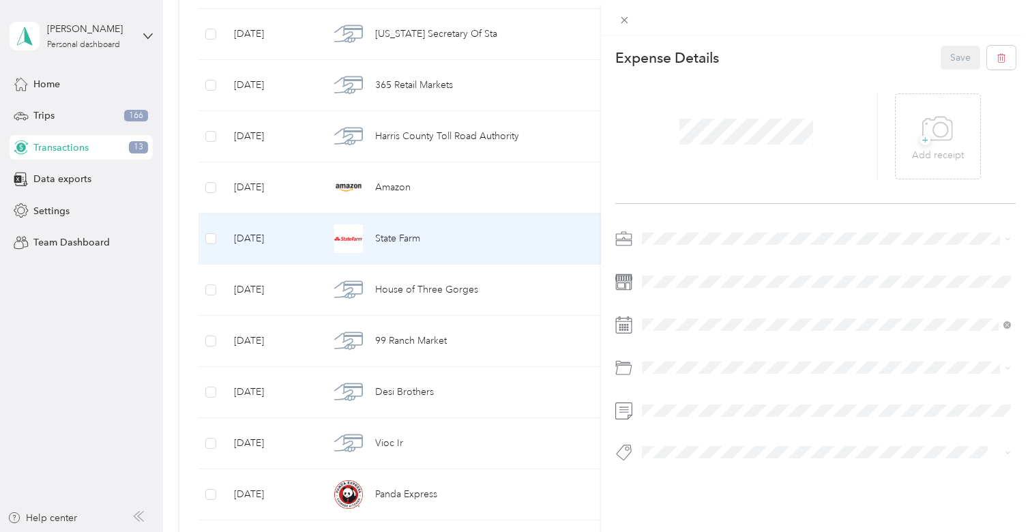
click at [671, 314] on li "Real Estate" at bounding box center [826, 308] width 379 height 24
click at [962, 64] on button "Save" at bounding box center [961, 58] width 40 height 24
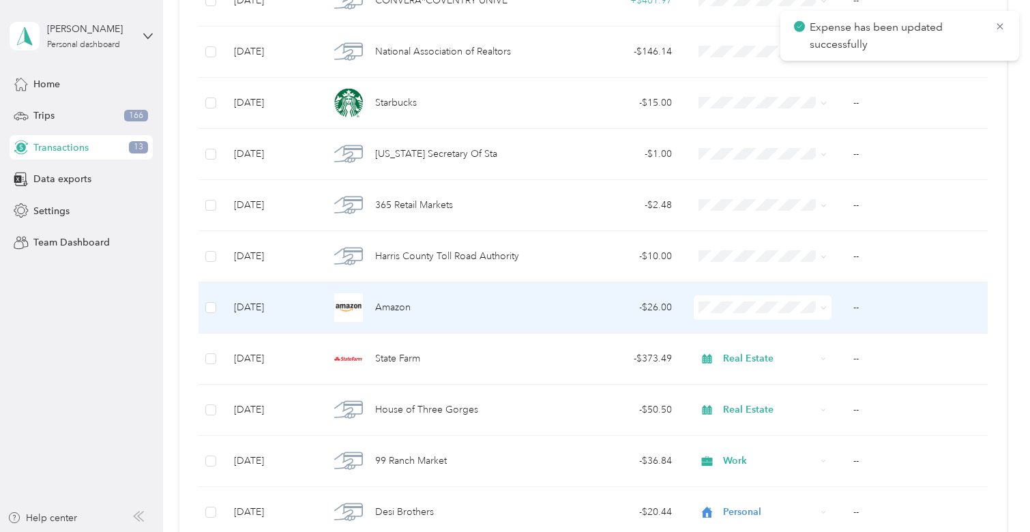
scroll to position [2767, 0]
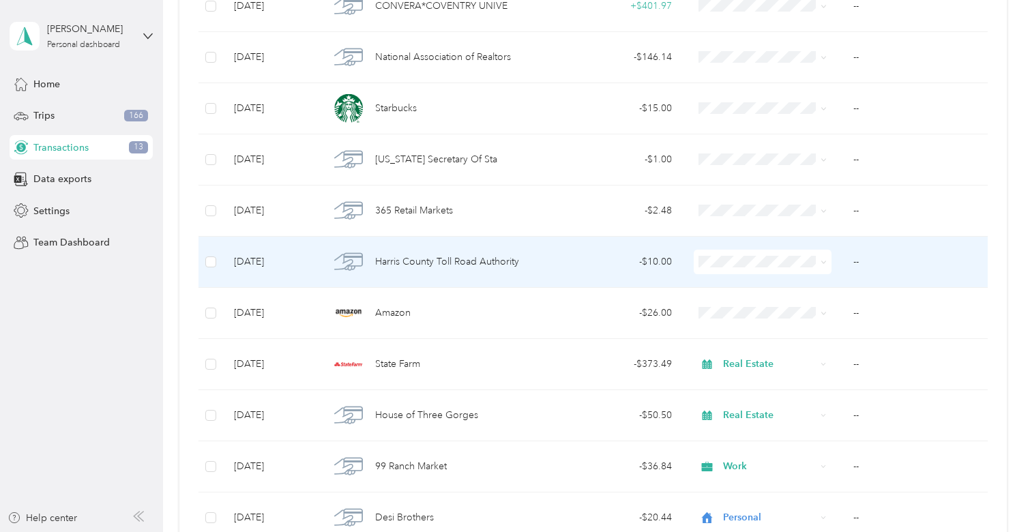
click at [567, 273] on td "- $10.00" at bounding box center [614, 262] width 136 height 51
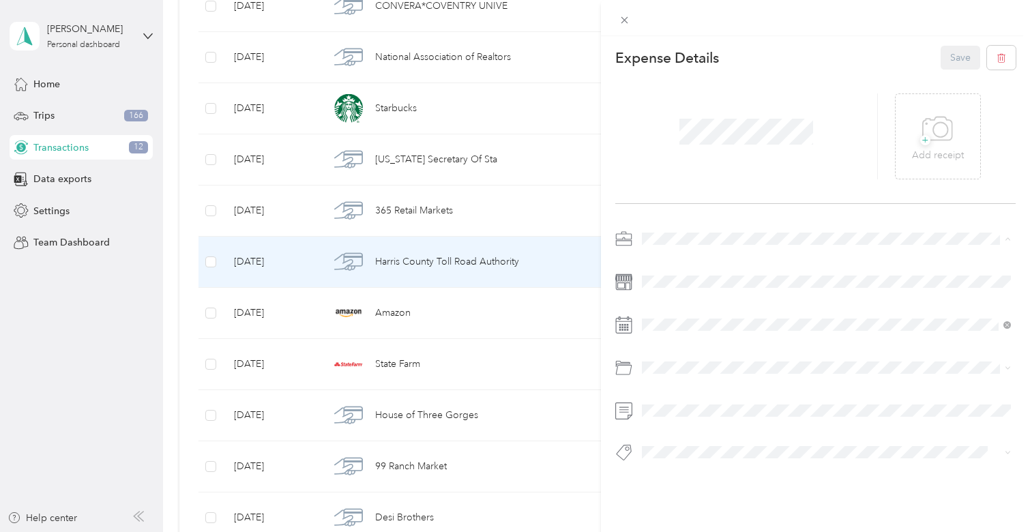
click at [673, 311] on div "Real Estate" at bounding box center [826, 311] width 359 height 14
click at [956, 65] on button "Save" at bounding box center [961, 58] width 40 height 24
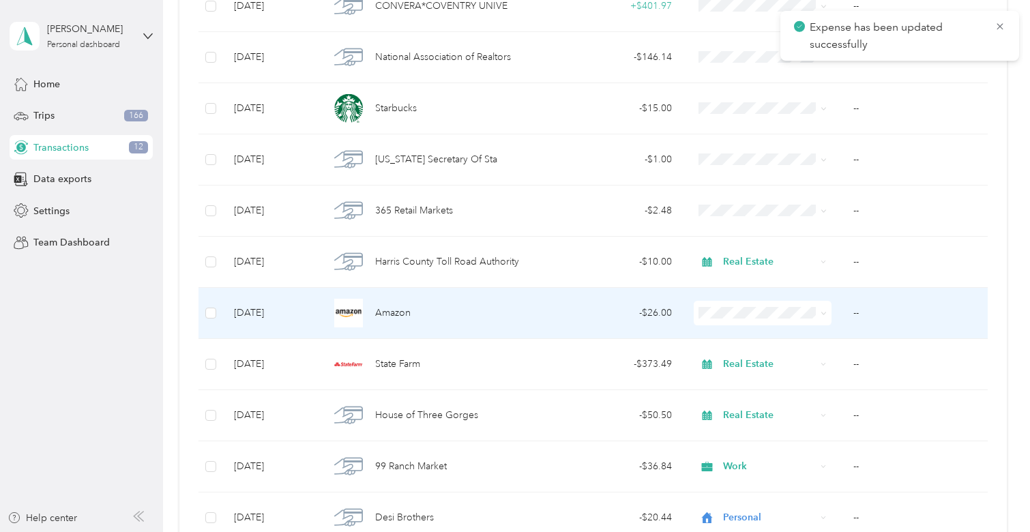
click at [598, 323] on td "- $26.00" at bounding box center [614, 313] width 136 height 51
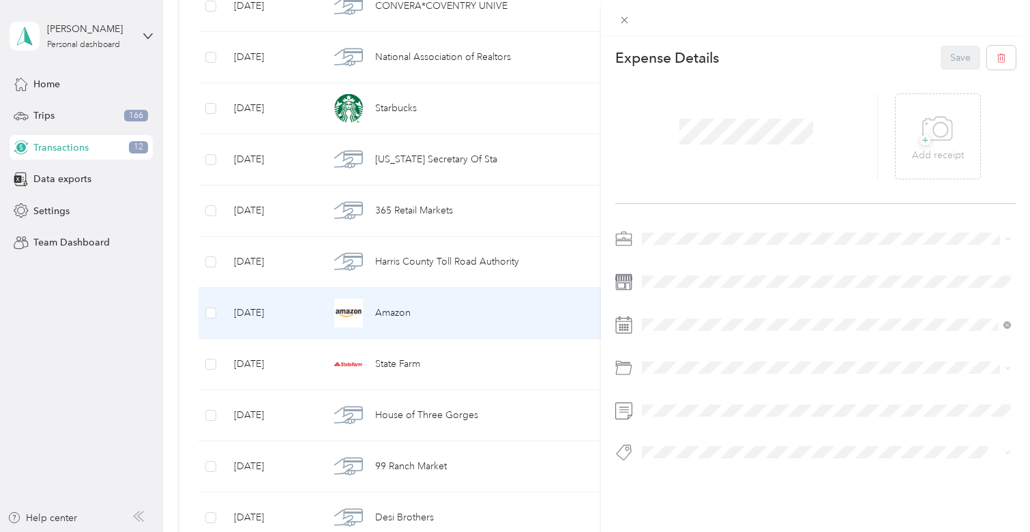
click at [681, 310] on div "Real Estate" at bounding box center [826, 306] width 359 height 14
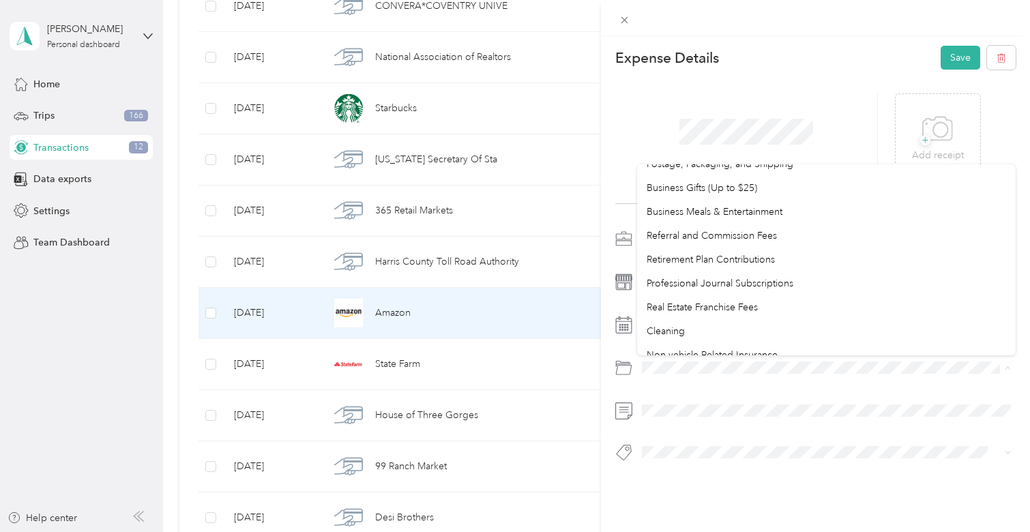
scroll to position [723, 0]
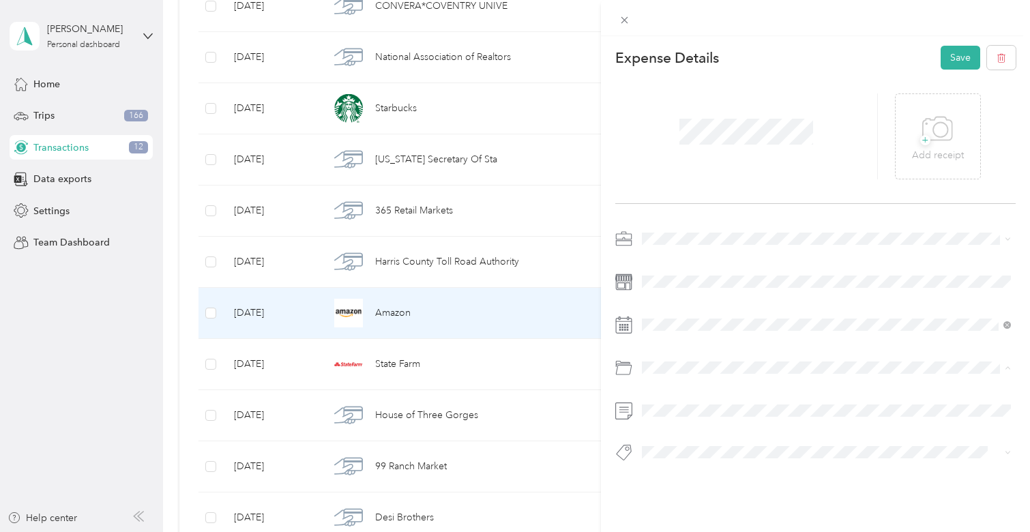
click at [705, 219] on div "Supplies" at bounding box center [826, 225] width 359 height 14
click at [942, 58] on button "Save" at bounding box center [961, 58] width 40 height 24
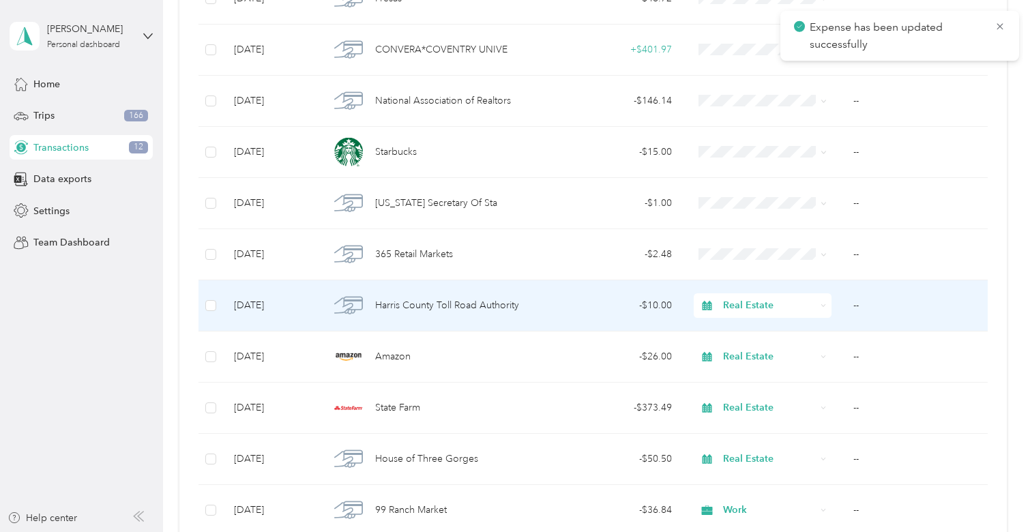
scroll to position [2709, 0]
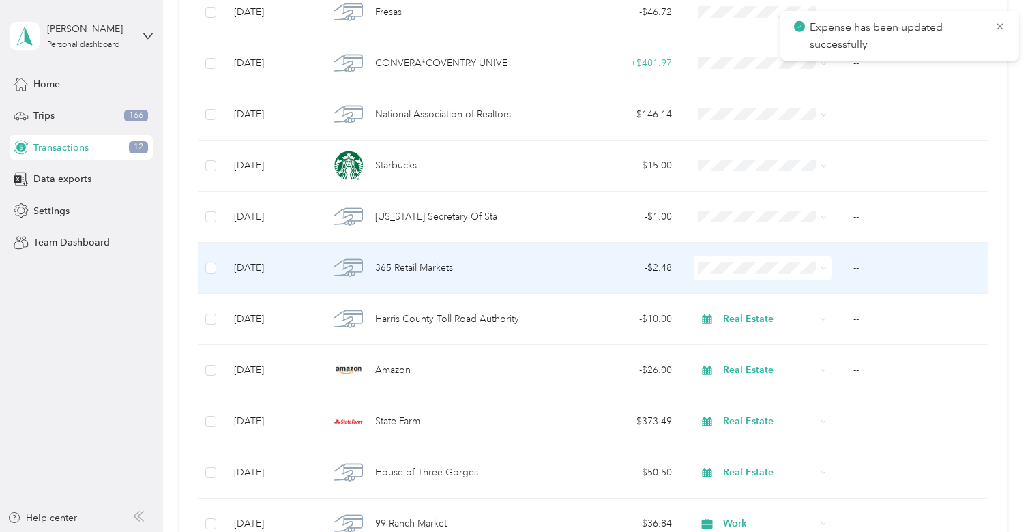
click at [758, 277] on span at bounding box center [763, 268] width 138 height 25
click at [755, 309] on li "Personal" at bounding box center [763, 315] width 138 height 24
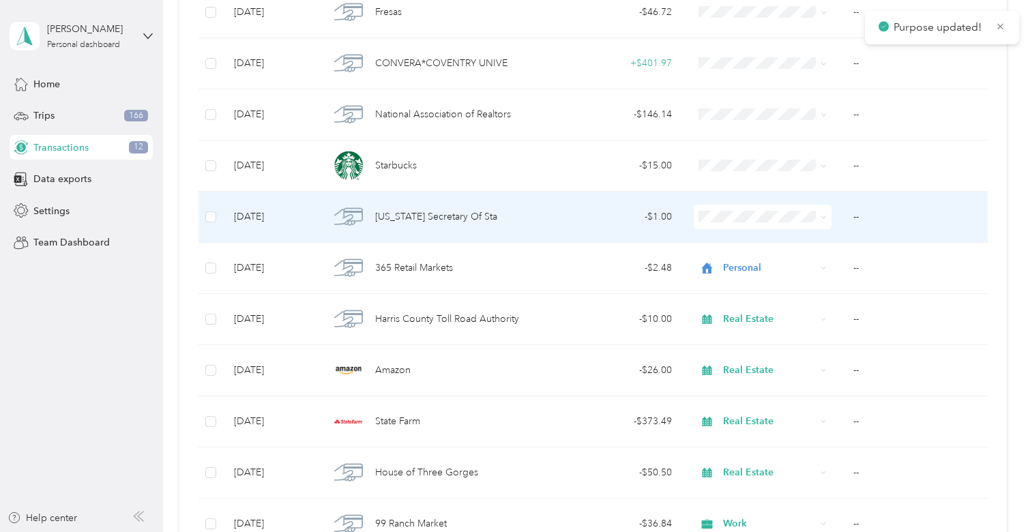
click at [728, 244] on span "Work" at bounding box center [775, 242] width 94 height 14
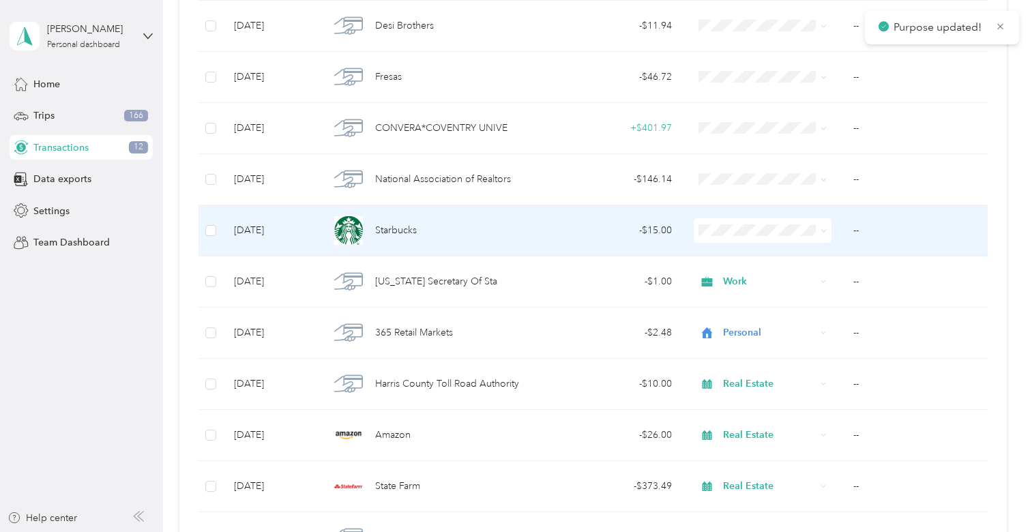
scroll to position [2632, 0]
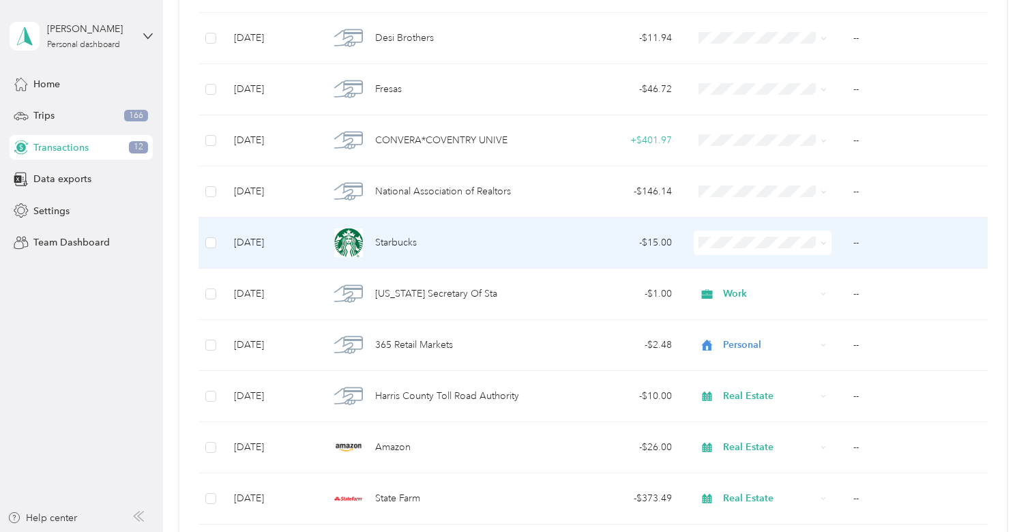
click at [741, 251] on span at bounding box center [763, 243] width 138 height 25
click at [673, 261] on td "- $15.00" at bounding box center [614, 243] width 136 height 51
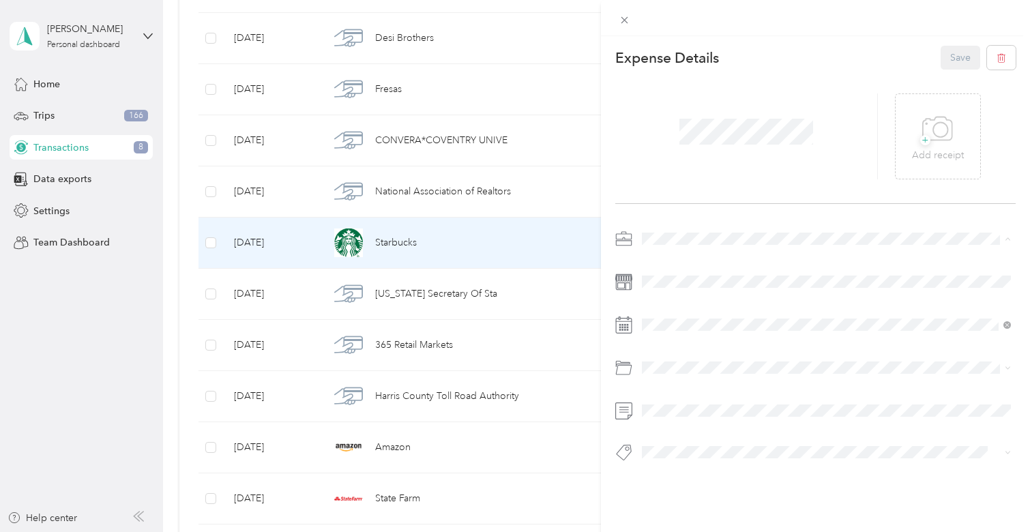
click at [685, 312] on li "Real Estate" at bounding box center [826, 311] width 379 height 24
click at [958, 61] on button "Save" at bounding box center [961, 58] width 40 height 24
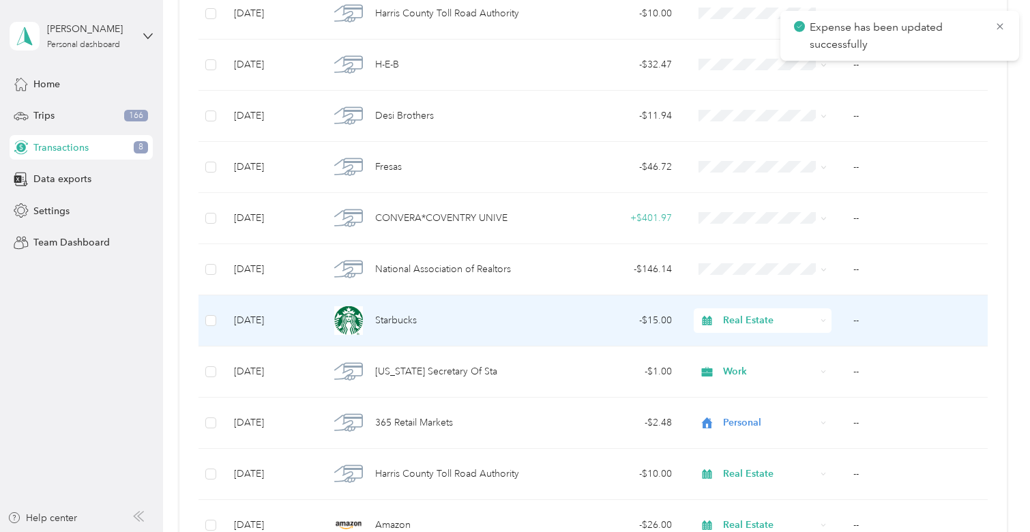
scroll to position [2554, 0]
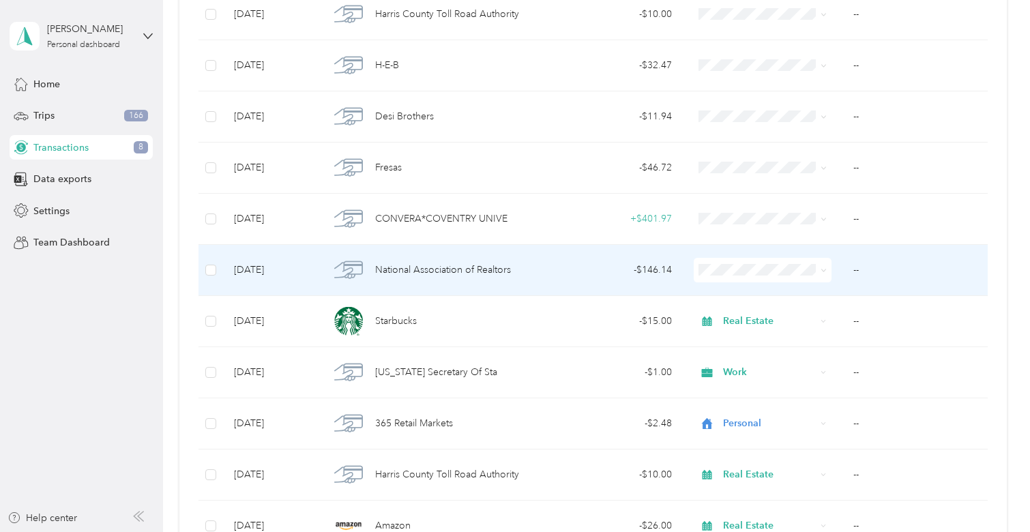
click at [628, 278] on td "- $146.14" at bounding box center [614, 270] width 136 height 51
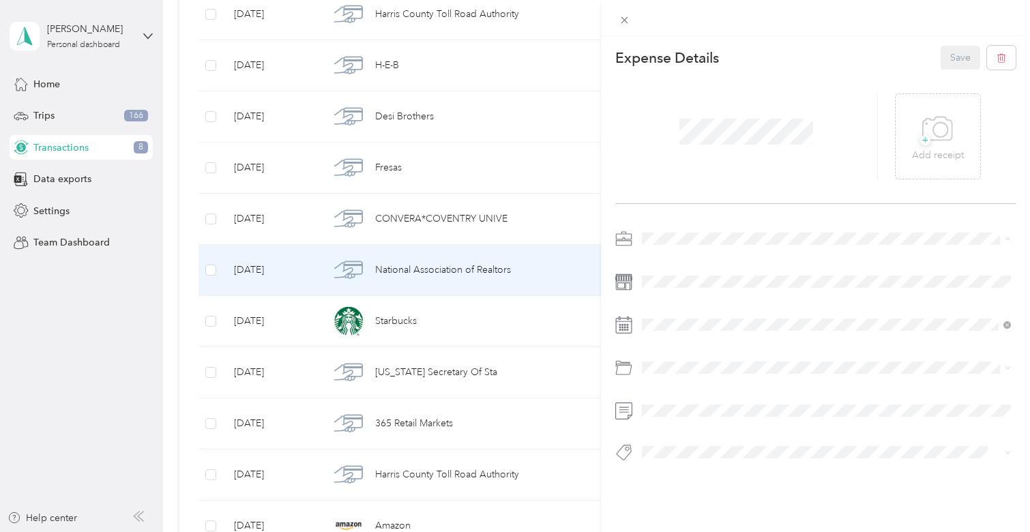
click at [677, 316] on ol "Work Personal Real Estate Other Charity Medical Moving Commute" at bounding box center [826, 346] width 379 height 191
click at [707, 448] on span "Professional Dues and Fees" at bounding box center [706, 447] width 118 height 12
click at [955, 56] on button "Save" at bounding box center [961, 58] width 40 height 24
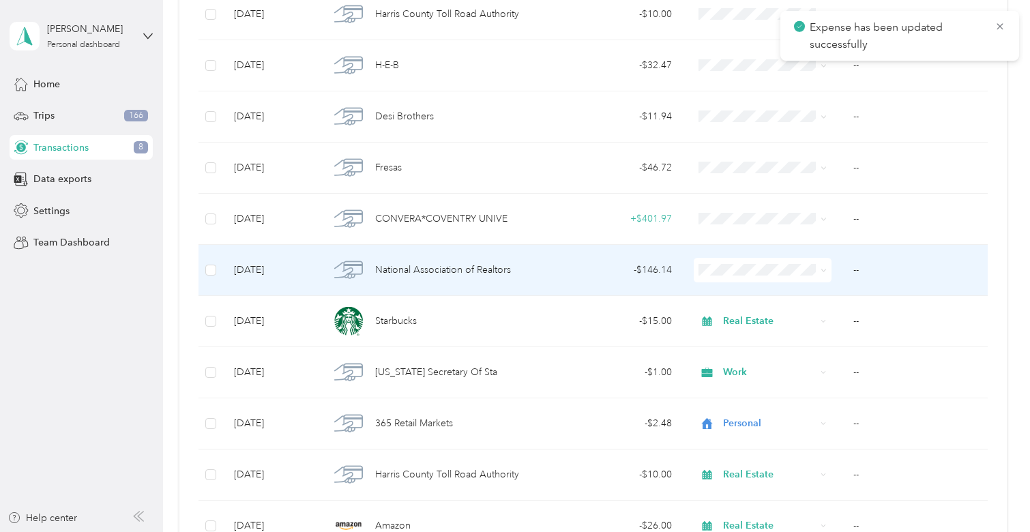
click at [613, 275] on div "- $146.14" at bounding box center [614, 270] width 115 height 15
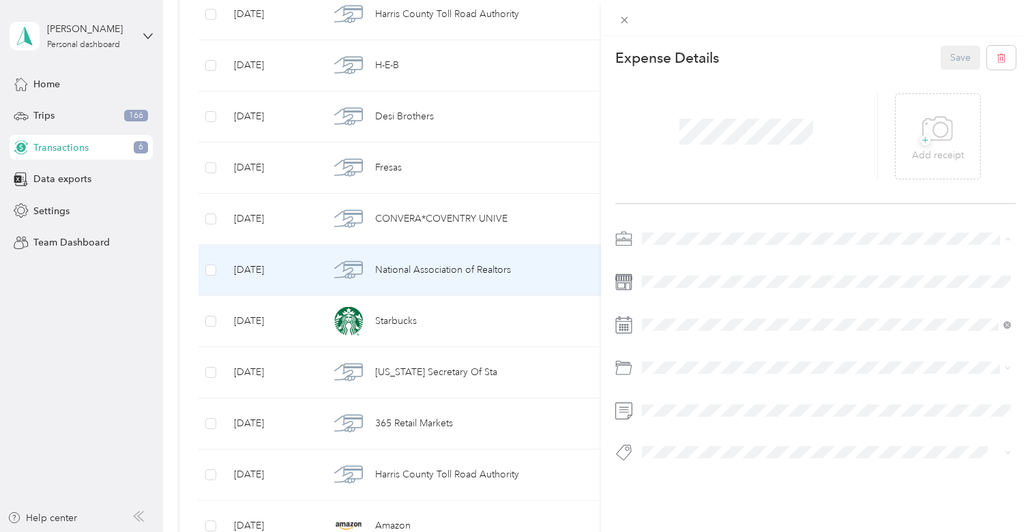
click at [692, 307] on span "Real Estate" at bounding box center [670, 311] width 46 height 12
click at [965, 59] on button "Save" at bounding box center [961, 58] width 40 height 24
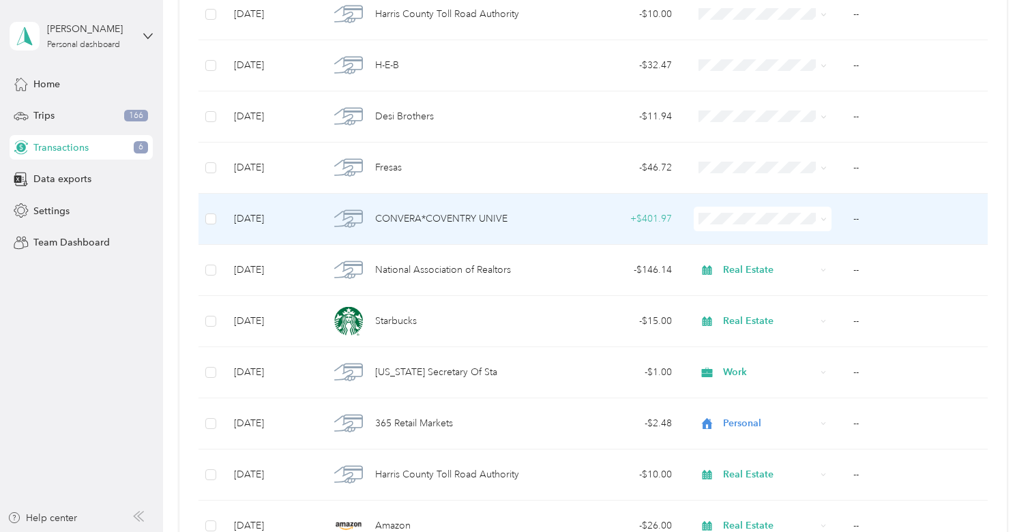
click at [696, 201] on td at bounding box center [763, 219] width 160 height 51
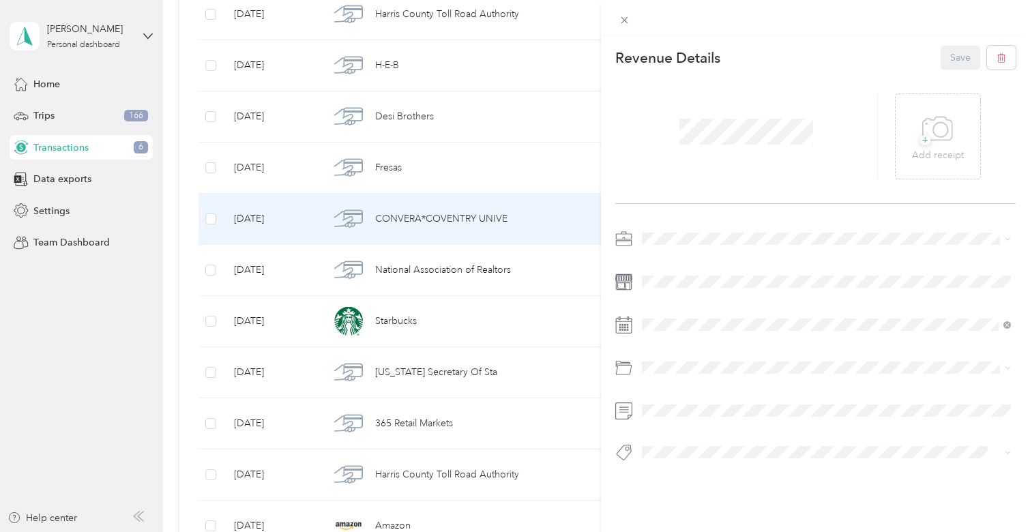
click at [654, 231] on span at bounding box center [826, 239] width 379 height 22
click at [676, 281] on span "Personal" at bounding box center [665, 287] width 36 height 12
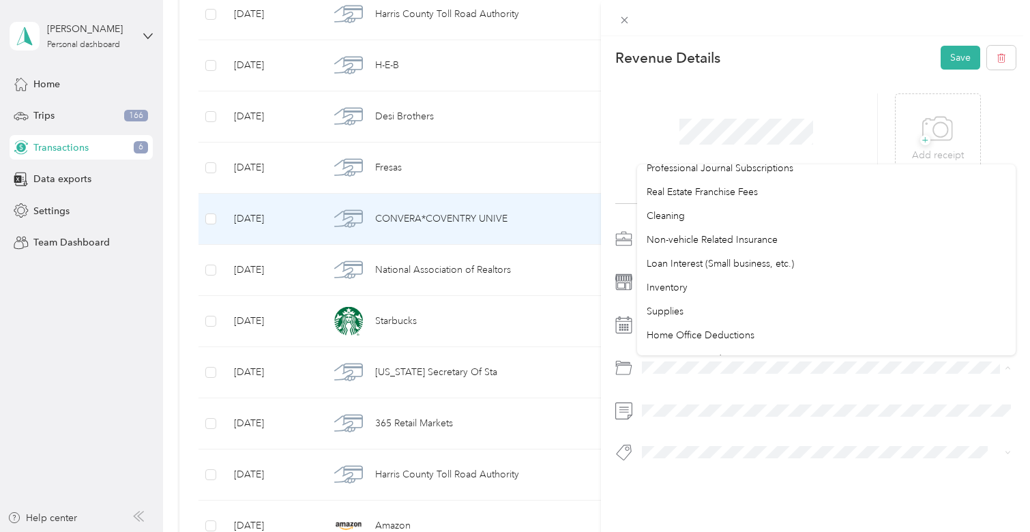
scroll to position [683, 0]
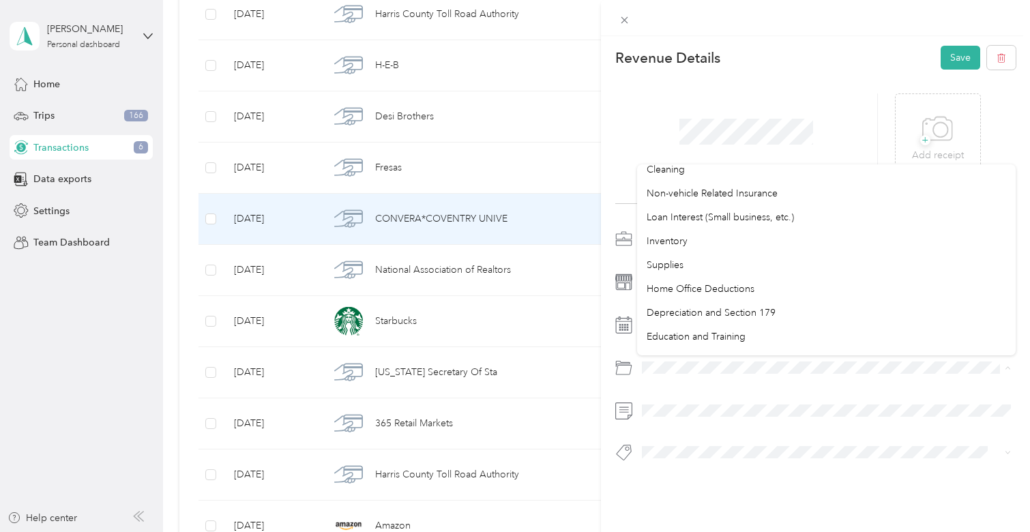
click at [511, 362] on div "This revenue cannot be edited because it is either under review, approved, or p…" at bounding box center [515, 266] width 1030 height 532
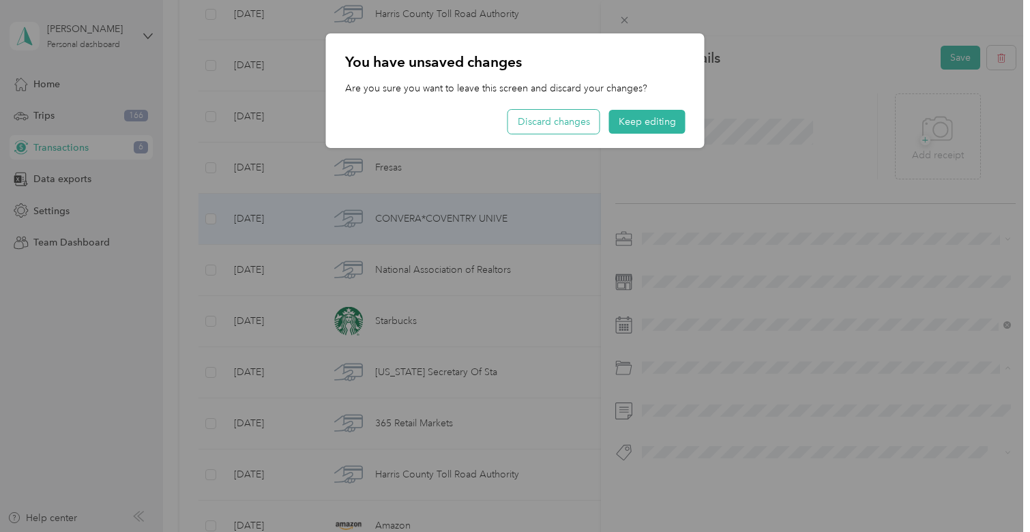
click at [559, 132] on button "Discard changes" at bounding box center [553, 122] width 91 height 24
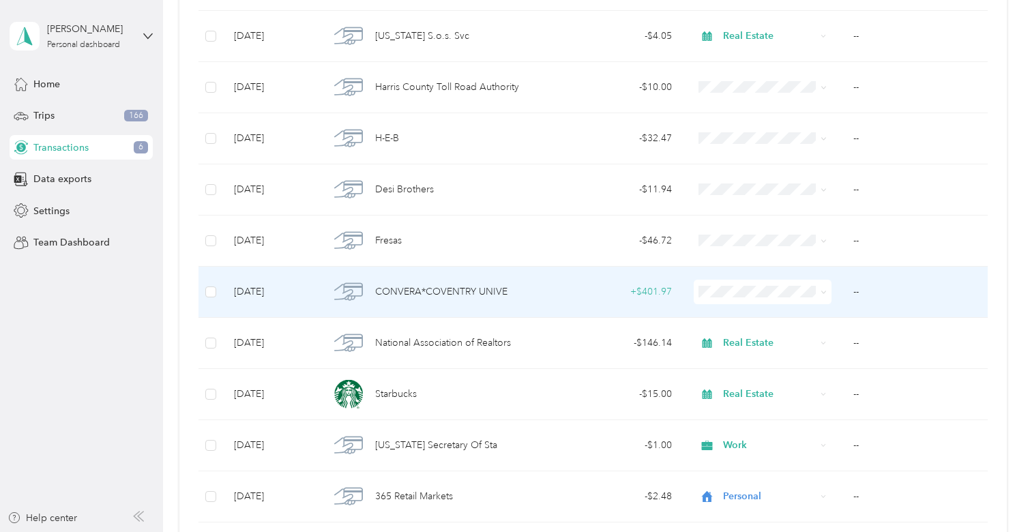
scroll to position [2475, 0]
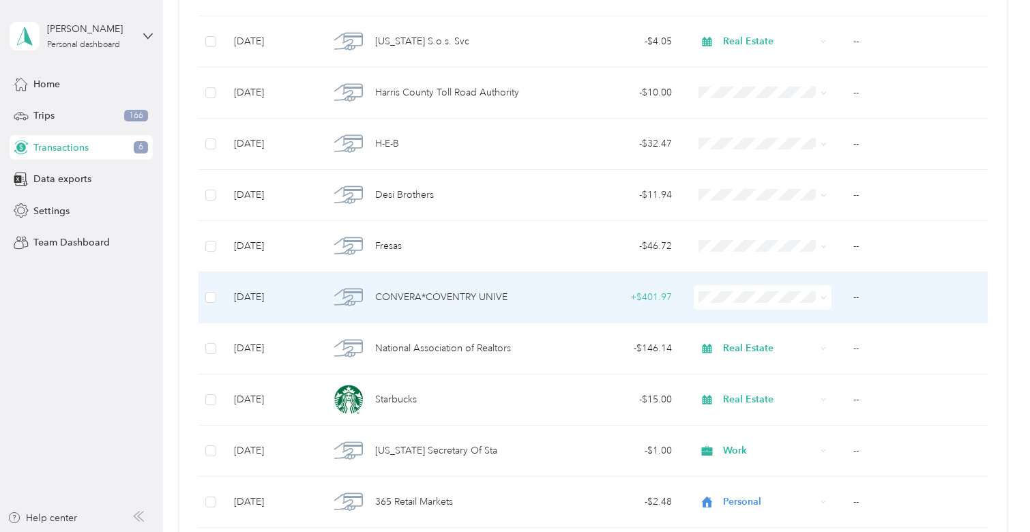
click at [618, 286] on td "+ $401.97" at bounding box center [614, 297] width 136 height 51
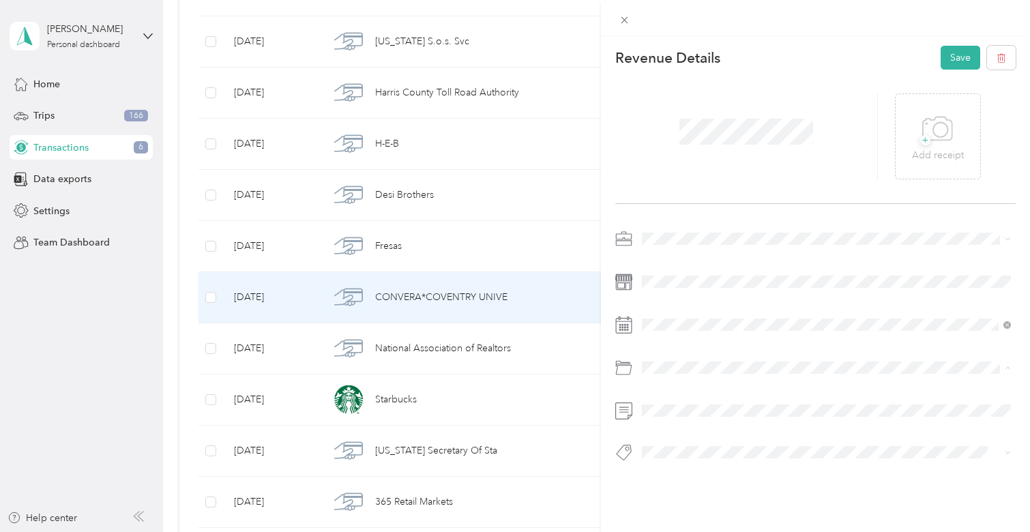
click at [943, 74] on div "+ Add receipt" at bounding box center [815, 137] width 400 height 134
click at [957, 60] on button "Save" at bounding box center [961, 58] width 40 height 24
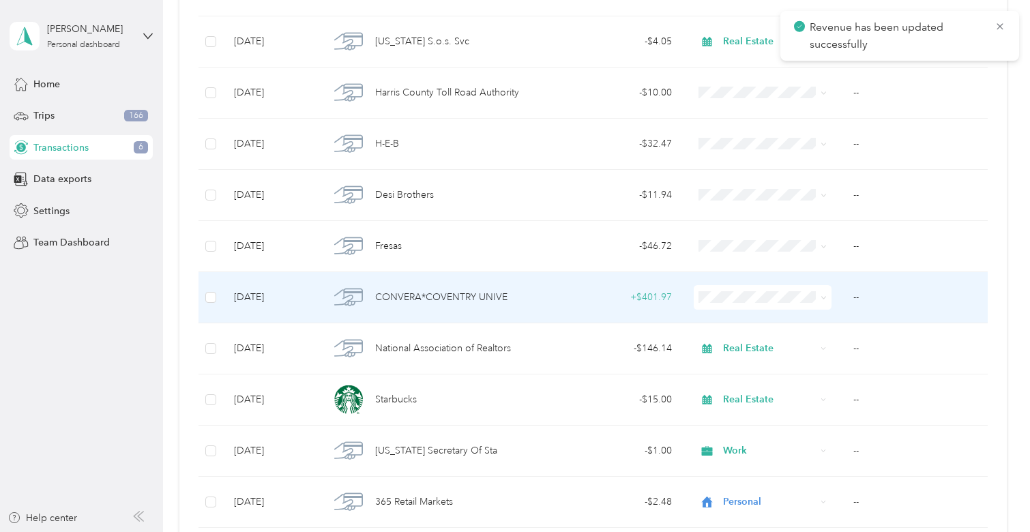
click at [664, 291] on div "+ $401.97" at bounding box center [614, 297] width 115 height 15
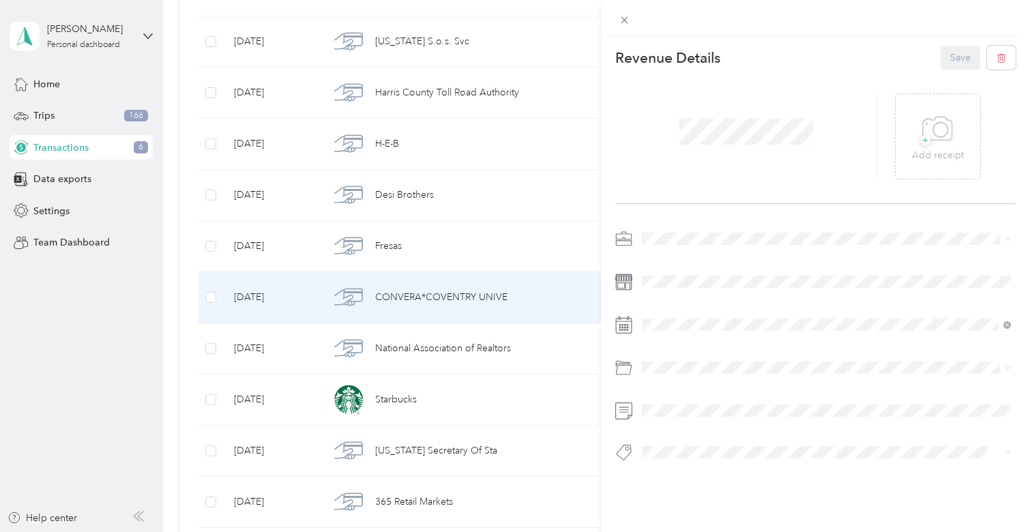
click at [670, 264] on li "Work" at bounding box center [826, 263] width 379 height 24
click at [962, 55] on button "Save" at bounding box center [961, 58] width 40 height 24
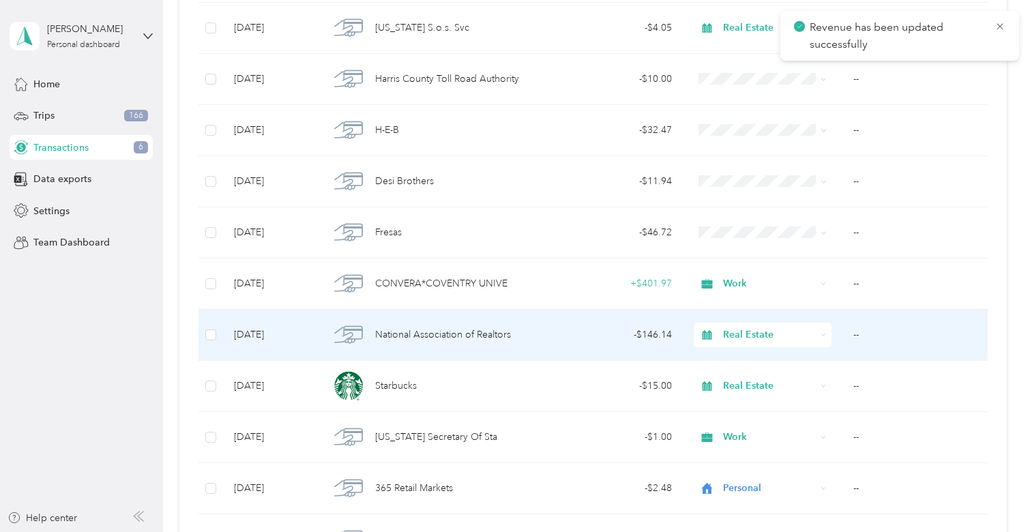
scroll to position [2479, 0]
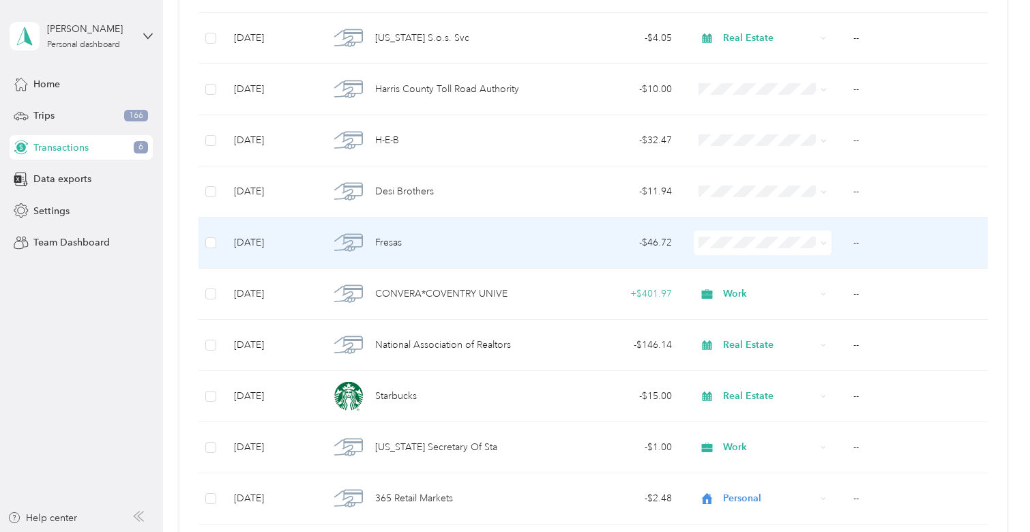
click at [589, 246] on div "- $46.72" at bounding box center [614, 242] width 115 height 15
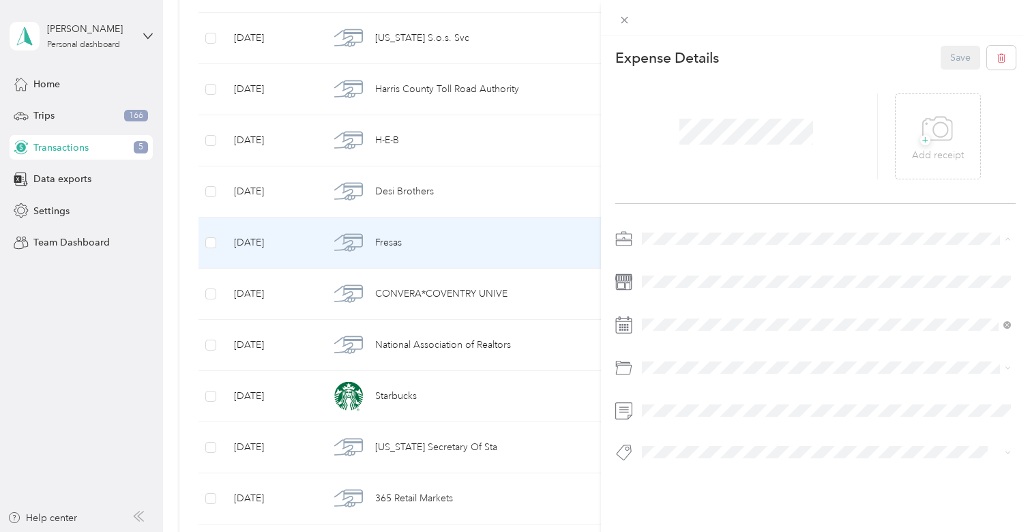
click at [670, 318] on ol "Work Personal Real Estate Other Charity Medical Moving Commute" at bounding box center [826, 346] width 379 height 191
click at [676, 305] on span "Real Estate" at bounding box center [670, 311] width 46 height 12
click at [962, 59] on button "Save" at bounding box center [961, 58] width 40 height 24
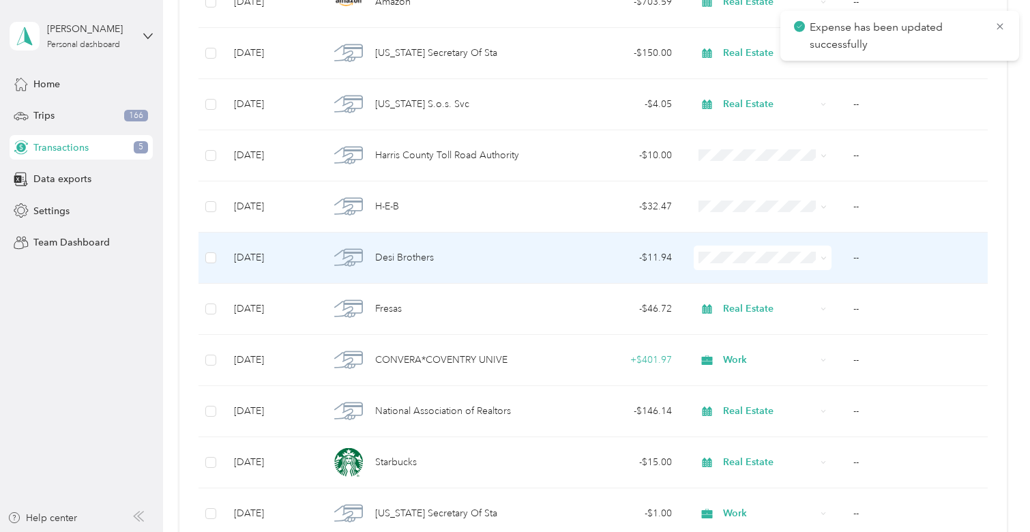
scroll to position [2388, 0]
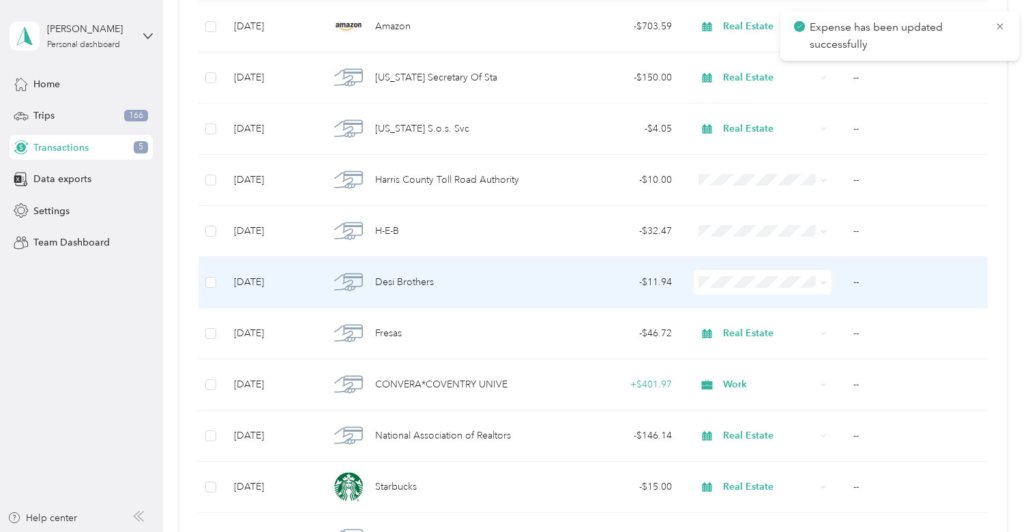
click at [664, 279] on div "- $11.94" at bounding box center [614, 282] width 115 height 15
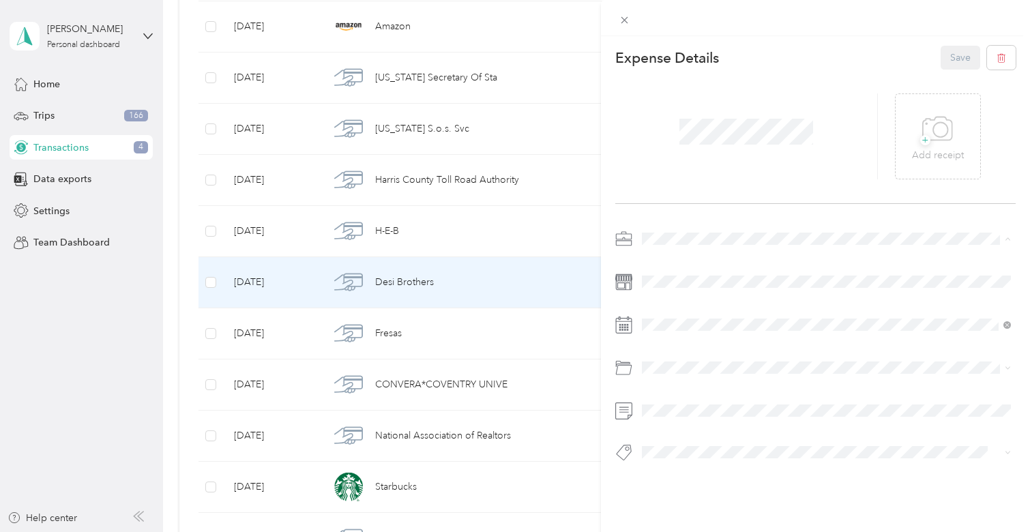
click at [694, 285] on div "Personal" at bounding box center [826, 287] width 359 height 14
click at [955, 59] on button "Save" at bounding box center [961, 58] width 40 height 24
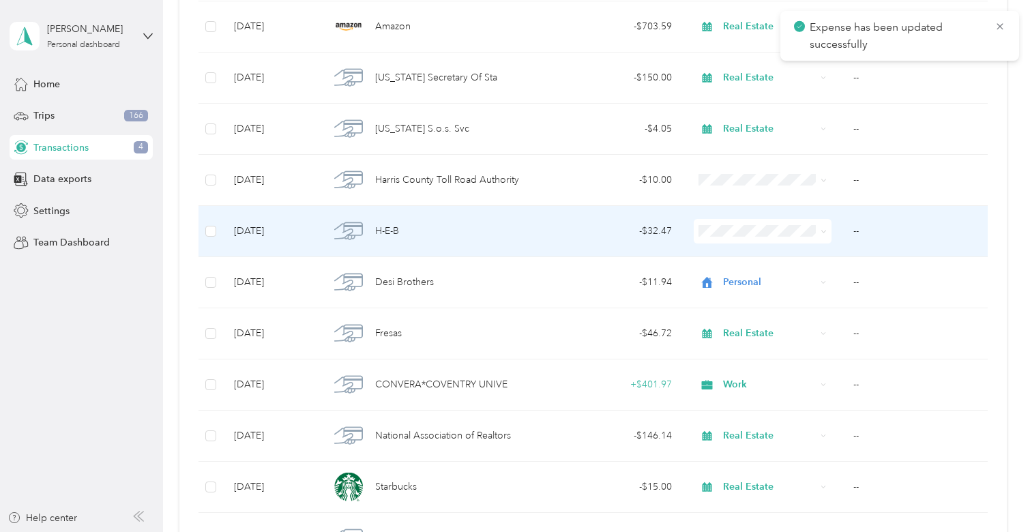
click at [627, 237] on div "- $32.47" at bounding box center [614, 231] width 115 height 15
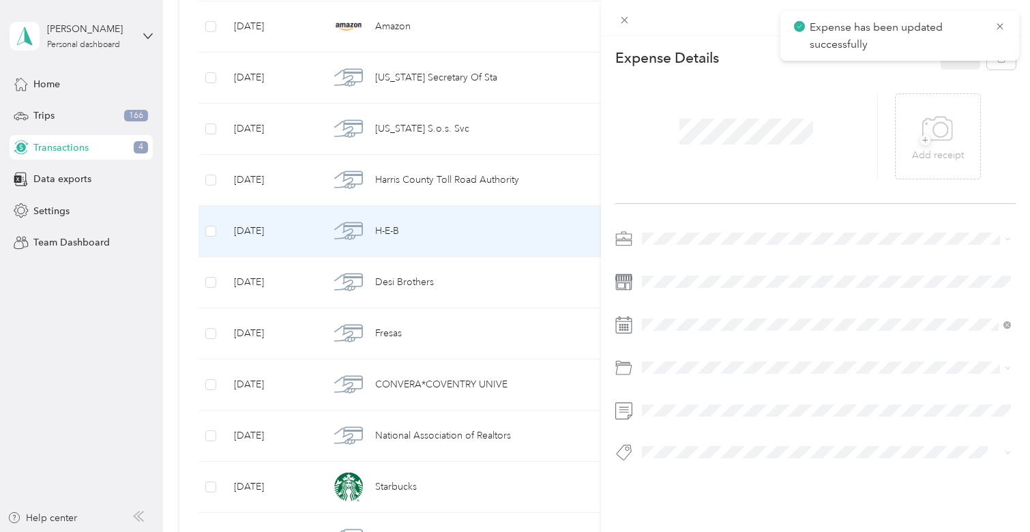
click at [687, 232] on span at bounding box center [826, 239] width 379 height 22
click at [671, 289] on li "Personal" at bounding box center [826, 286] width 379 height 24
click at [931, 58] on div "Expense Details Save" at bounding box center [815, 58] width 400 height 24
click at [951, 58] on button "Save" at bounding box center [961, 58] width 40 height 24
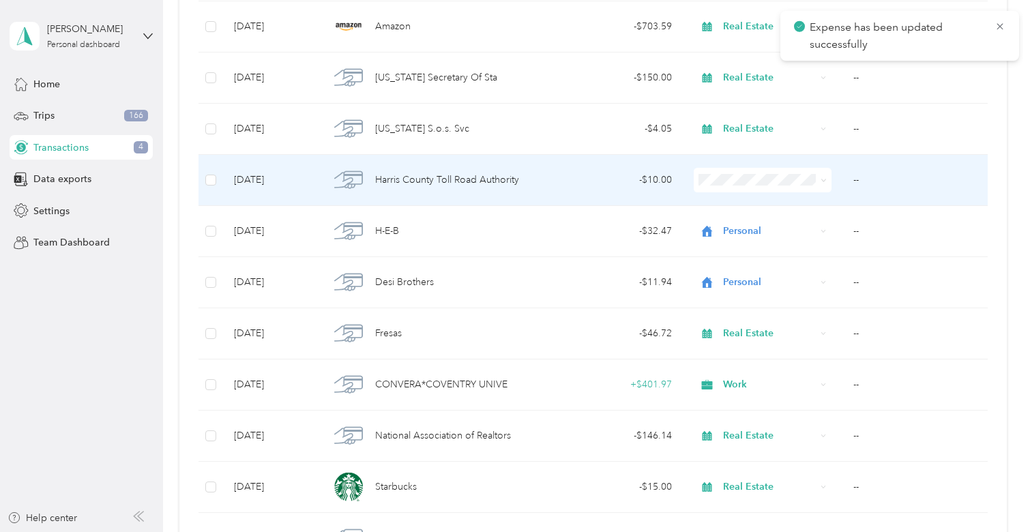
click at [656, 194] on td "- $10.00" at bounding box center [614, 180] width 136 height 51
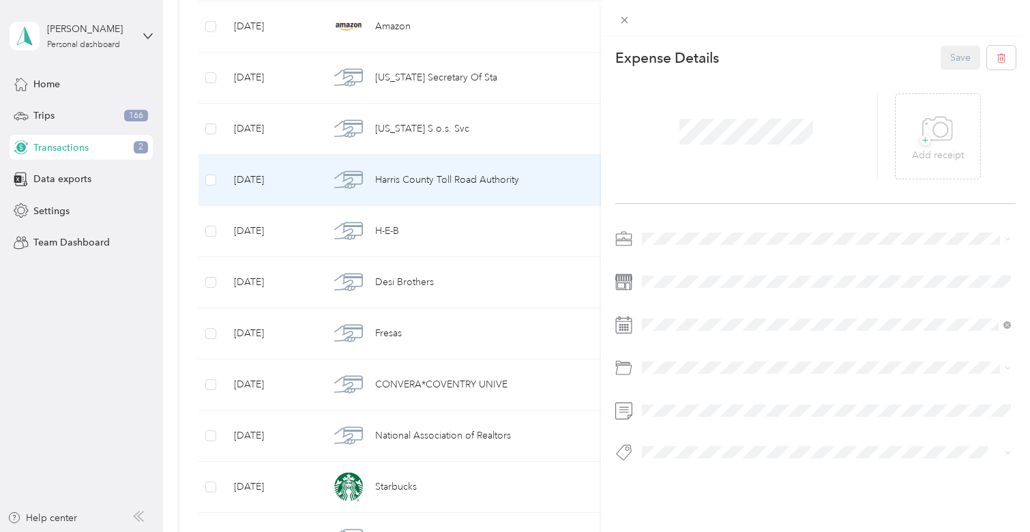
click at [674, 284] on span "Personal" at bounding box center [665, 286] width 36 height 12
click at [668, 308] on span "Real Estate" at bounding box center [670, 311] width 46 height 12
click at [967, 67] on button "Save" at bounding box center [961, 58] width 40 height 24
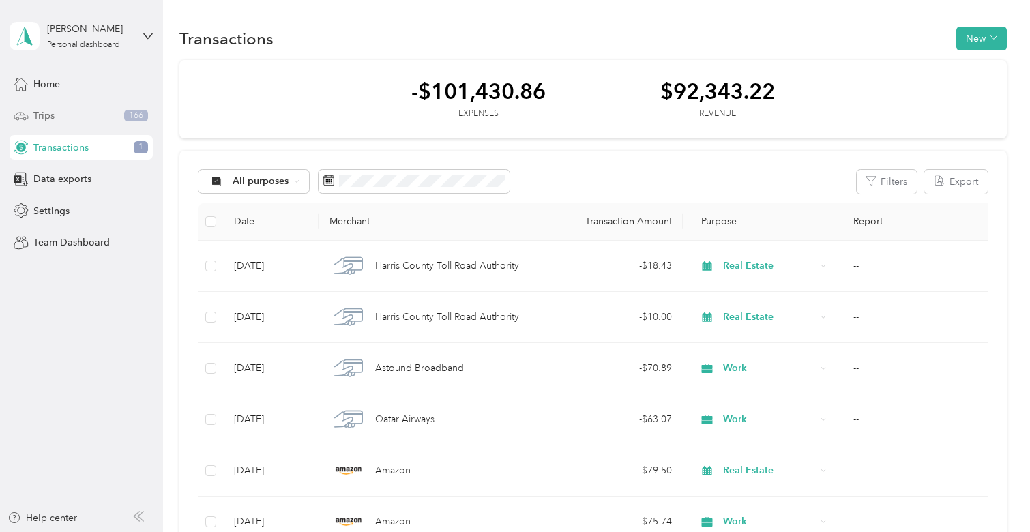
click at [92, 104] on div "Trips 166" at bounding box center [81, 116] width 143 height 25
